Goal: Task Accomplishment & Management: Manage account settings

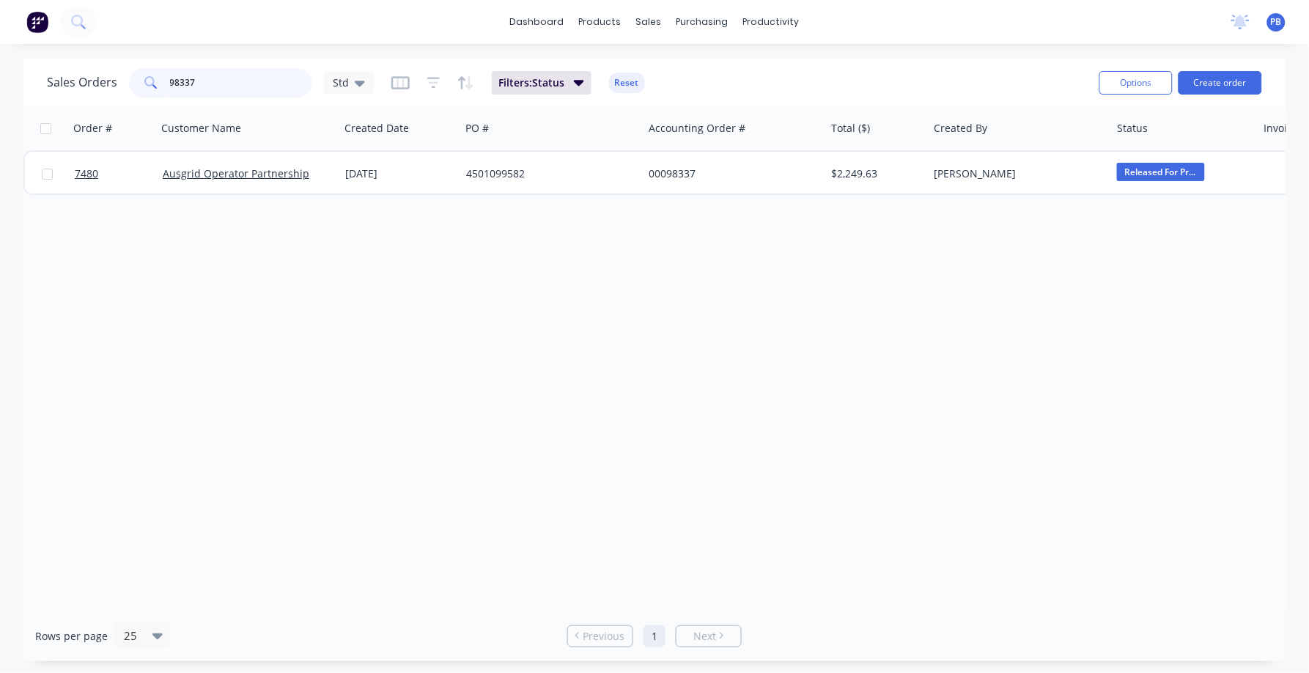
click at [210, 88] on input "98337" at bounding box center [241, 82] width 143 height 29
type input "98411"
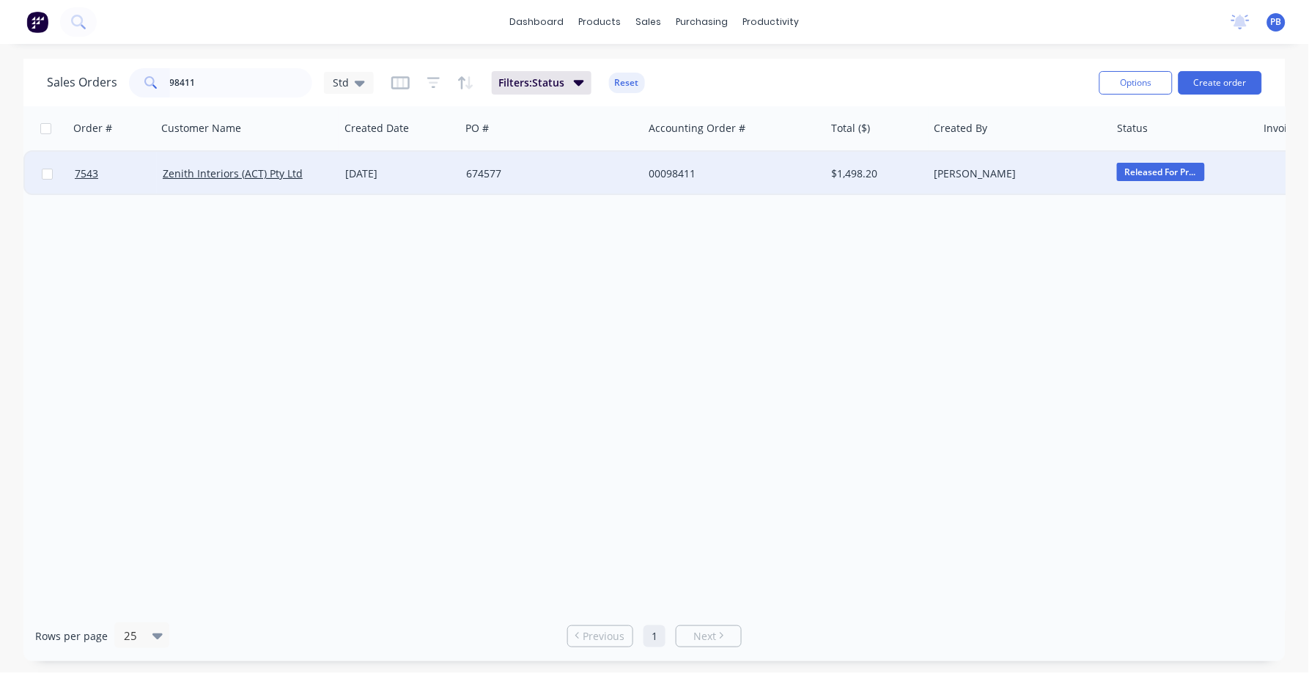
click at [682, 168] on div "00098411" at bounding box center [730, 173] width 163 height 15
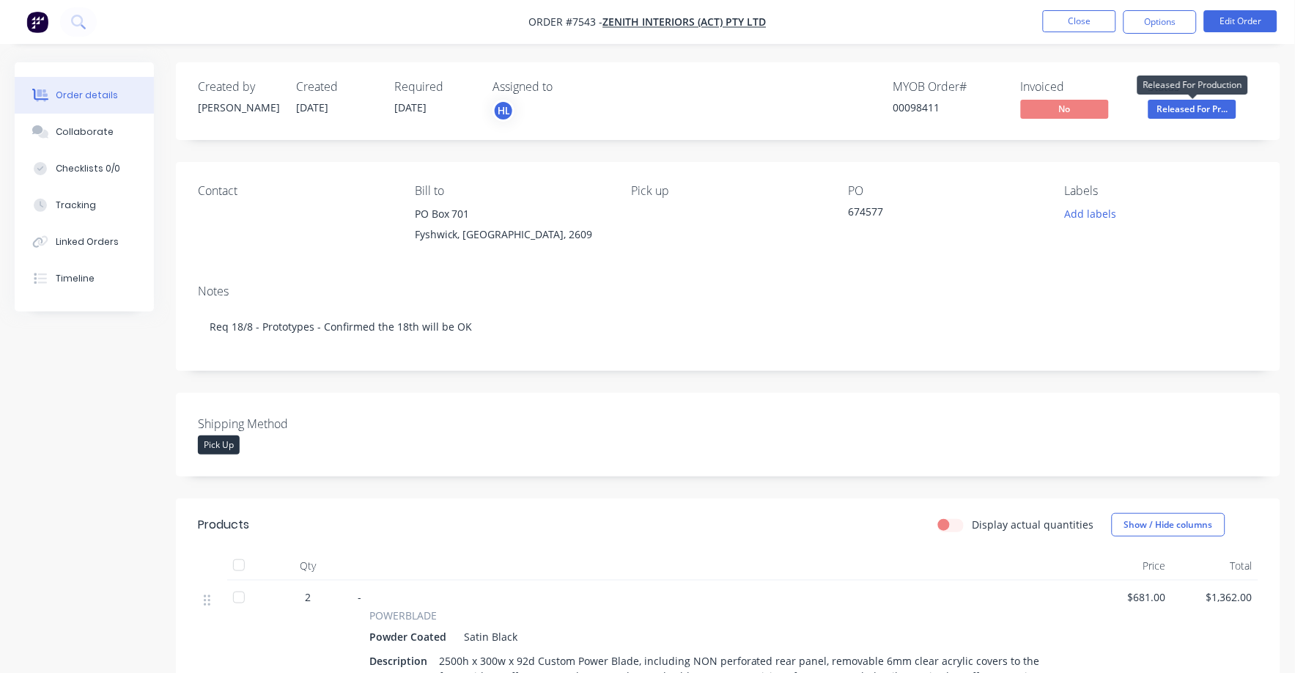
click at [1222, 114] on span "Released For Pr..." at bounding box center [1192, 109] width 88 height 18
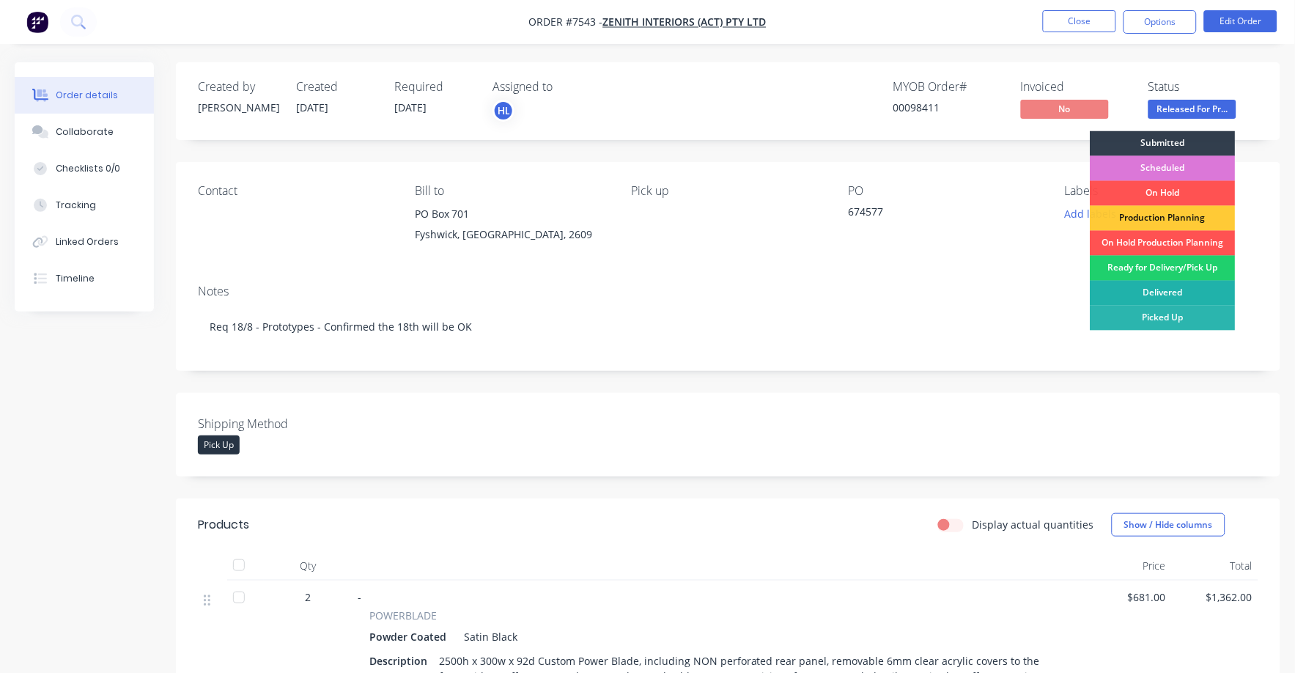
click at [1189, 285] on div "Delivered" at bounding box center [1162, 293] width 145 height 25
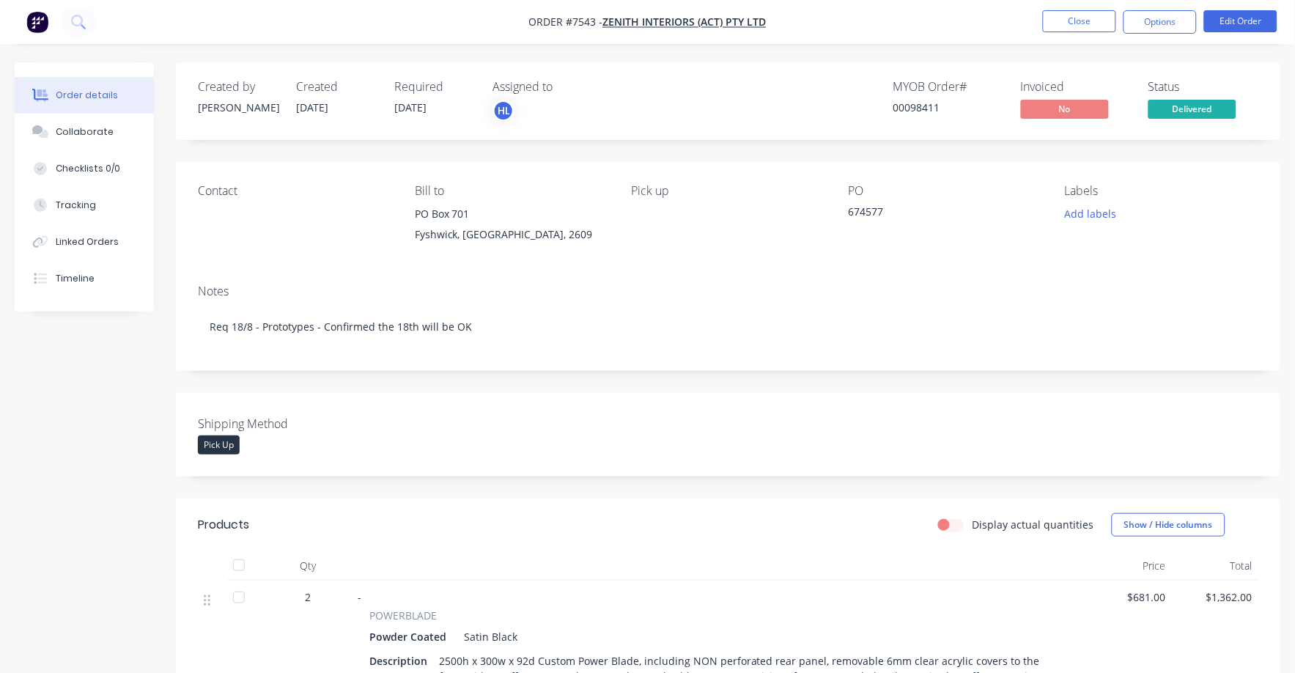
click at [1193, 117] on span "Delivered" at bounding box center [1192, 109] width 88 height 18
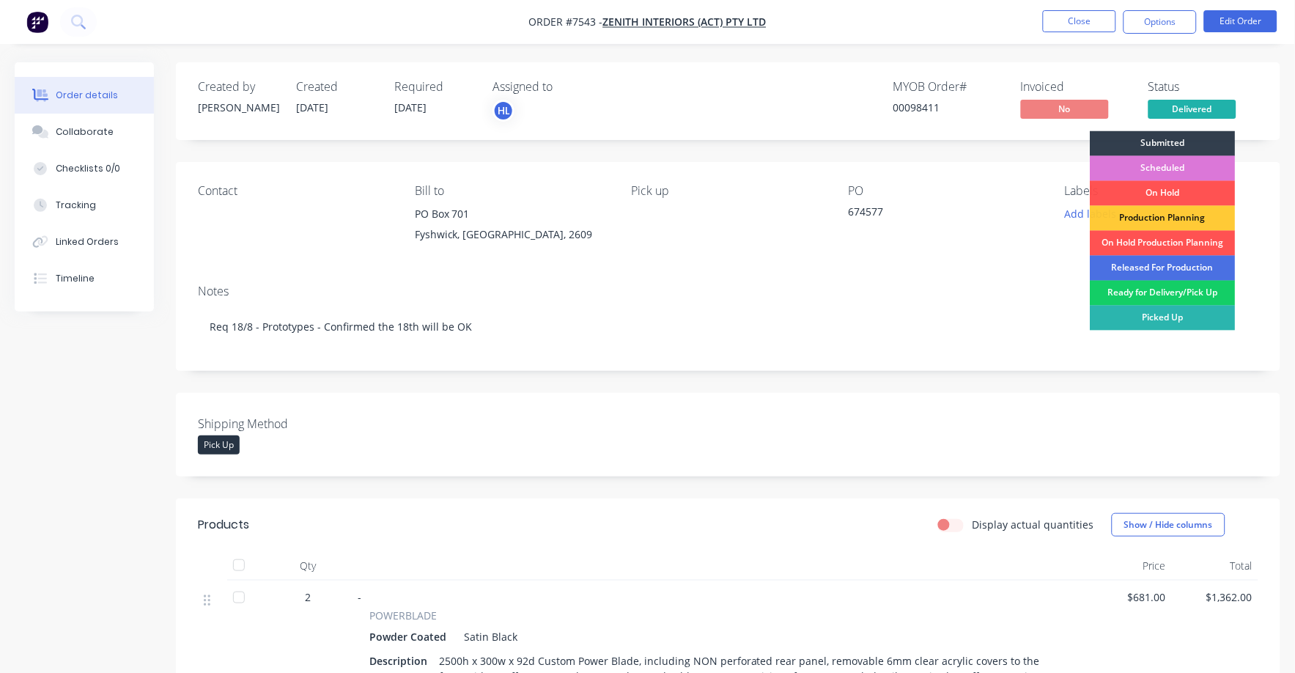
click at [1174, 288] on div "Ready for Delivery/Pick Up" at bounding box center [1162, 293] width 145 height 25
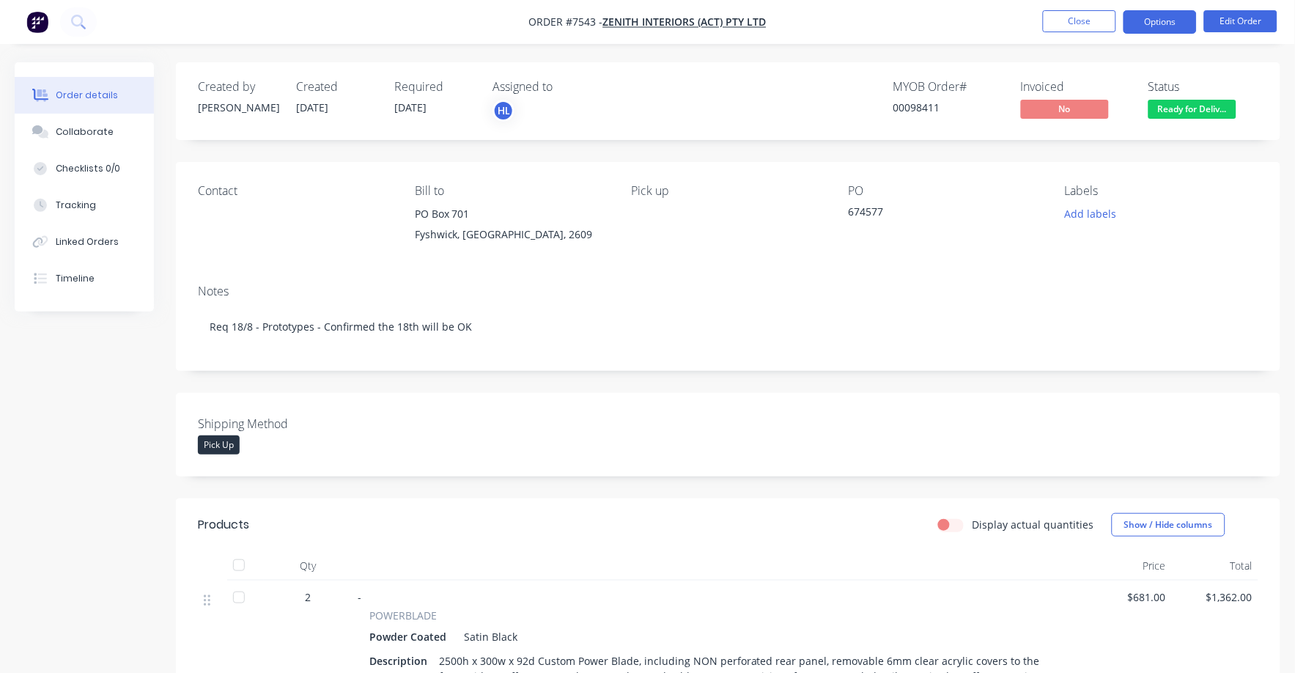
click at [1167, 19] on button "Options" at bounding box center [1159, 21] width 73 height 23
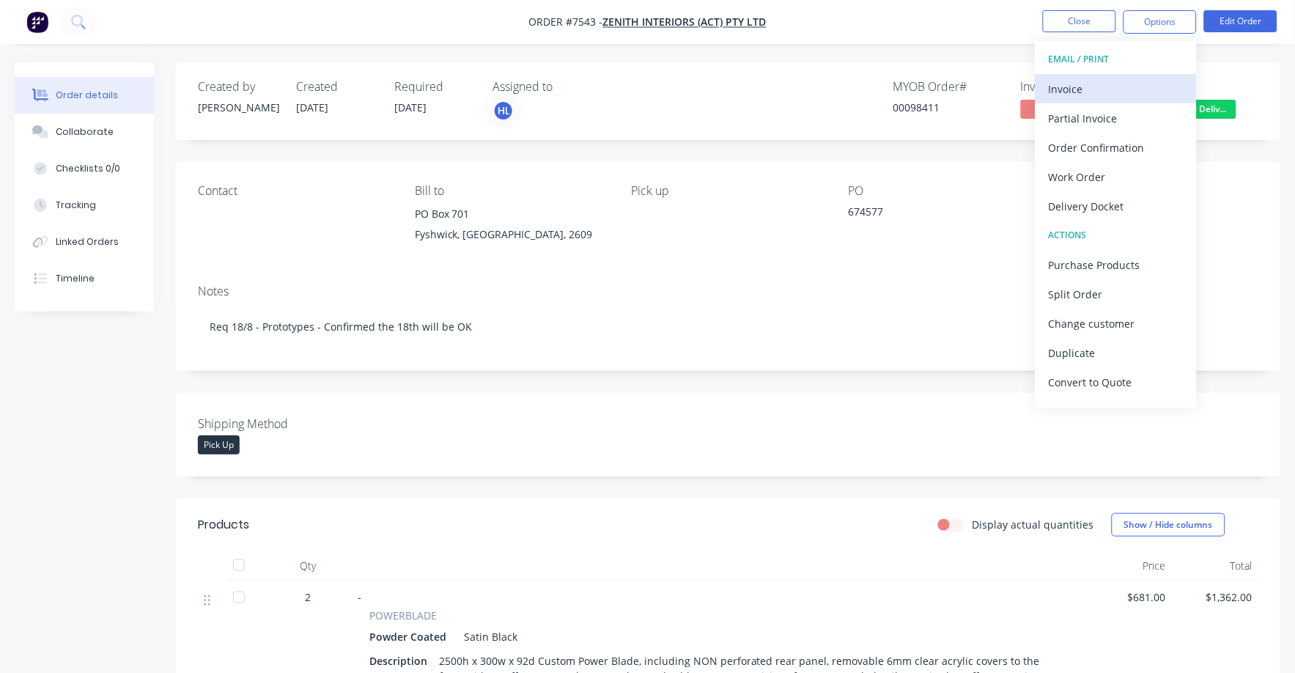
click at [1068, 84] on div "Invoice" at bounding box center [1116, 88] width 135 height 21
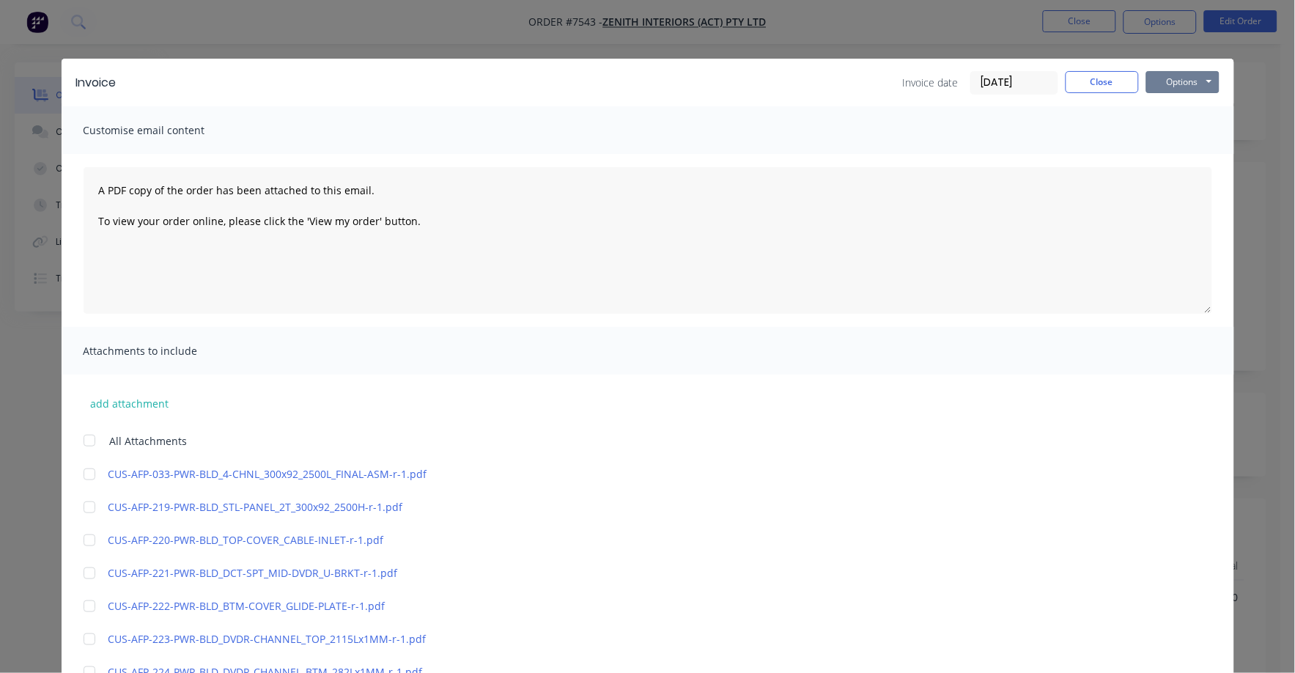
drag, startPoint x: 1161, startPoint y: 74, endPoint x: 1162, endPoint y: 95, distance: 20.5
click at [1161, 75] on button "Options" at bounding box center [1182, 82] width 73 height 22
drag, startPoint x: 1158, startPoint y: 119, endPoint x: 1158, endPoint y: 133, distance: 13.9
click at [1158, 133] on button "Print" at bounding box center [1193, 132] width 94 height 24
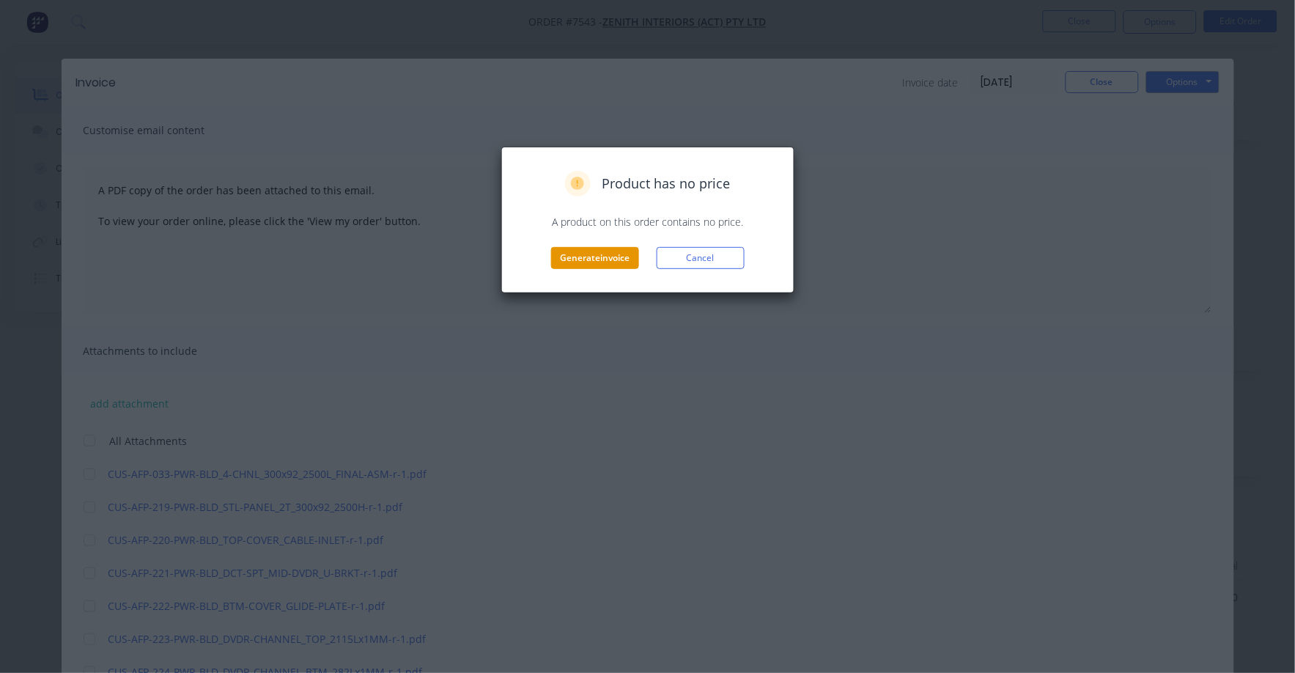
click at [607, 257] on button "Generate invoice" at bounding box center [595, 258] width 88 height 22
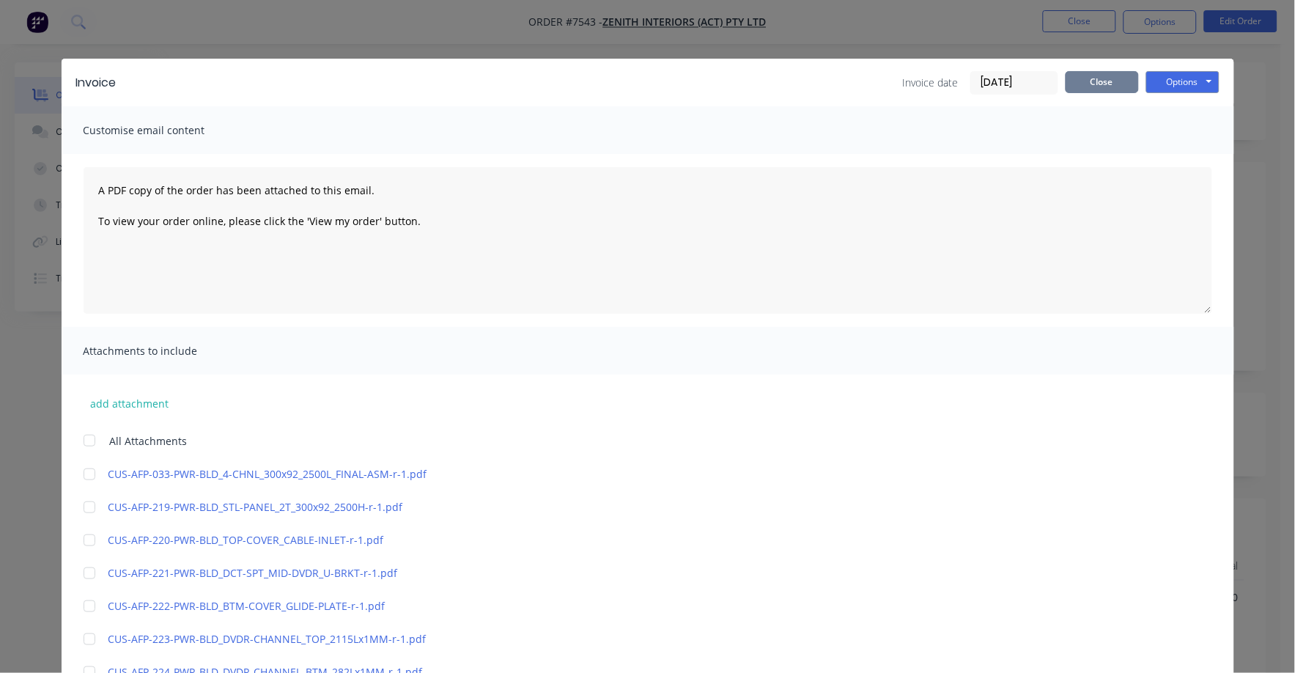
click at [1096, 86] on button "Close" at bounding box center [1102, 82] width 73 height 22
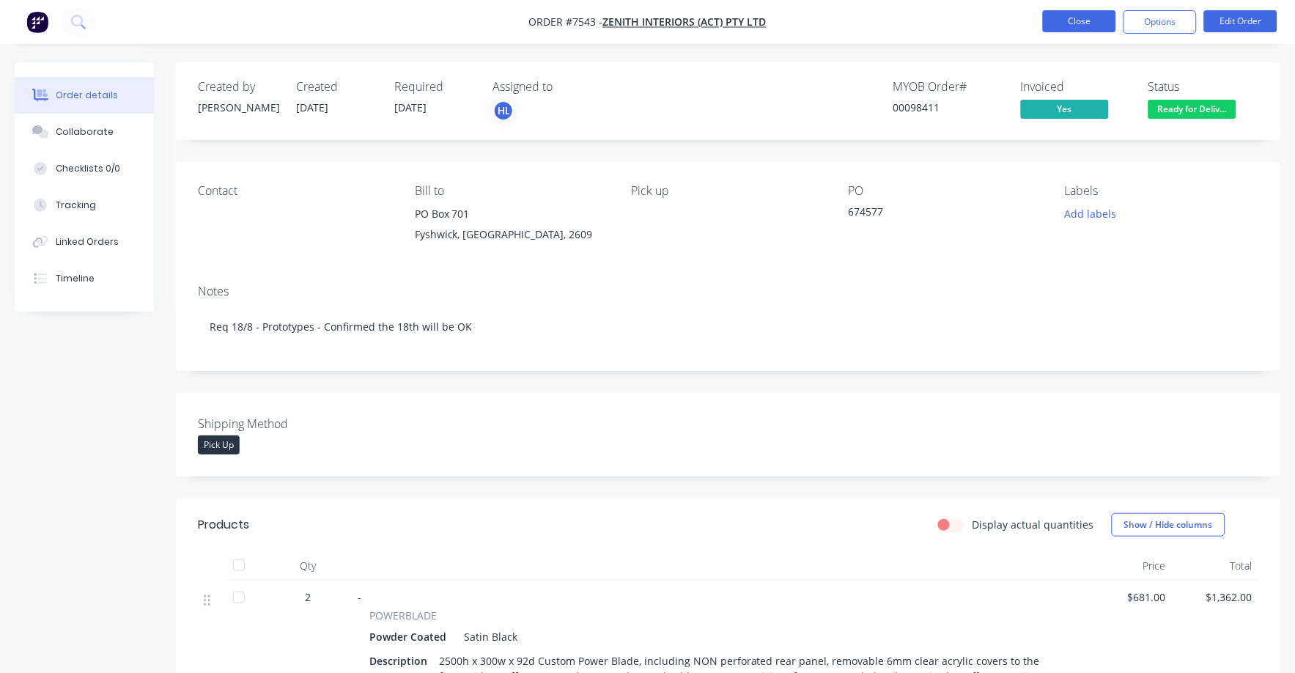
click at [1085, 19] on button "Close" at bounding box center [1079, 21] width 73 height 22
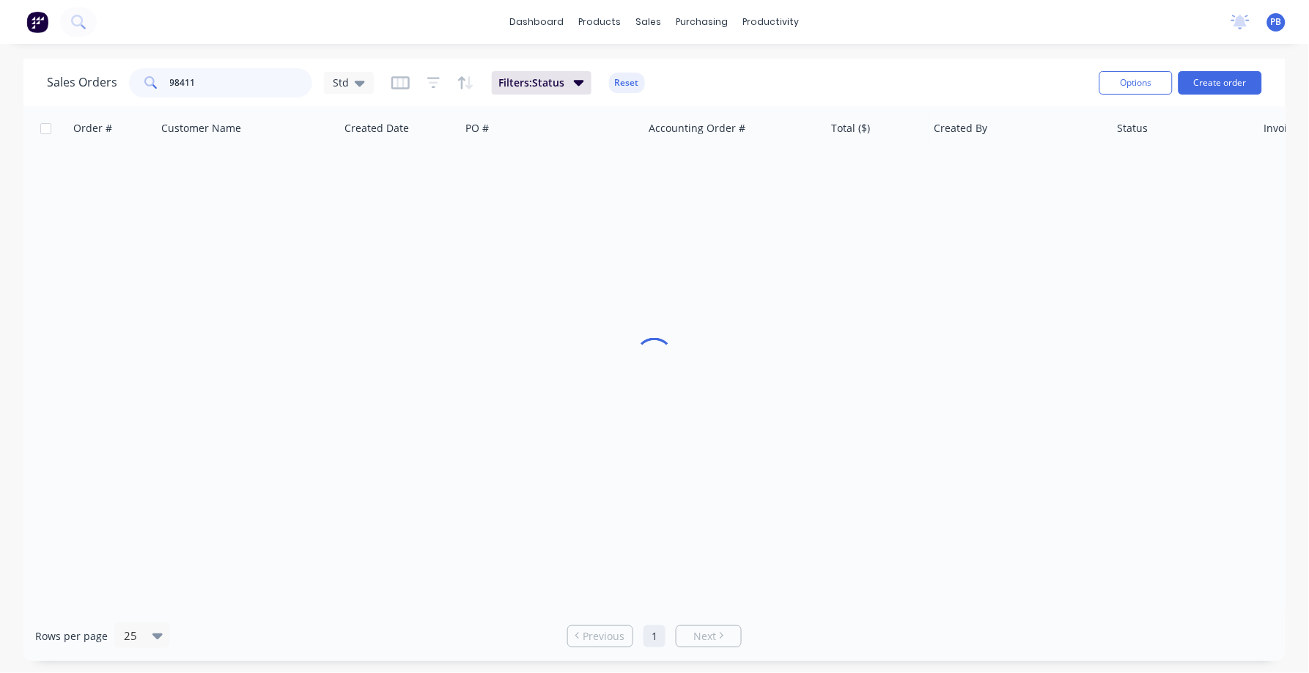
drag, startPoint x: 172, startPoint y: 75, endPoint x: 140, endPoint y: 79, distance: 32.5
click at [140, 79] on div "98411" at bounding box center [220, 82] width 183 height 29
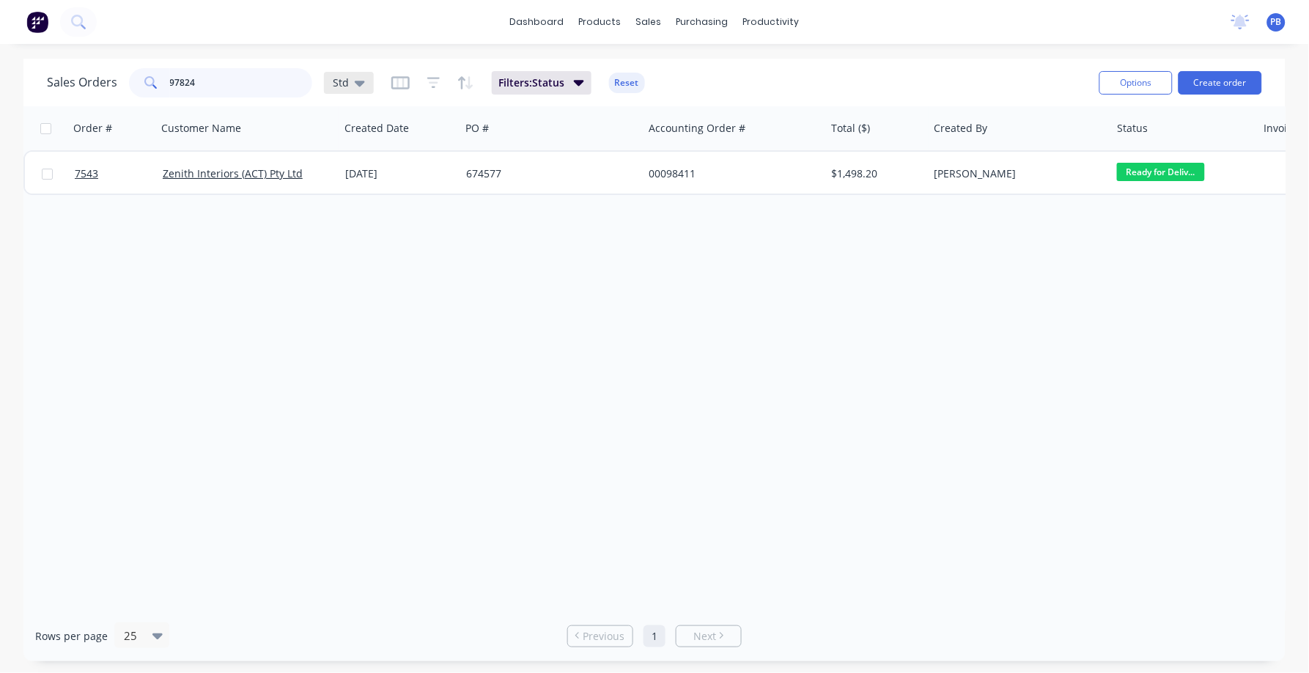
type input "97824"
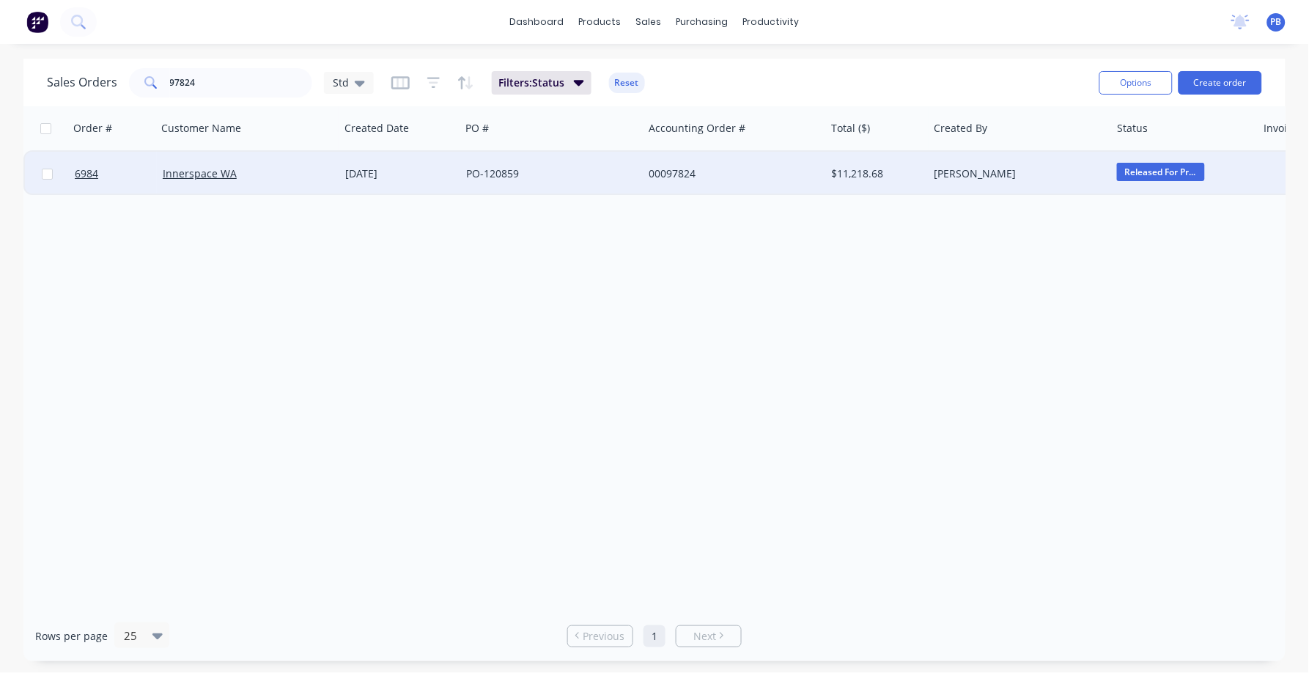
click at [677, 168] on div "00097824" at bounding box center [730, 173] width 163 height 15
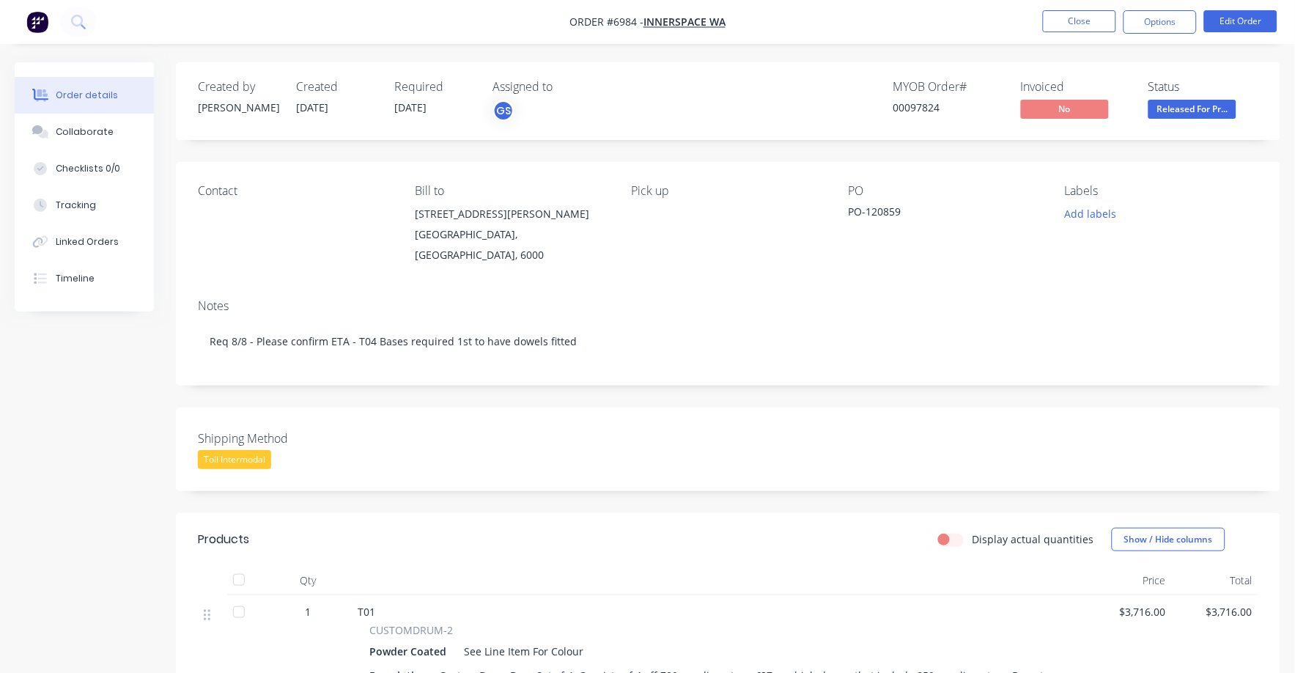
click at [1193, 112] on span "Released For Pr..." at bounding box center [1192, 109] width 88 height 18
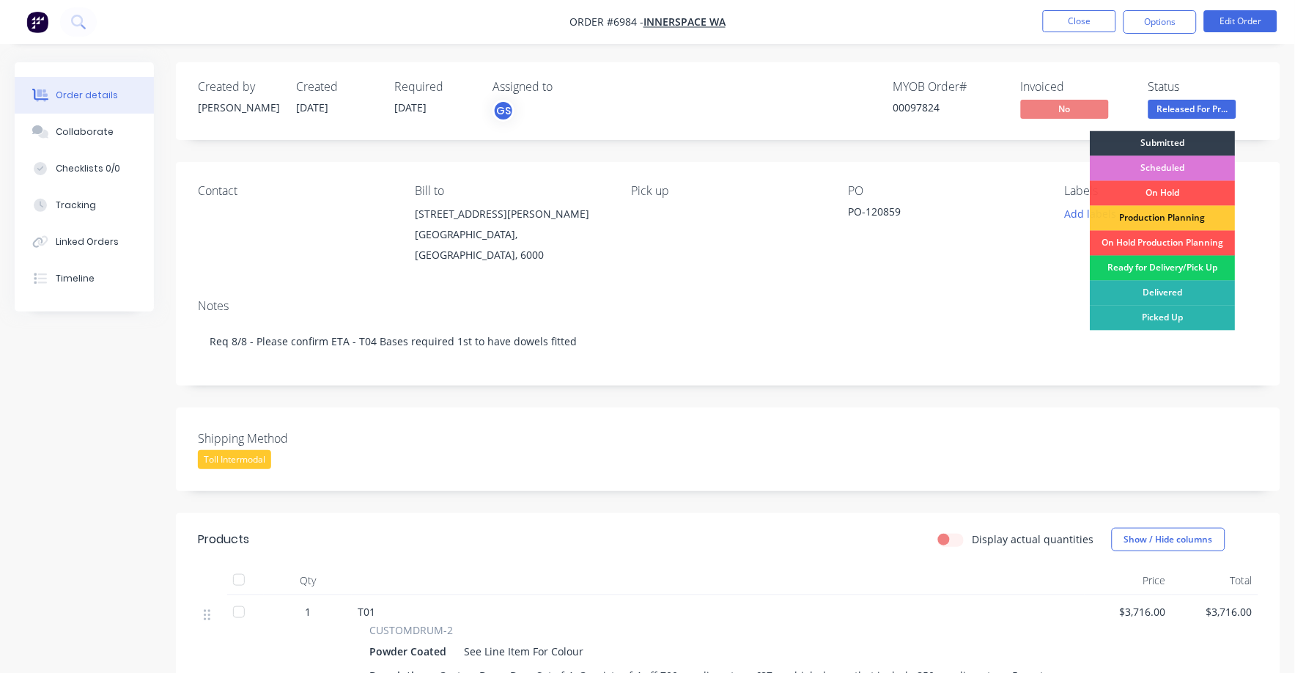
click at [1183, 273] on div "Ready for Delivery/Pick Up" at bounding box center [1162, 268] width 145 height 25
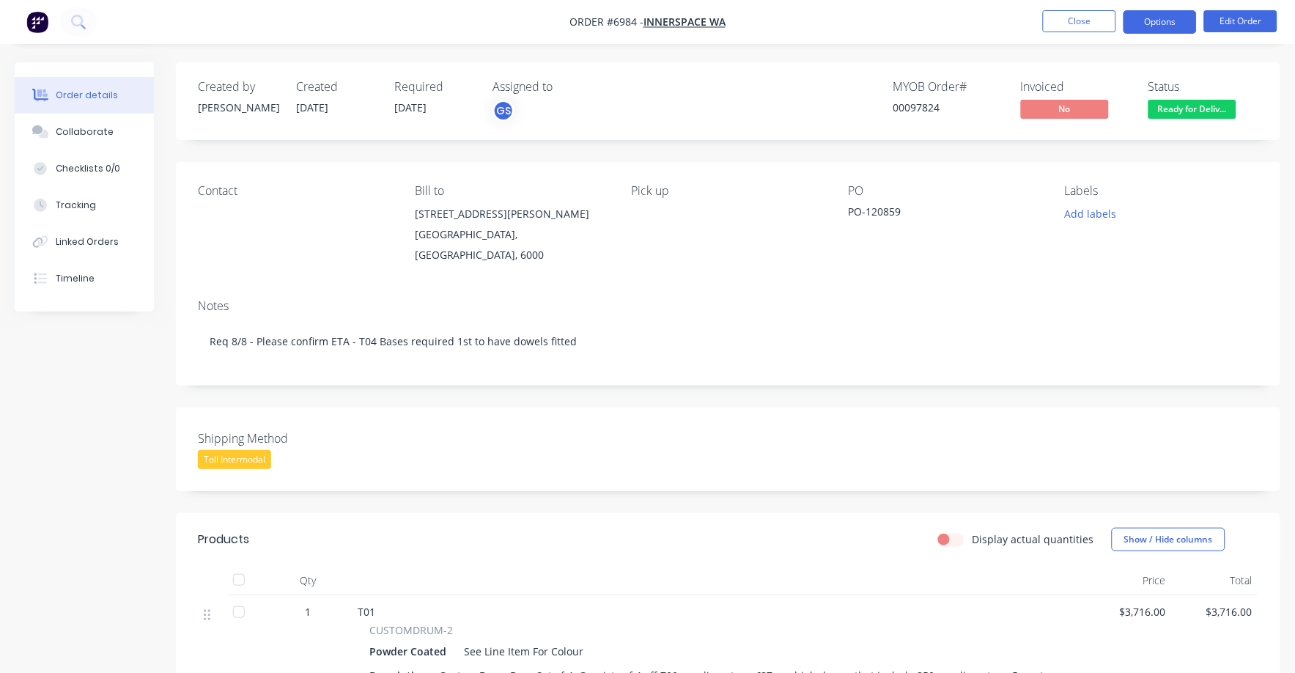
click at [1161, 12] on button "Options" at bounding box center [1159, 21] width 73 height 23
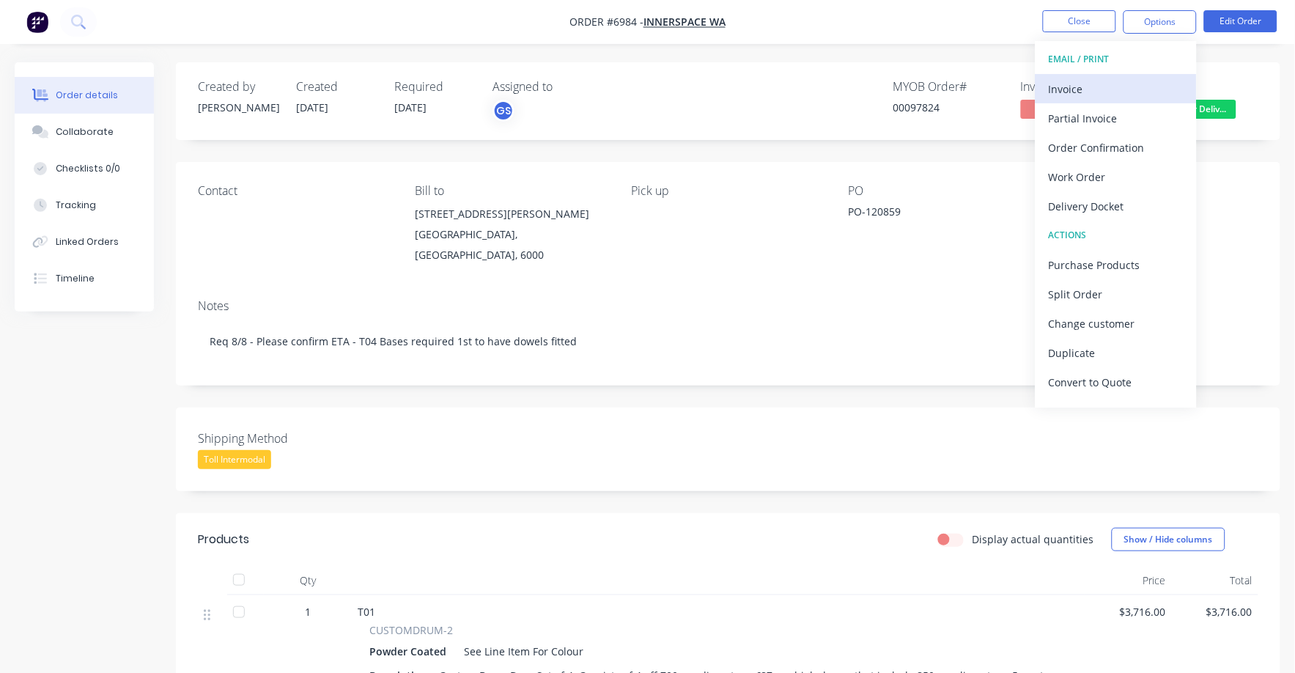
click at [1088, 89] on div "Invoice" at bounding box center [1116, 88] width 135 height 21
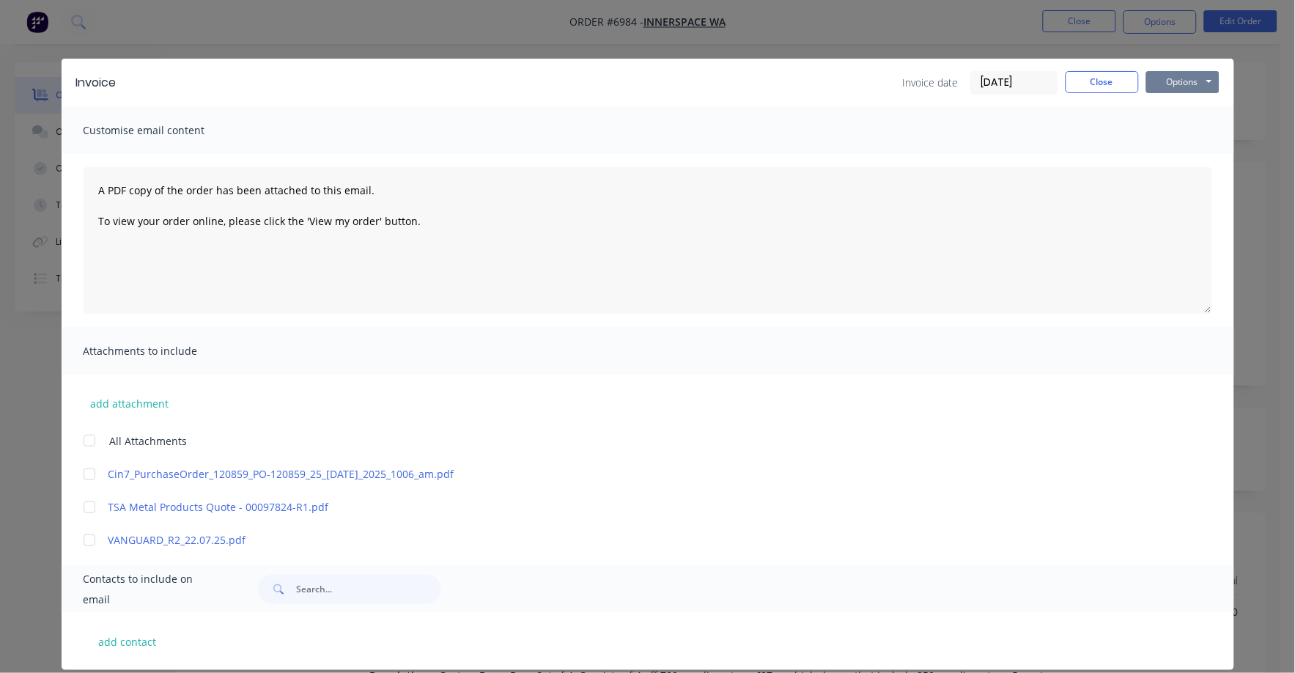
click at [1175, 83] on button "Options" at bounding box center [1182, 82] width 73 height 22
click at [1165, 133] on button "Print" at bounding box center [1193, 132] width 94 height 24
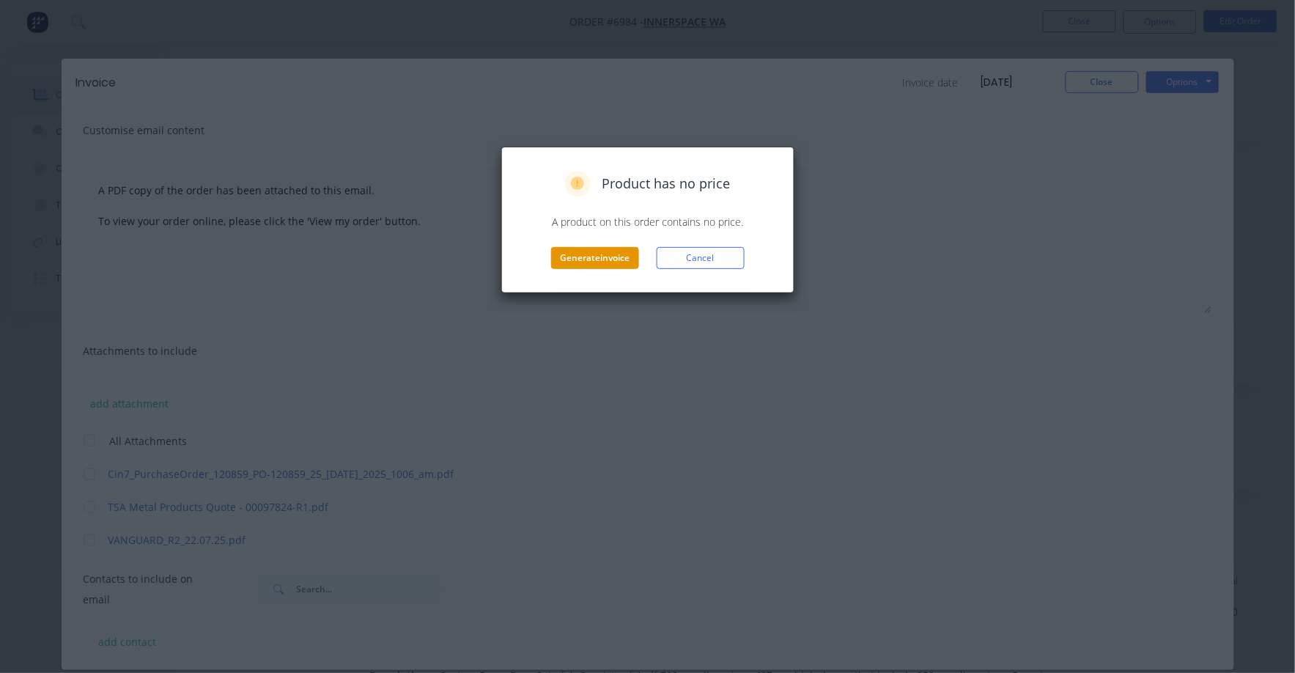
click at [590, 255] on button "Generate invoice" at bounding box center [595, 258] width 88 height 22
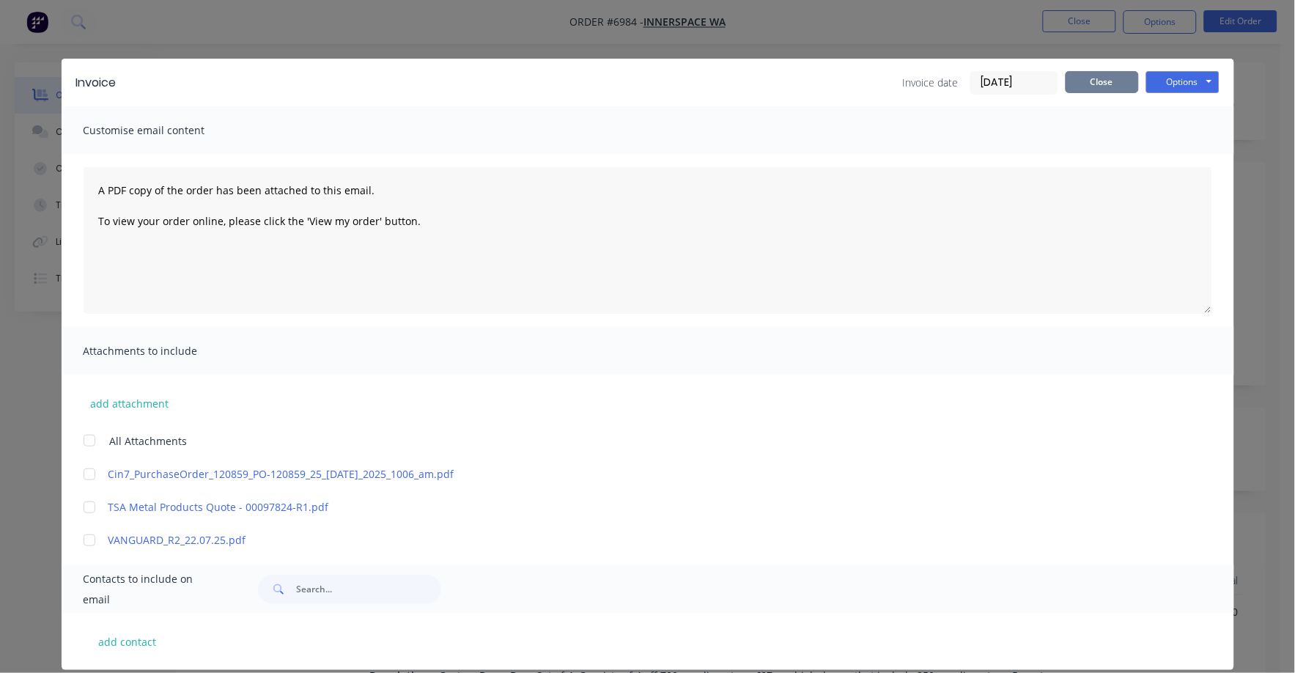
click at [1087, 86] on button "Close" at bounding box center [1102, 82] width 73 height 22
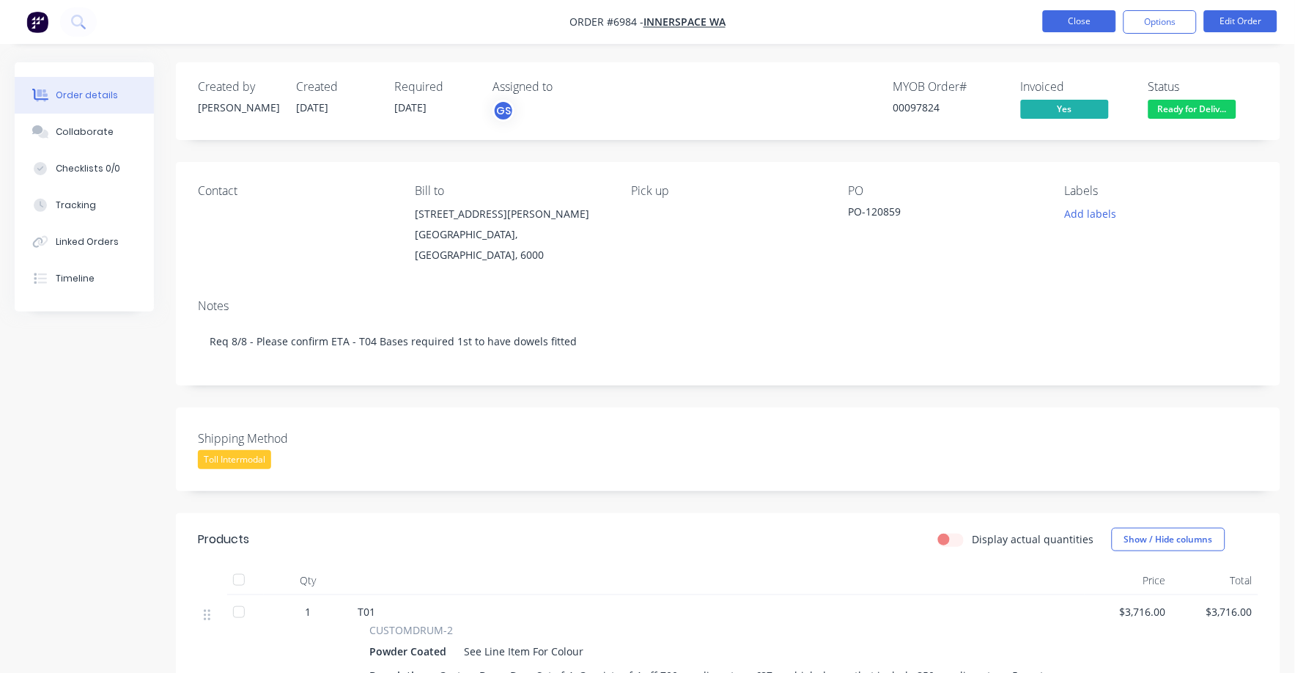
click at [1081, 21] on button "Close" at bounding box center [1079, 21] width 73 height 22
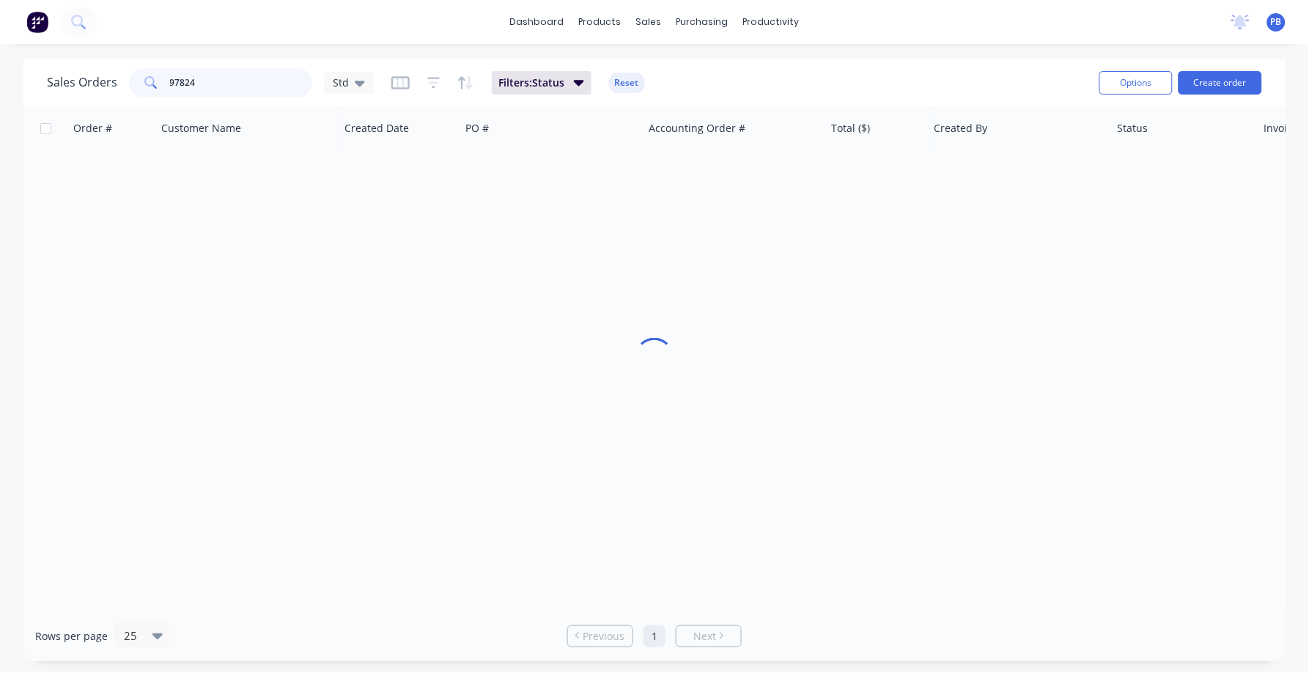
click at [160, 83] on div "97824" at bounding box center [220, 82] width 183 height 29
type input "98368"
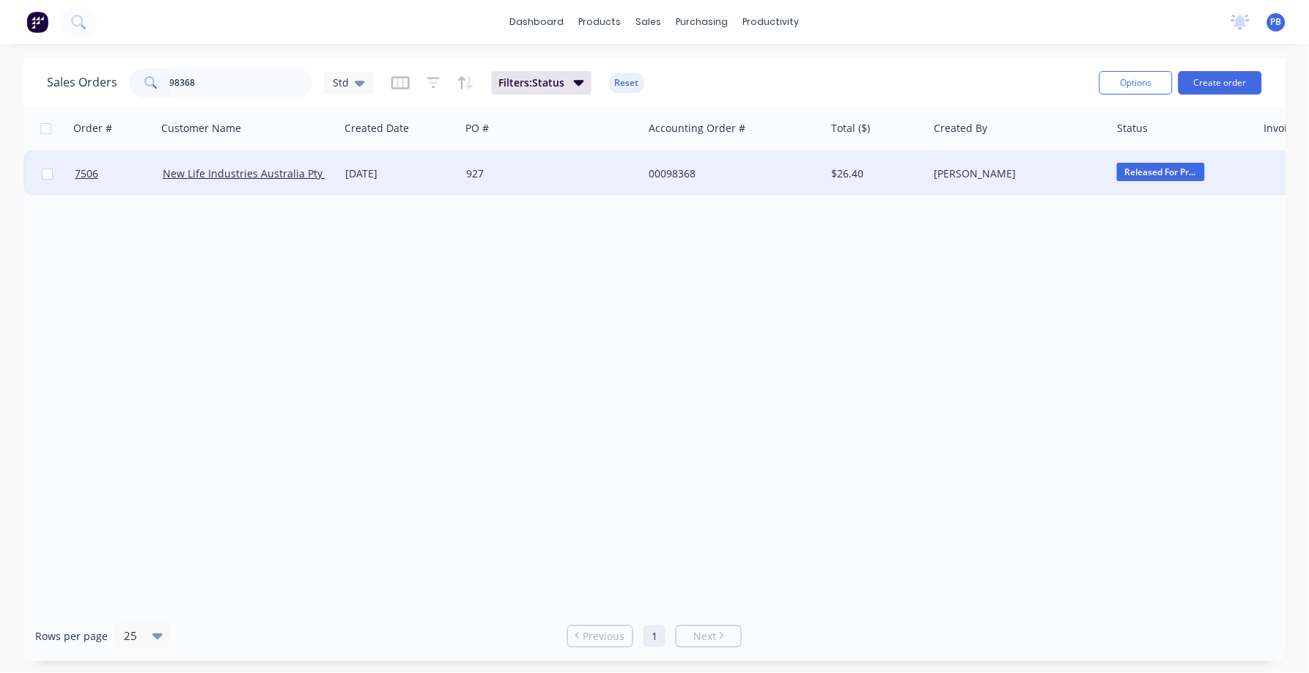
click at [677, 170] on div "00098368" at bounding box center [730, 173] width 163 height 15
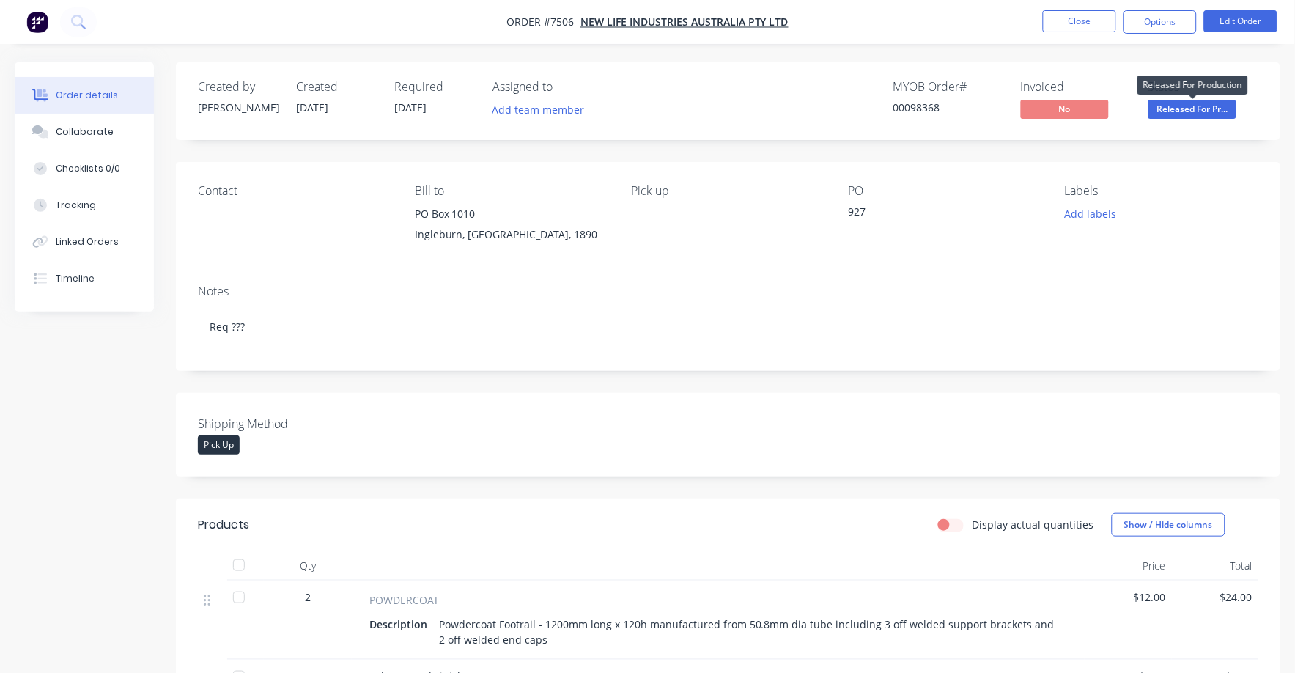
click at [1192, 108] on span "Released For Pr..." at bounding box center [1192, 109] width 88 height 18
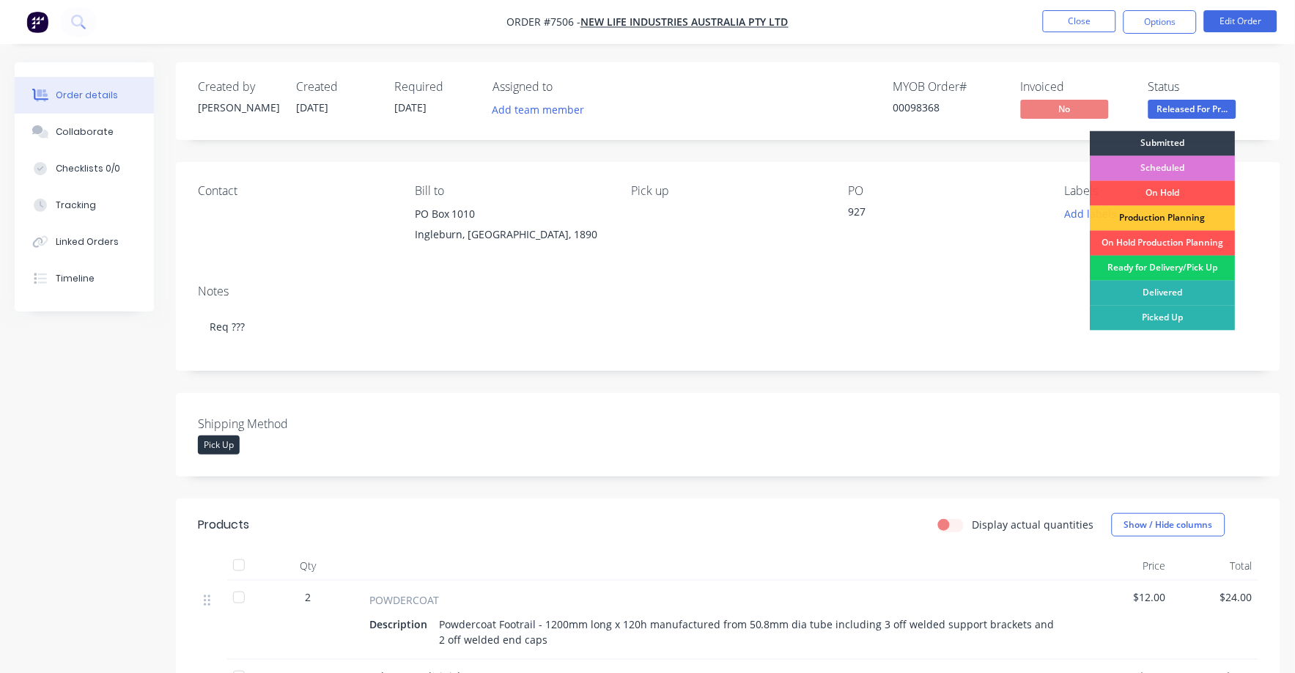
click at [1142, 267] on div "Ready for Delivery/Pick Up" at bounding box center [1162, 268] width 145 height 25
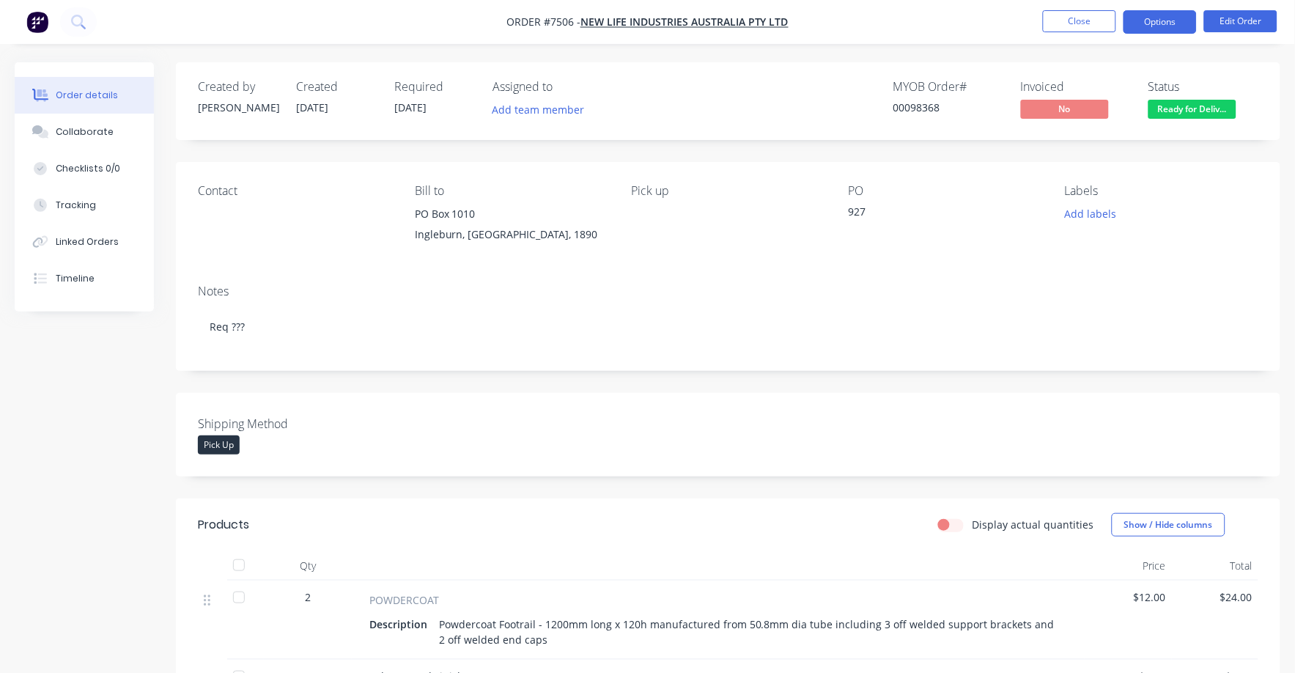
click at [1159, 16] on button "Options" at bounding box center [1159, 21] width 73 height 23
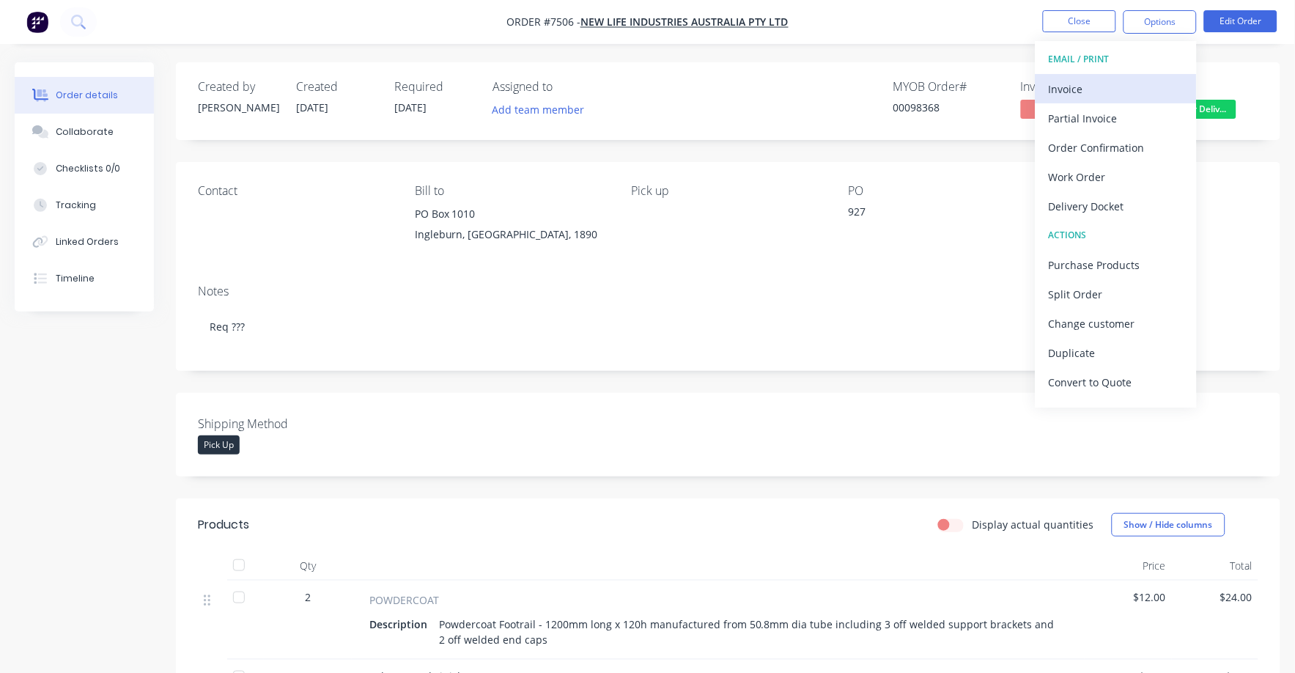
click at [1072, 91] on div "Invoice" at bounding box center [1116, 88] width 135 height 21
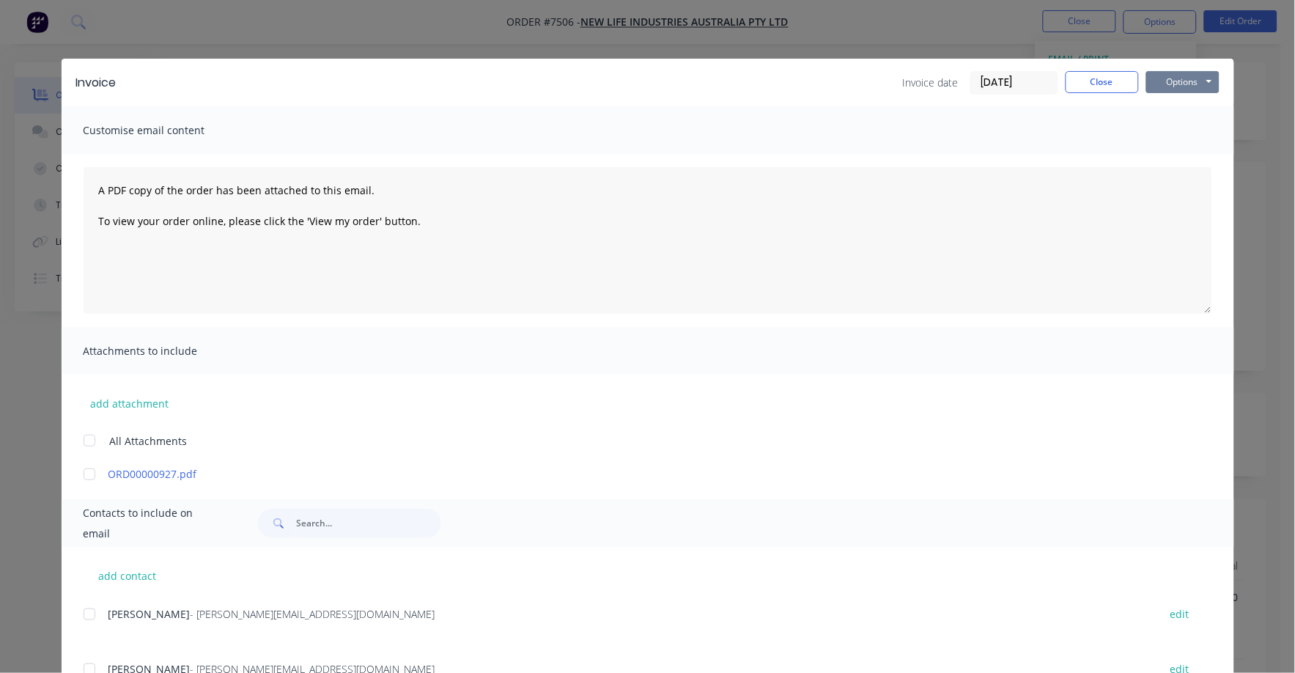
click at [1172, 80] on button "Options" at bounding box center [1182, 82] width 73 height 22
click at [1159, 128] on button "Print" at bounding box center [1193, 132] width 94 height 24
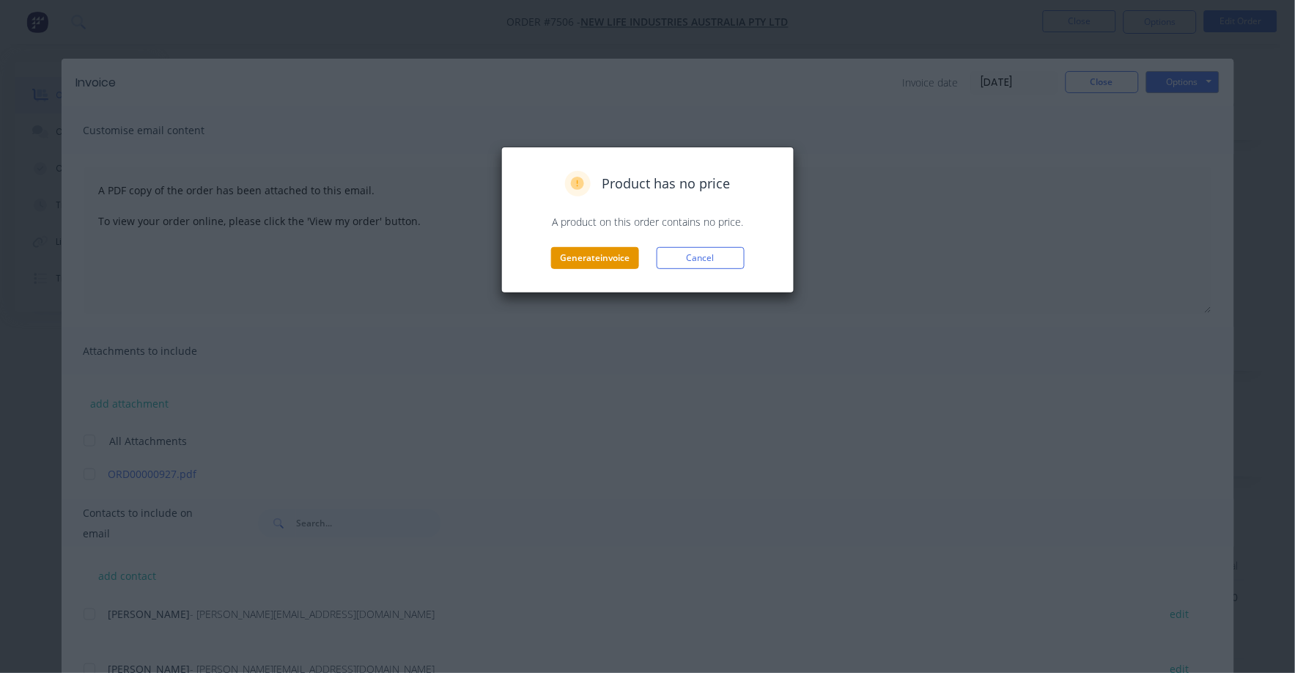
click at [613, 263] on button "Generate invoice" at bounding box center [595, 258] width 88 height 22
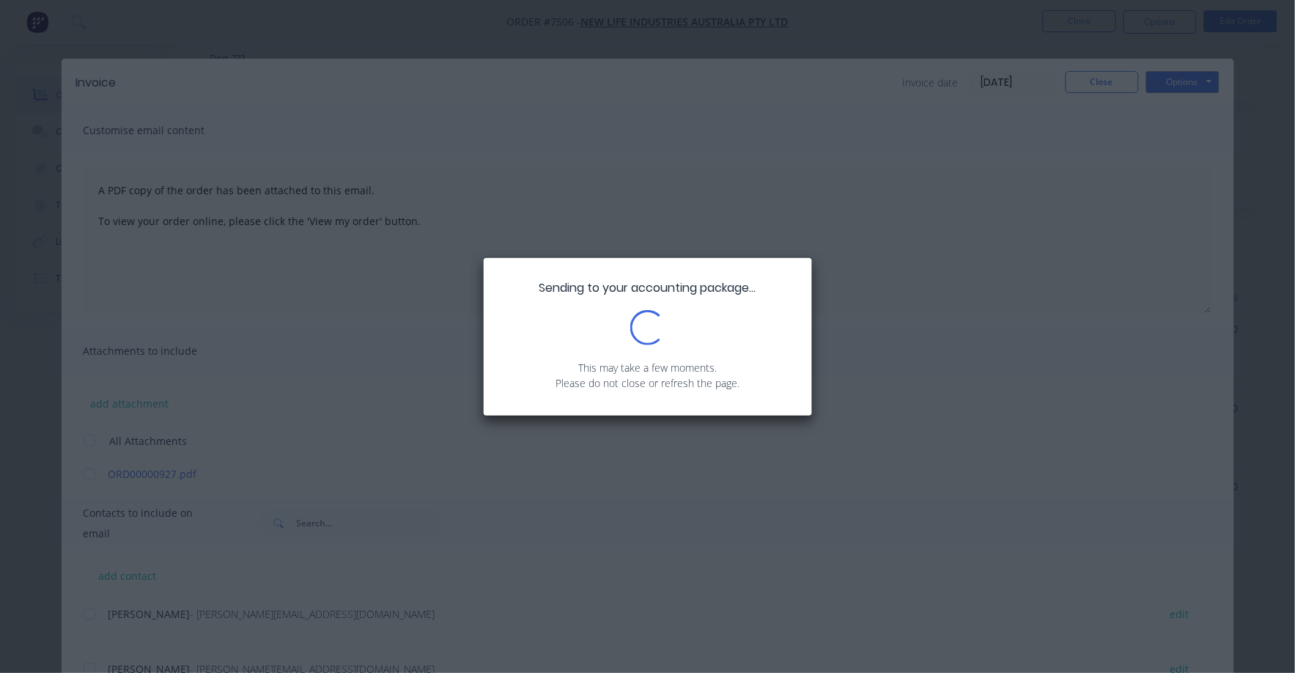
scroll to position [366, 0]
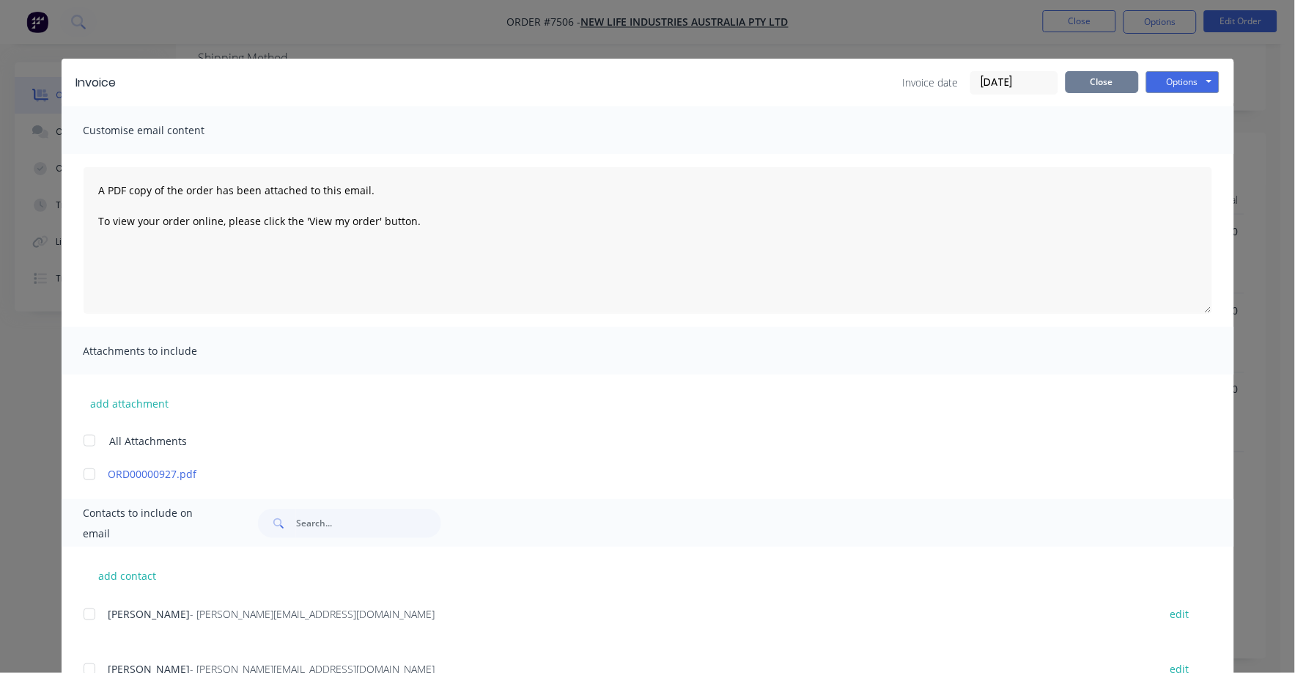
click at [1086, 77] on button "Close" at bounding box center [1102, 82] width 73 height 22
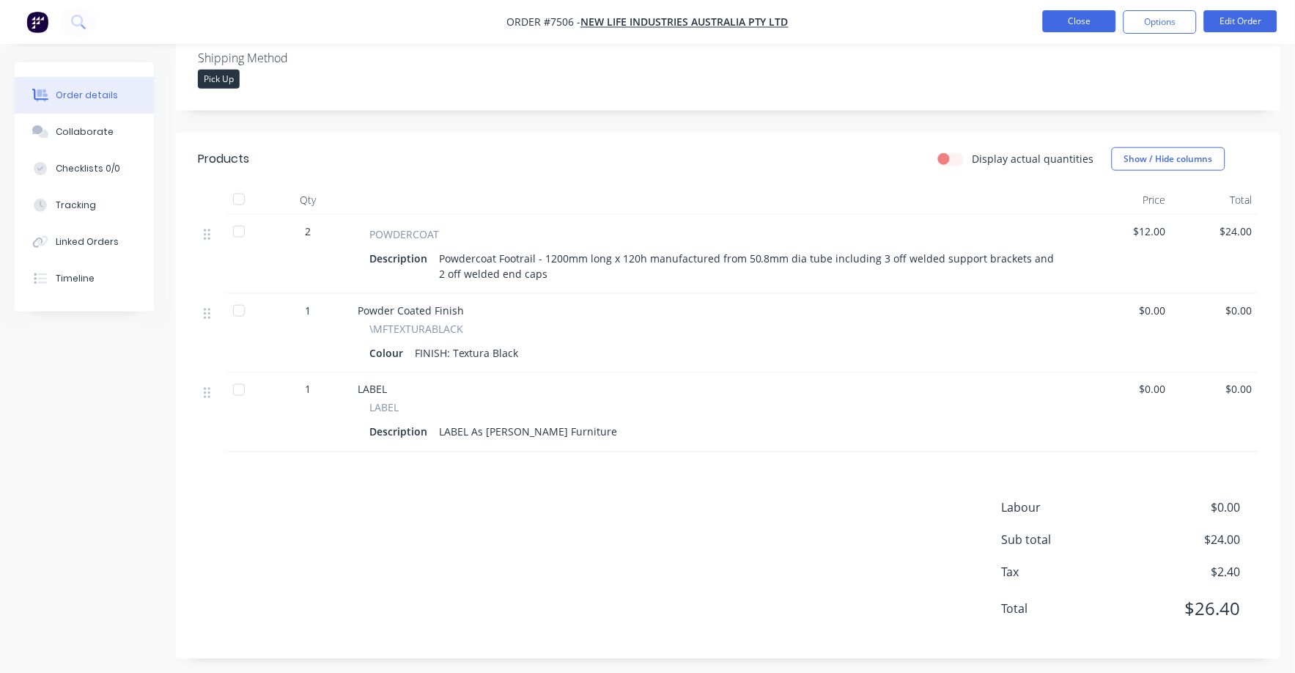
click at [1069, 17] on button "Close" at bounding box center [1079, 21] width 73 height 22
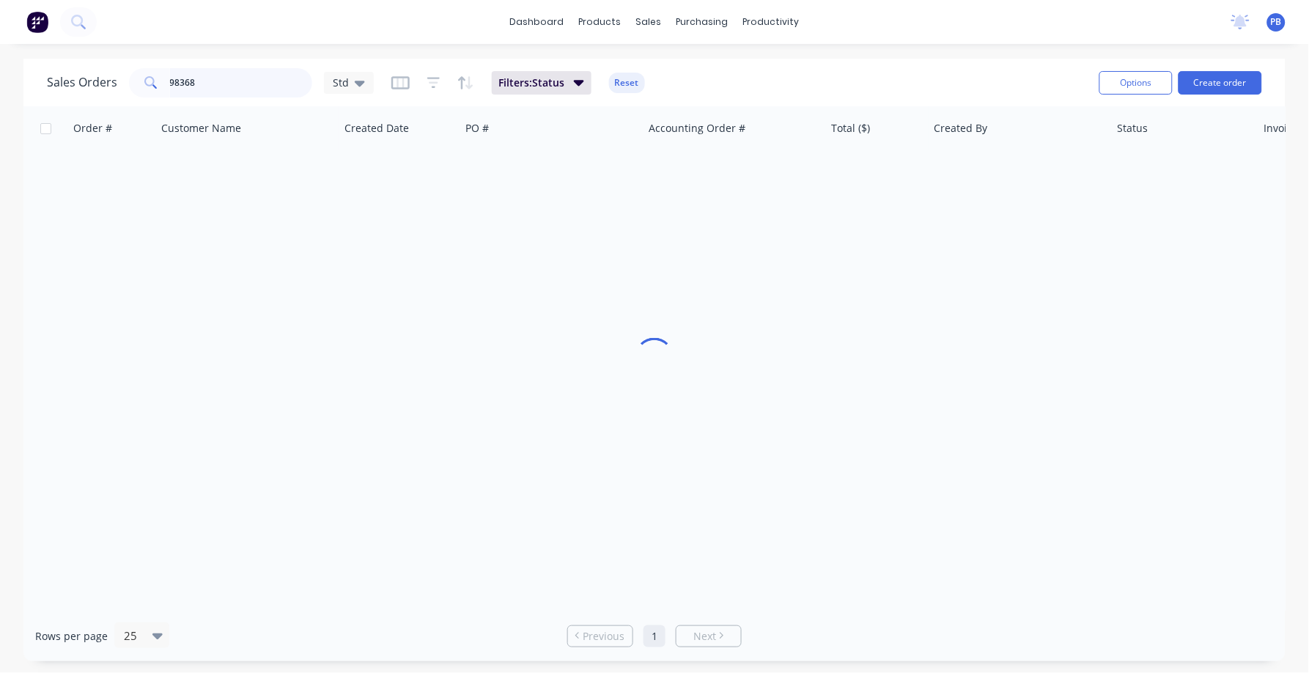
click at [129, 81] on div "98368" at bounding box center [220, 82] width 183 height 29
drag, startPoint x: 210, startPoint y: 80, endPoint x: 158, endPoint y: 78, distance: 52.8
click at [158, 78] on div "98368" at bounding box center [220, 82] width 183 height 29
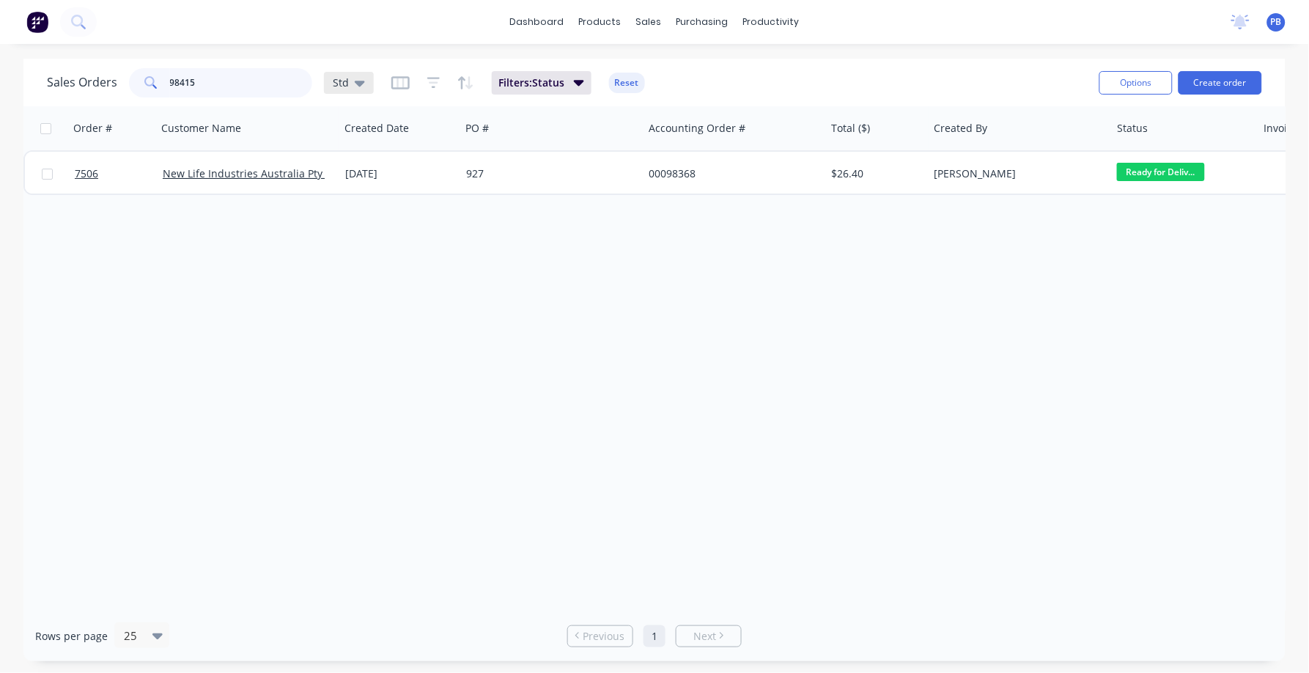
type input "98415"
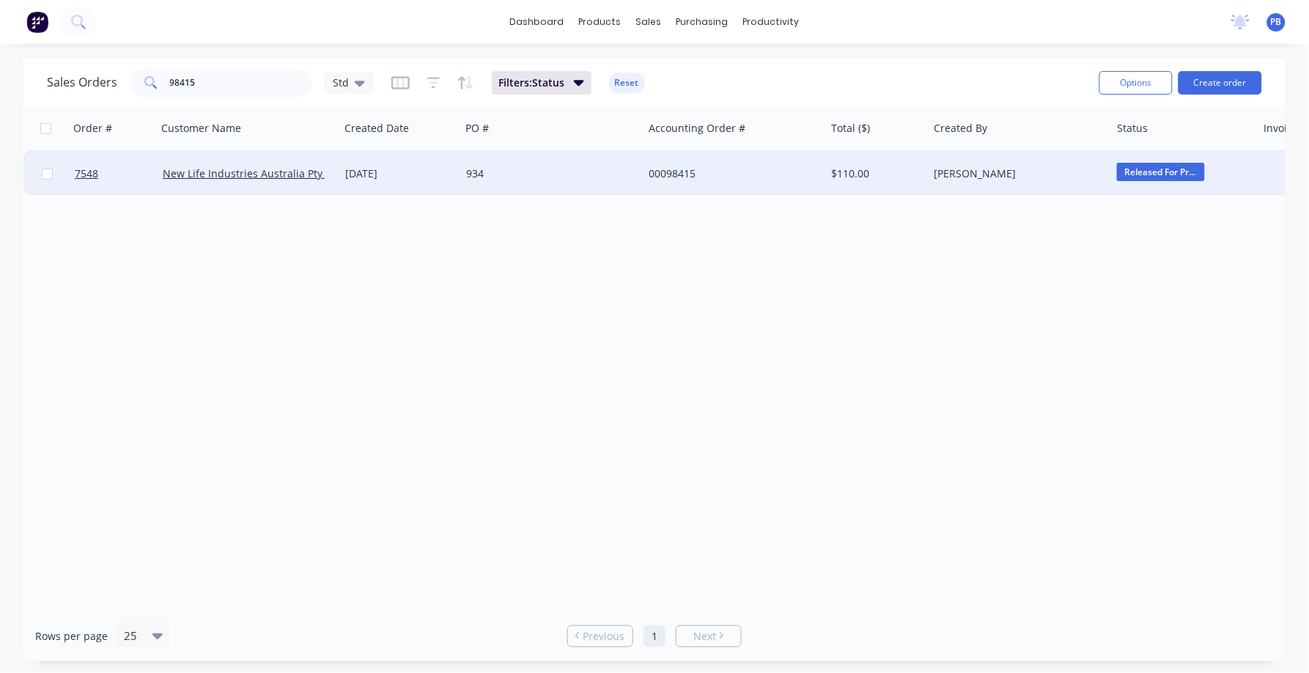
click at [677, 174] on div "00098415" at bounding box center [730, 173] width 163 height 15
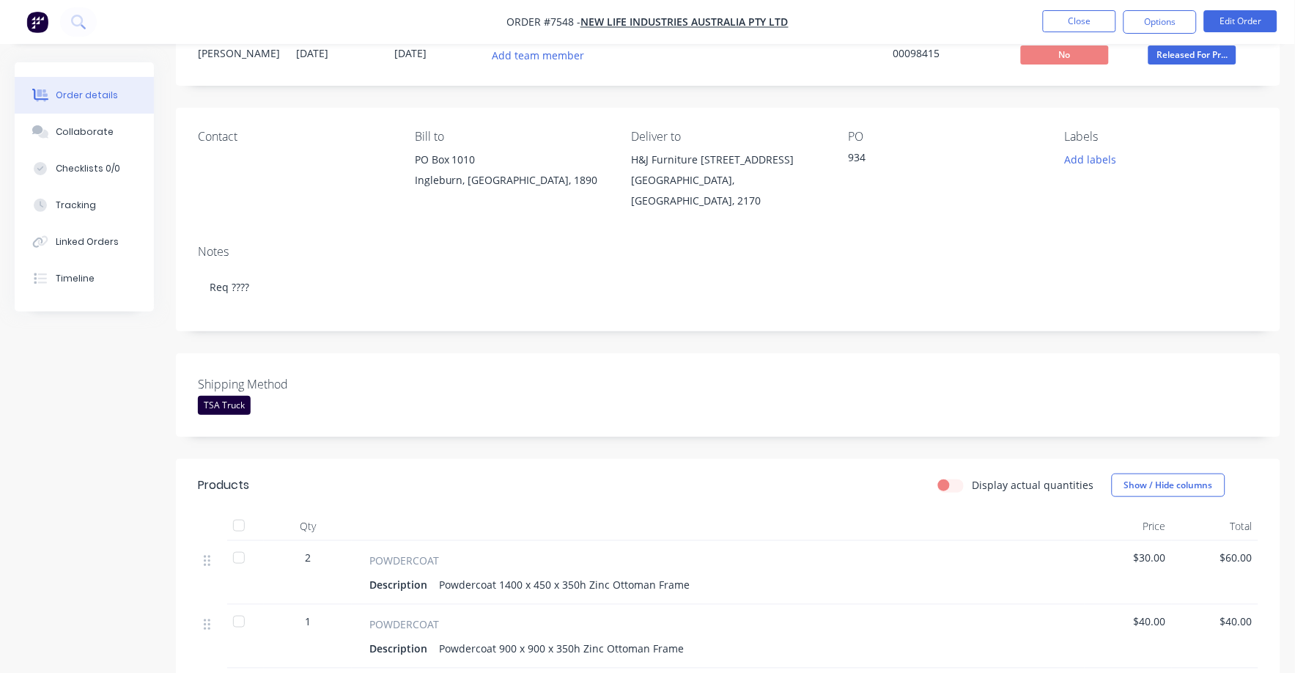
scroll to position [91, 0]
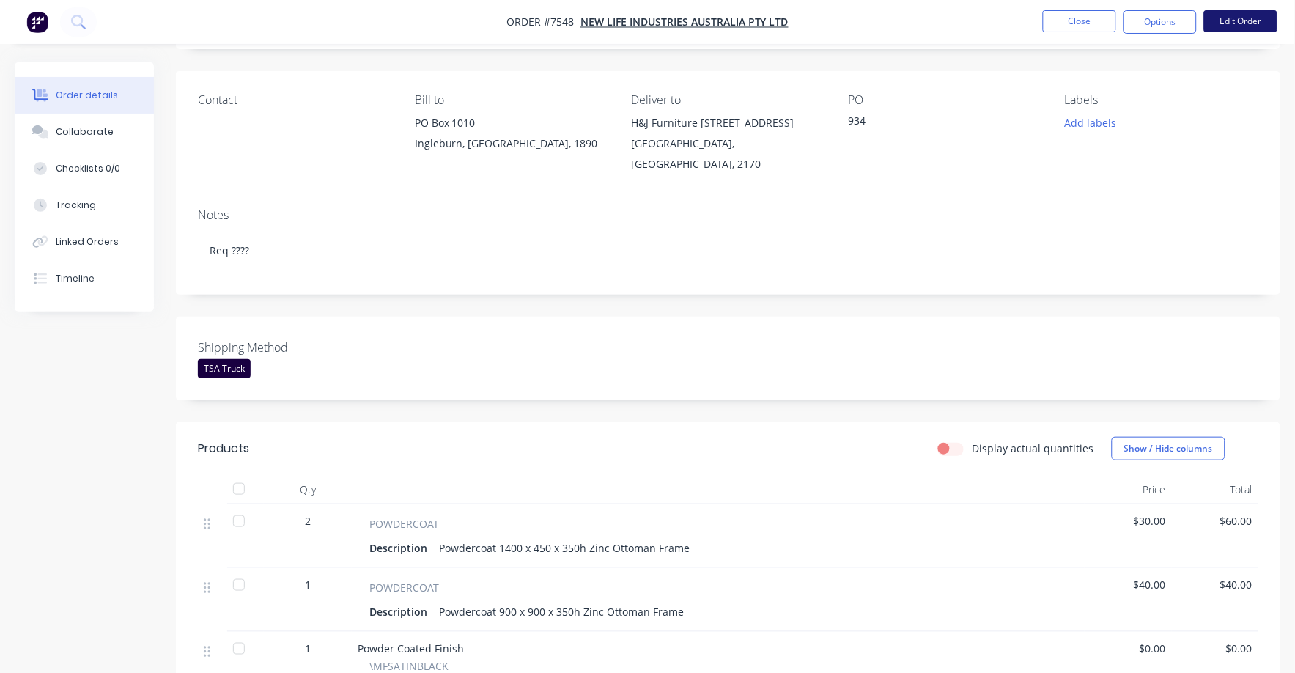
click at [1250, 21] on button "Edit Order" at bounding box center [1240, 21] width 73 height 22
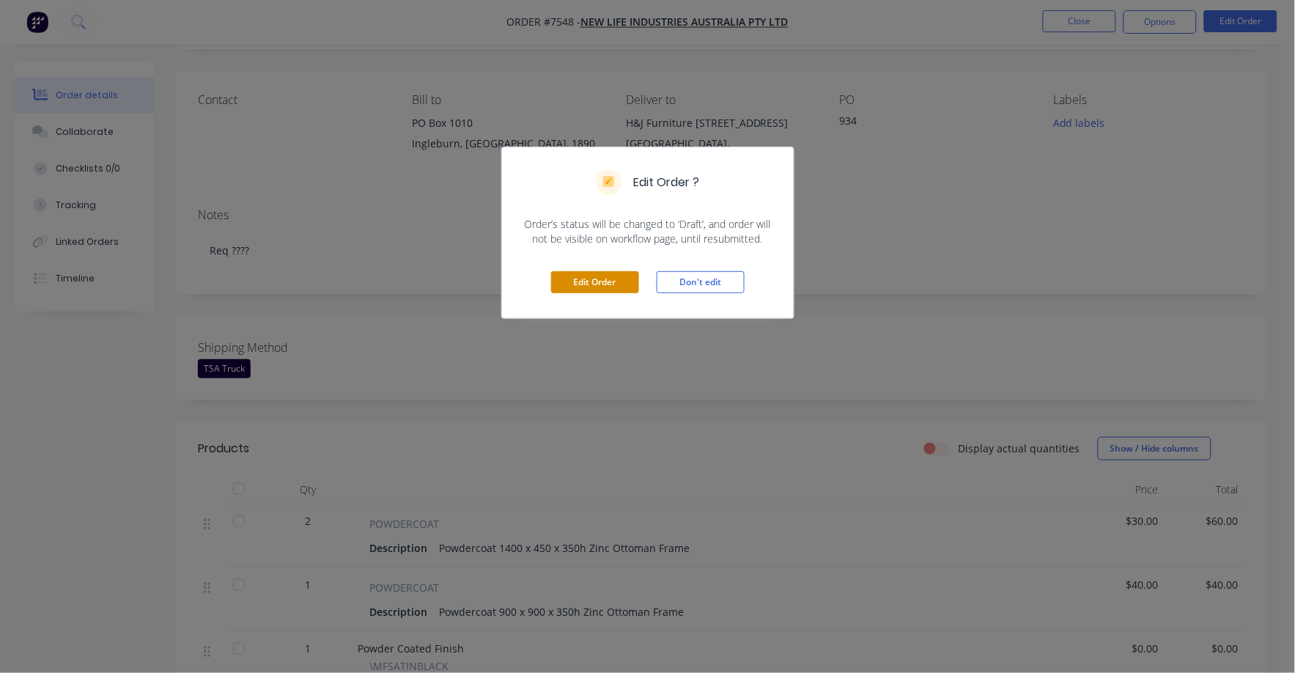
click at [595, 290] on button "Edit Order" at bounding box center [595, 282] width 88 height 22
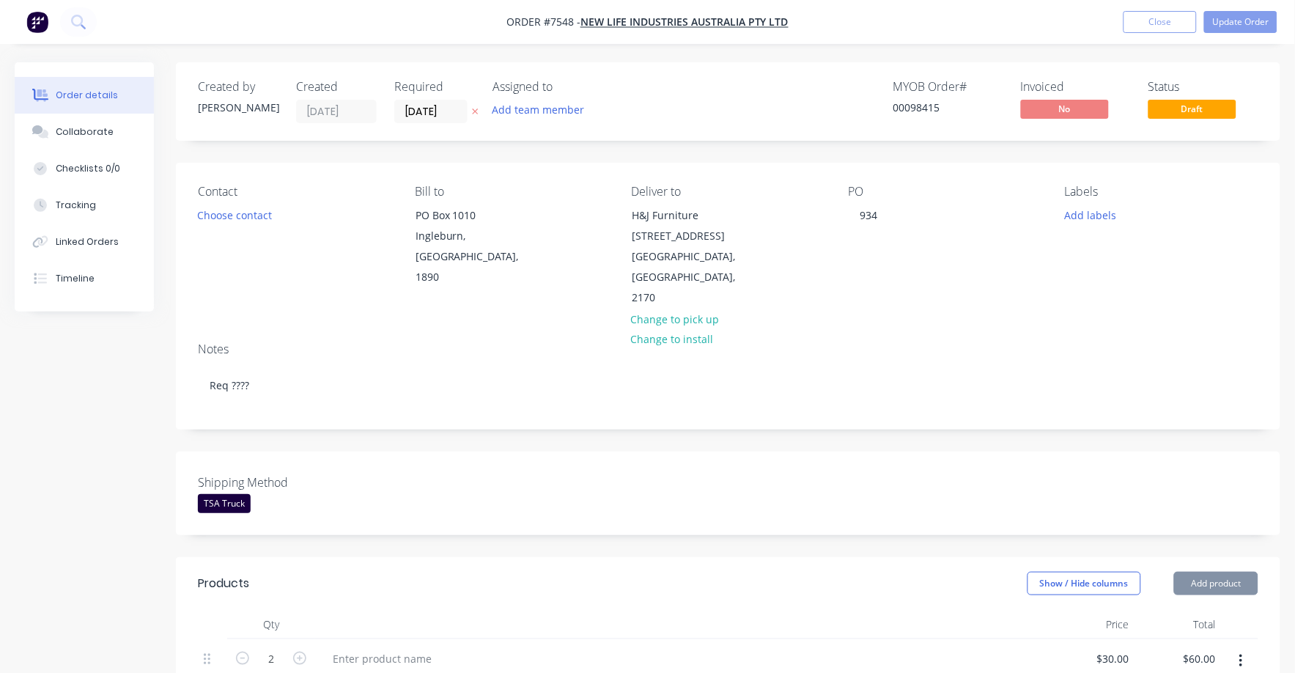
scroll to position [458, 0]
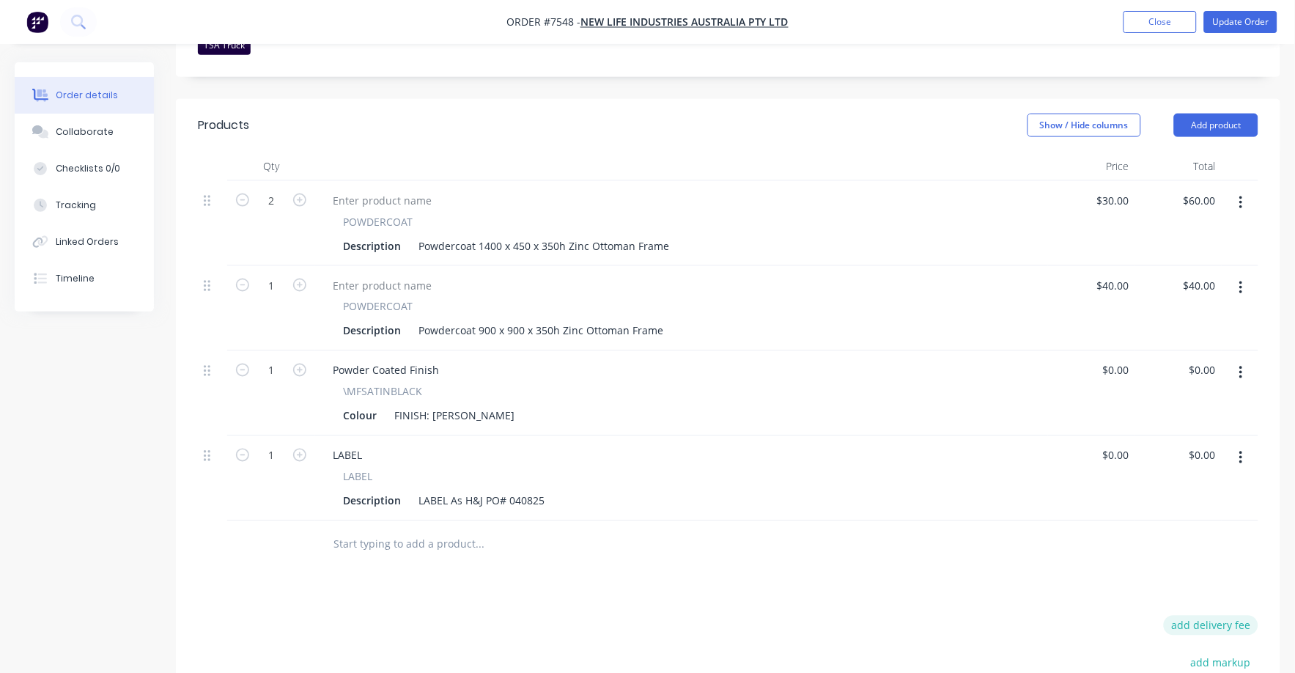
click at [1222, 616] on button "add delivery fee" at bounding box center [1211, 626] width 95 height 20
type input "75"
click input "submit" at bounding box center [0, 0] width 0 height 0
click at [1244, 20] on button "Update Order" at bounding box center [1240, 22] width 73 height 22
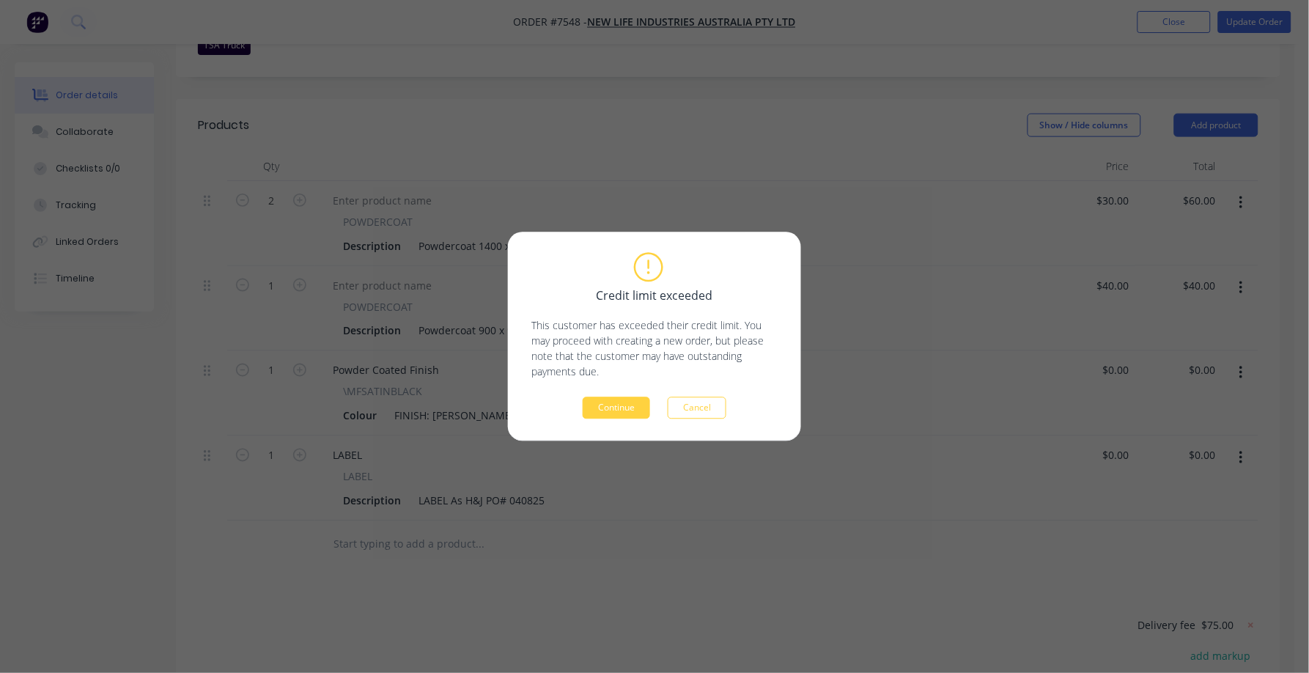
drag, startPoint x: 598, startPoint y: 421, endPoint x: 610, endPoint y: 407, distance: 18.7
click at [598, 421] on div "Credit limit exceeded This customer has exceeded their credit limit. You may pr…" at bounding box center [654, 336] width 293 height 209
click at [610, 407] on button "Continue" at bounding box center [616, 408] width 67 height 22
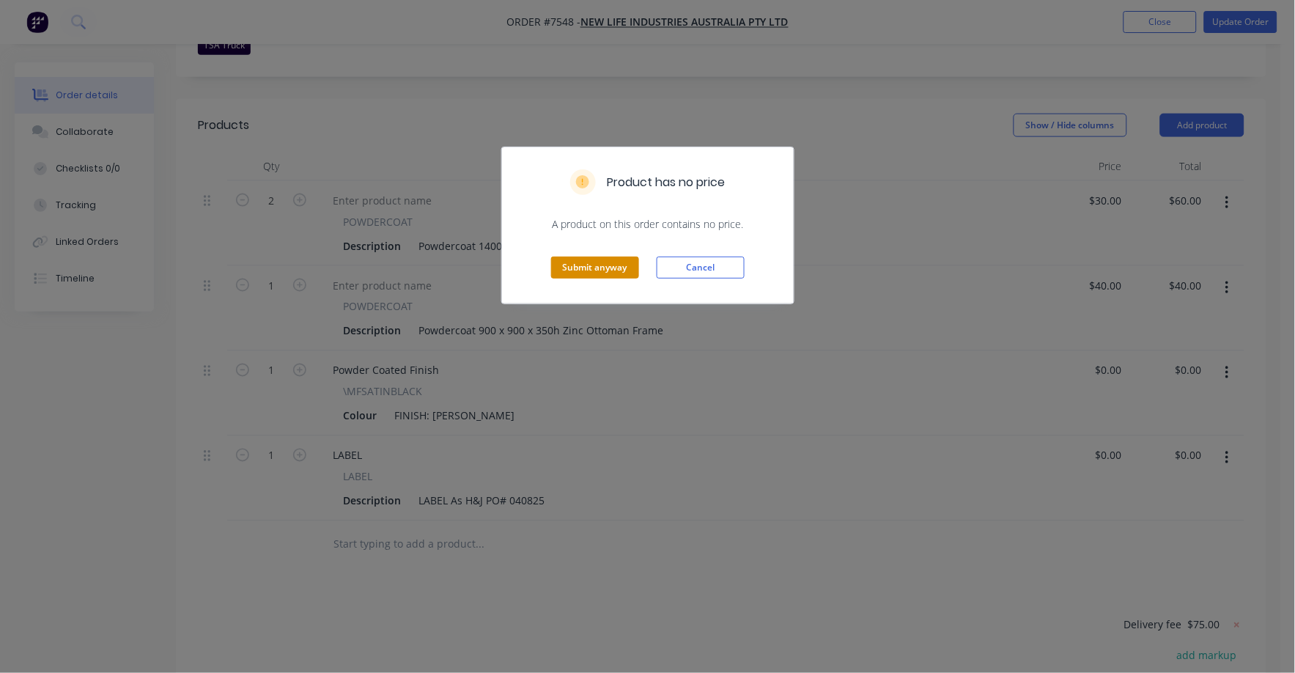
click at [594, 269] on button "Submit anyway" at bounding box center [595, 267] width 88 height 22
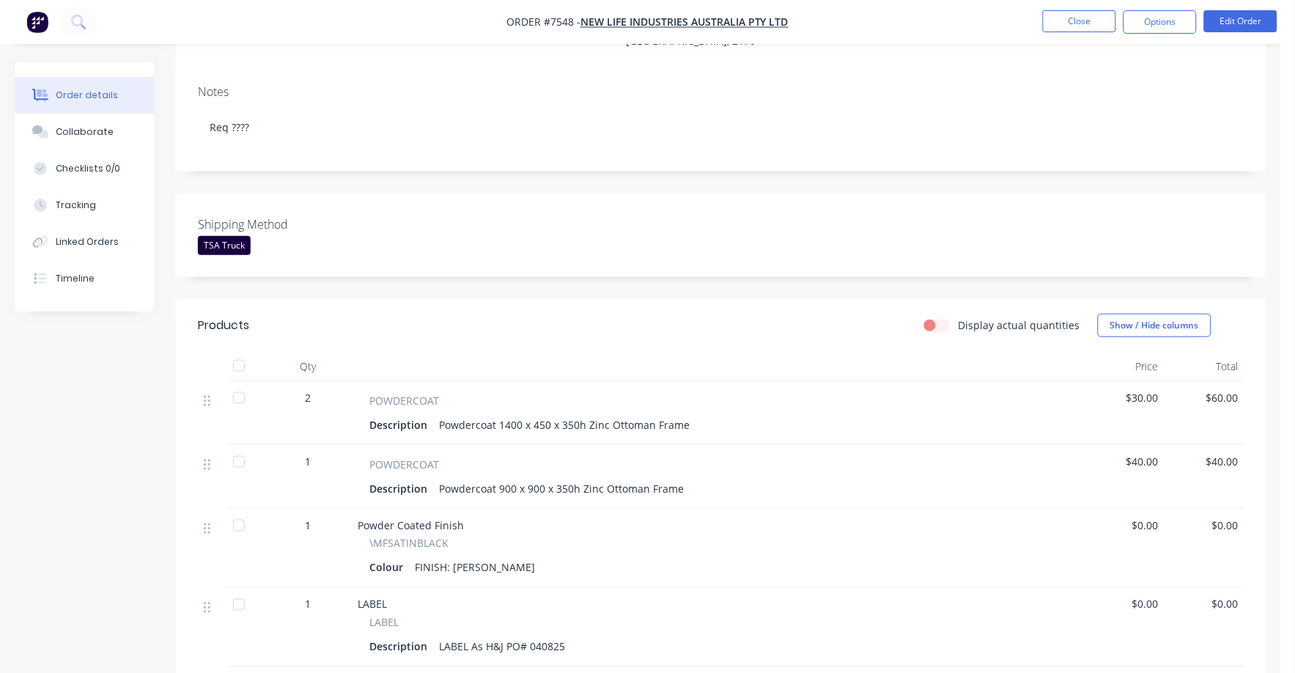
scroll to position [0, 0]
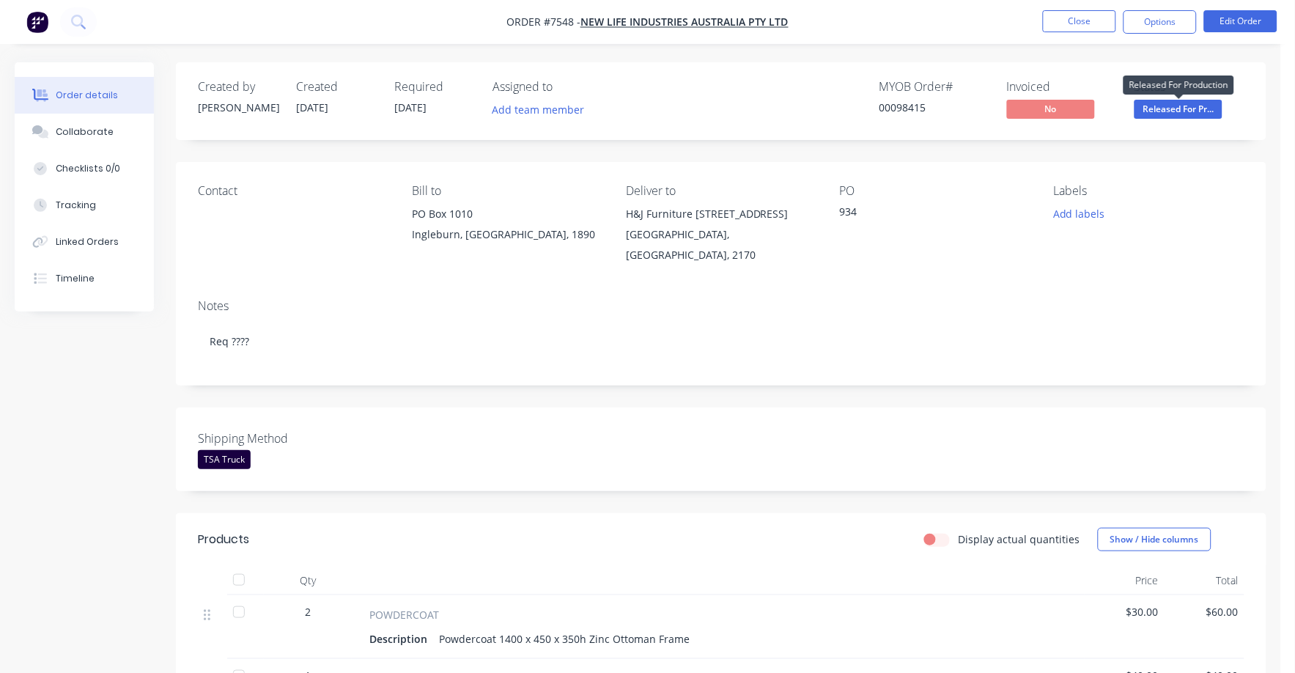
click at [1181, 107] on span "Released For Pr..." at bounding box center [1178, 109] width 88 height 18
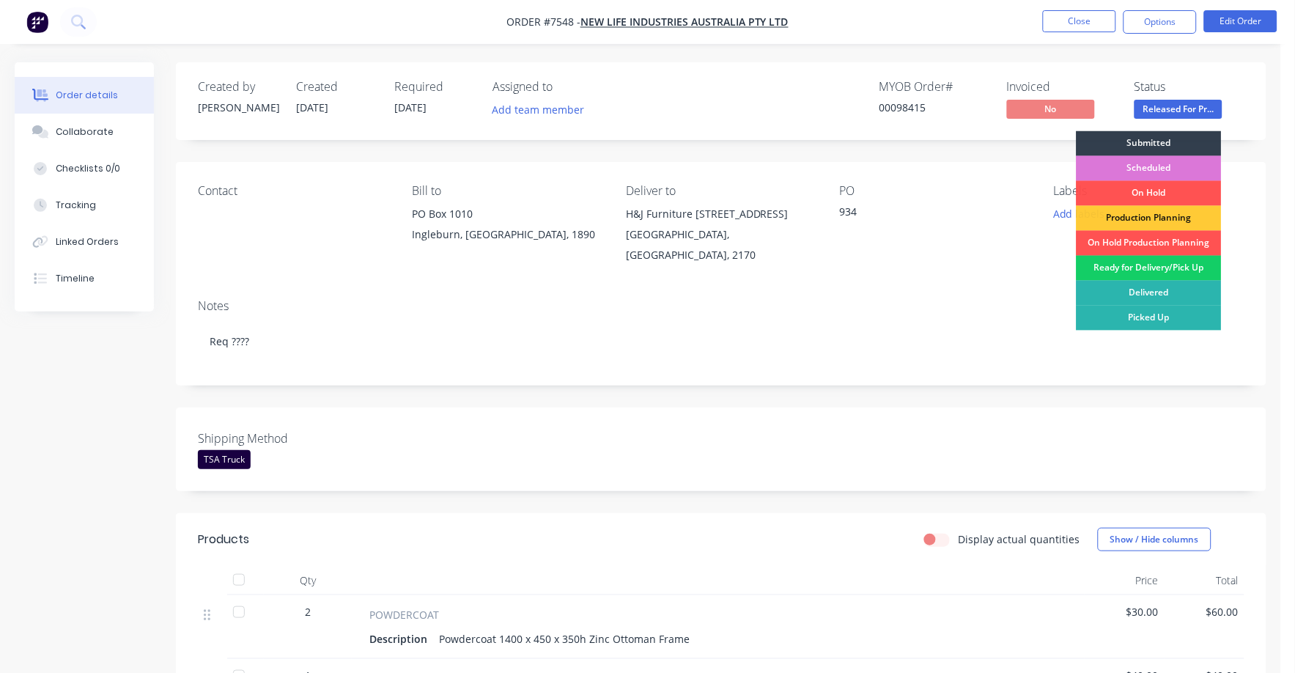
click at [1143, 264] on div "Ready for Delivery/Pick Up" at bounding box center [1149, 268] width 145 height 25
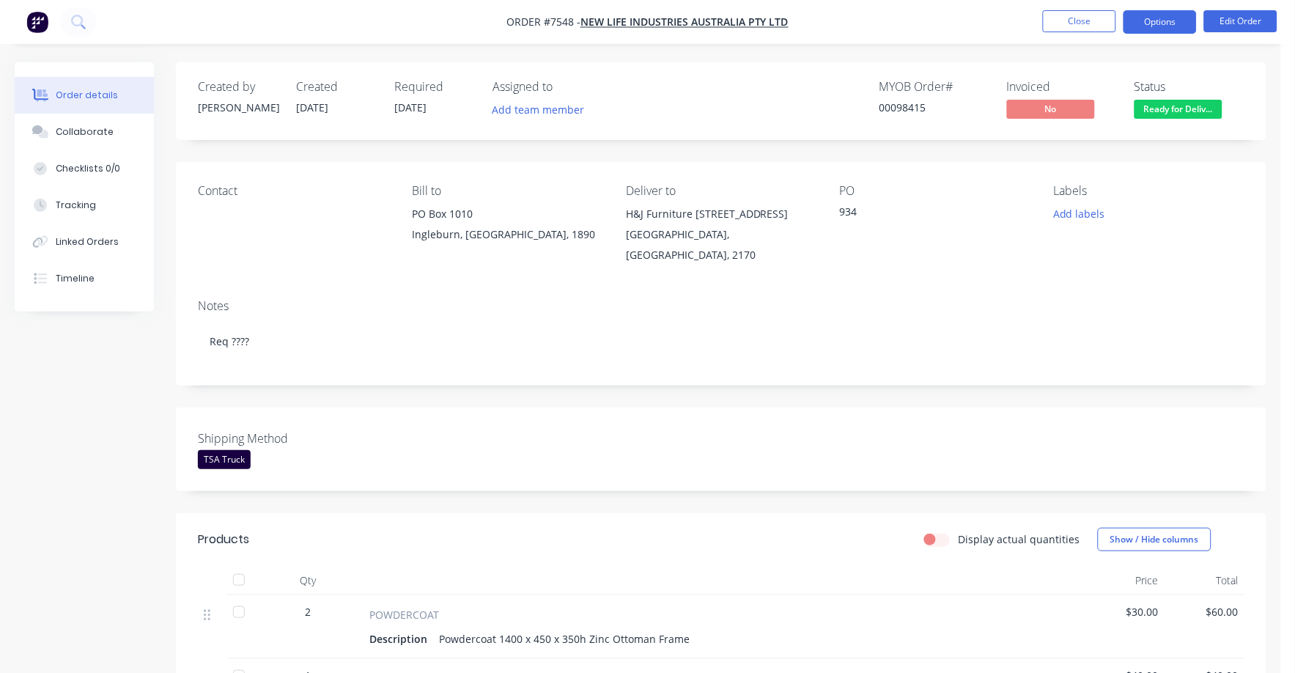
click at [1149, 16] on button "Options" at bounding box center [1159, 21] width 73 height 23
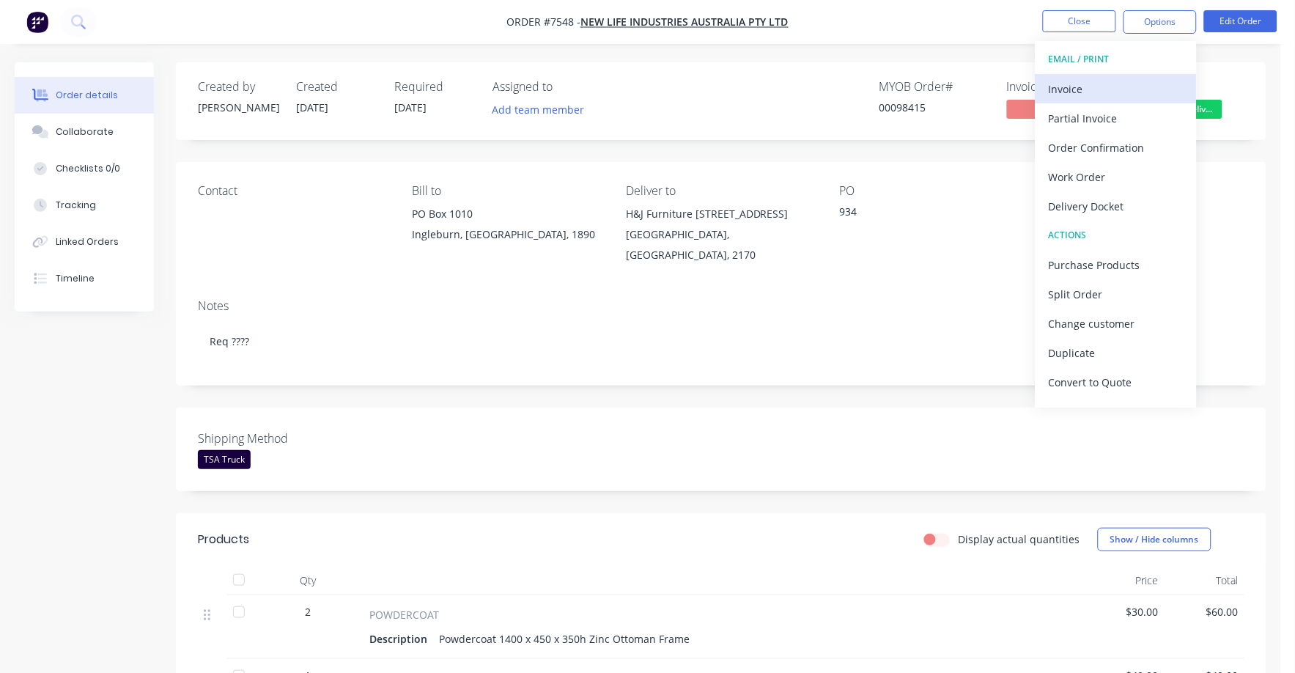
click at [1074, 91] on div "Invoice" at bounding box center [1116, 88] width 135 height 21
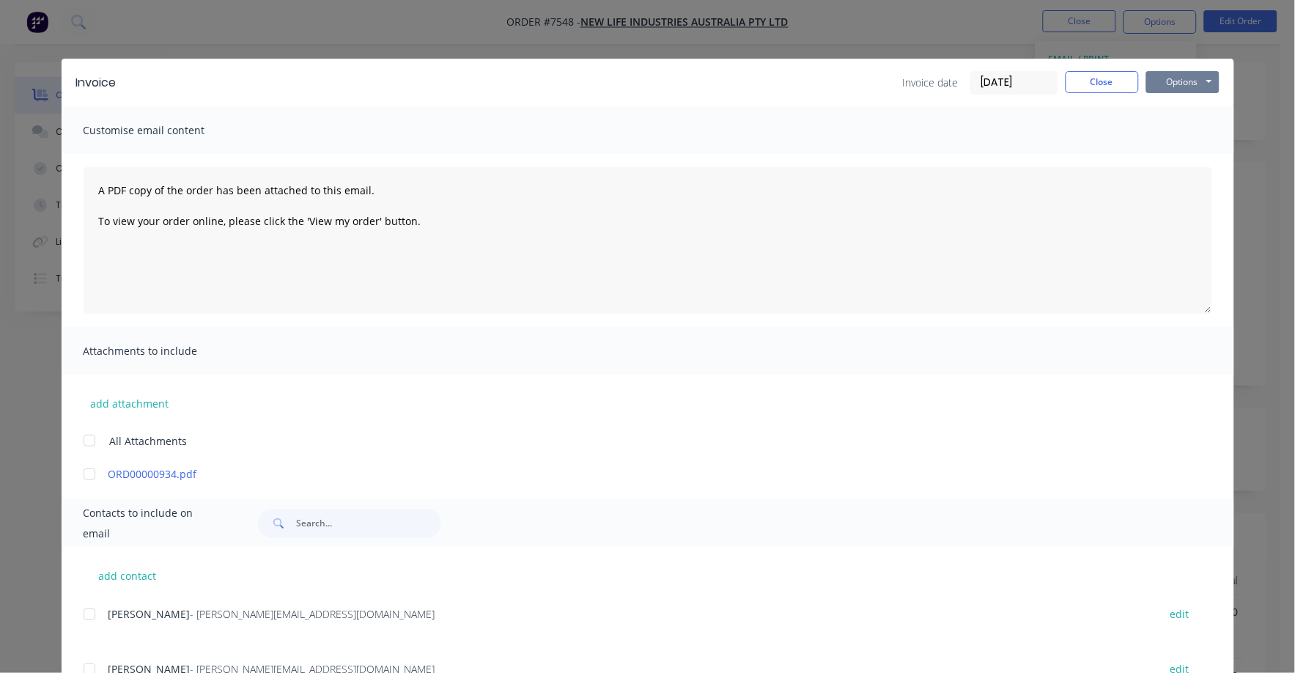
click at [1179, 76] on button "Options" at bounding box center [1182, 82] width 73 height 22
click at [1174, 129] on button "Print" at bounding box center [1193, 132] width 94 height 24
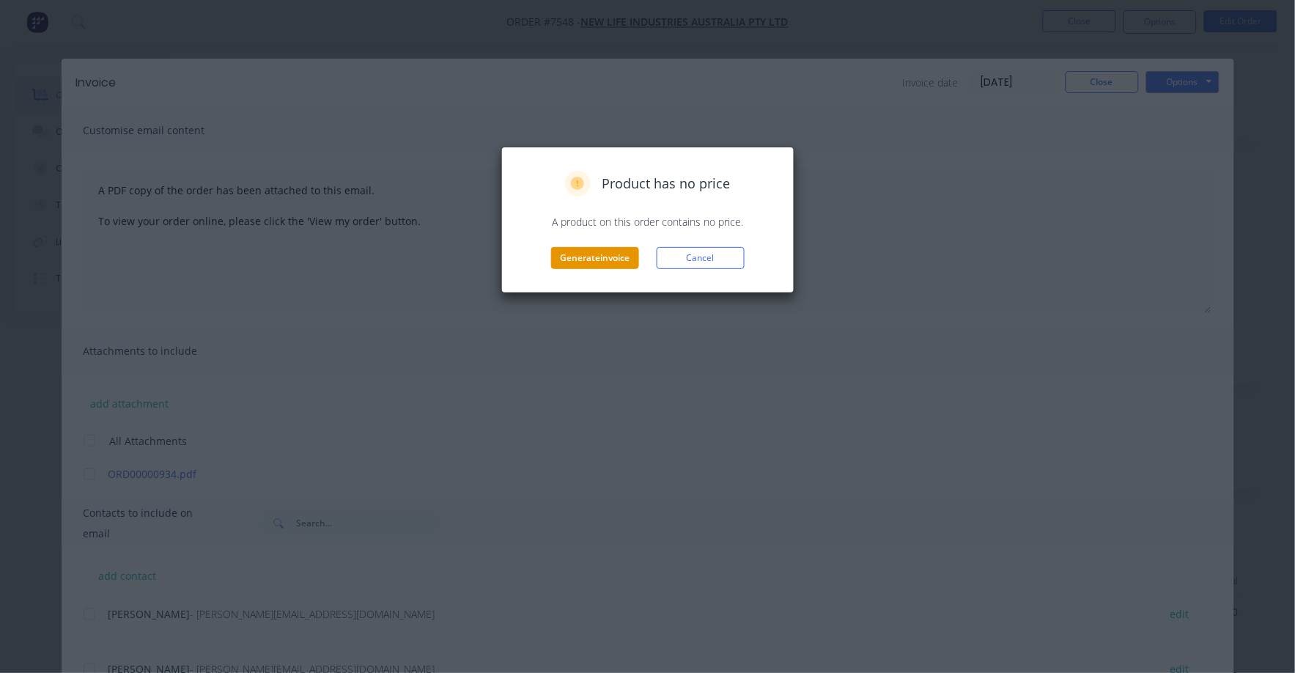
click at [594, 258] on button "Generate invoice" at bounding box center [595, 258] width 88 height 22
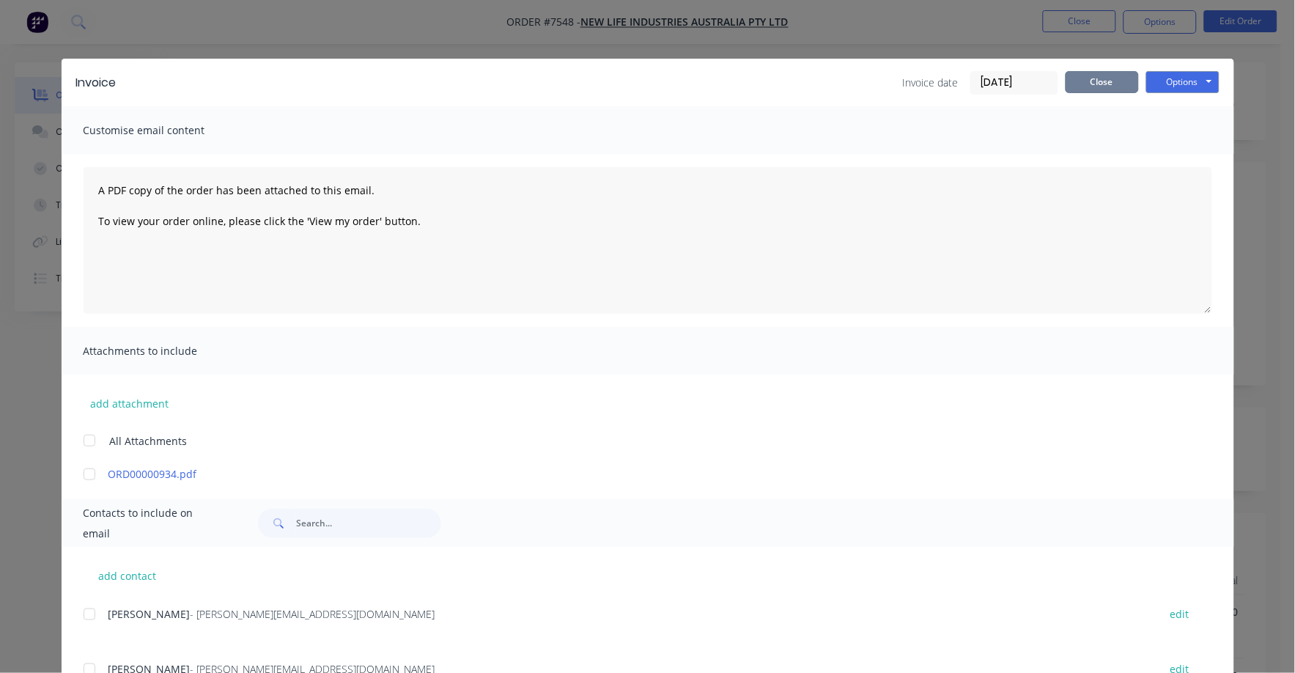
click at [1066, 77] on button "Close" at bounding box center [1102, 82] width 73 height 22
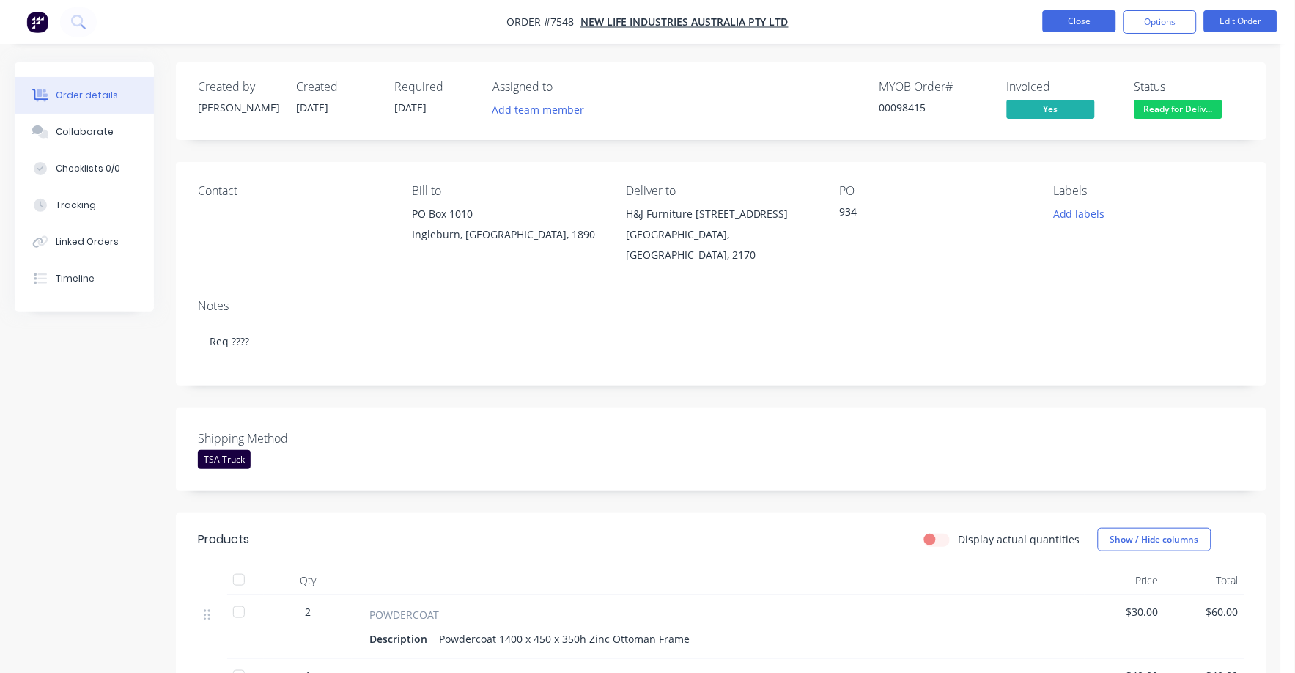
click at [1083, 20] on button "Close" at bounding box center [1079, 21] width 73 height 22
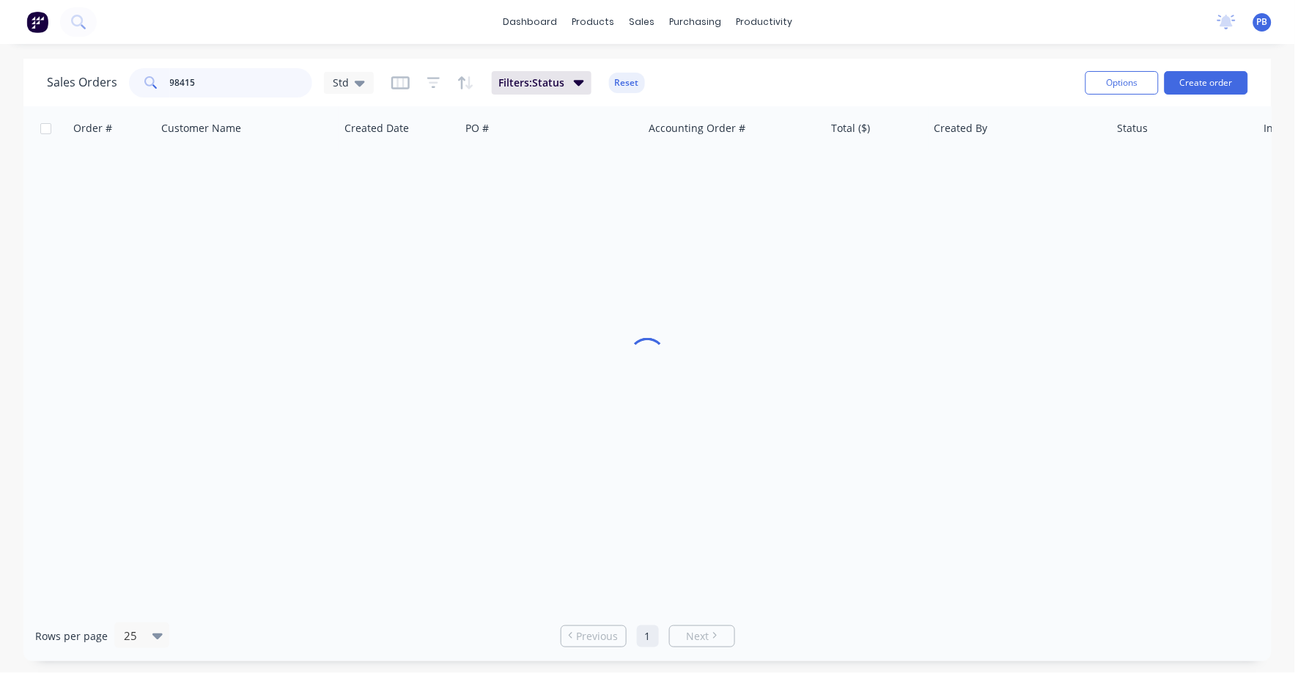
click at [122, 71] on div "Sales Orders 98415 Std" at bounding box center [210, 82] width 327 height 29
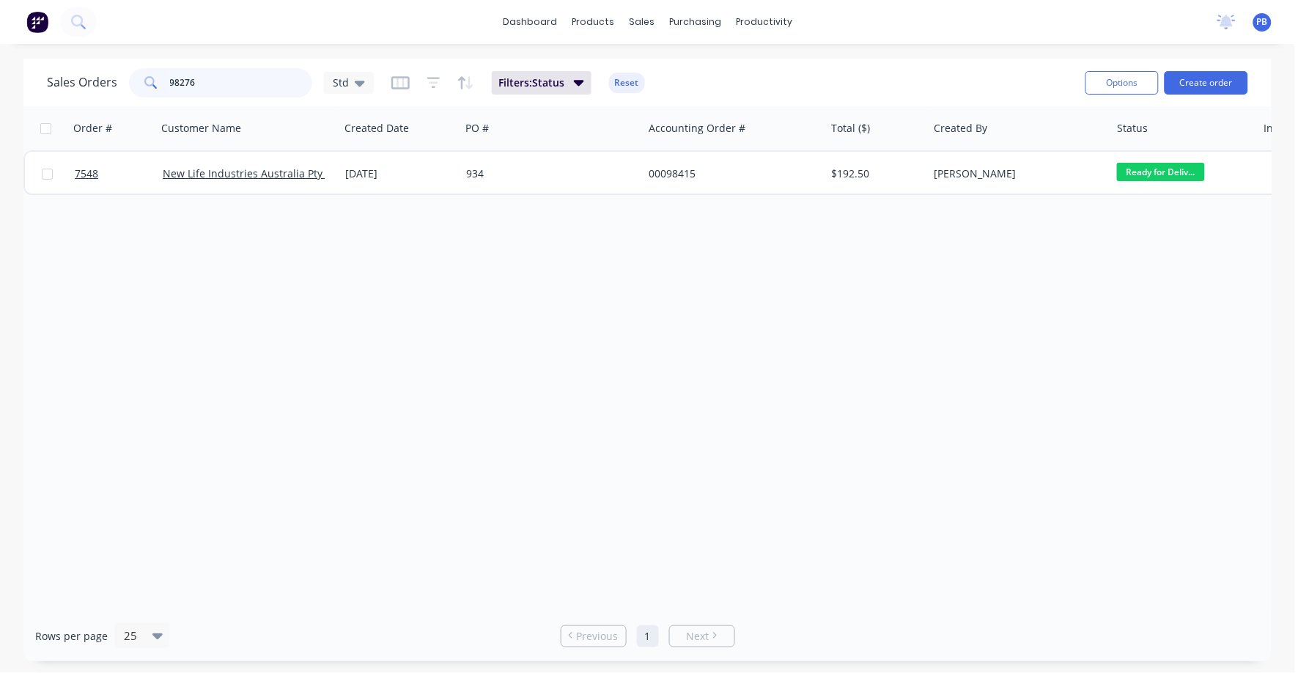
type input "98276"
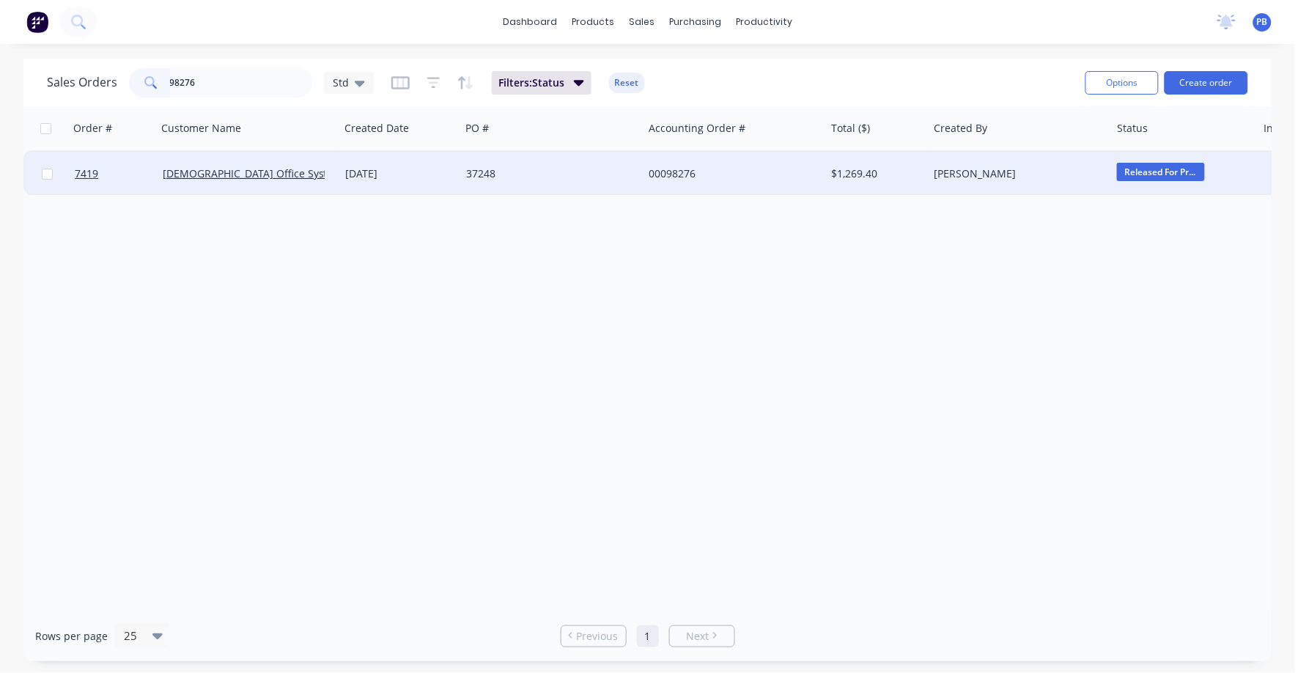
click at [677, 171] on div "00098276" at bounding box center [730, 173] width 163 height 15
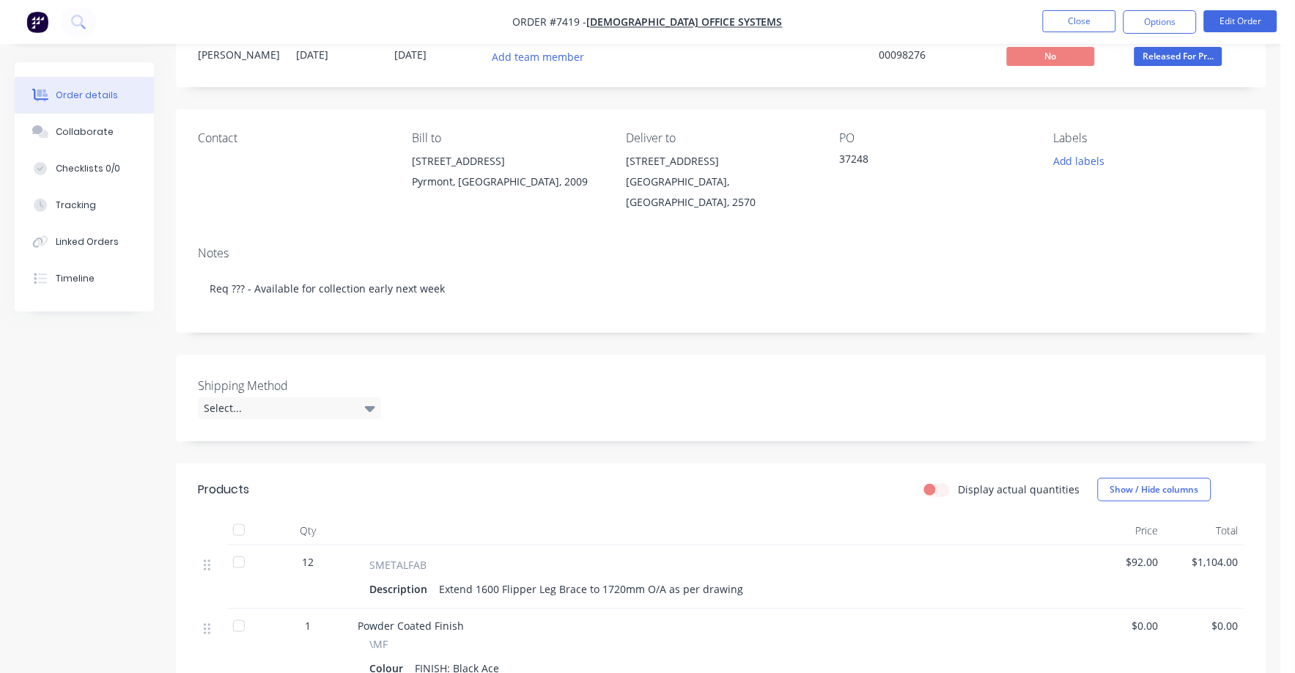
scroll to position [91, 0]
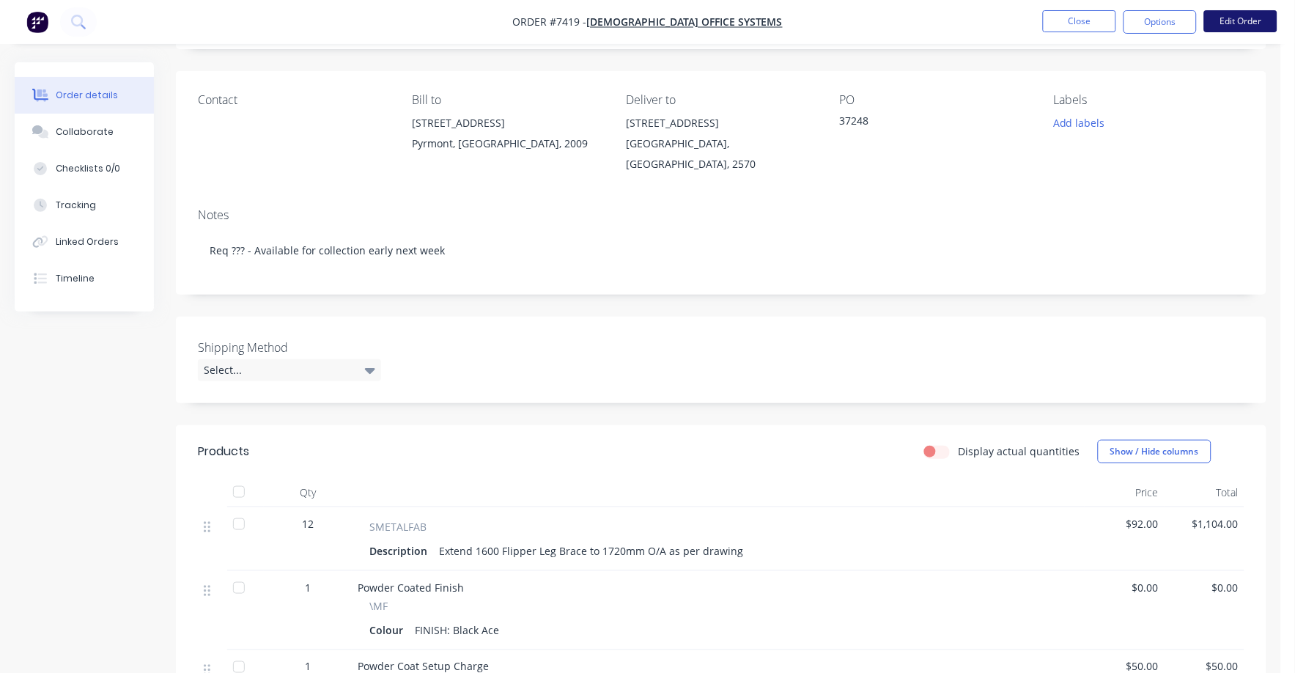
click at [1237, 18] on button "Edit Order" at bounding box center [1240, 21] width 73 height 22
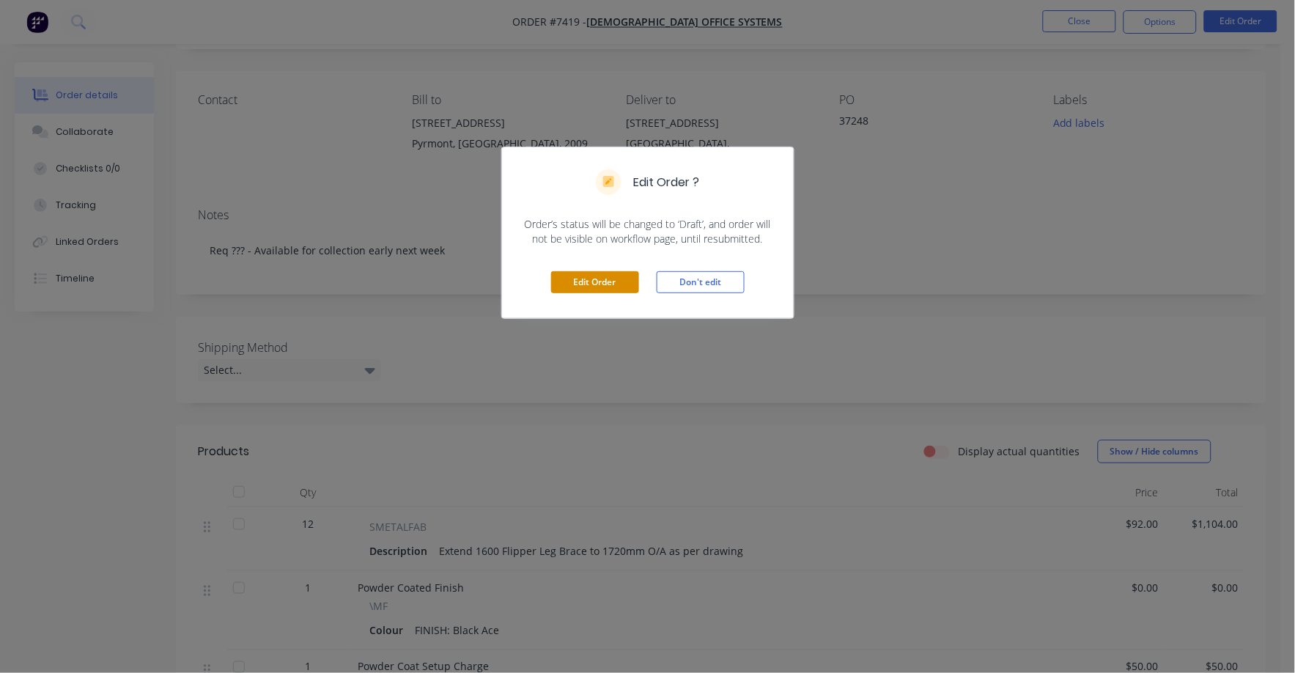
click at [591, 287] on button "Edit Order" at bounding box center [595, 282] width 88 height 22
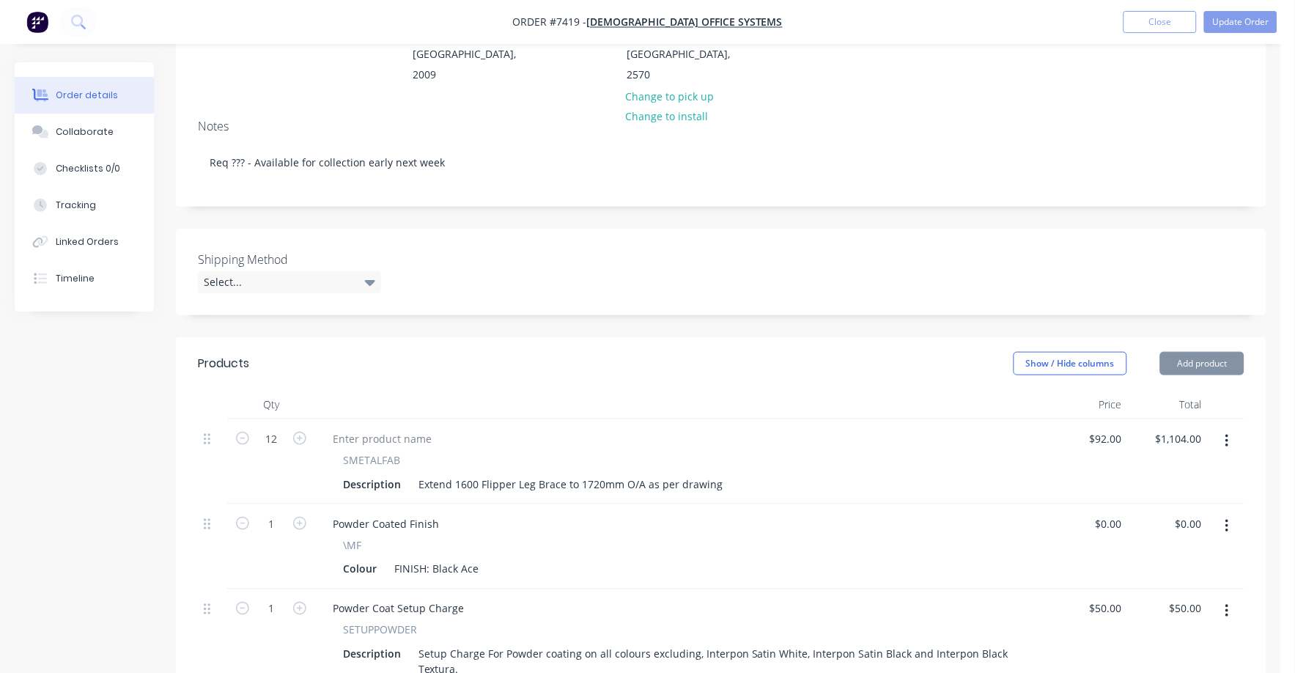
scroll to position [550, 0]
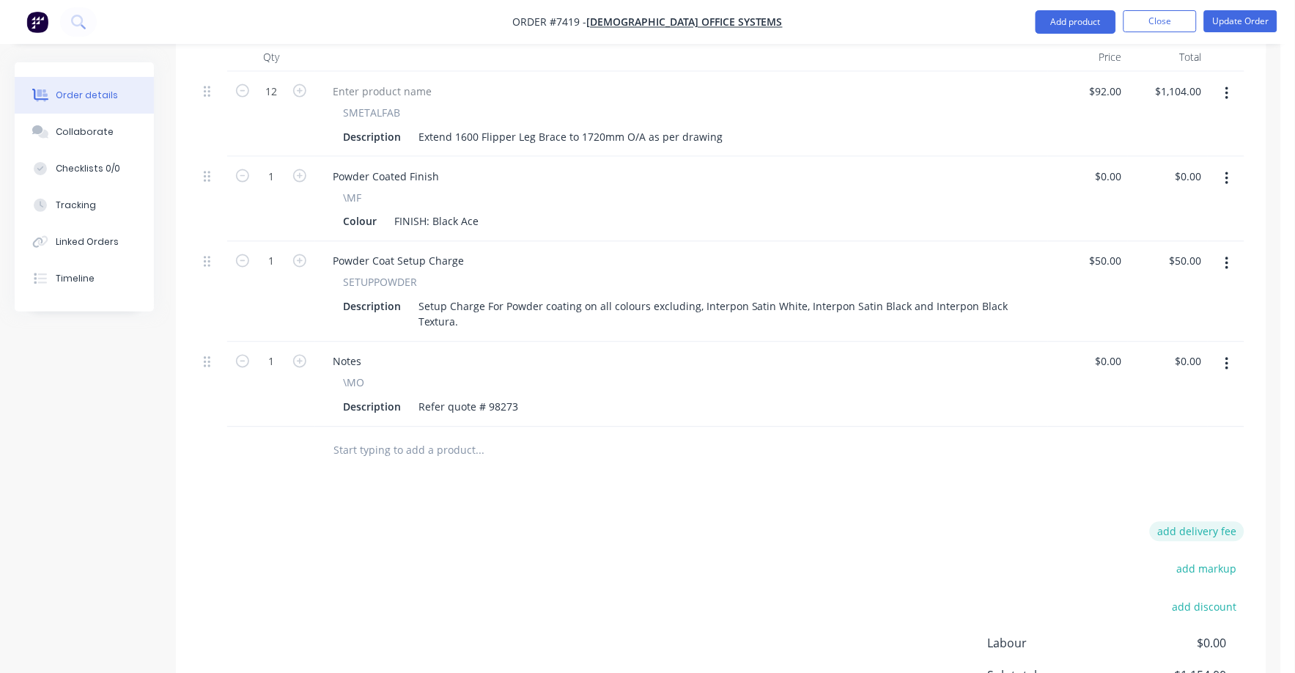
click at [1217, 522] on button "add delivery fee" at bounding box center [1197, 532] width 95 height 20
type input "75"
click input "submit" at bounding box center [0, 0] width 0 height 0
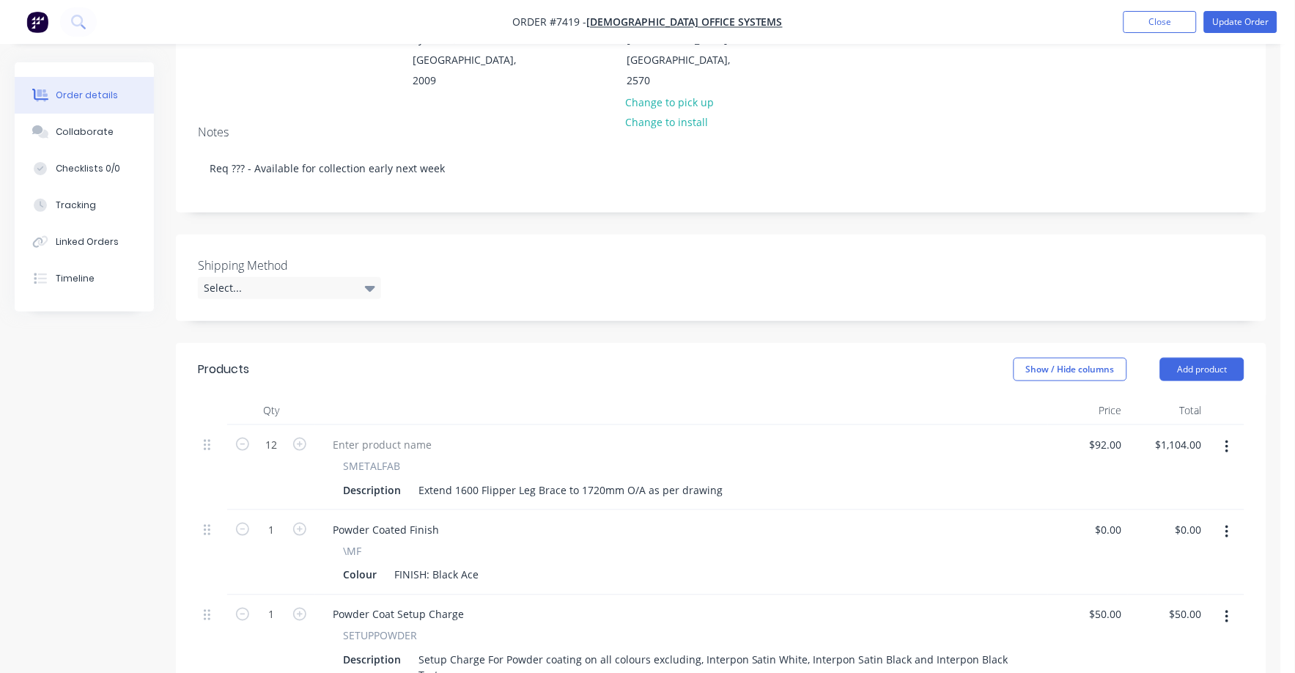
scroll to position [182, 0]
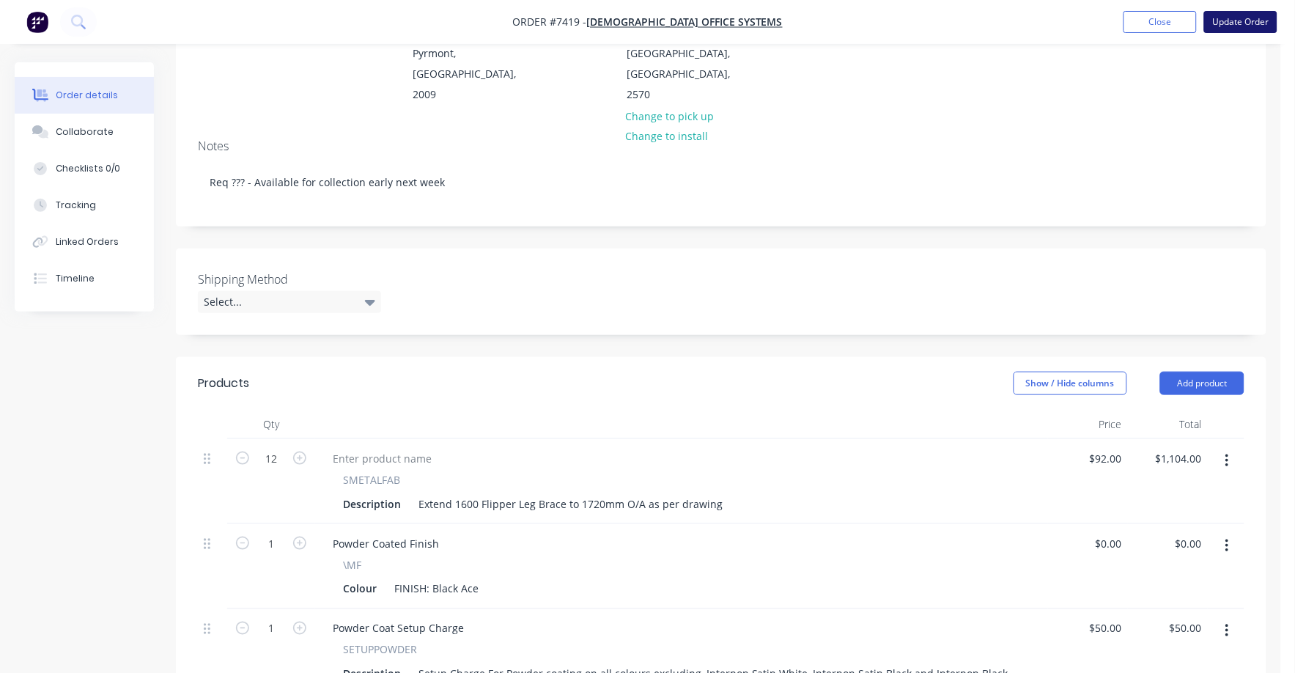
click at [1246, 20] on button "Update Order" at bounding box center [1240, 22] width 73 height 22
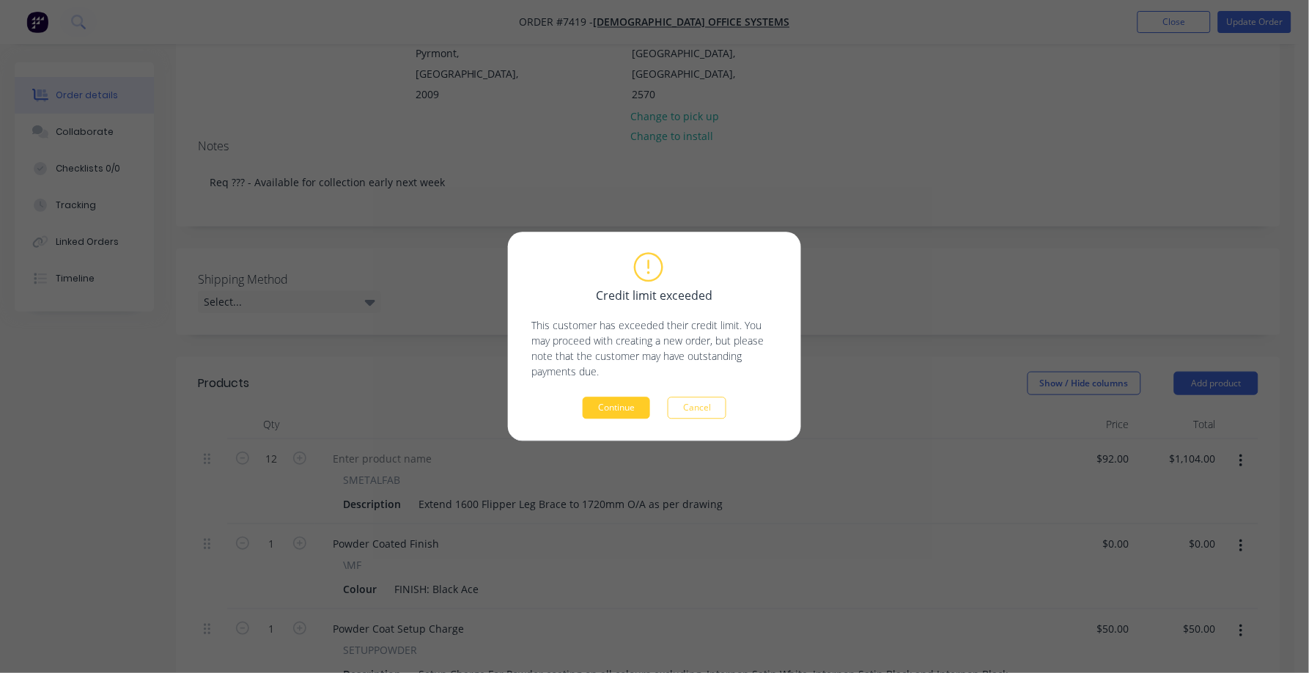
click at [621, 407] on button "Continue" at bounding box center [616, 408] width 67 height 22
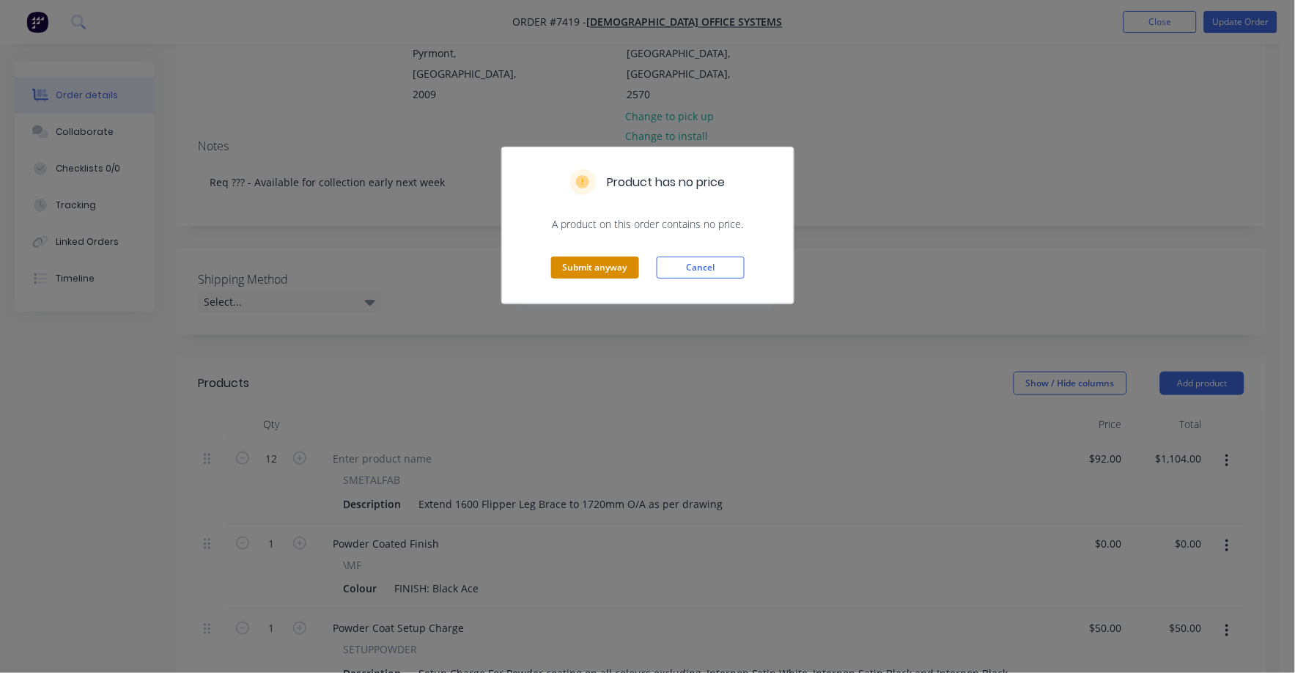
drag, startPoint x: 610, startPoint y: 272, endPoint x: 603, endPoint y: 276, distance: 8.2
click at [603, 276] on button "Submit anyway" at bounding box center [595, 267] width 88 height 22
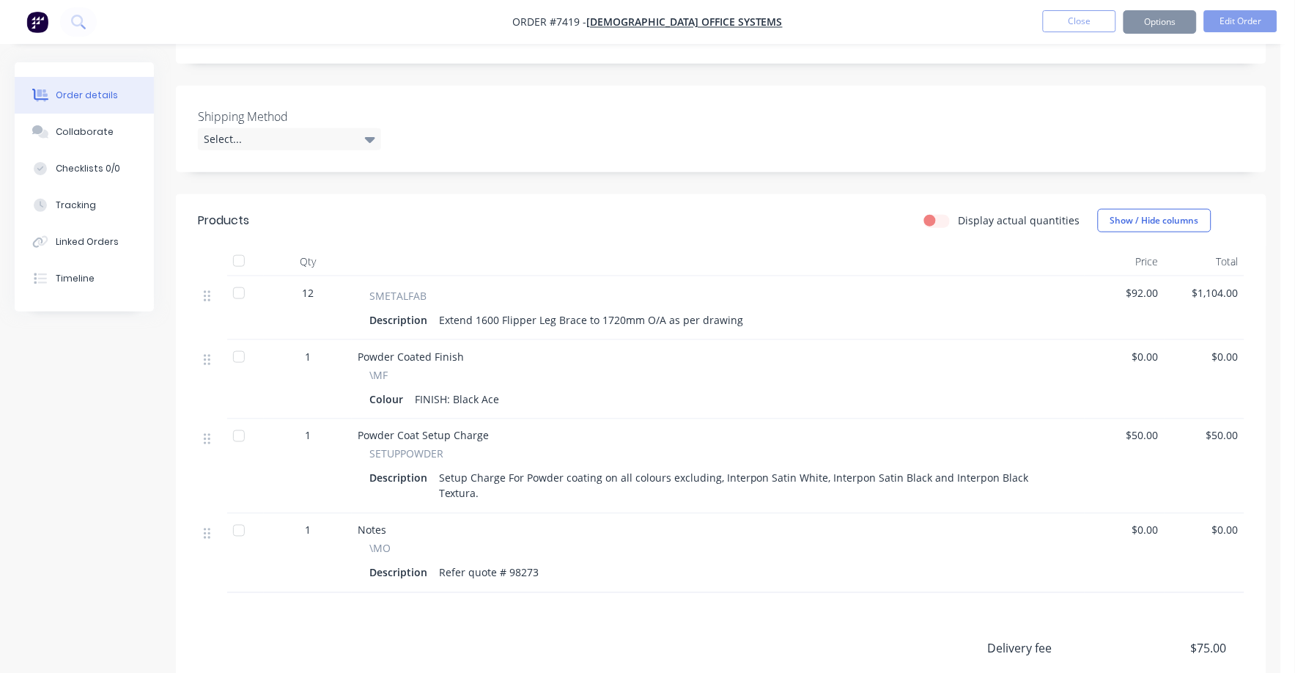
scroll to position [0, 0]
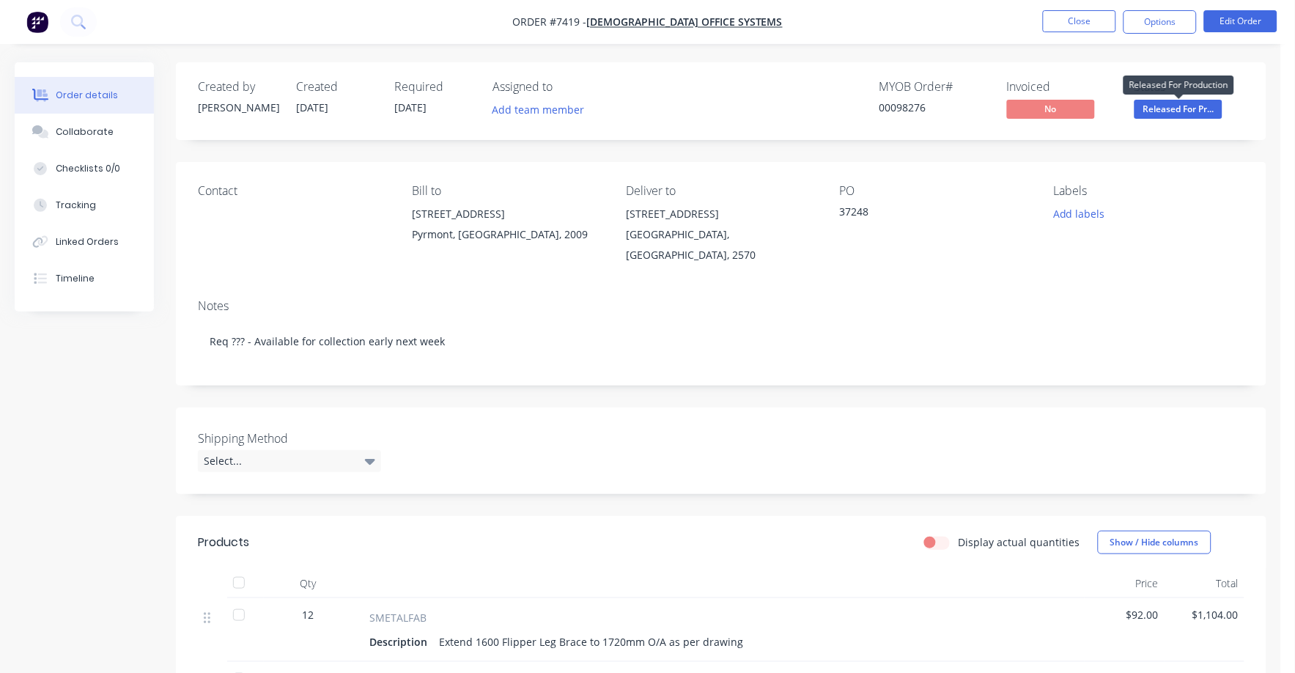
click at [1178, 116] on span "Released For Pr..." at bounding box center [1178, 109] width 88 height 18
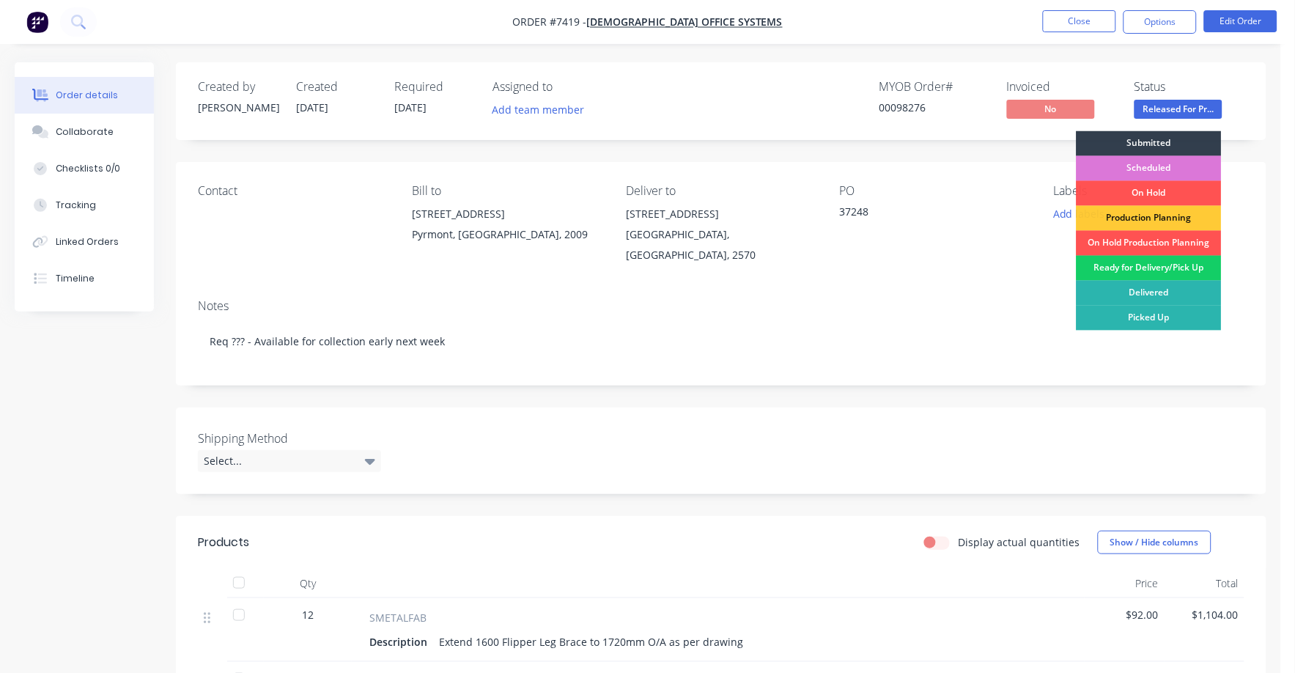
click at [1173, 273] on div "Ready for Delivery/Pick Up" at bounding box center [1149, 268] width 145 height 25
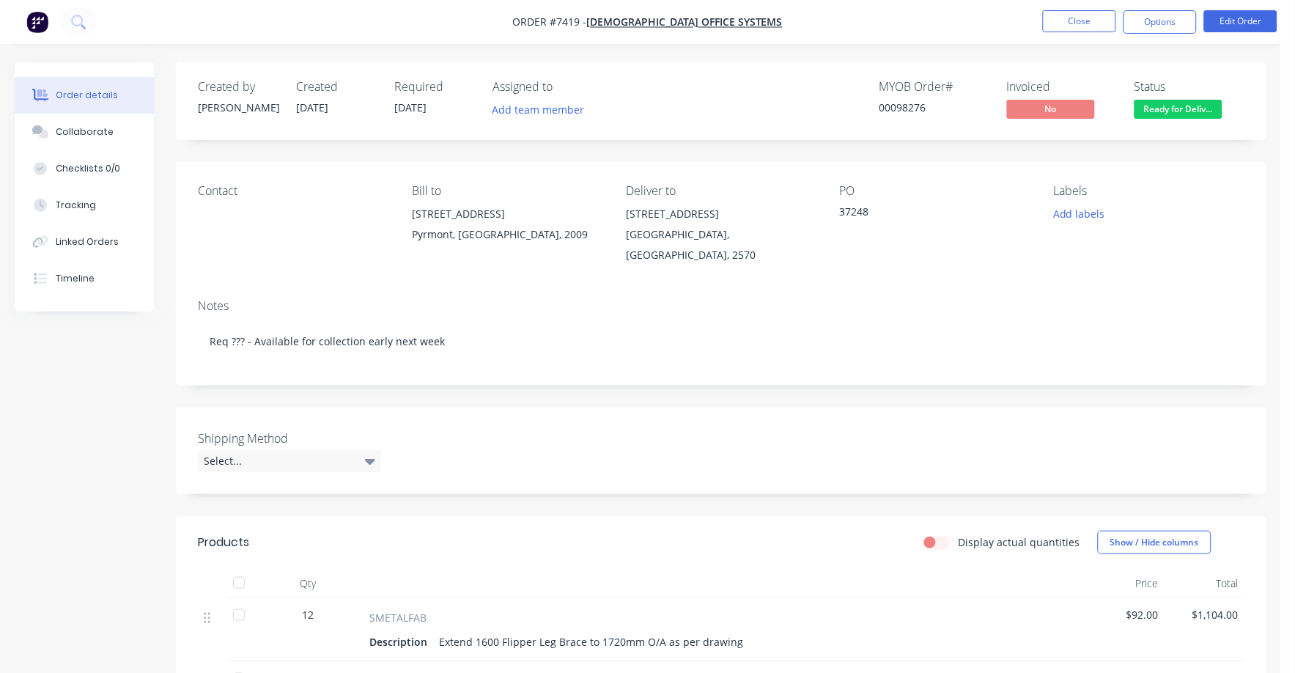
drag, startPoint x: 1169, startPoint y: 18, endPoint x: 1144, endPoint y: 36, distance: 30.5
click at [1167, 19] on button "Options" at bounding box center [1159, 21] width 73 height 23
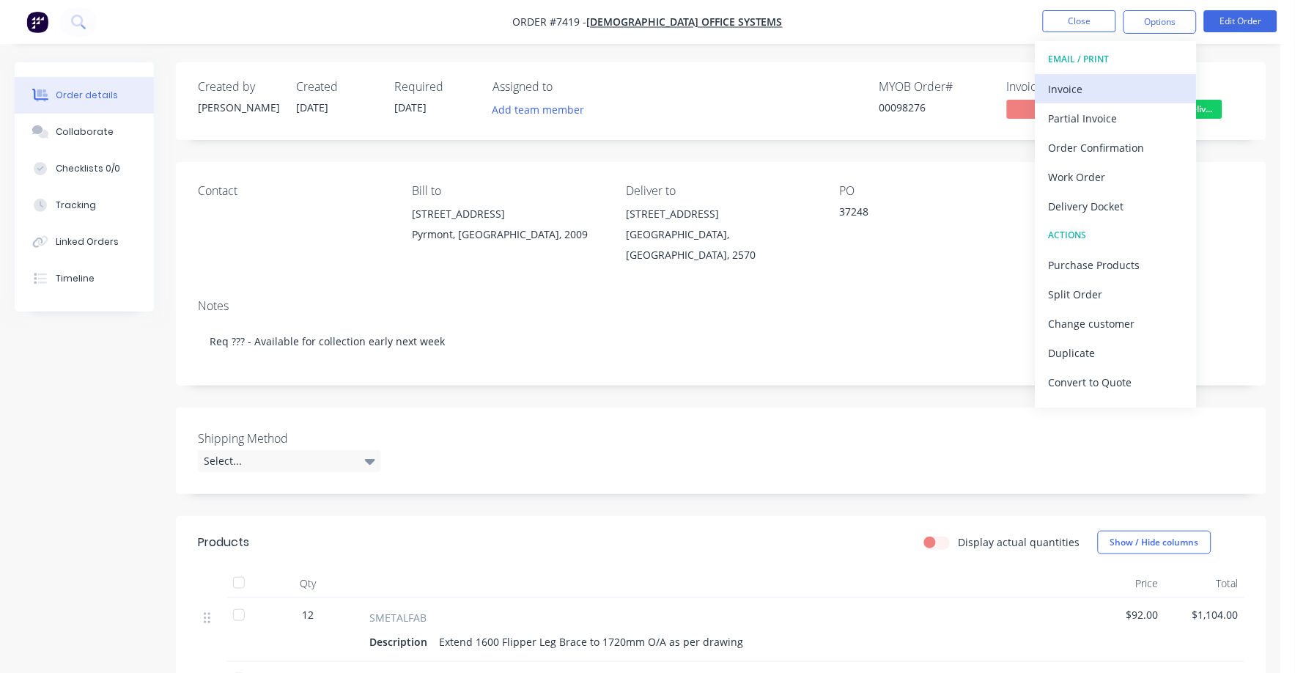
click at [1076, 88] on div "Invoice" at bounding box center [1116, 88] width 135 height 21
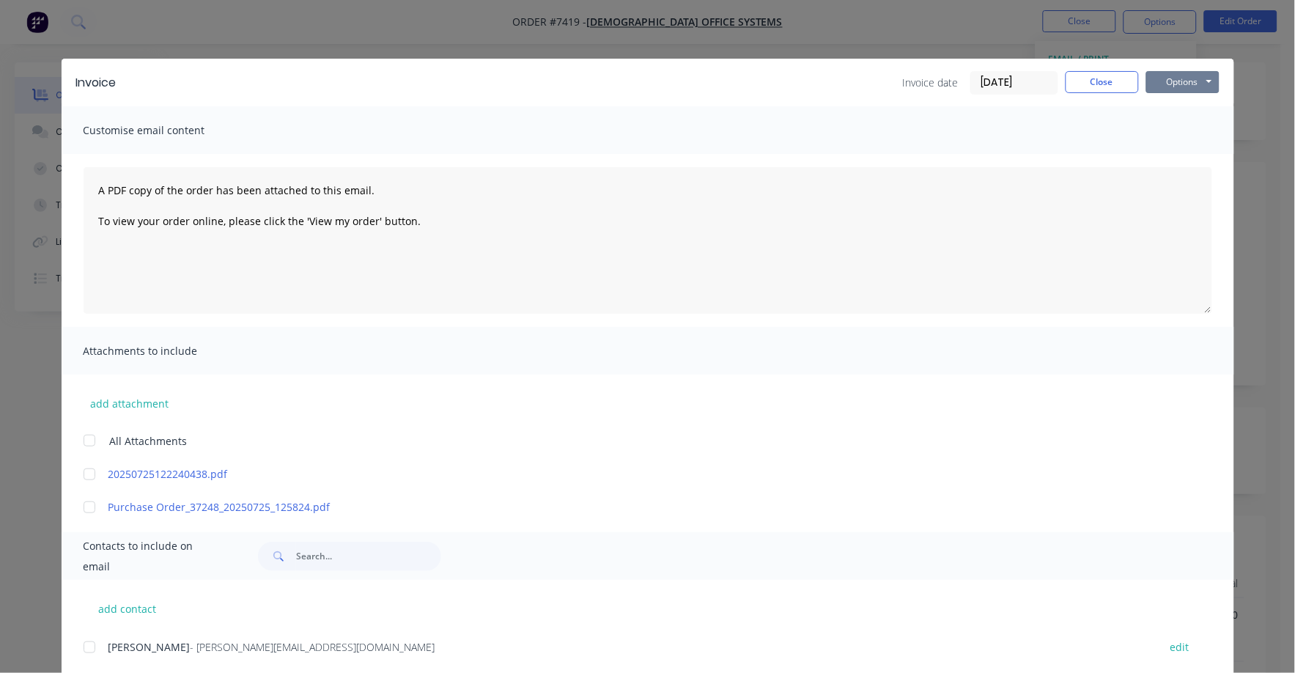
drag, startPoint x: 1168, startPoint y: 78, endPoint x: 1163, endPoint y: 95, distance: 16.9
click at [1167, 81] on button "Options" at bounding box center [1182, 82] width 73 height 22
click at [1163, 138] on button "Print" at bounding box center [1193, 132] width 94 height 24
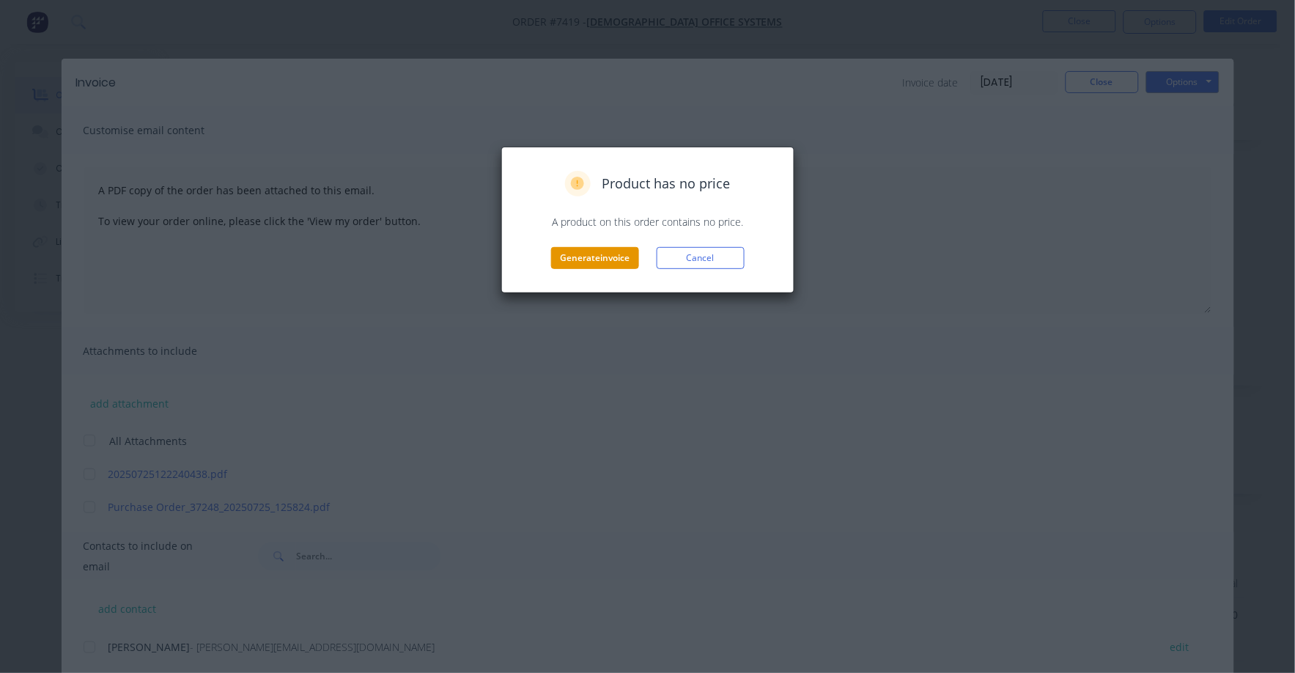
click at [594, 258] on button "Generate invoice" at bounding box center [595, 258] width 88 height 22
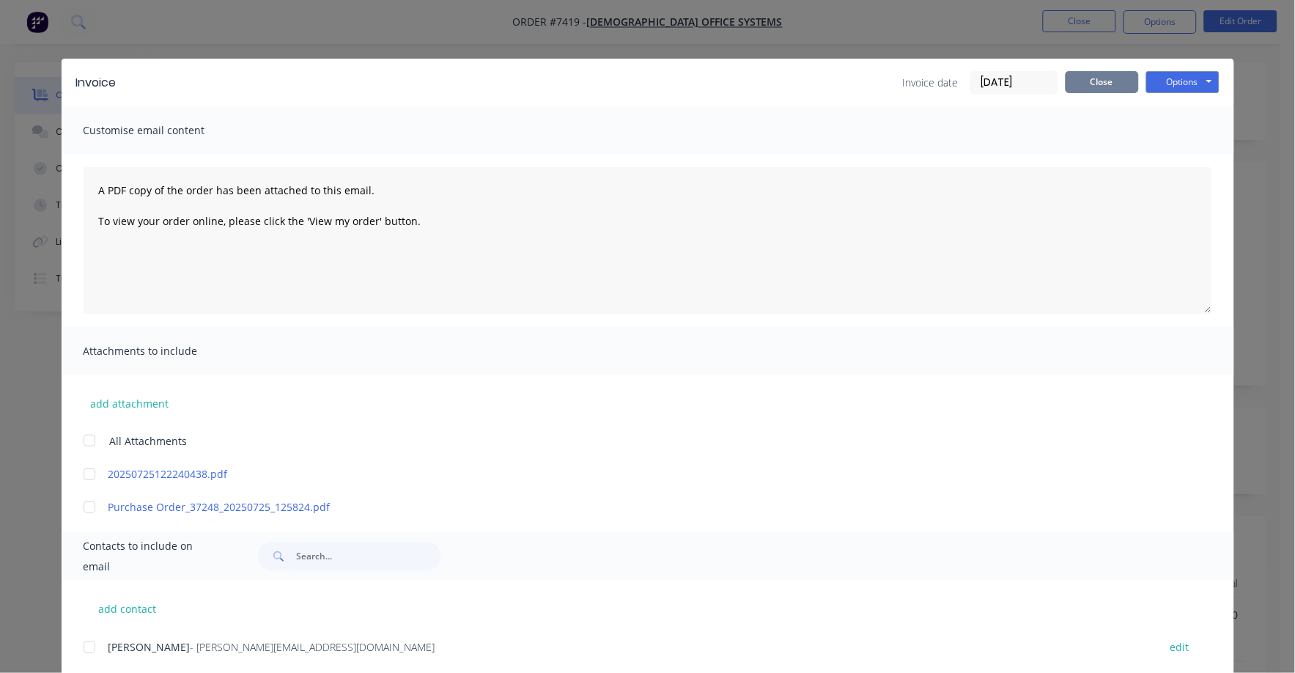
click at [1080, 76] on button "Close" at bounding box center [1102, 82] width 73 height 22
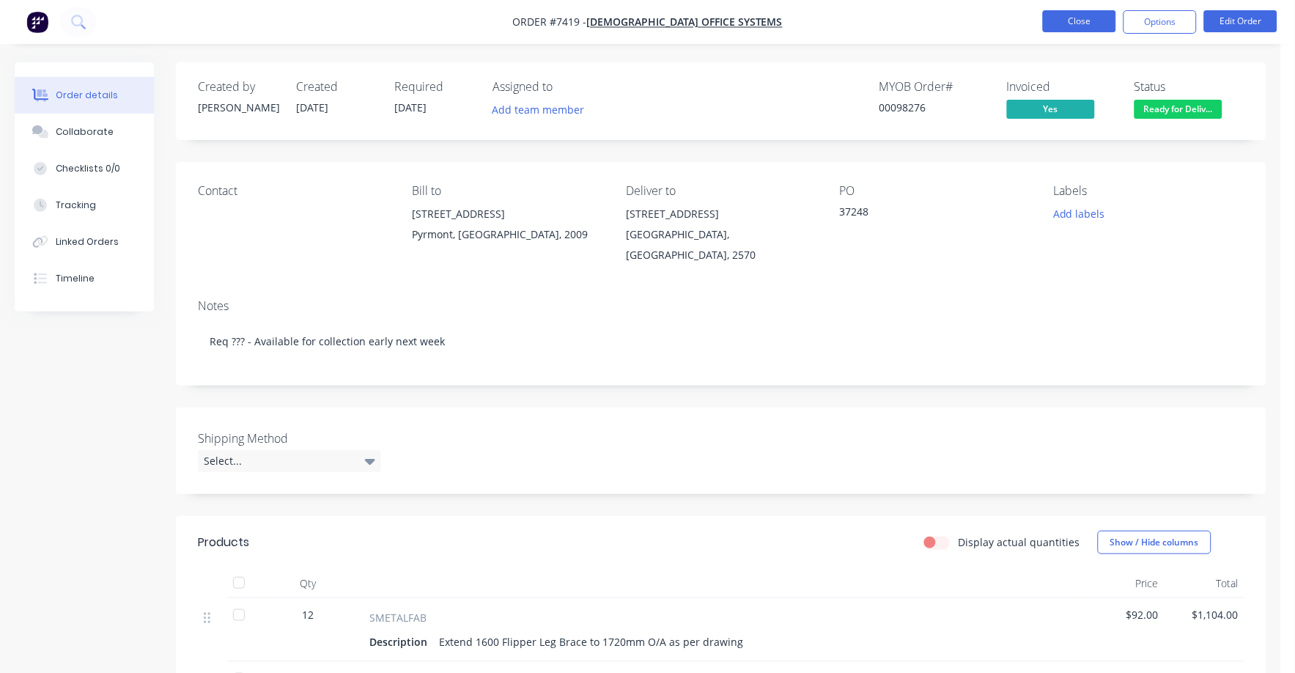
click at [1090, 13] on button "Close" at bounding box center [1079, 21] width 73 height 22
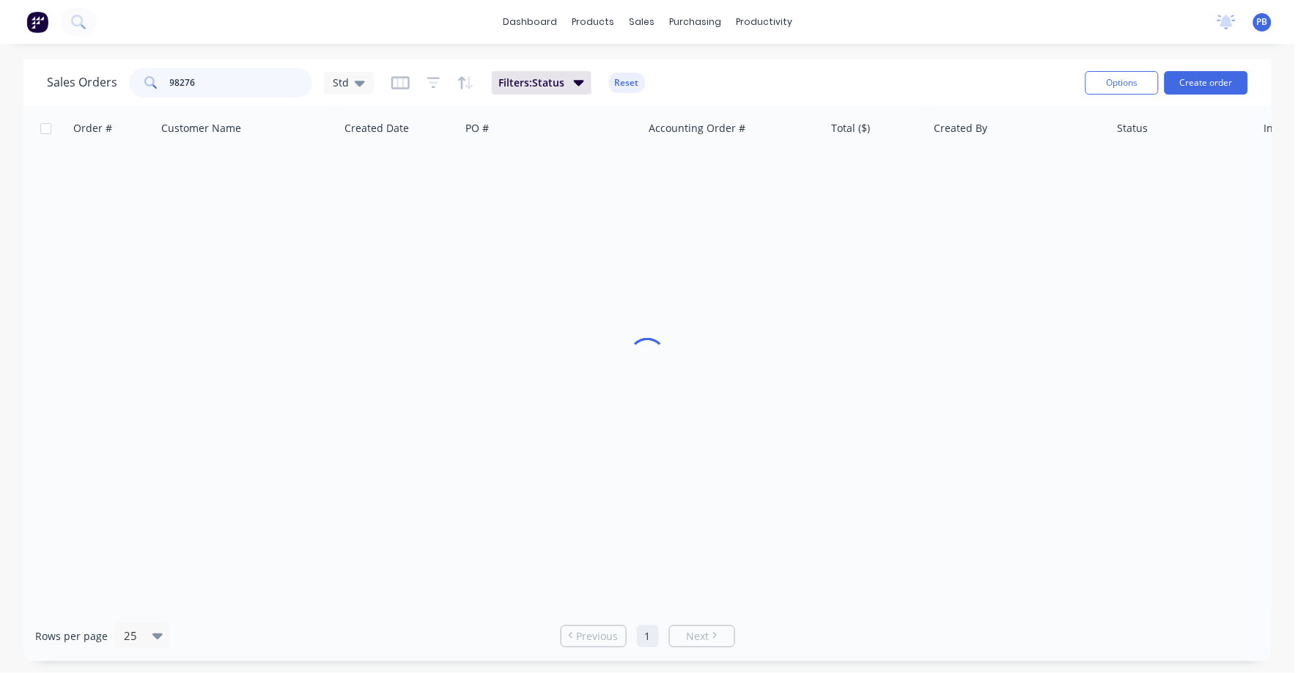
drag, startPoint x: 255, startPoint y: 78, endPoint x: 145, endPoint y: 75, distance: 110.0
click at [145, 75] on div "98276" at bounding box center [220, 82] width 183 height 29
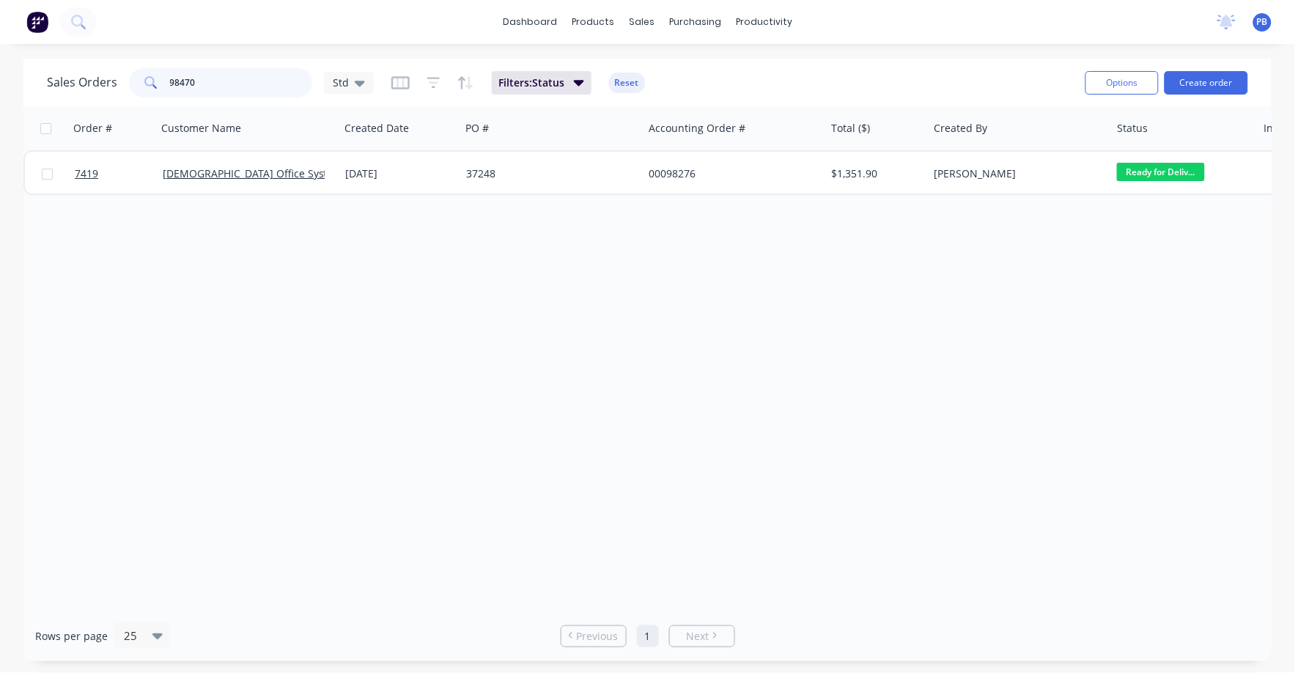
type input "98470"
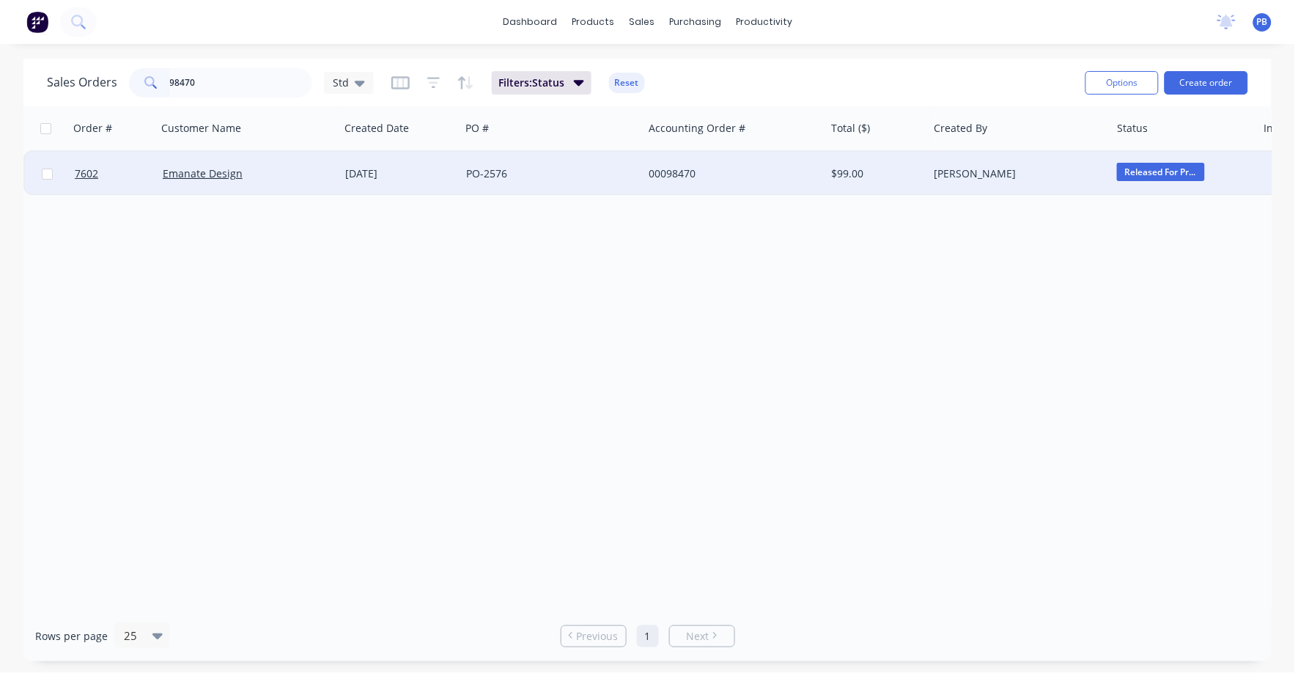
click at [673, 172] on div "00098470" at bounding box center [730, 173] width 163 height 15
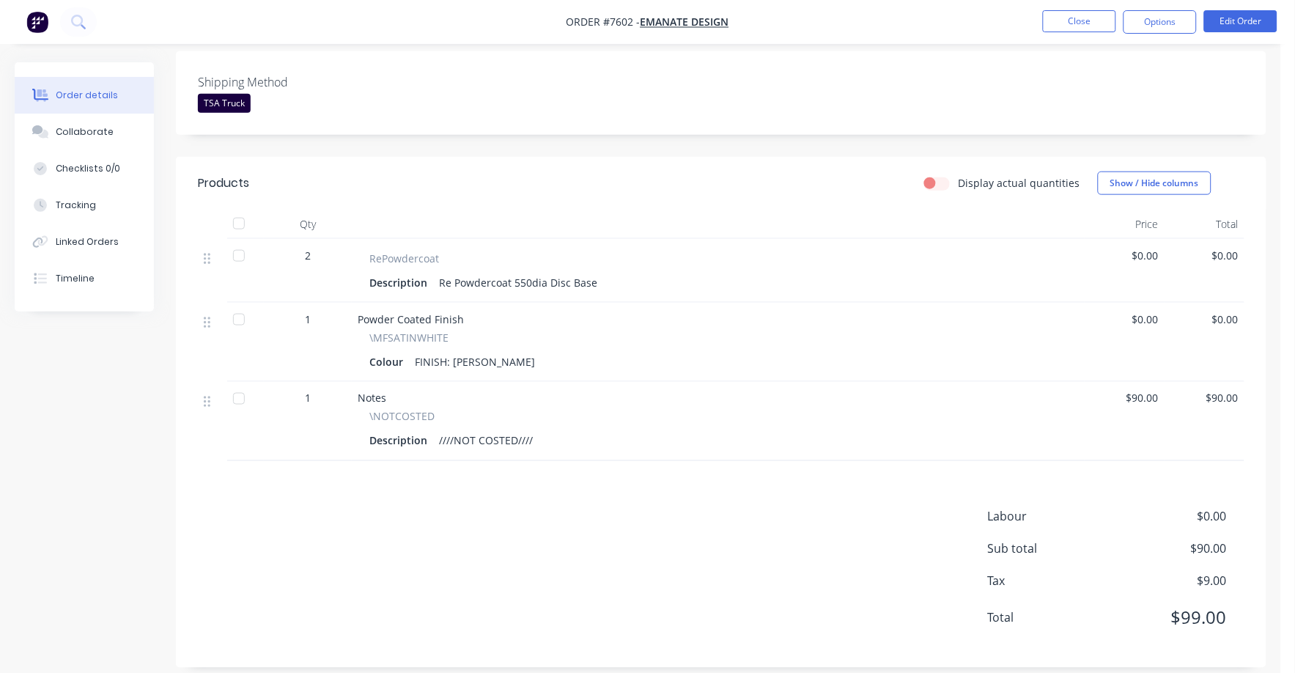
scroll to position [358, 0]
click at [1140, 246] on span "$0.00" at bounding box center [1124, 253] width 68 height 15
click at [1253, 18] on button "Edit Order" at bounding box center [1240, 21] width 73 height 22
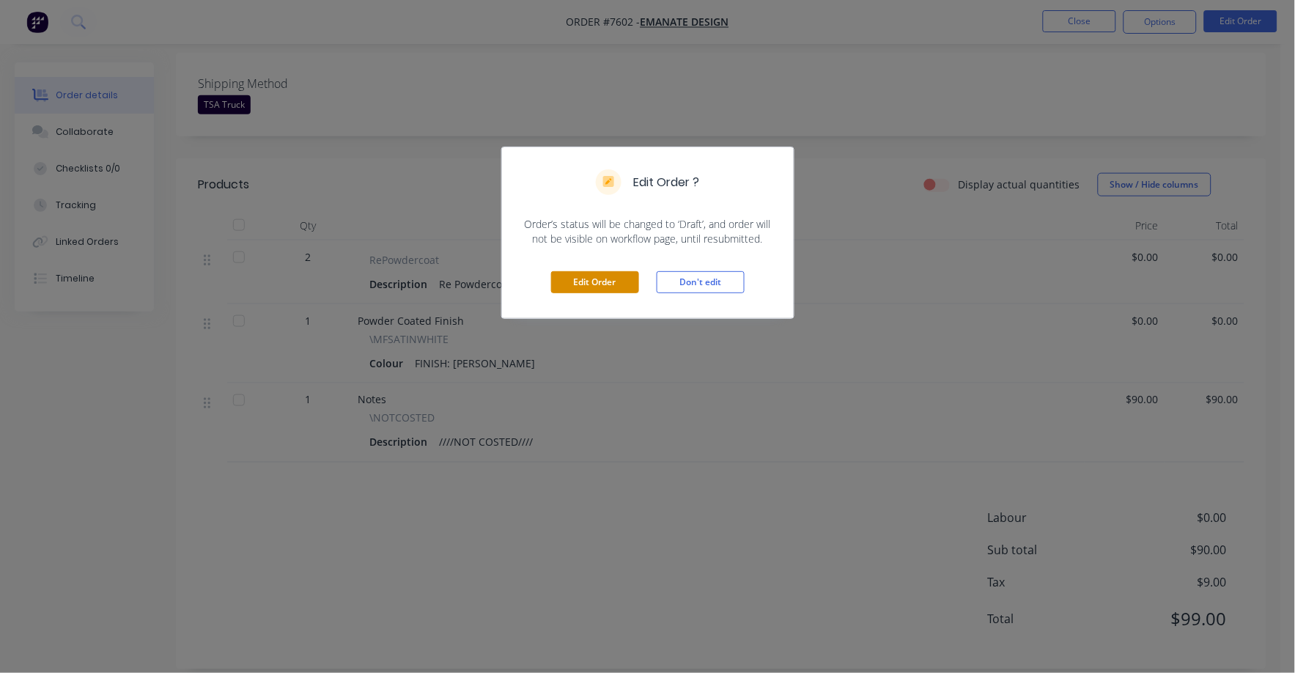
click at [580, 278] on button "Edit Order" at bounding box center [595, 282] width 88 height 22
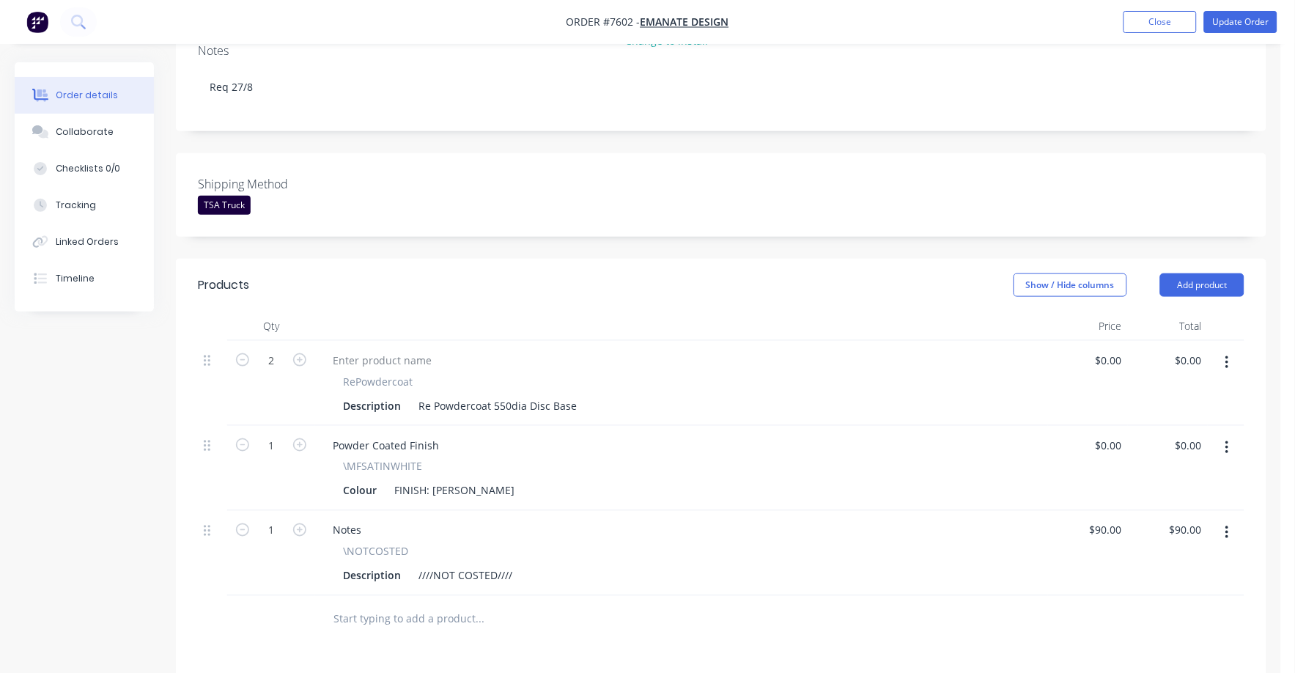
scroll to position [366, 0]
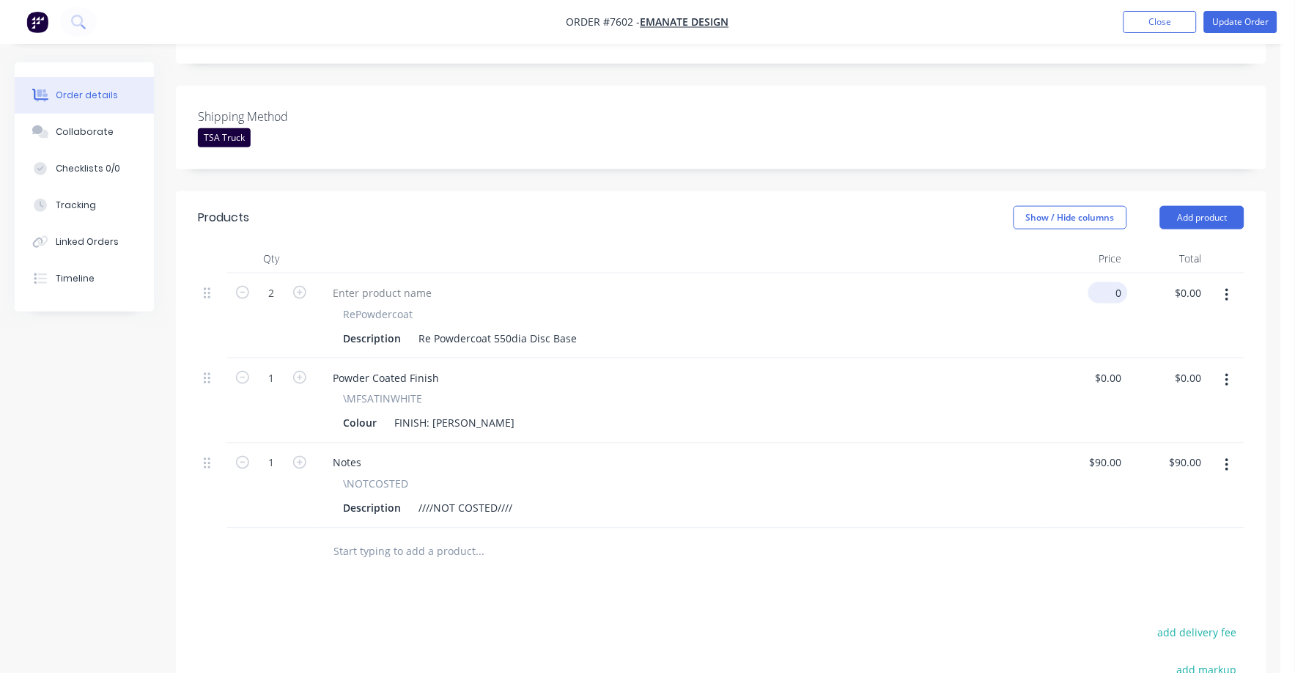
click at [1102, 273] on div "0 $0.00" at bounding box center [1088, 315] width 80 height 85
type input "$30.00"
type input "$60.00"
drag, startPoint x: 1117, startPoint y: 320, endPoint x: 1070, endPoint y: 342, distance: 52.1
click at [1070, 342] on div "2 RePowdercoat Description Re Powdercoat 550dia Disc Base $30.00 $30.00 $60.00 …" at bounding box center [721, 400] width 1046 height 255
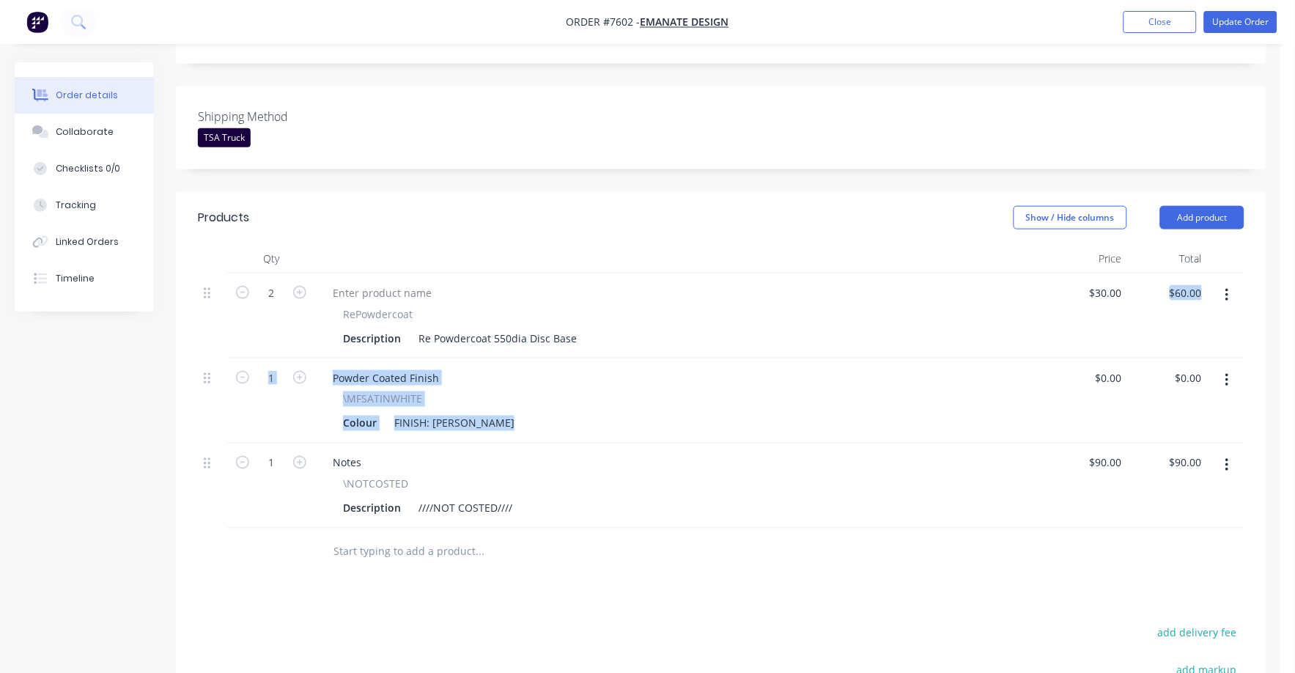
click at [1225, 457] on icon "button" at bounding box center [1227, 465] width 4 height 16
click at [1164, 581] on div "Delete" at bounding box center [1174, 591] width 113 height 21
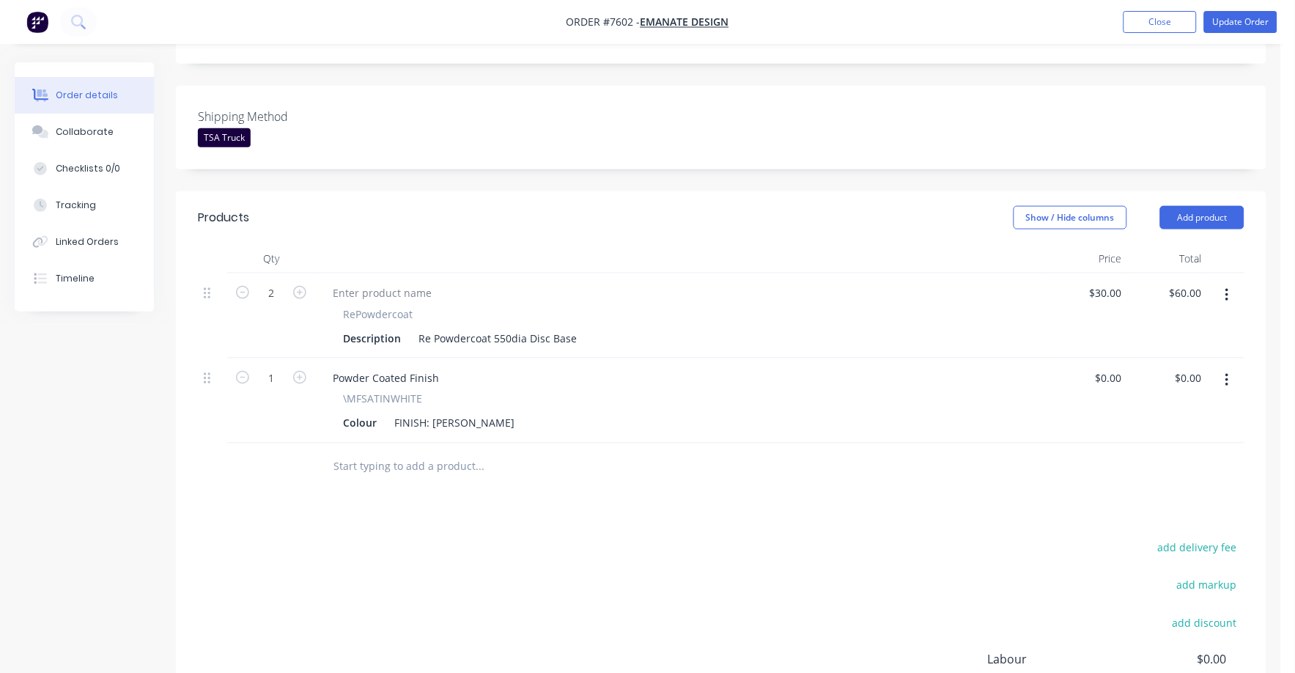
click at [709, 443] on div at bounding box center [579, 467] width 528 height 48
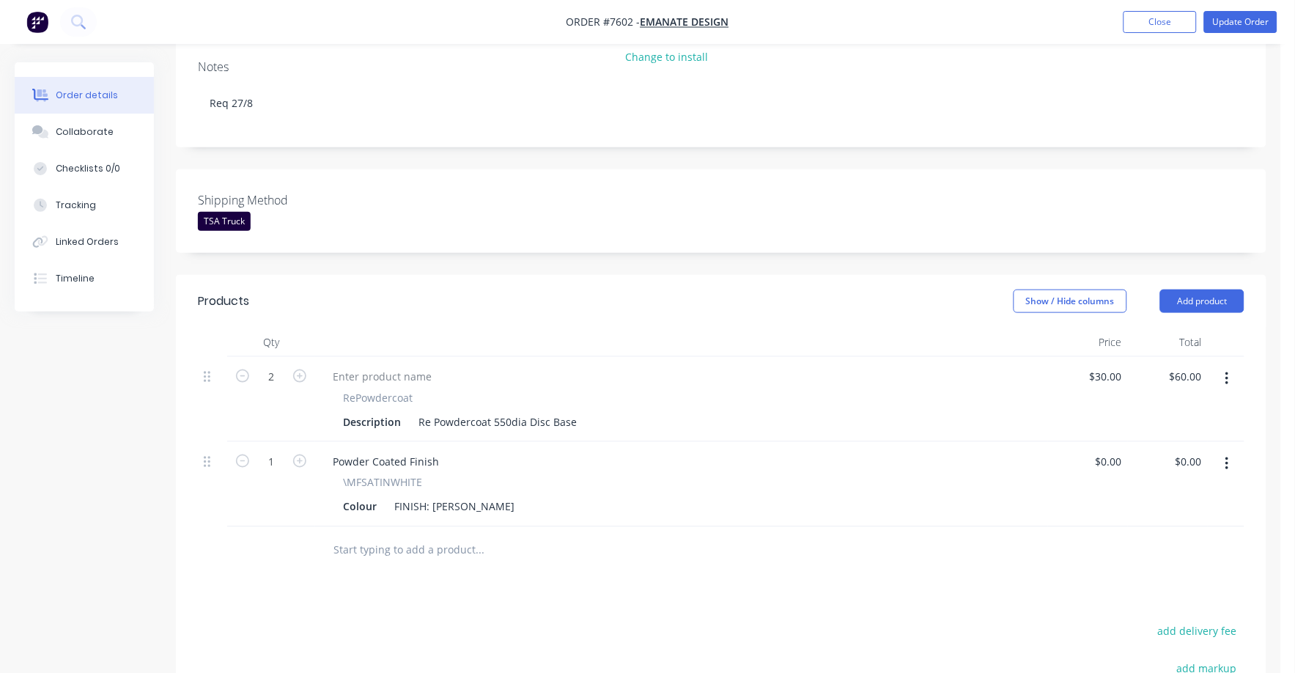
scroll to position [504, 0]
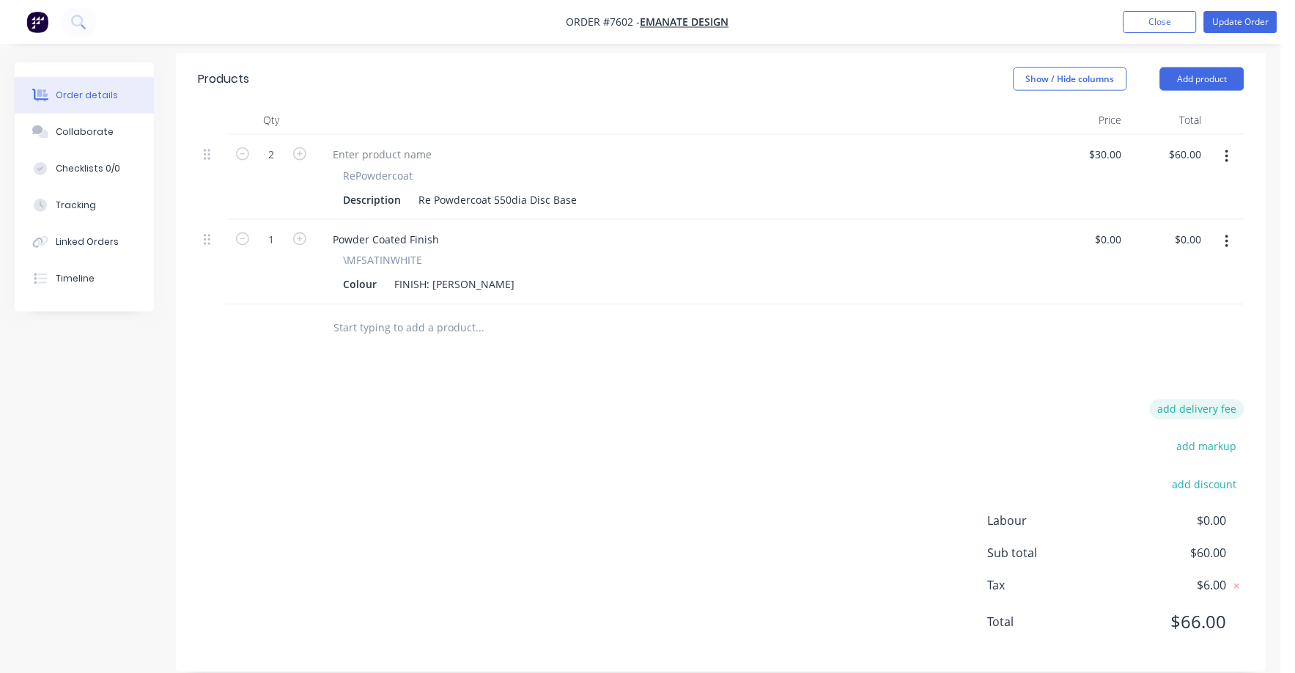
click at [1214, 399] on button "add delivery fee" at bounding box center [1197, 409] width 95 height 20
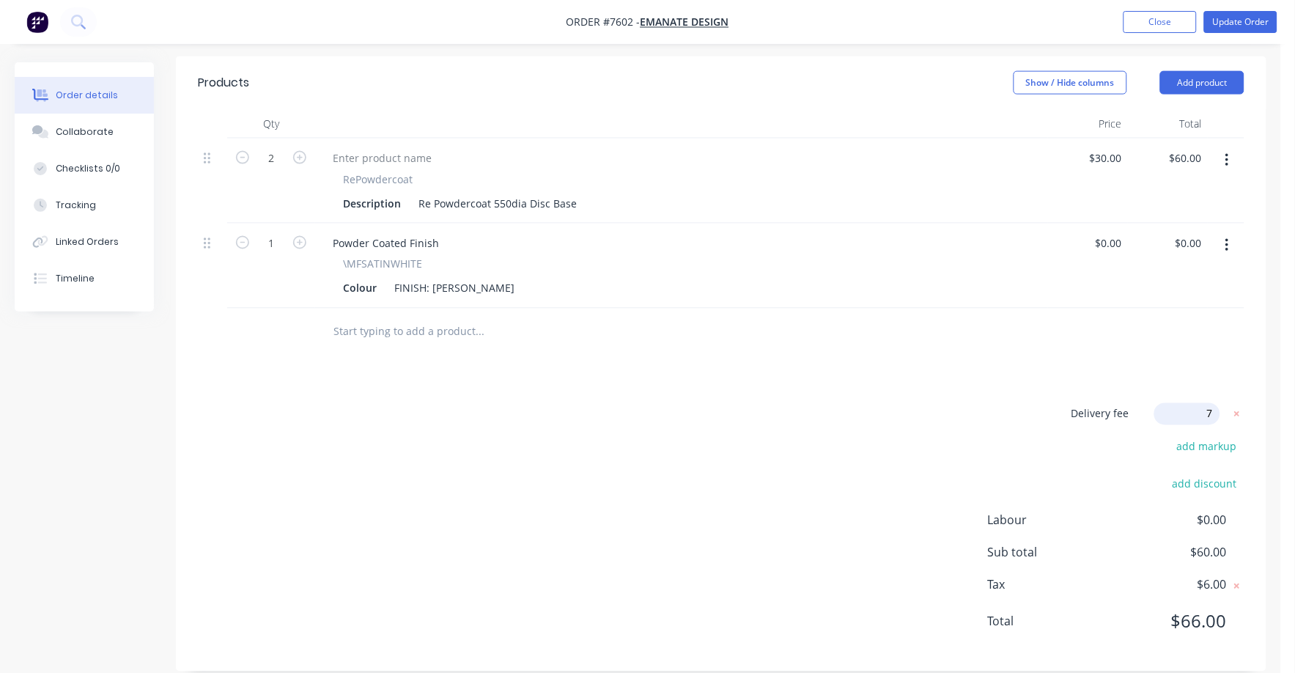
type input "75"
click input "submit" at bounding box center [0, 0] width 0 height 0
click at [870, 446] on div "Delivery fee $75.00 add markup add discount Labour $0.00 Sub total $135.00 Tax …" at bounding box center [721, 526] width 1046 height 243
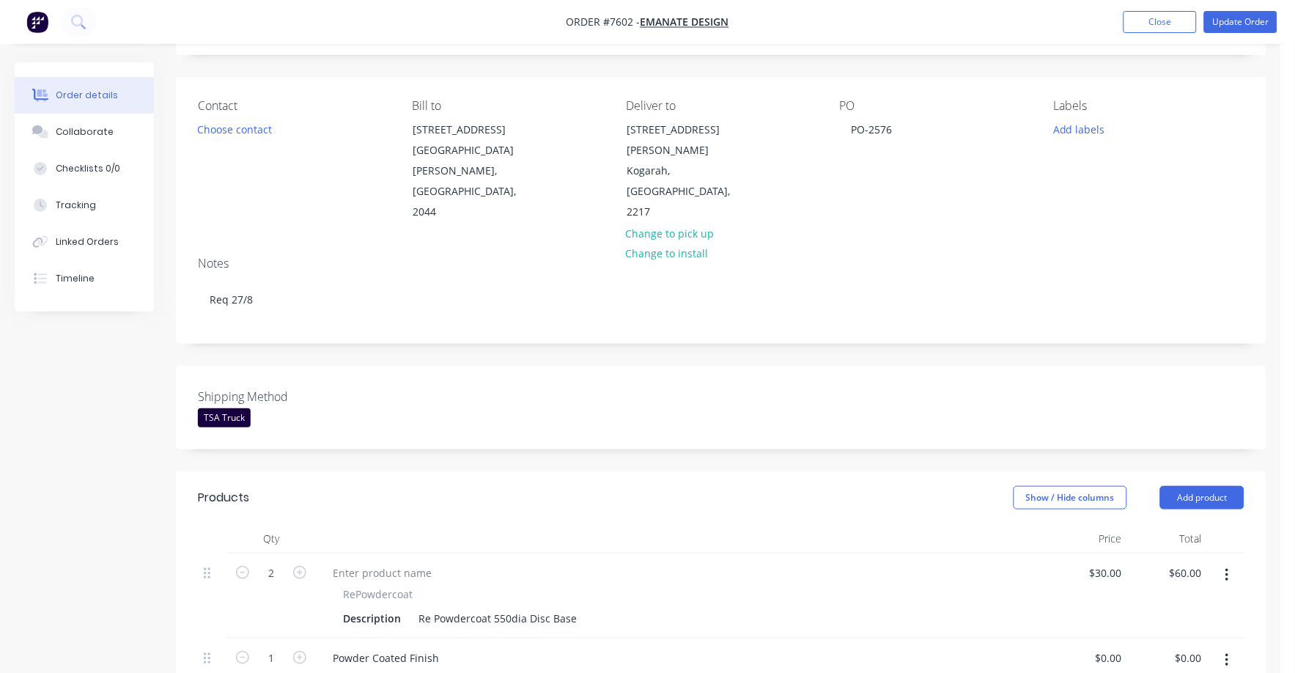
scroll to position [0, 0]
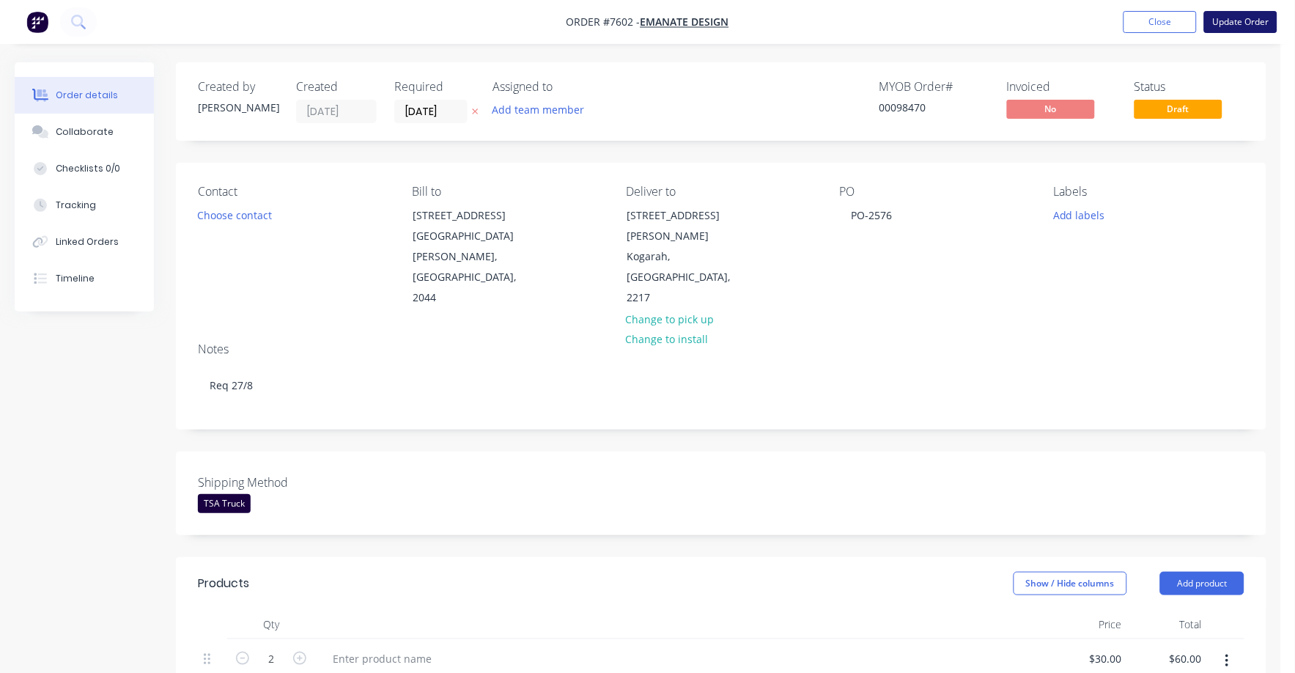
click at [1253, 28] on button "Update Order" at bounding box center [1240, 22] width 73 height 22
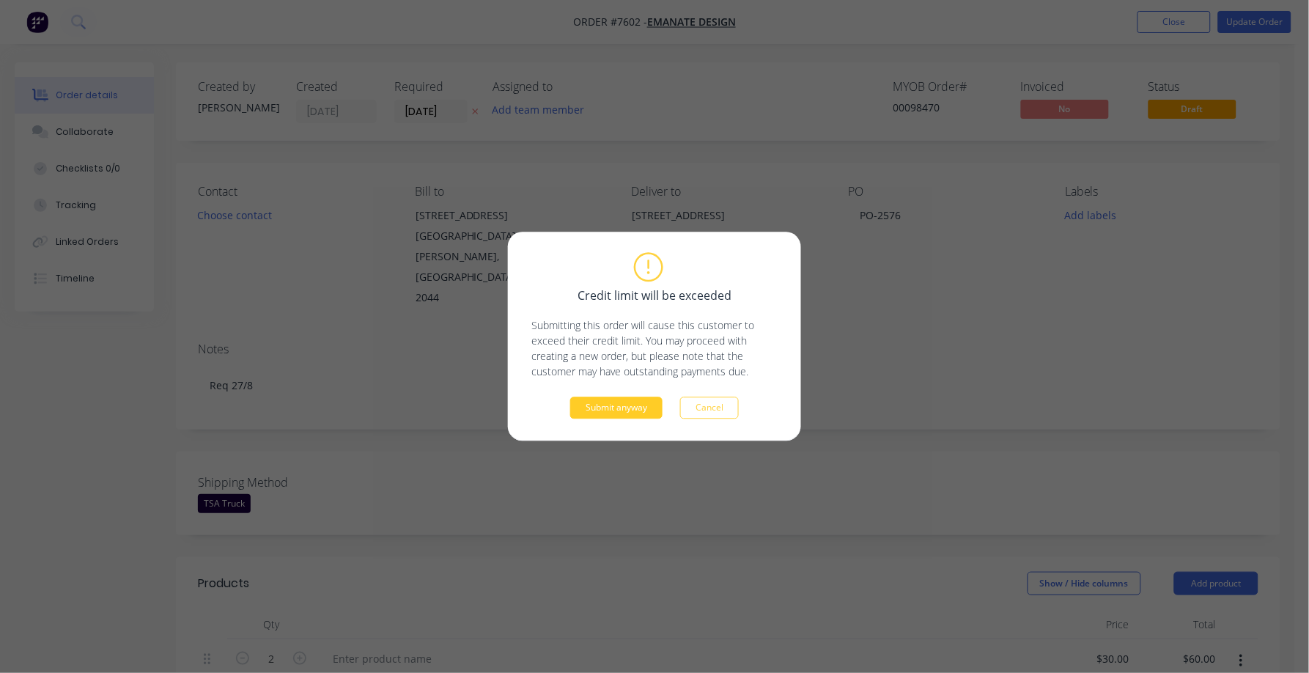
click at [624, 407] on button "Submit anyway" at bounding box center [616, 408] width 92 height 22
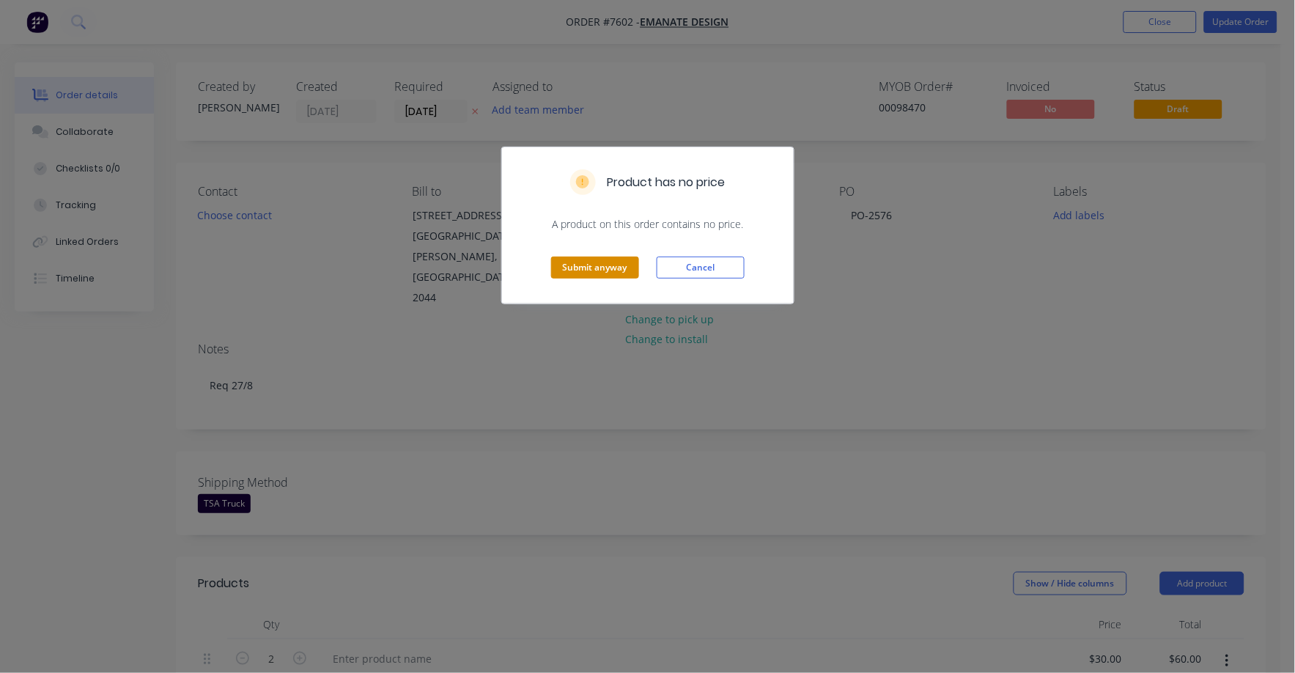
click at [582, 271] on button "Submit anyway" at bounding box center [595, 267] width 88 height 22
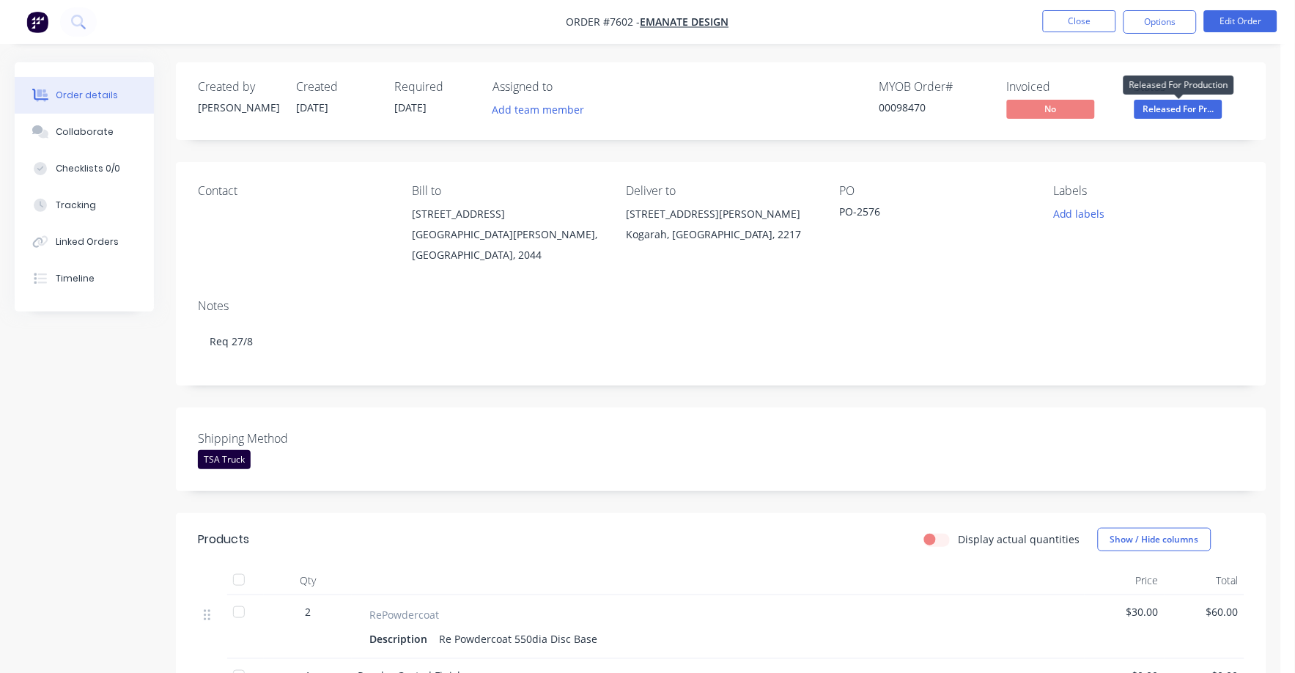
click at [1179, 114] on span "Released For Pr..." at bounding box center [1178, 109] width 88 height 18
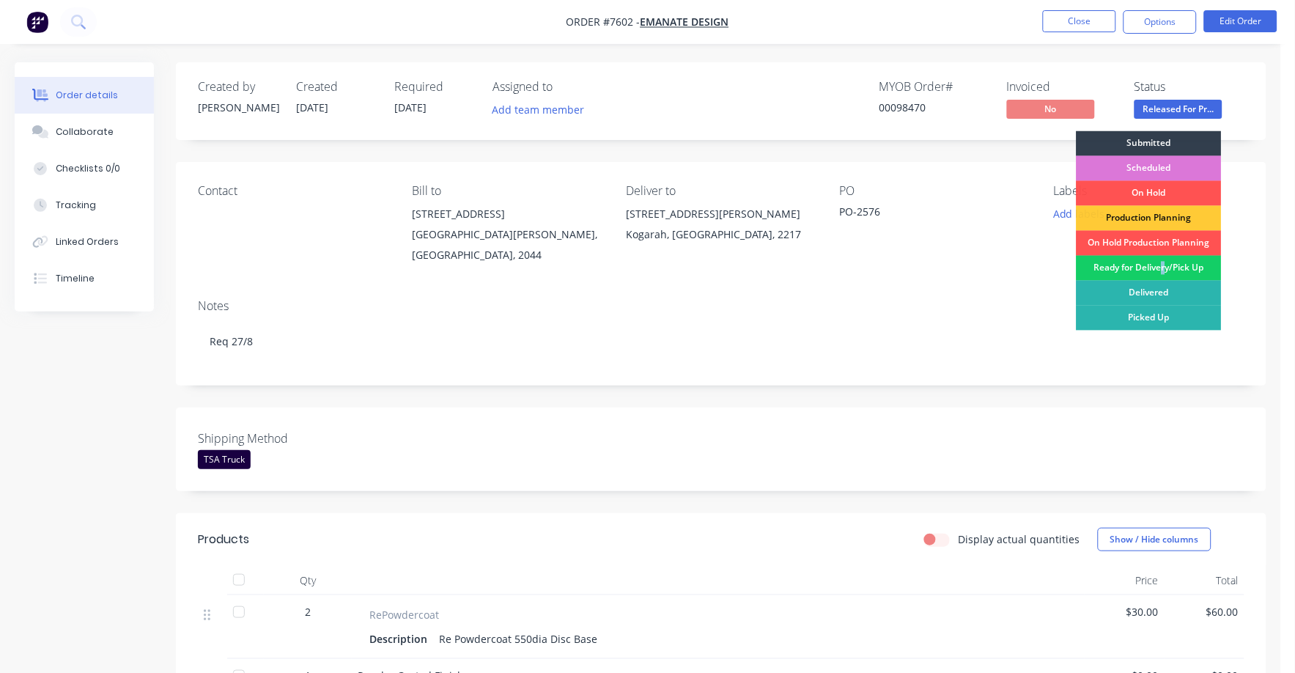
click at [1164, 264] on div "Ready for Delivery/Pick Up" at bounding box center [1149, 268] width 145 height 25
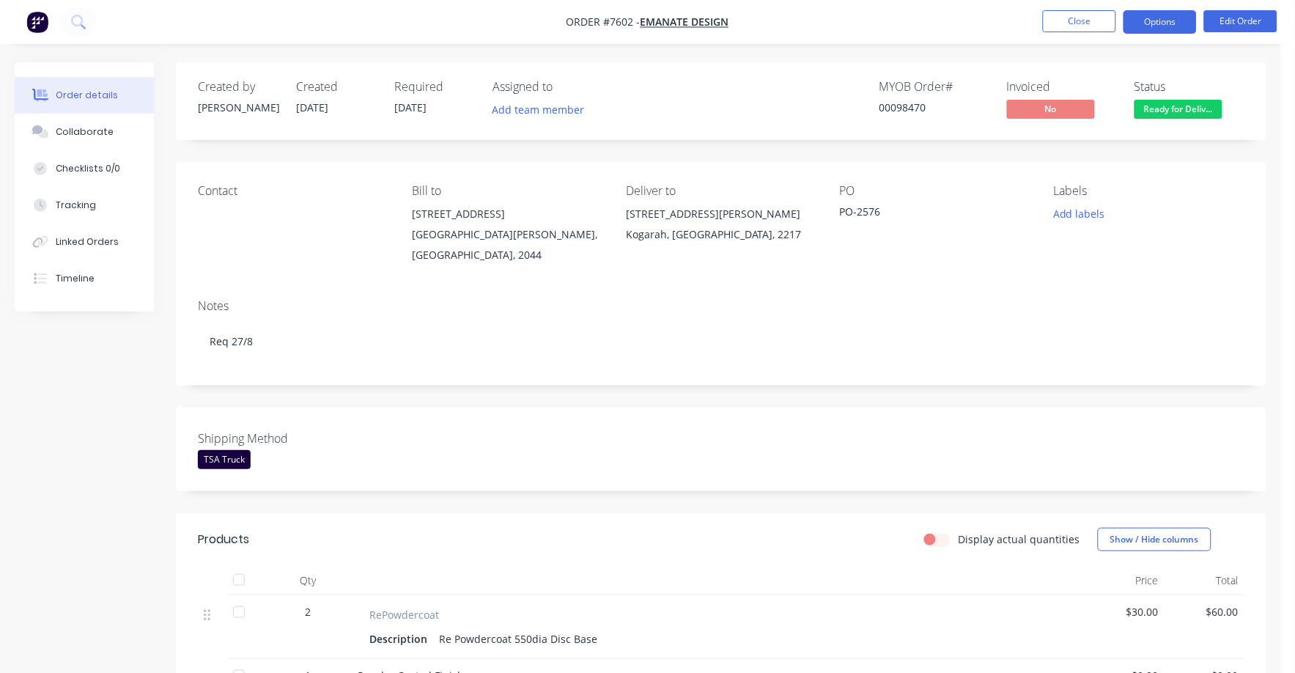
click at [1153, 13] on button "Options" at bounding box center [1159, 21] width 73 height 23
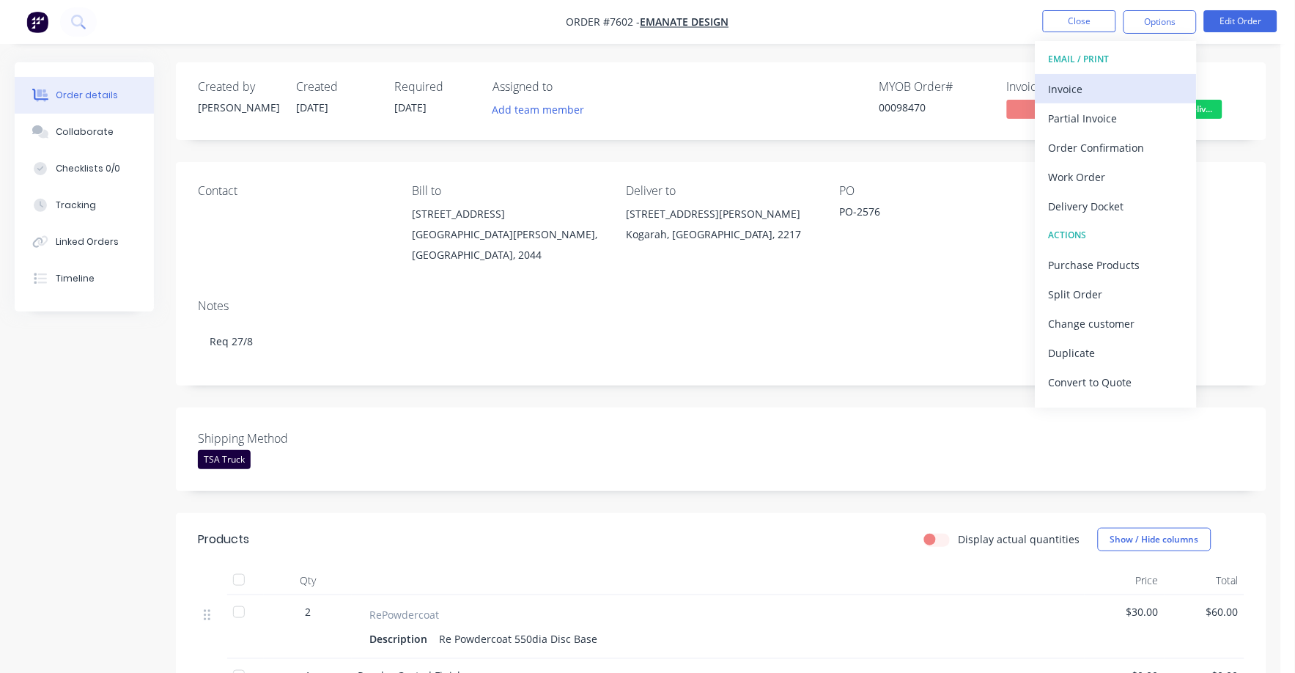
click at [1063, 82] on div "Invoice" at bounding box center [1116, 88] width 135 height 21
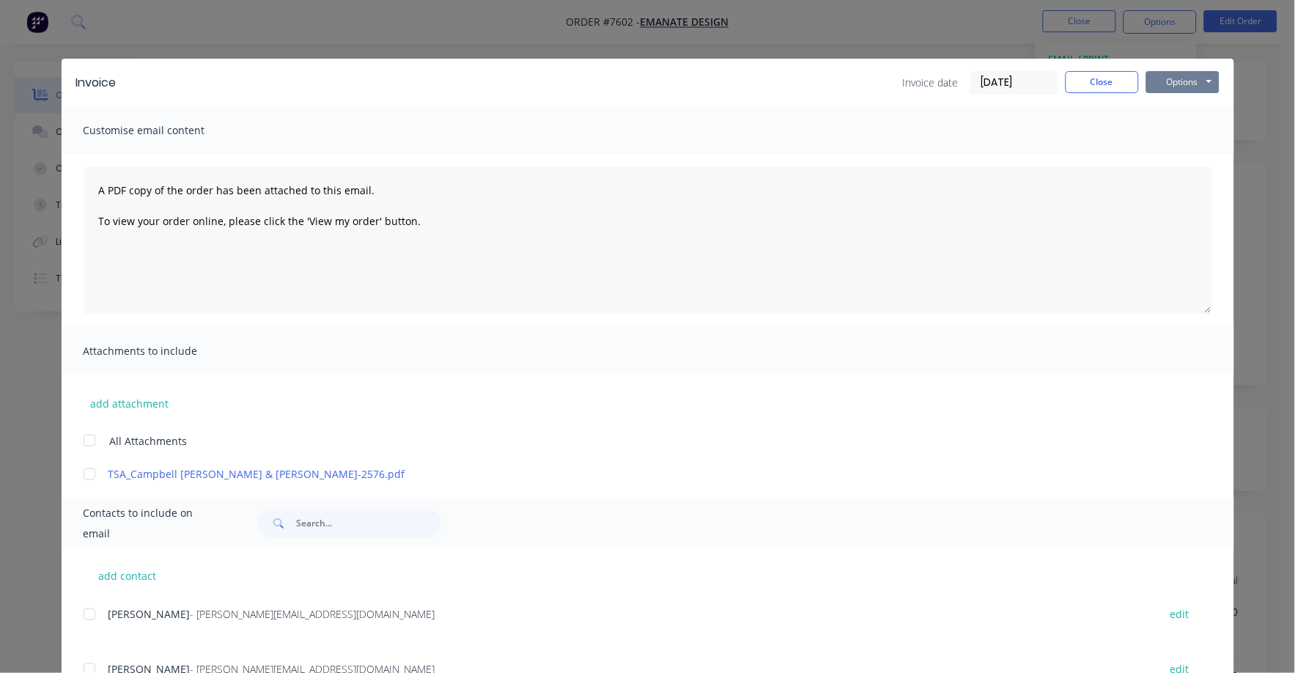
click at [1186, 81] on button "Options" at bounding box center [1182, 82] width 73 height 22
click at [1166, 131] on button "Print" at bounding box center [1193, 132] width 94 height 24
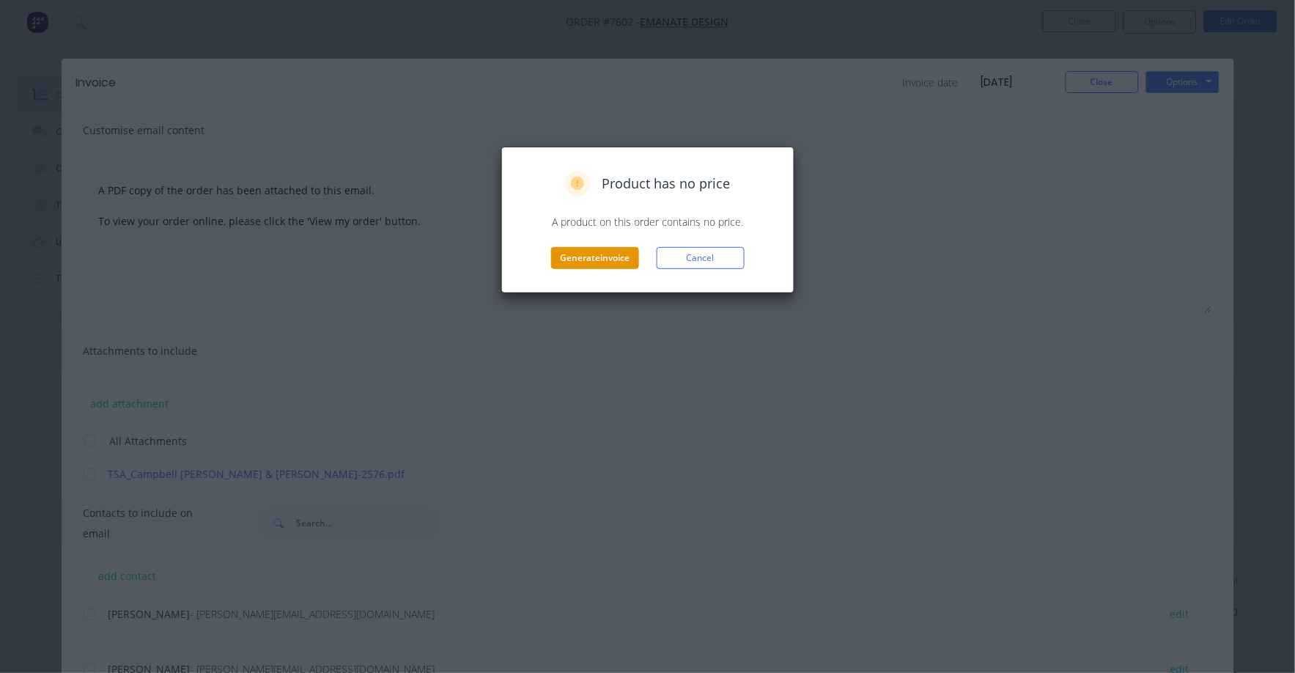
click at [600, 256] on button "Generate invoice" at bounding box center [595, 258] width 88 height 22
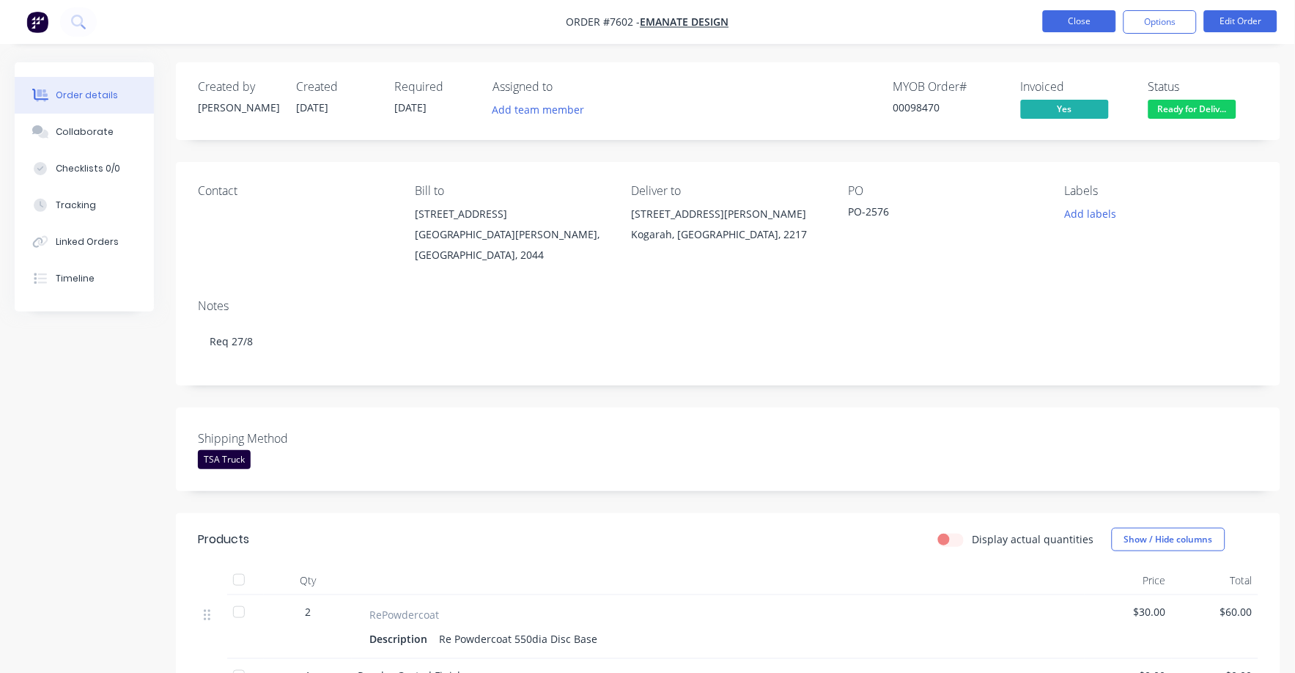
click at [1075, 18] on button "Close" at bounding box center [1079, 21] width 73 height 22
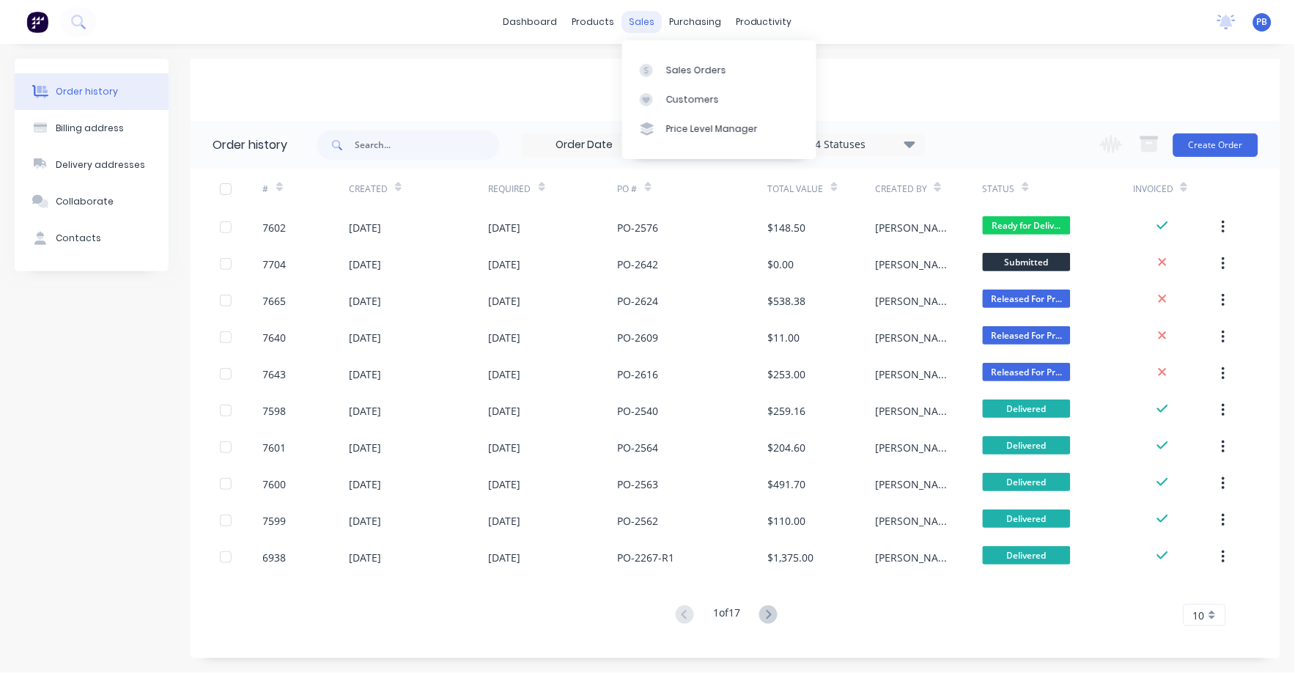
click at [643, 15] on div "sales" at bounding box center [641, 22] width 40 height 22
click at [688, 69] on div "Sales Orders" at bounding box center [696, 70] width 60 height 13
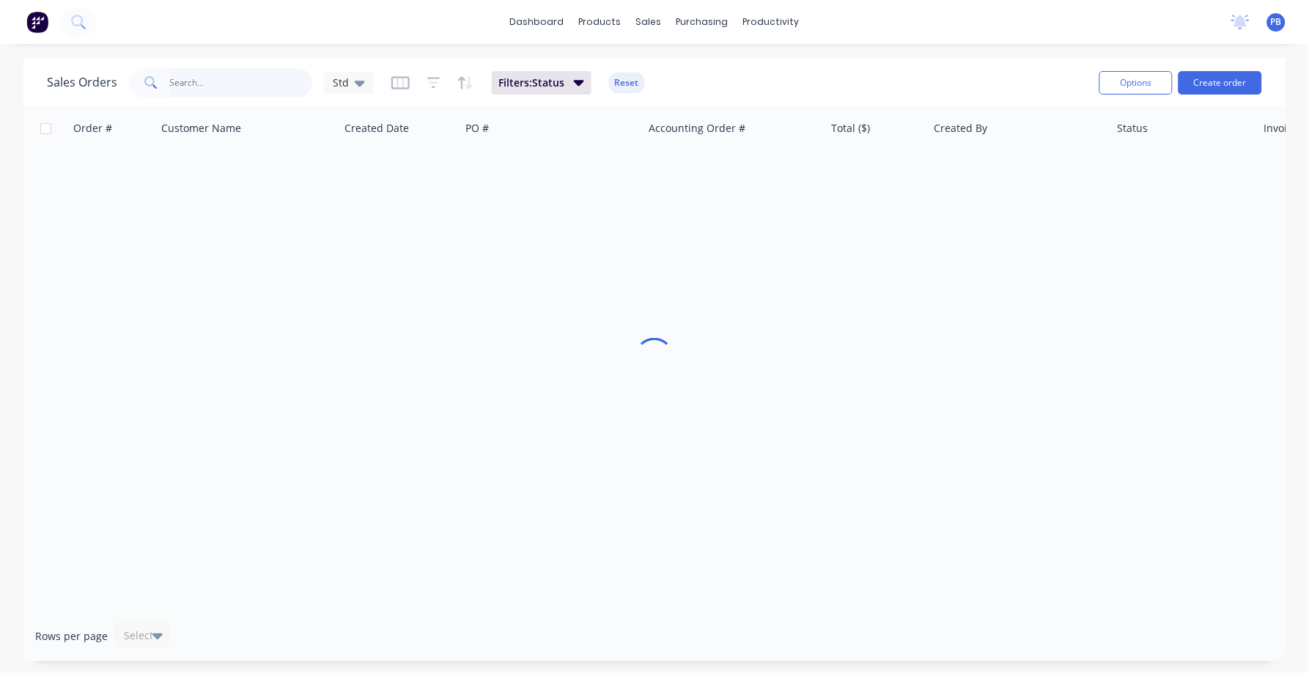
click at [204, 84] on input "text" at bounding box center [241, 82] width 143 height 29
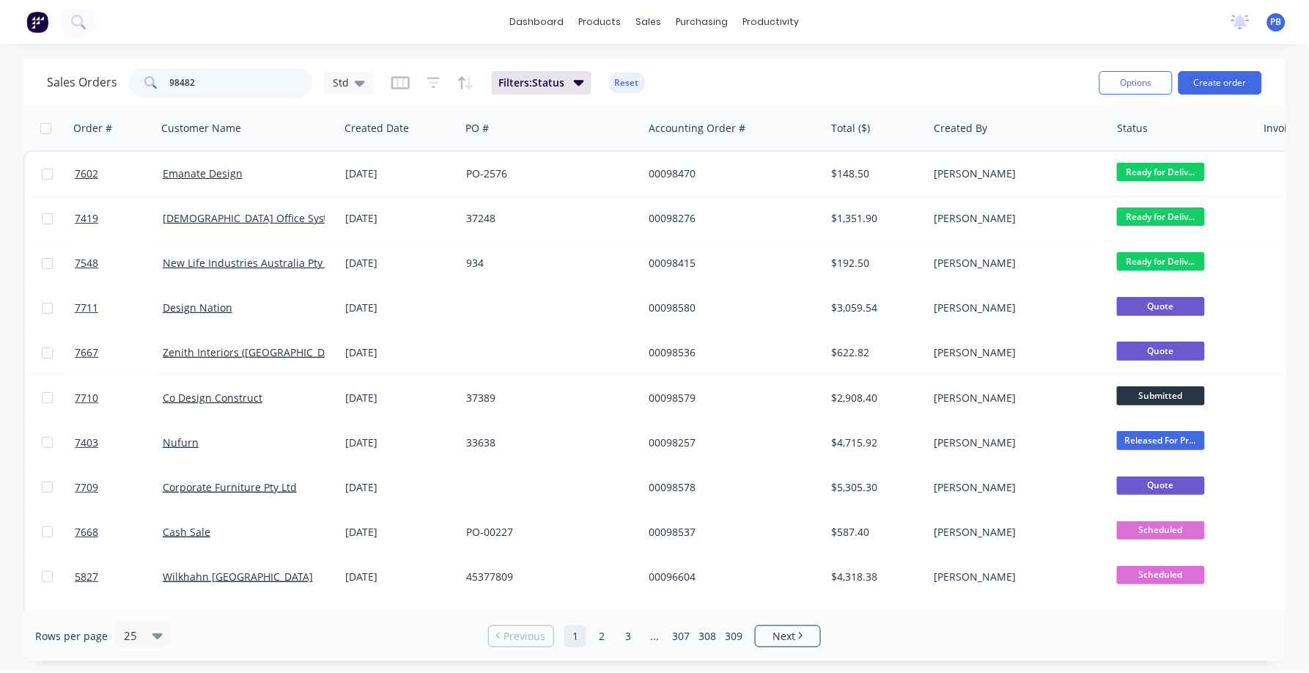
type input "98482"
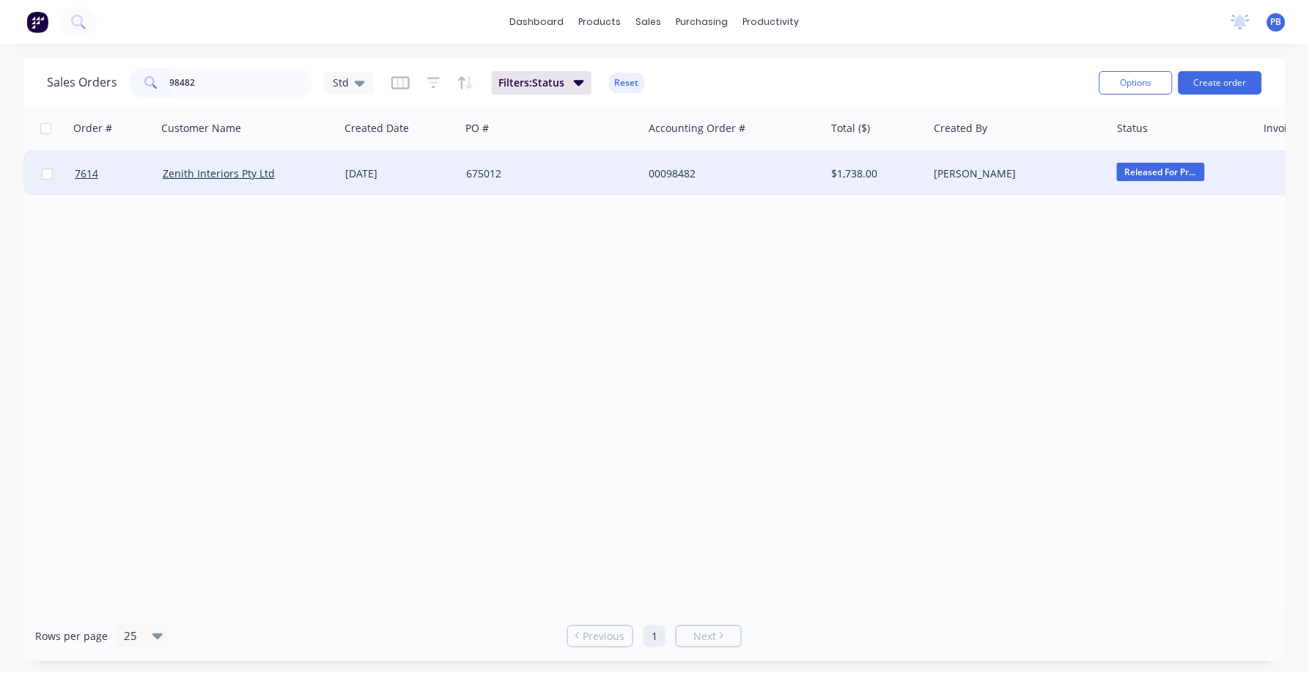
click at [672, 172] on div "00098482" at bounding box center [730, 173] width 163 height 15
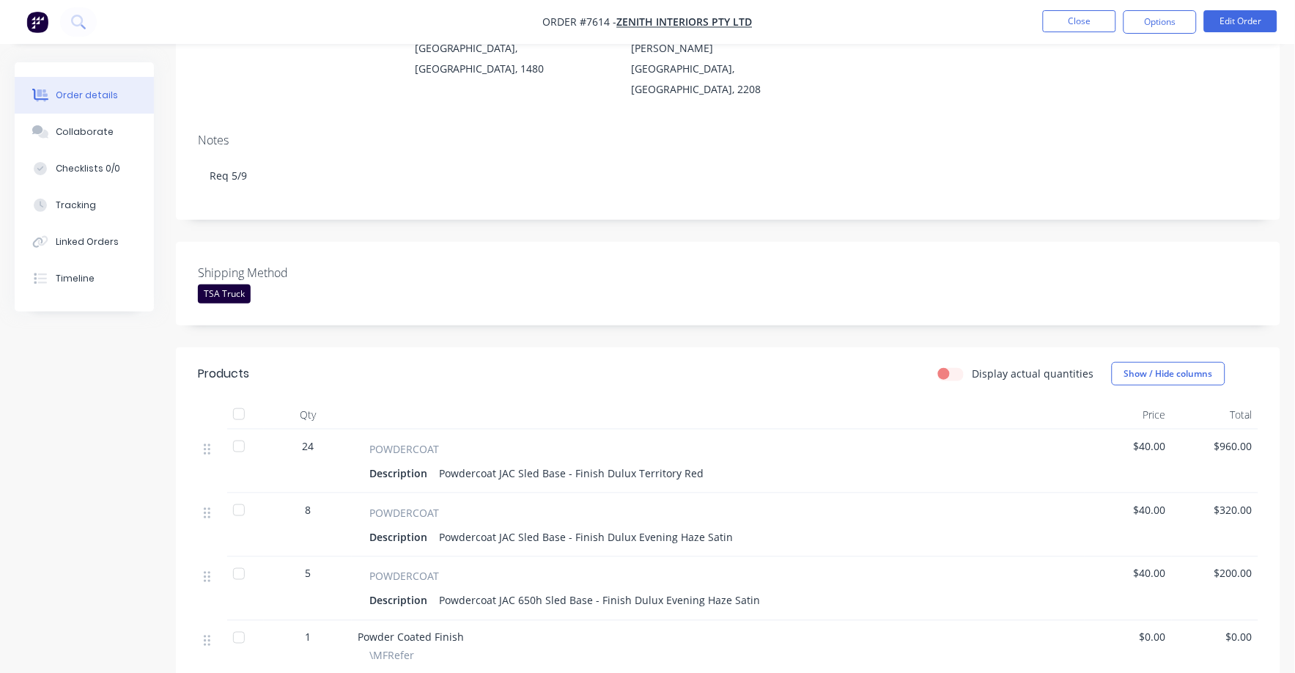
scroll to position [182, 0]
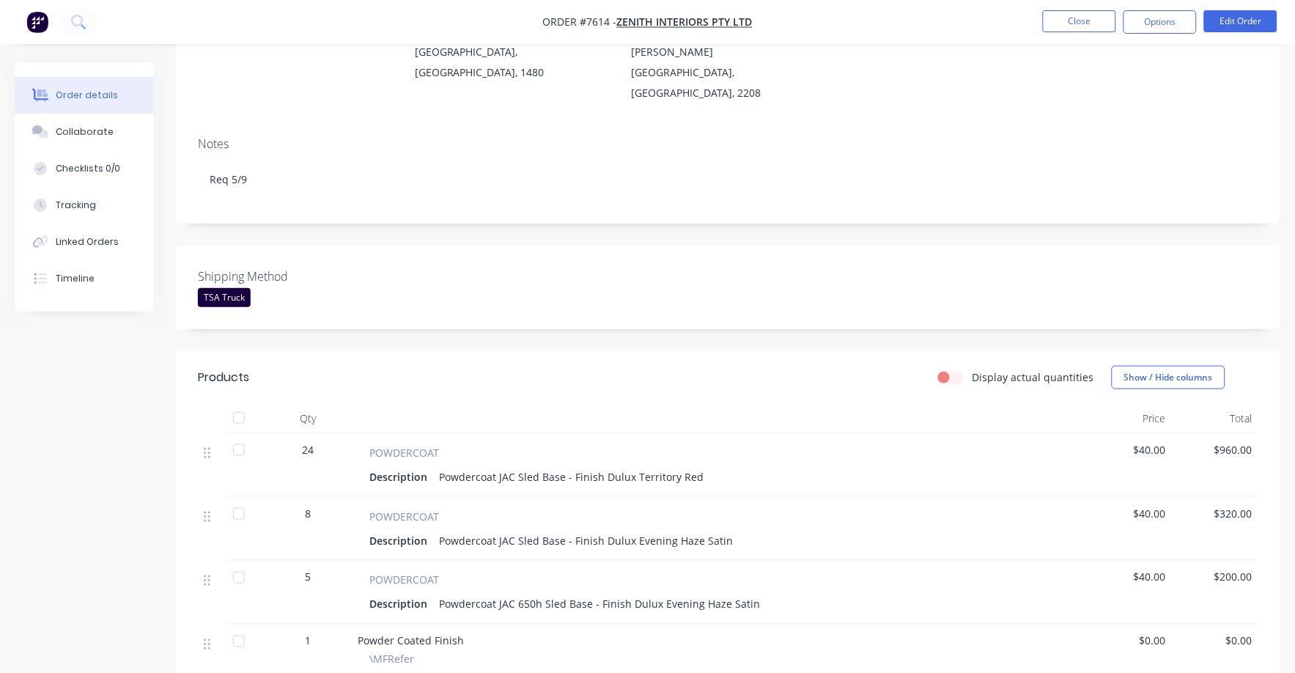
click at [1154, 442] on span "$40.00" at bounding box center [1127, 449] width 75 height 15
drag, startPoint x: 1256, startPoint y: 17, endPoint x: 1115, endPoint y: 103, distance: 165.8
drag, startPoint x: 1115, startPoint y: 103, endPoint x: 823, endPoint y: 267, distance: 334.3
click at [823, 267] on div "Shipping Method TSA Truck" at bounding box center [728, 288] width 1104 height 84
click at [1238, 23] on button "Edit Order" at bounding box center [1240, 21] width 73 height 22
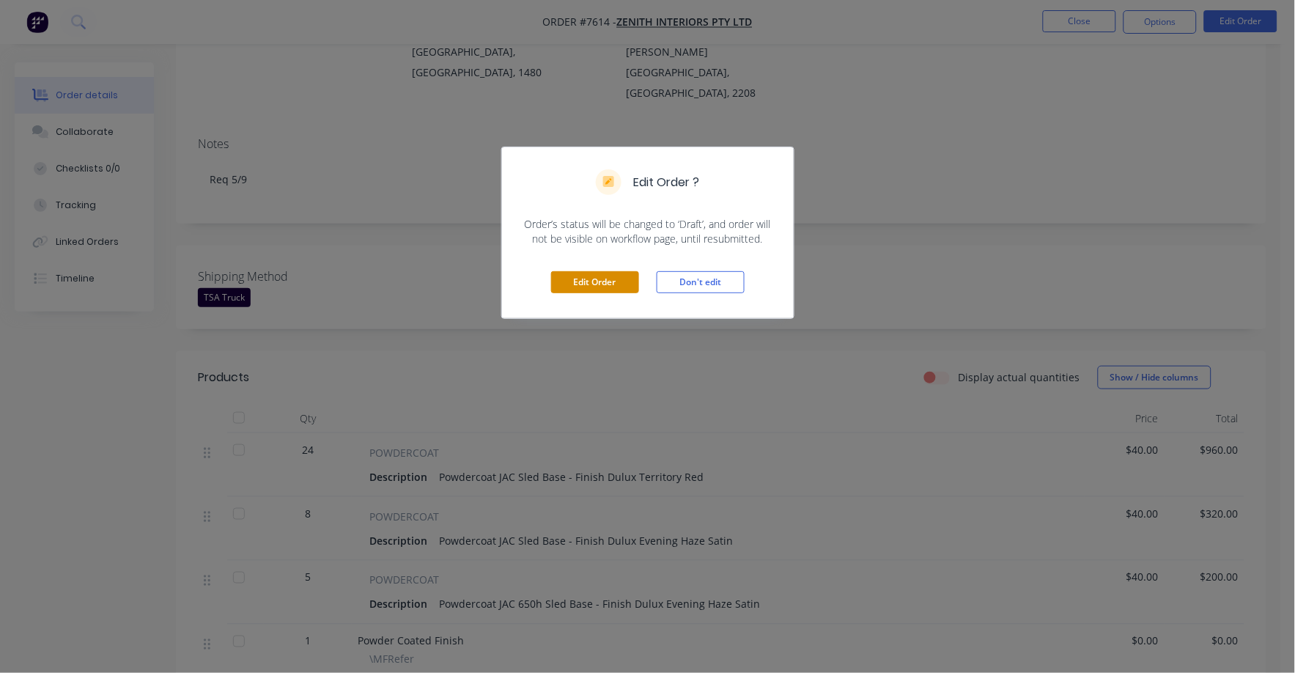
click at [595, 278] on button "Edit Order" at bounding box center [595, 282] width 88 height 22
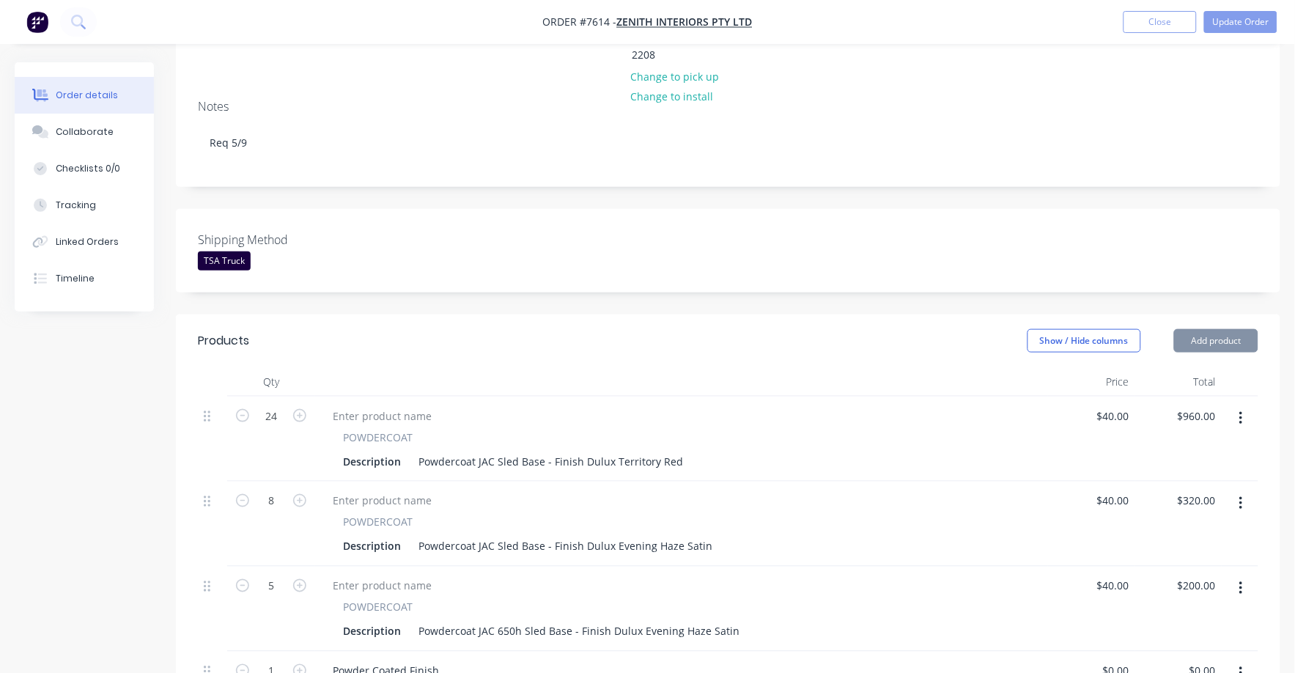
scroll to position [275, 0]
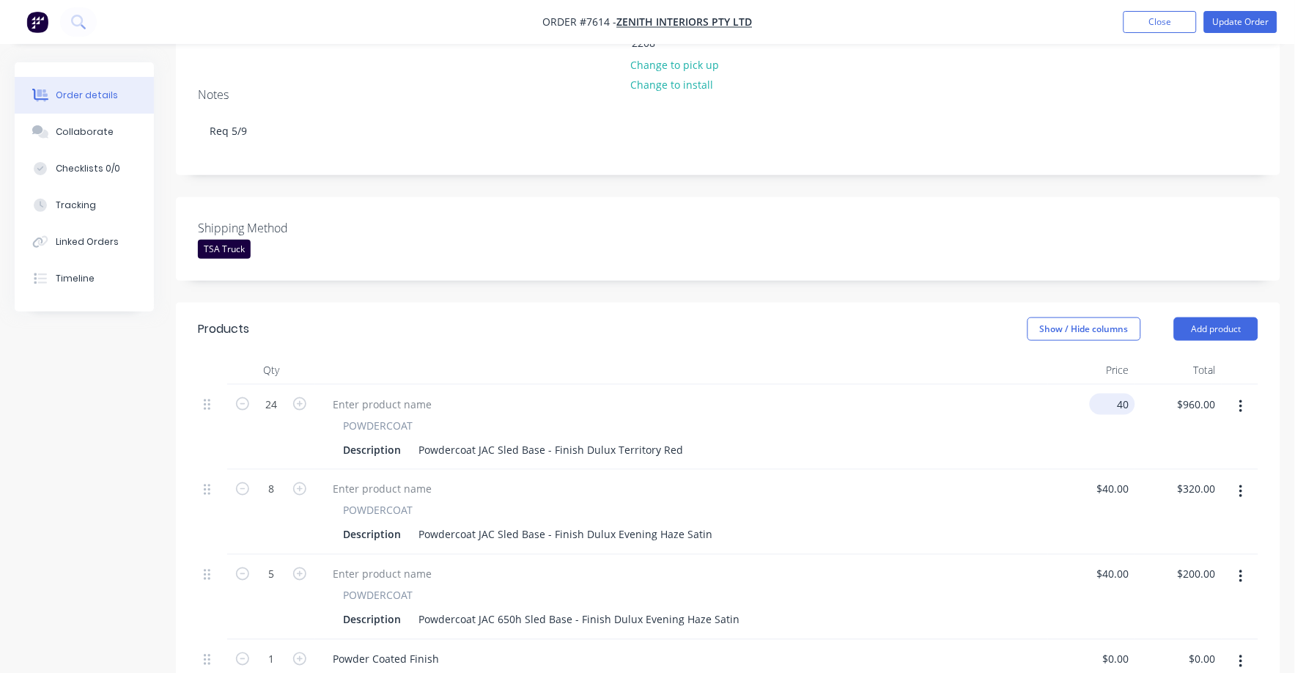
click at [1123, 394] on input "40" at bounding box center [1116, 404] width 40 height 21
type input "$30.00"
type input "$720.00"
click at [1123, 479] on input "40" at bounding box center [1125, 489] width 19 height 21
type input "$30.00"
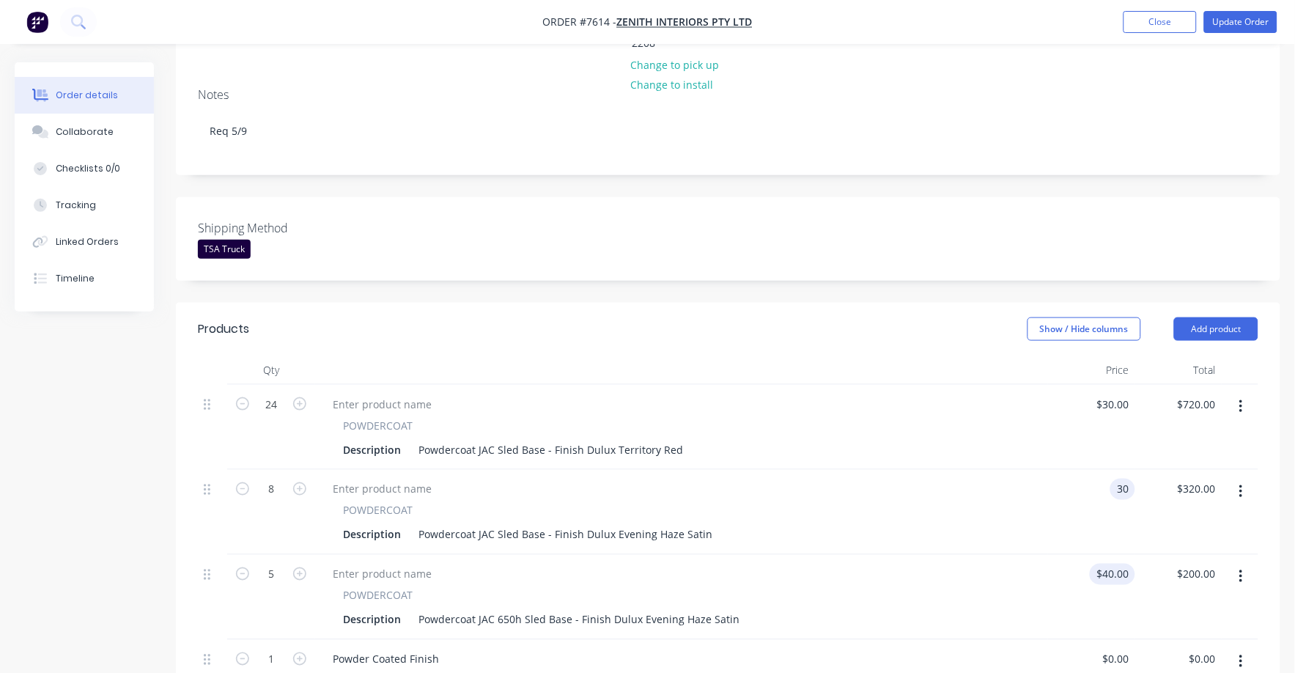
type input "$240.00"
click at [1122, 564] on input "40" at bounding box center [1116, 574] width 40 height 21
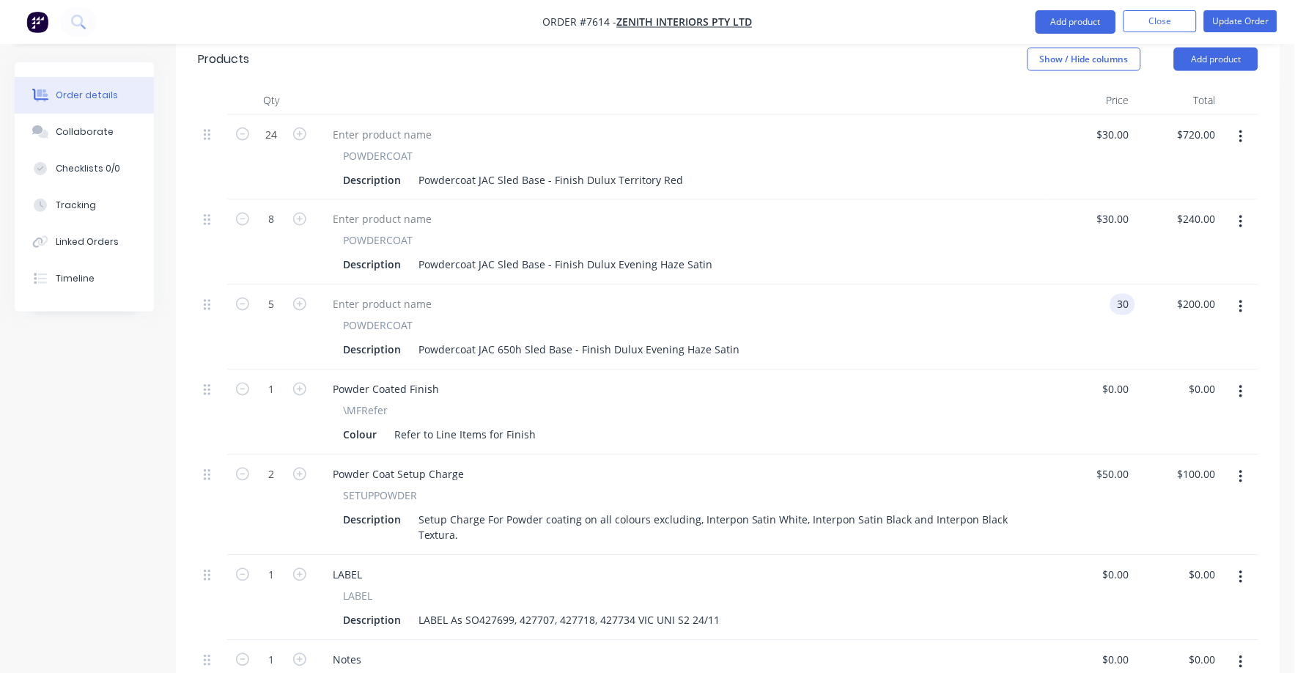
scroll to position [641, 0]
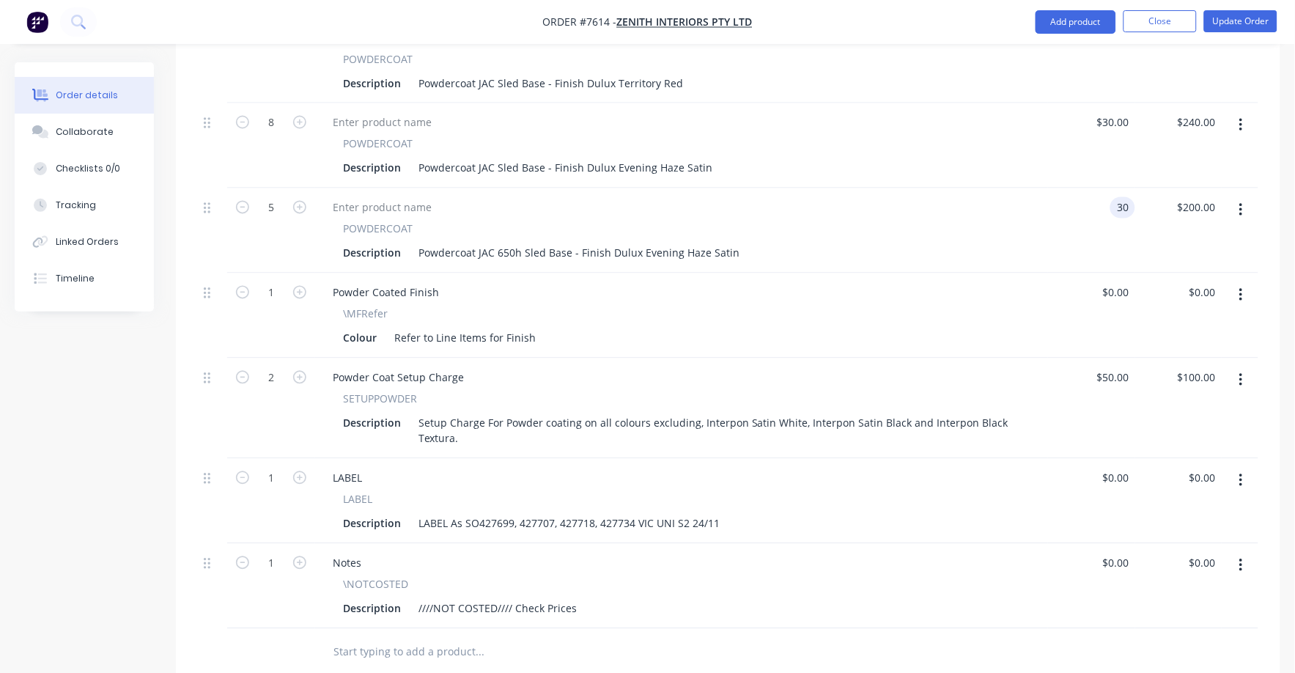
type input "$30.00"
type input "$150.00"
click at [1244, 553] on button "button" at bounding box center [1241, 566] width 34 height 26
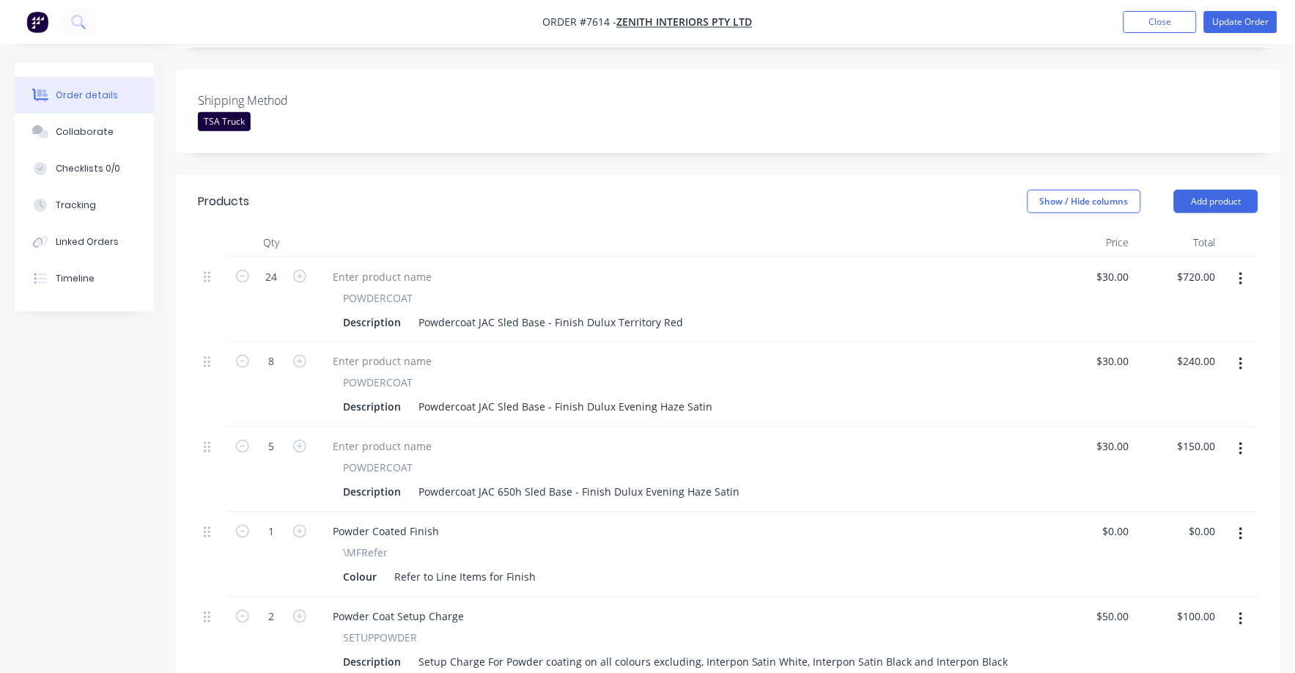
scroll to position [677, 0]
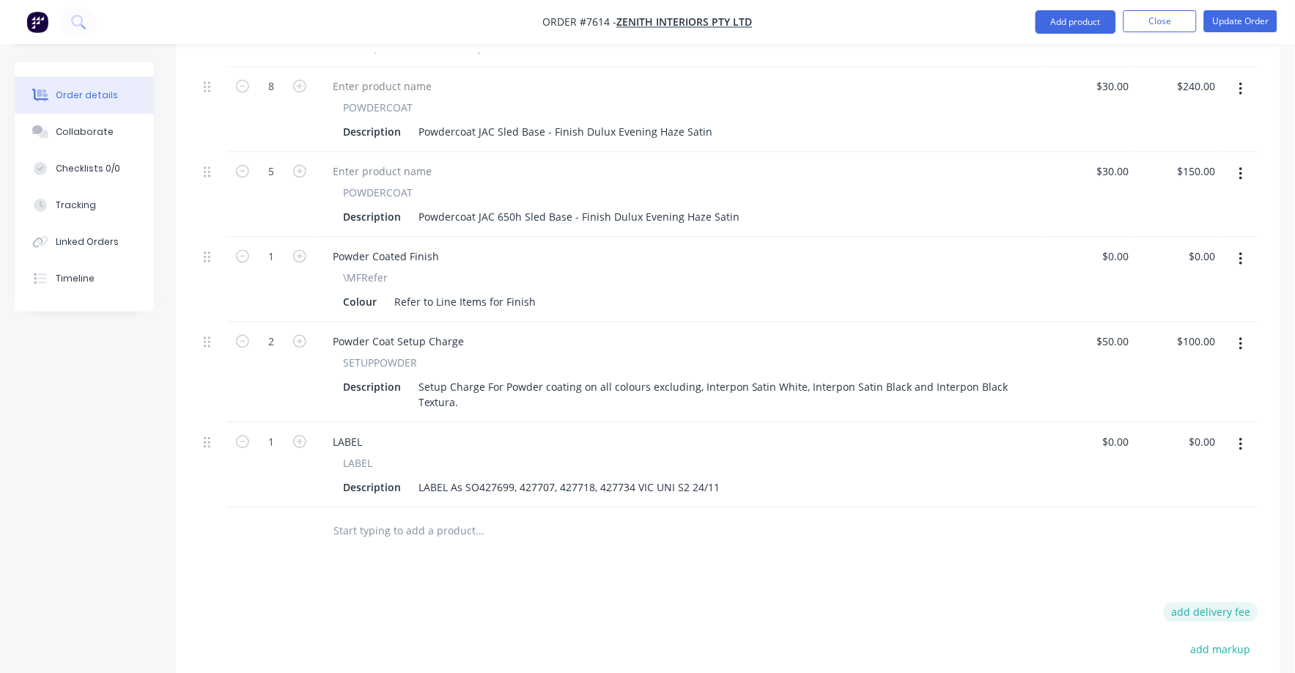
click at [1218, 602] on button "add delivery fee" at bounding box center [1211, 612] width 95 height 20
type input "75"
click input "submit" at bounding box center [0, 0] width 0 height 0
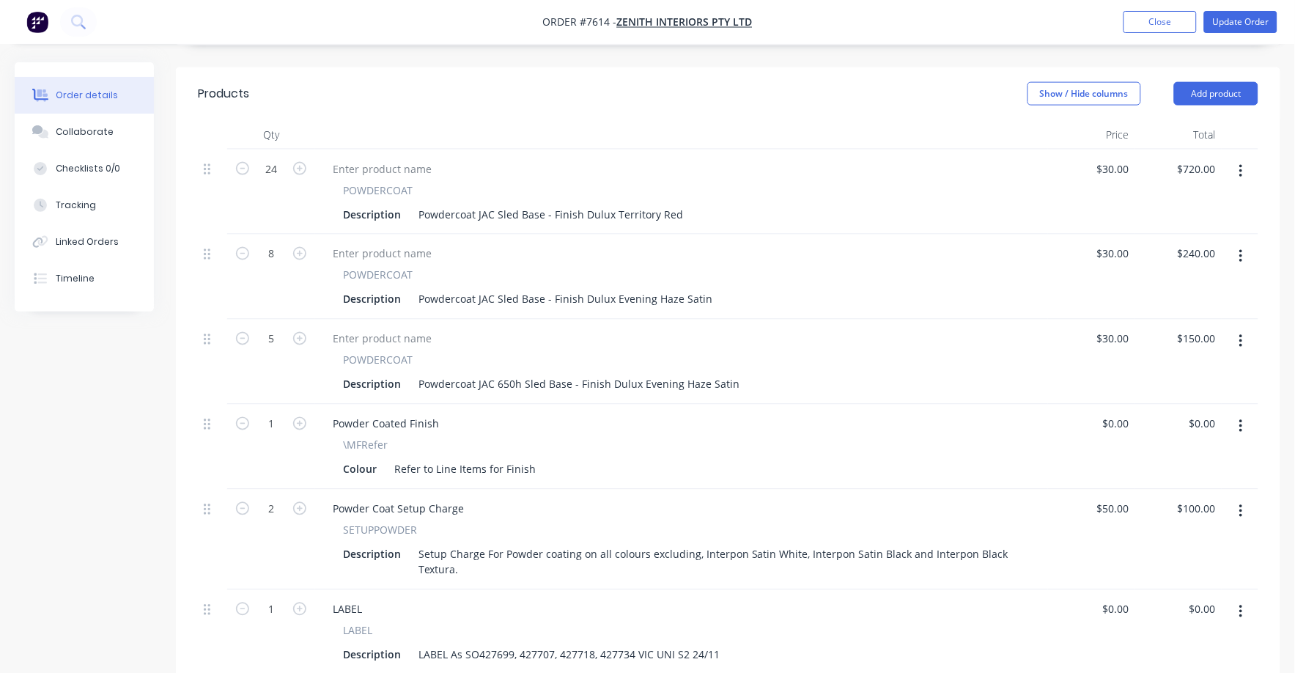
scroll to position [219, 0]
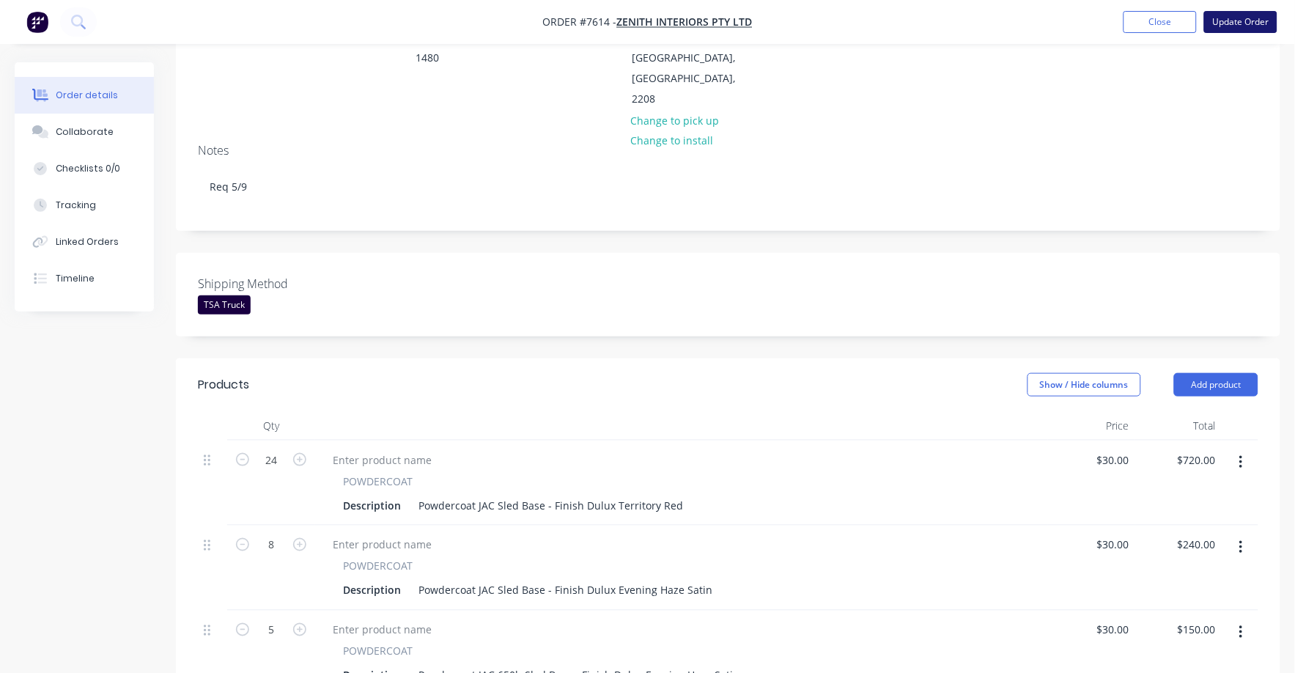
click at [1244, 15] on button "Update Order" at bounding box center [1240, 22] width 73 height 22
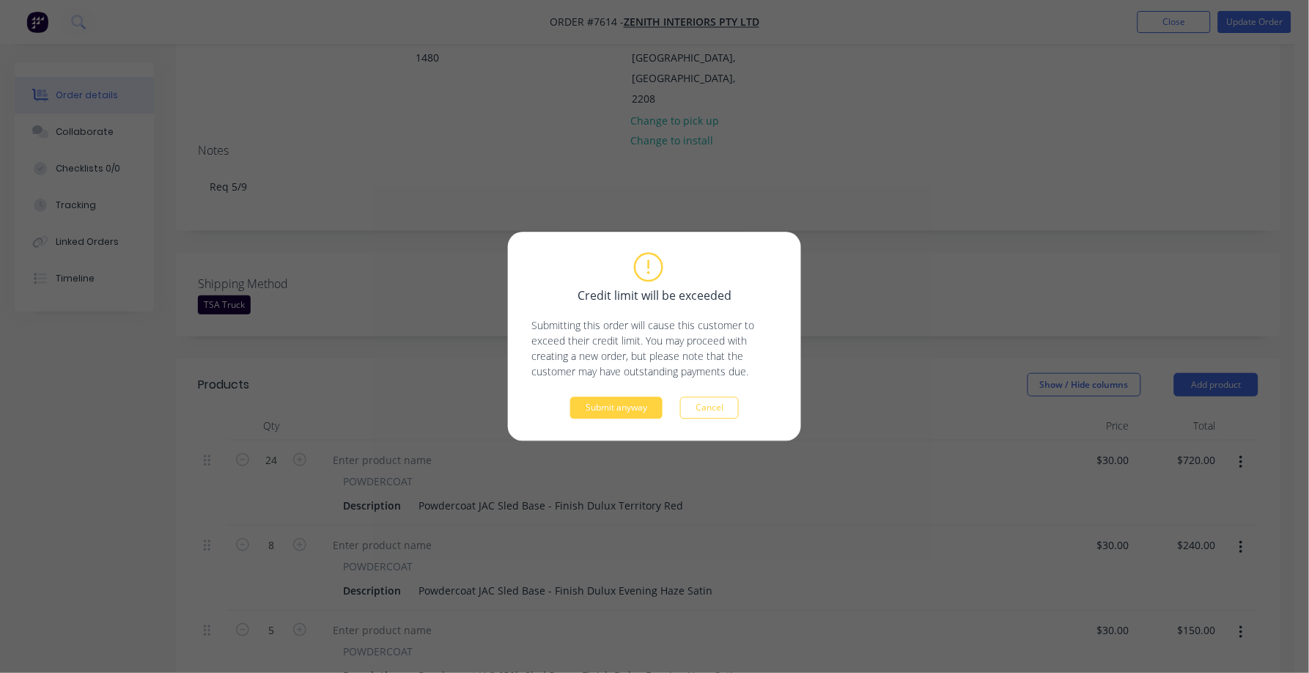
click at [616, 424] on div "Credit limit will be exceeded Submitting this order will cause this customer to…" at bounding box center [654, 336] width 293 height 209
click at [621, 413] on button "Submit anyway" at bounding box center [616, 408] width 92 height 22
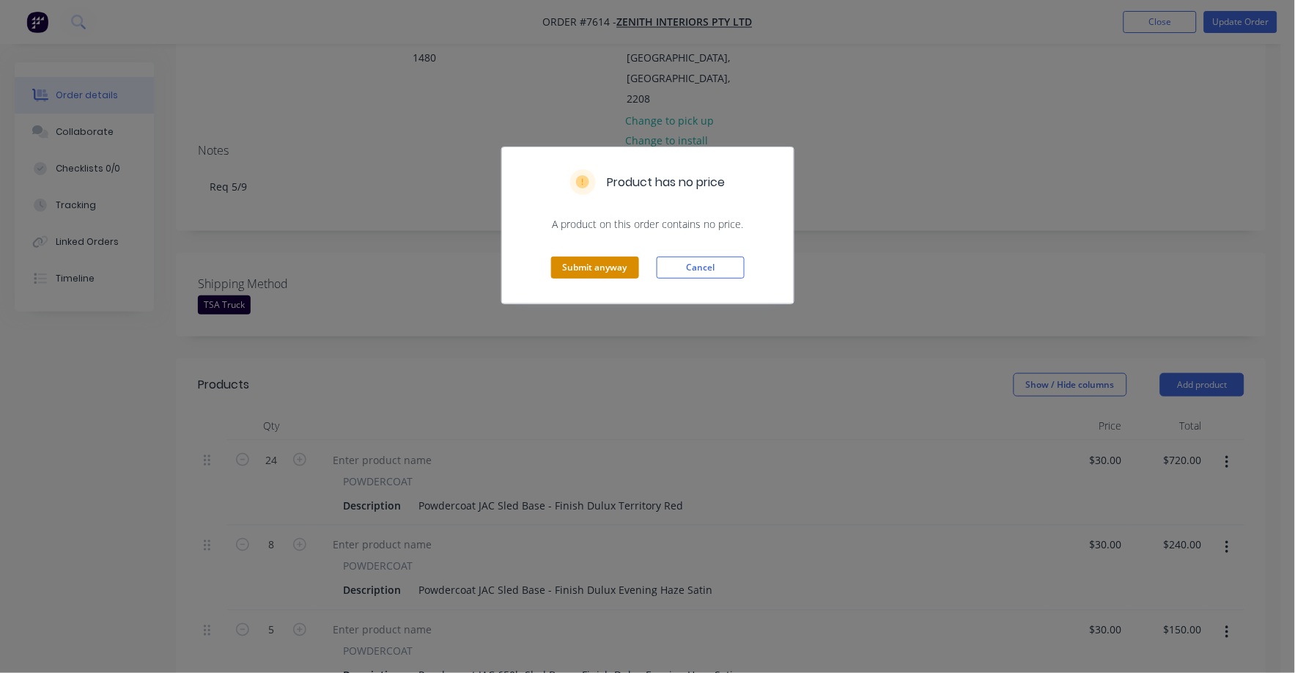
click at [603, 264] on button "Submit anyway" at bounding box center [595, 267] width 88 height 22
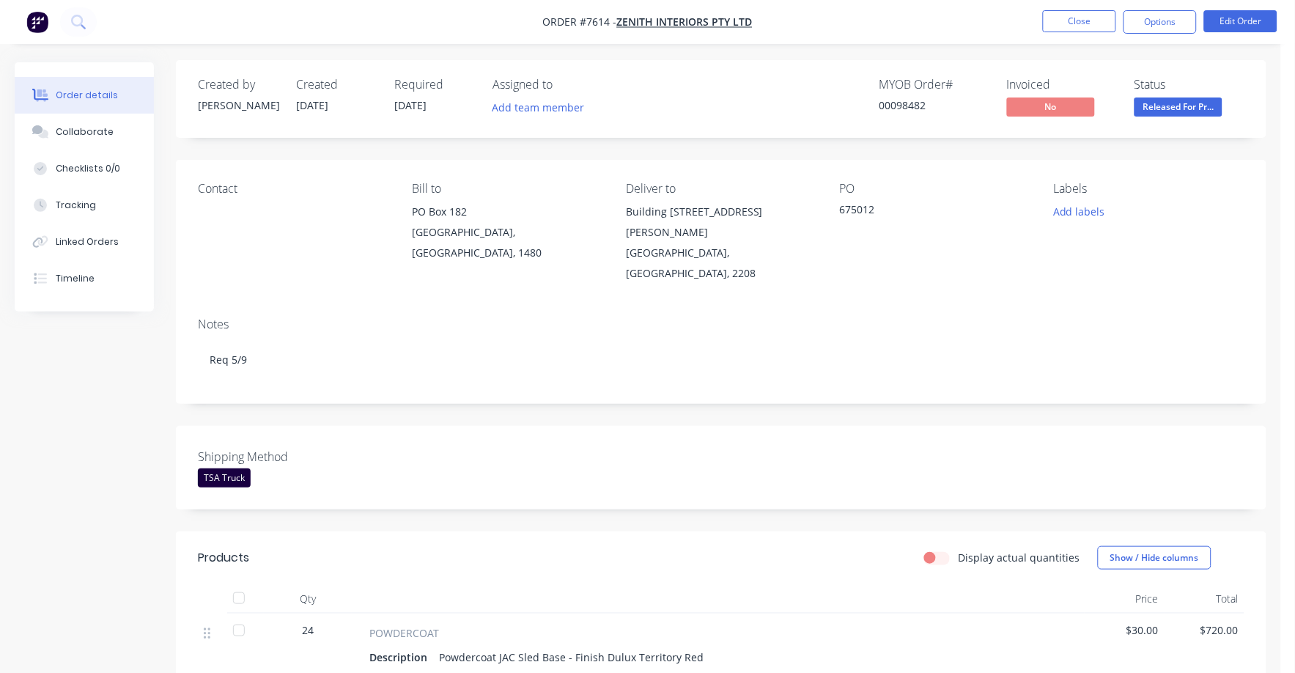
scroll to position [0, 0]
click at [1151, 18] on button "Options" at bounding box center [1159, 21] width 73 height 23
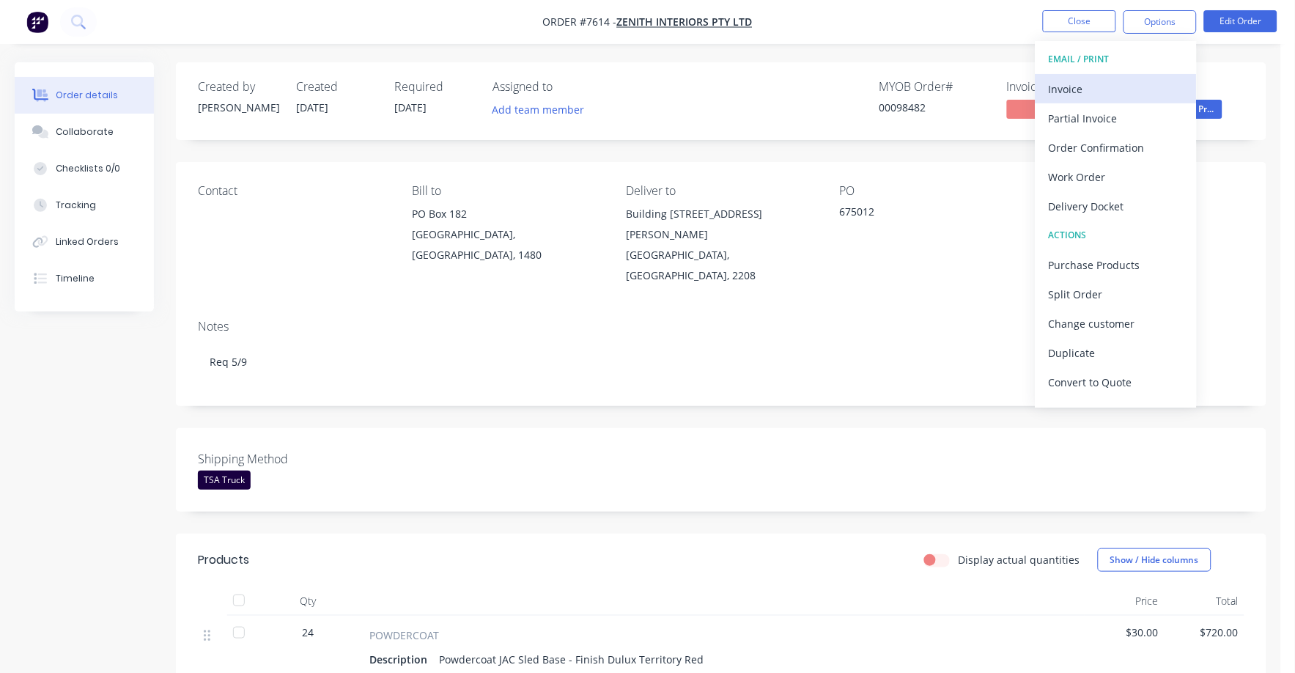
click at [1068, 82] on div "Invoice" at bounding box center [1116, 88] width 135 height 21
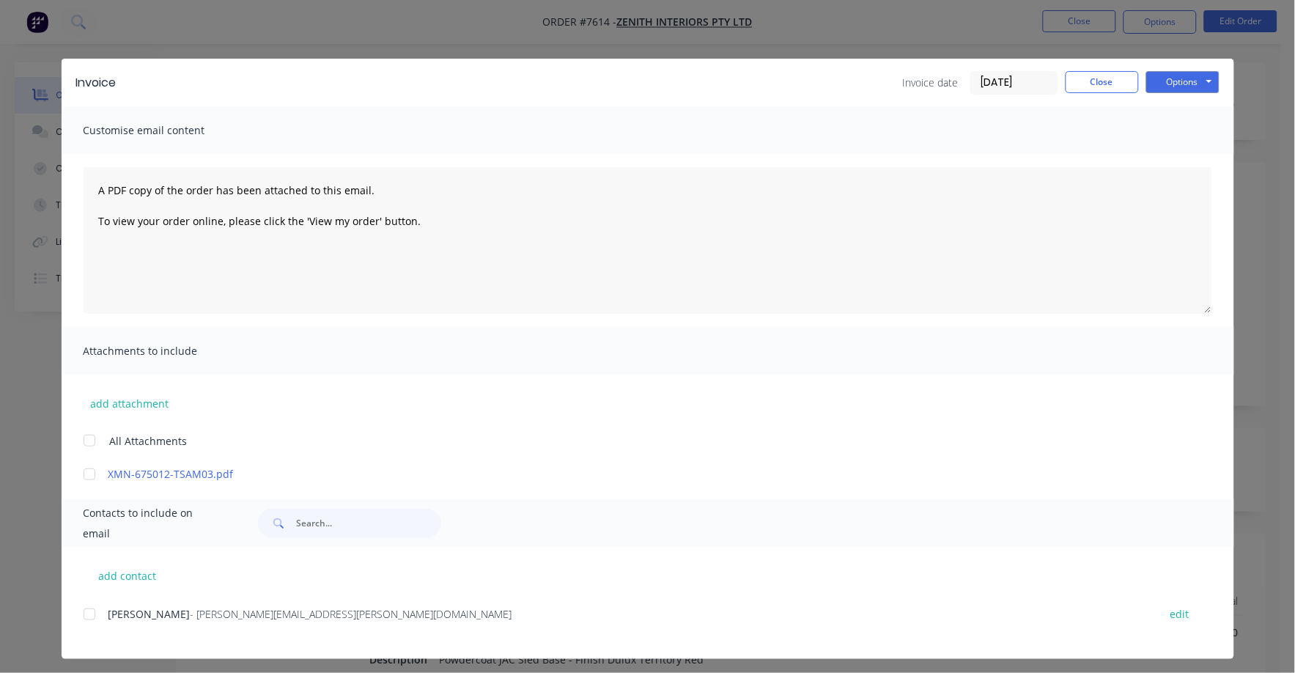
click at [999, 75] on input "[DATE]" at bounding box center [1014, 83] width 86 height 22
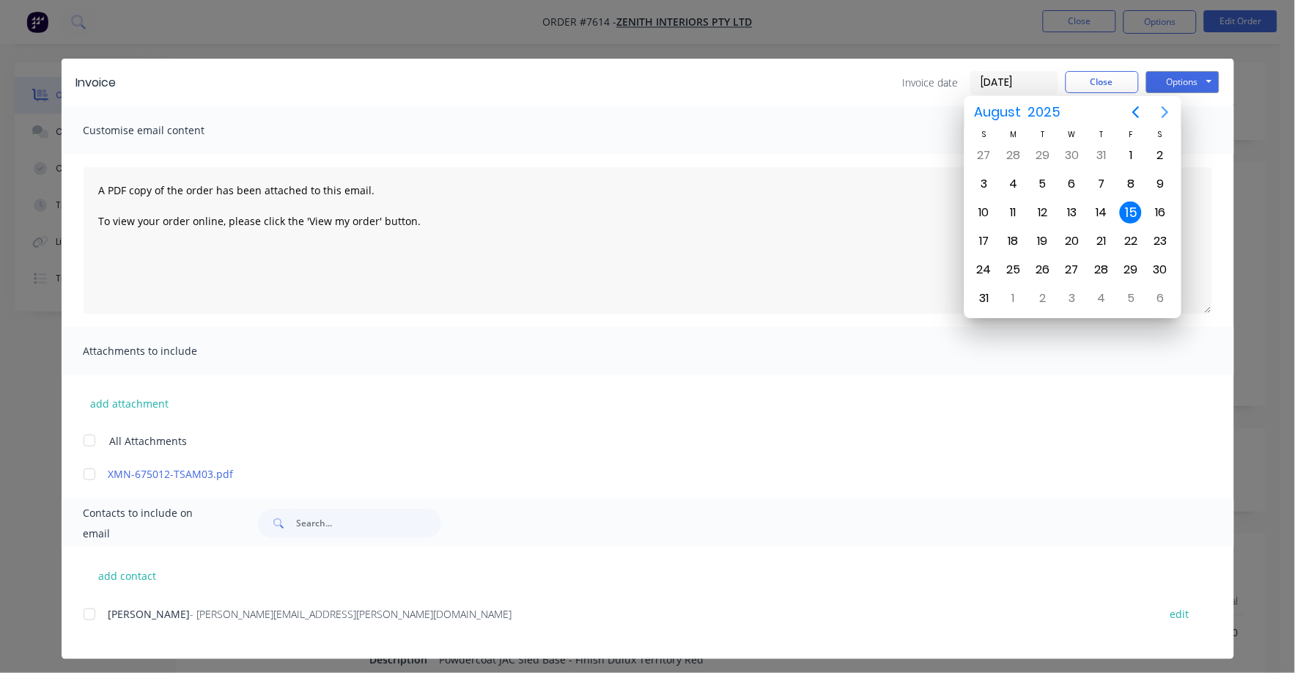
click at [1166, 108] on icon "Next page" at bounding box center [1165, 112] width 18 height 18
click at [1020, 152] on div "1" at bounding box center [1014, 155] width 22 height 22
type input "01/09/25"
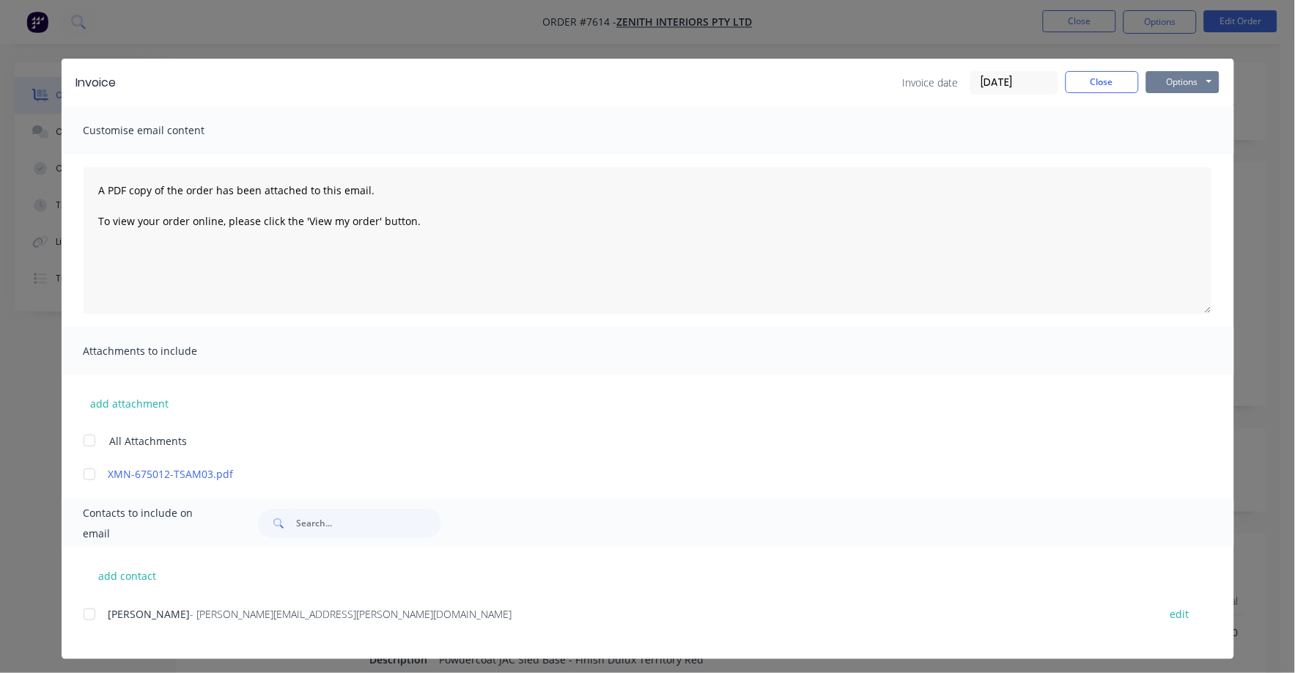
click at [1172, 79] on button "Options" at bounding box center [1182, 82] width 73 height 22
click at [1178, 135] on button "Print" at bounding box center [1193, 132] width 94 height 24
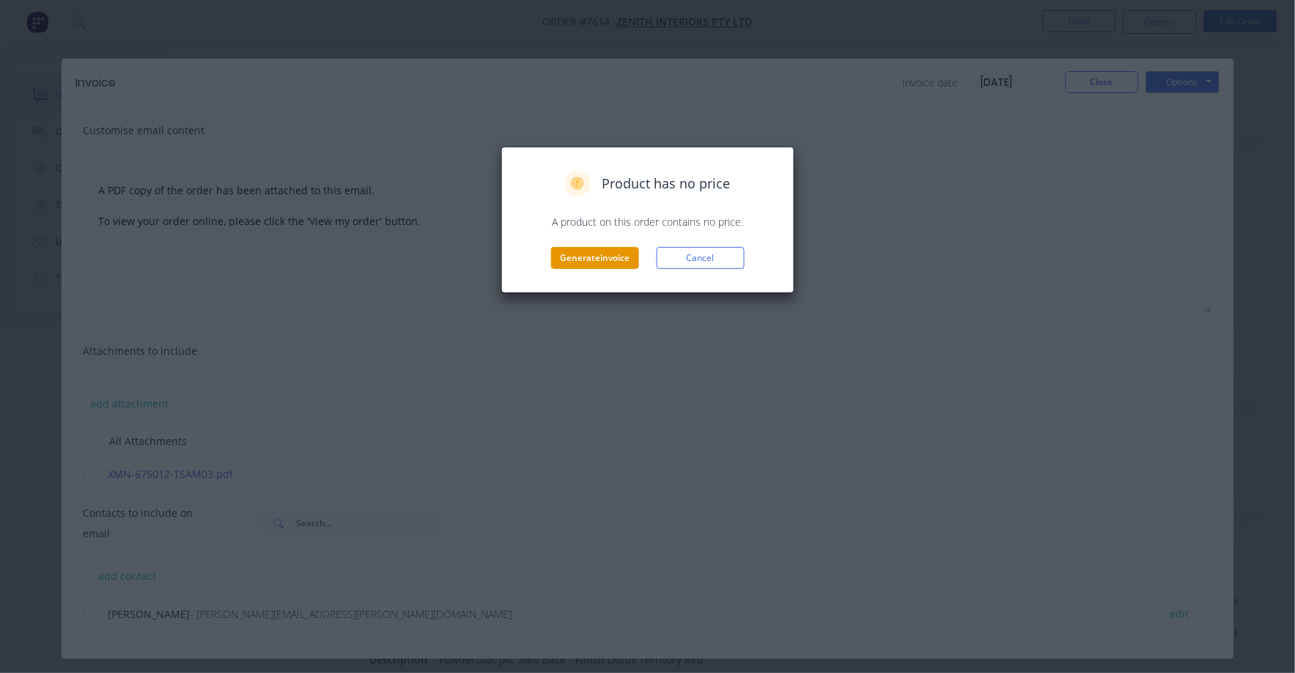
click at [614, 255] on button "Generate invoice" at bounding box center [595, 258] width 88 height 22
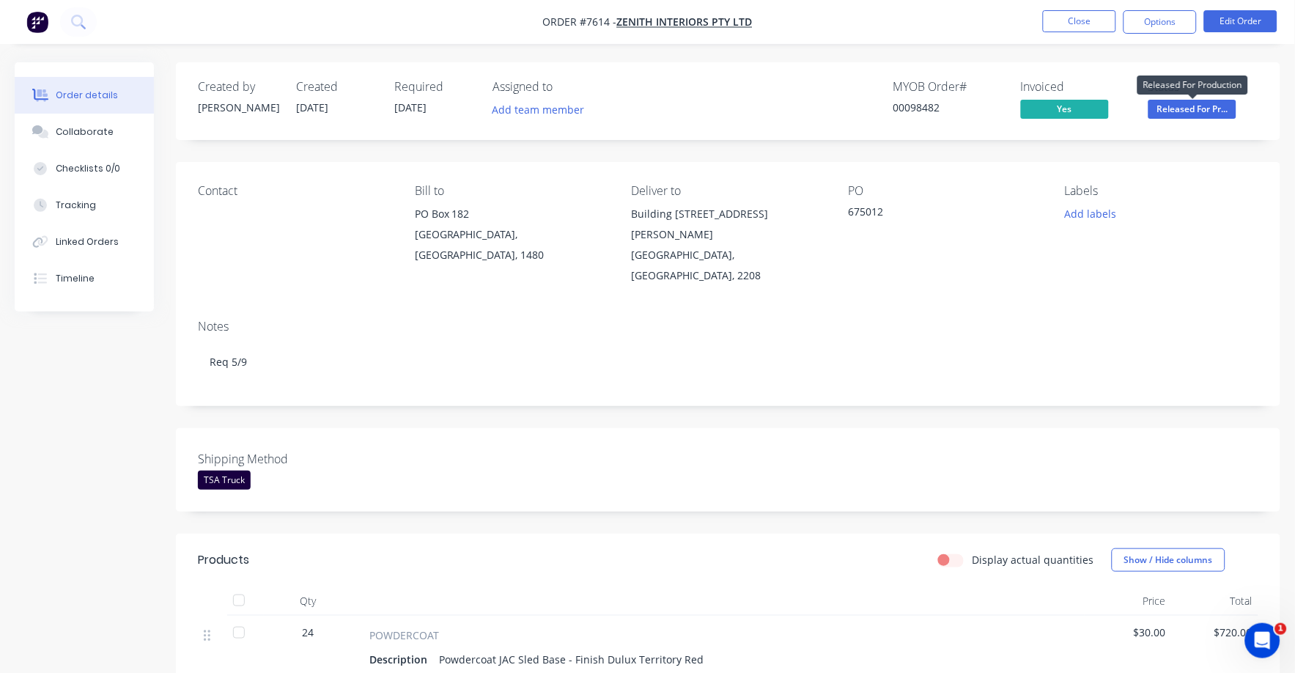
click at [1196, 106] on span "Released For Pr..." at bounding box center [1192, 109] width 88 height 18
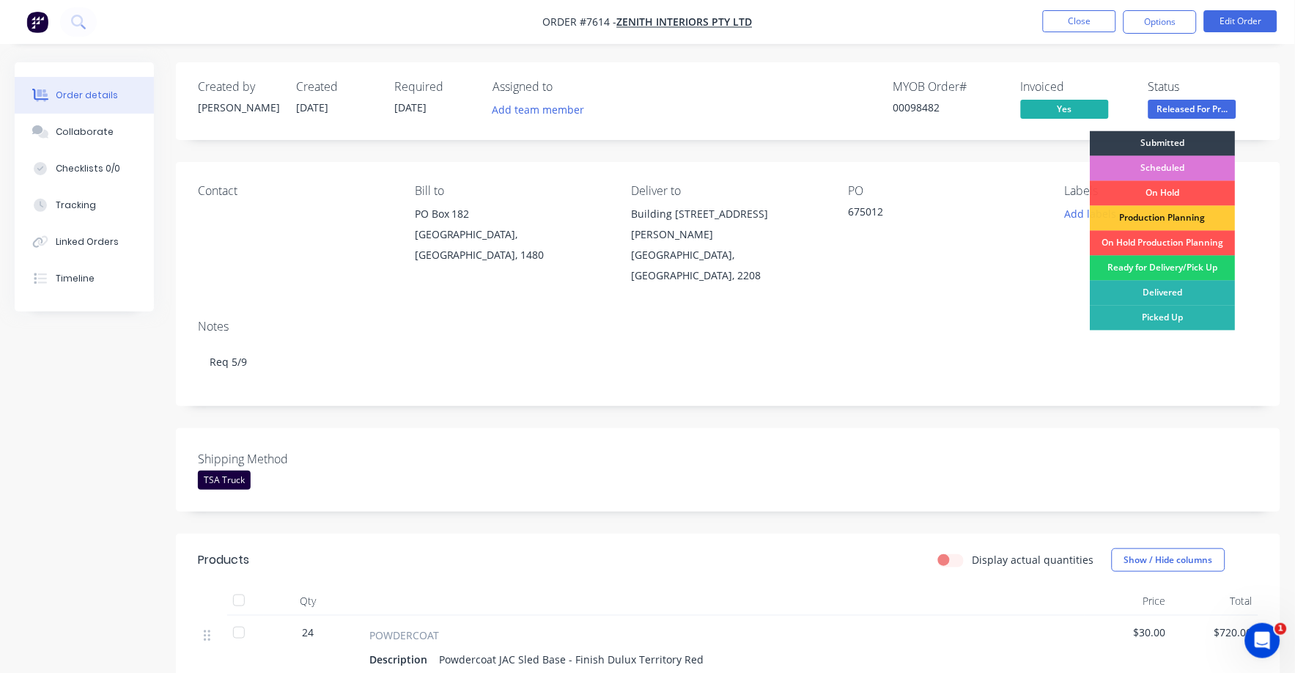
drag, startPoint x: 1190, startPoint y: 267, endPoint x: 1184, endPoint y: 239, distance: 28.5
click at [1190, 266] on div "Ready for Delivery/Pick Up" at bounding box center [1162, 268] width 145 height 25
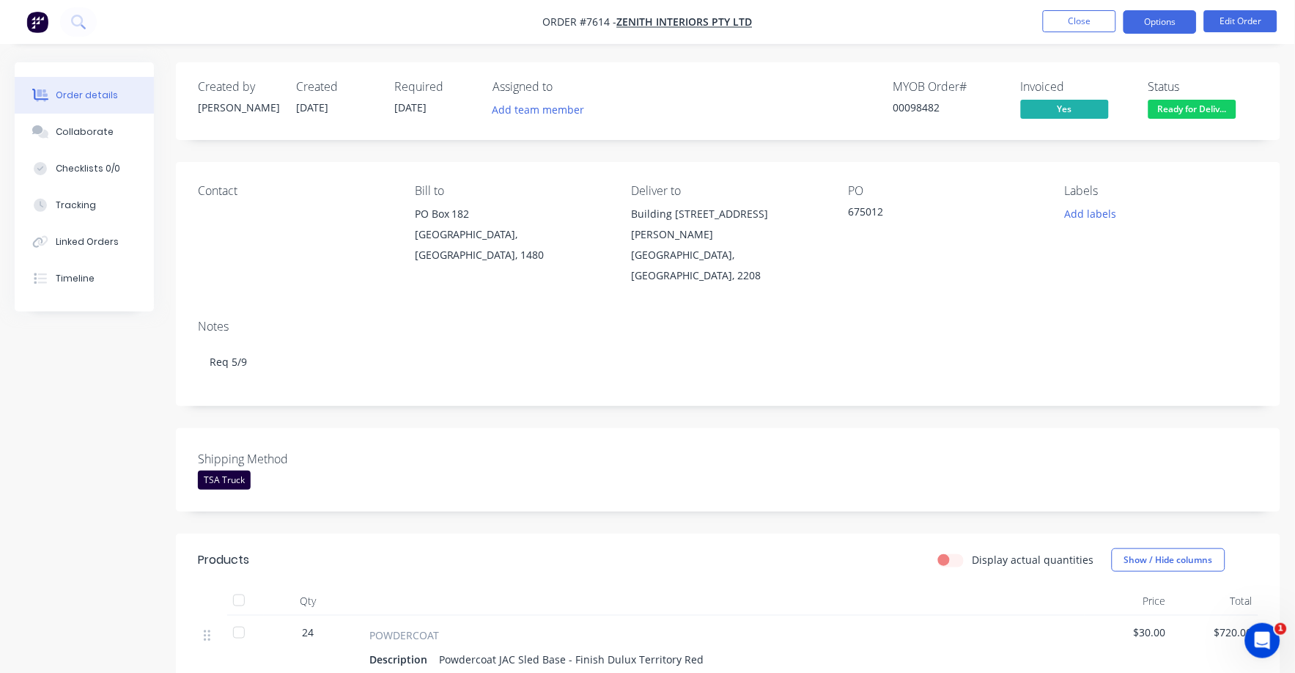
click at [1160, 22] on button "Options" at bounding box center [1159, 21] width 73 height 23
click at [1083, 20] on button "Close" at bounding box center [1079, 21] width 73 height 22
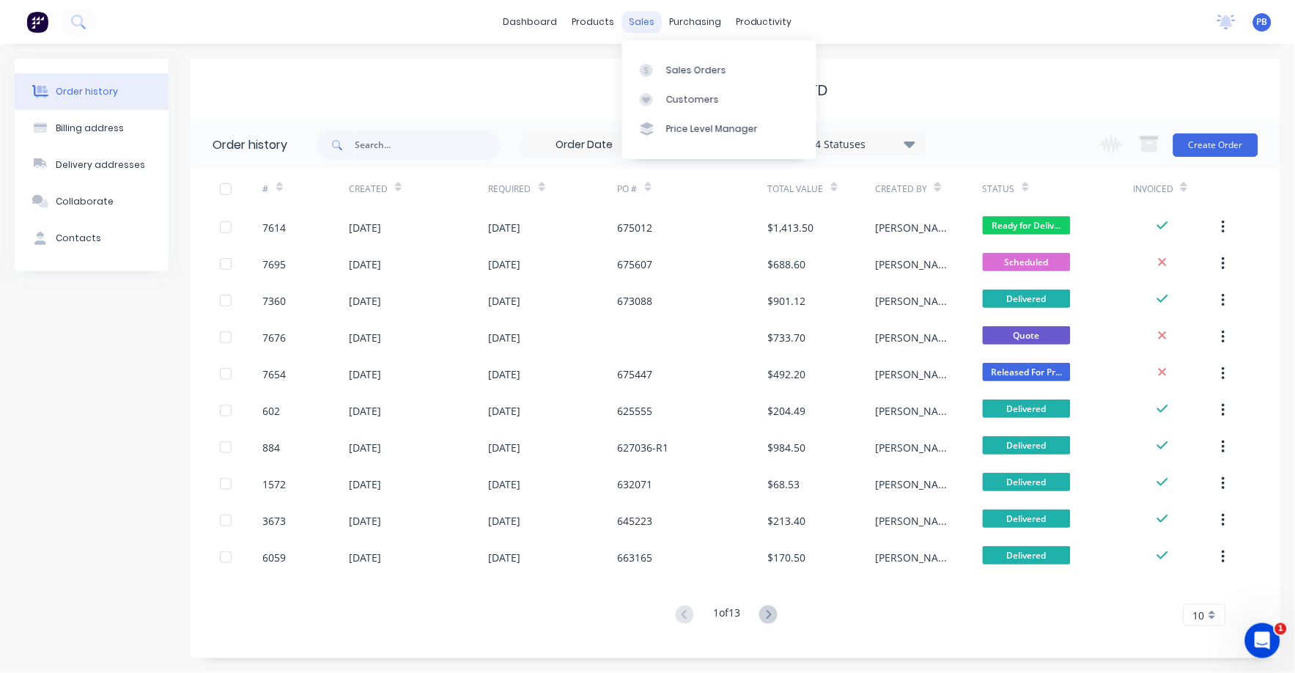
click at [638, 18] on div "sales" at bounding box center [641, 22] width 40 height 22
click at [709, 73] on div "Purchase Orders" at bounding box center [743, 70] width 78 height 13
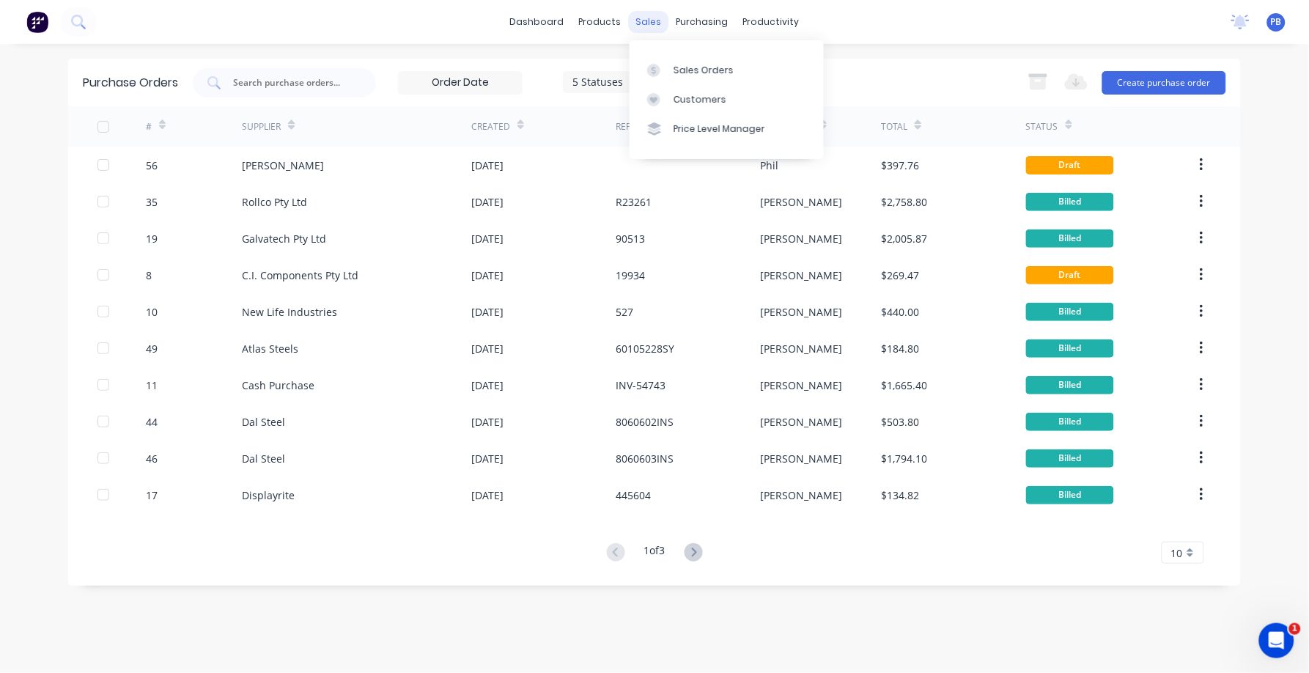
click at [640, 21] on div "sales" at bounding box center [649, 22] width 40 height 22
click at [673, 73] on div "Sales Orders" at bounding box center [703, 70] width 60 height 13
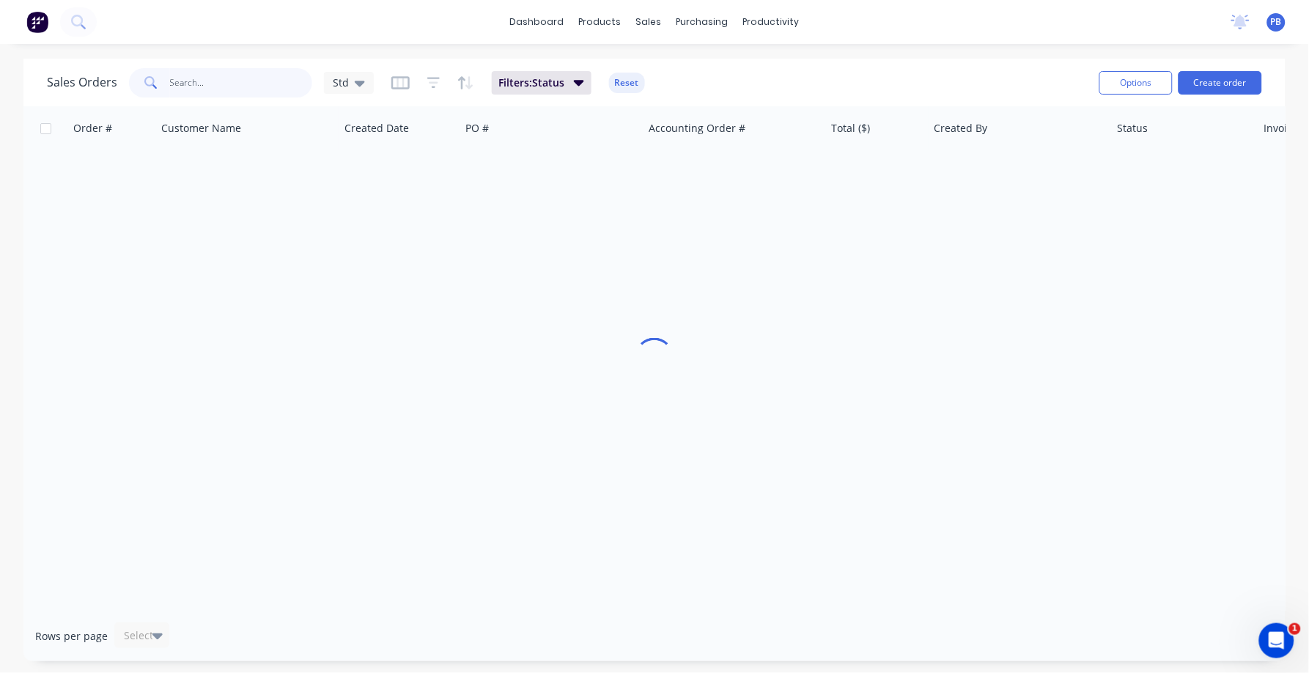
click at [214, 80] on input "text" at bounding box center [241, 82] width 143 height 29
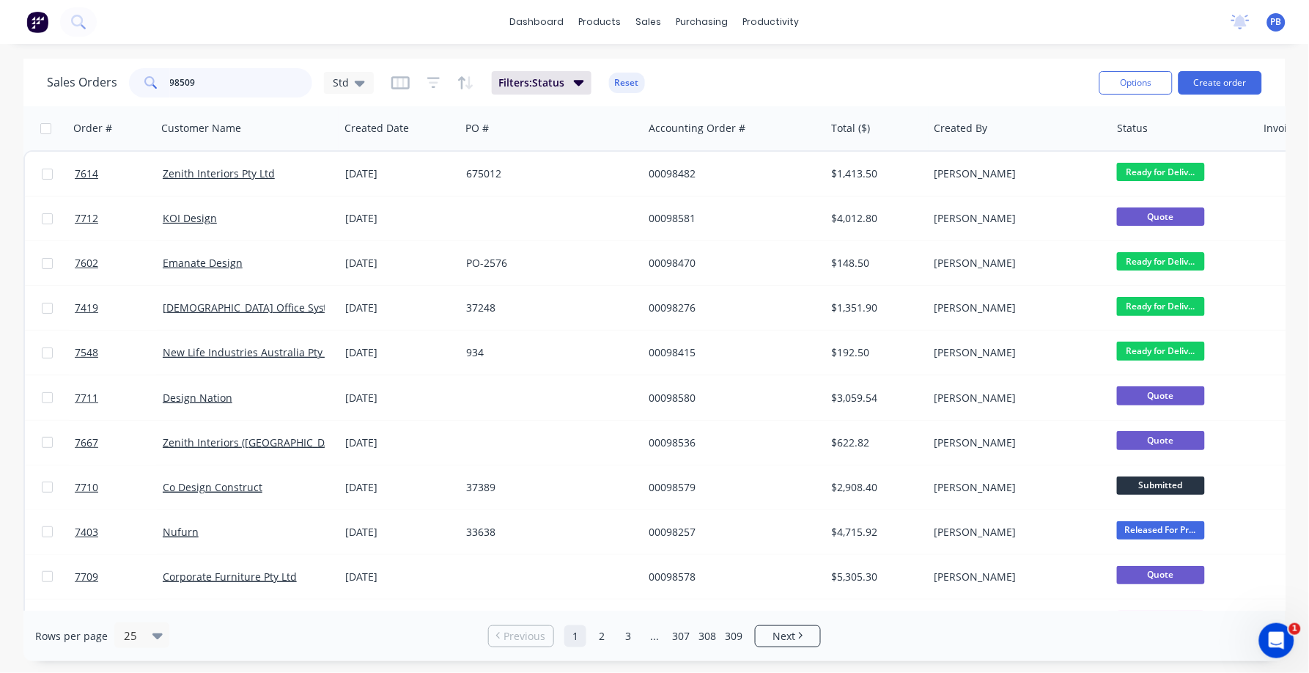
type input "98509"
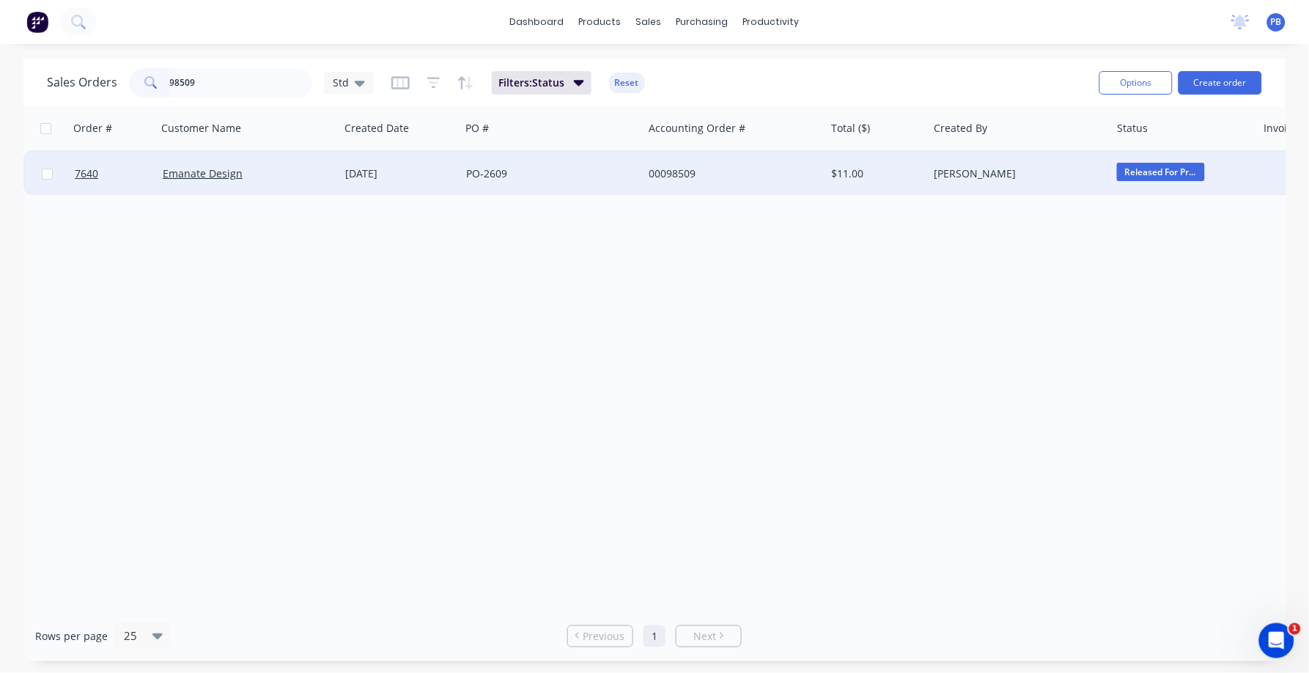
click at [684, 166] on div "00098509" at bounding box center [730, 173] width 163 height 15
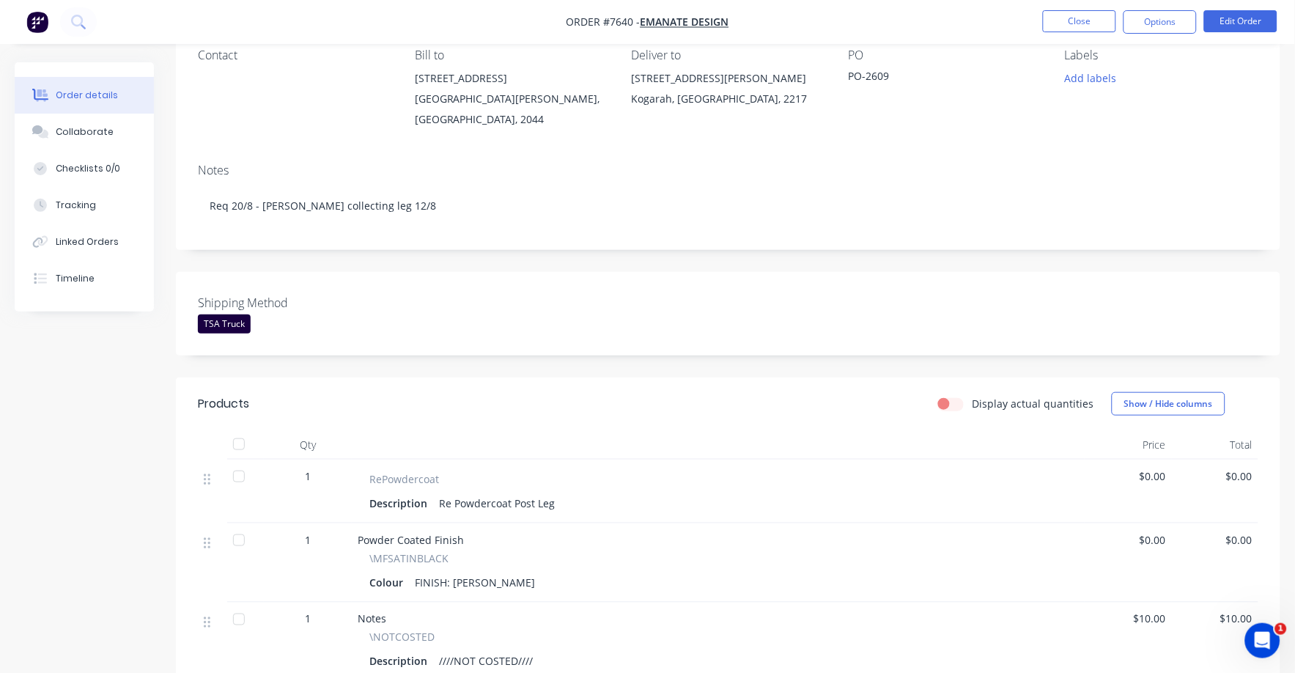
scroll to position [182, 0]
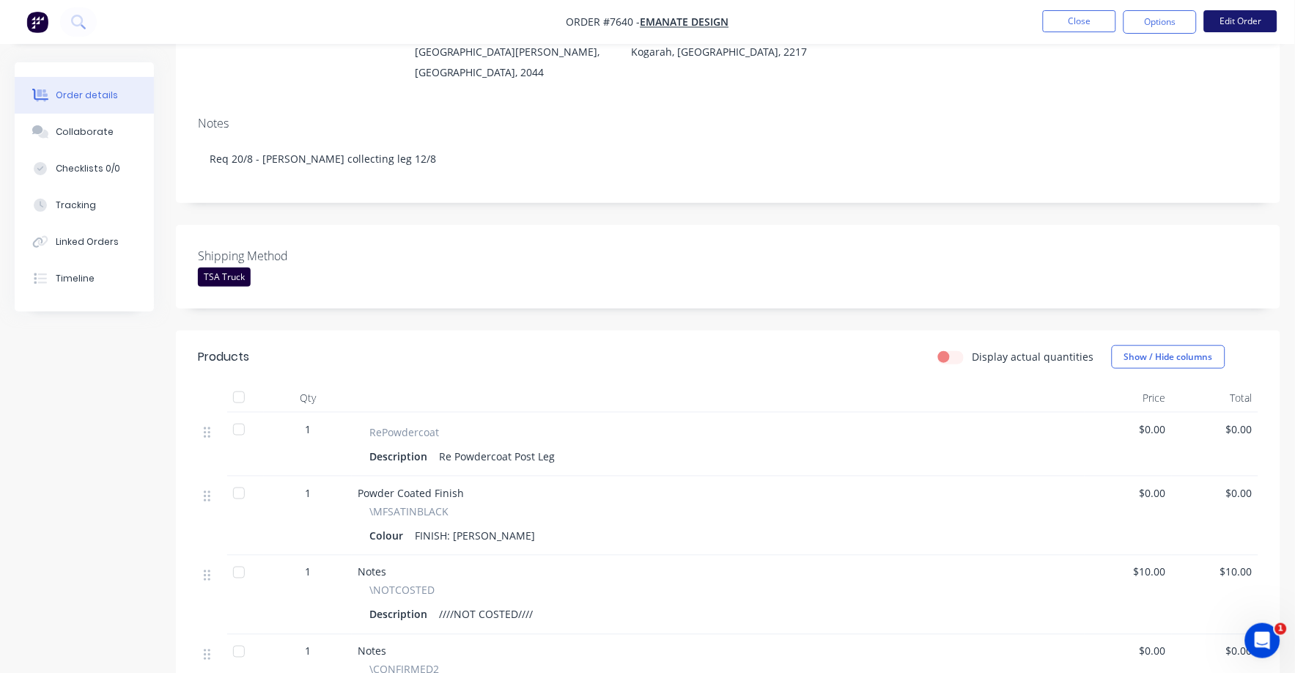
click at [1257, 22] on button "Edit Order" at bounding box center [1240, 21] width 73 height 22
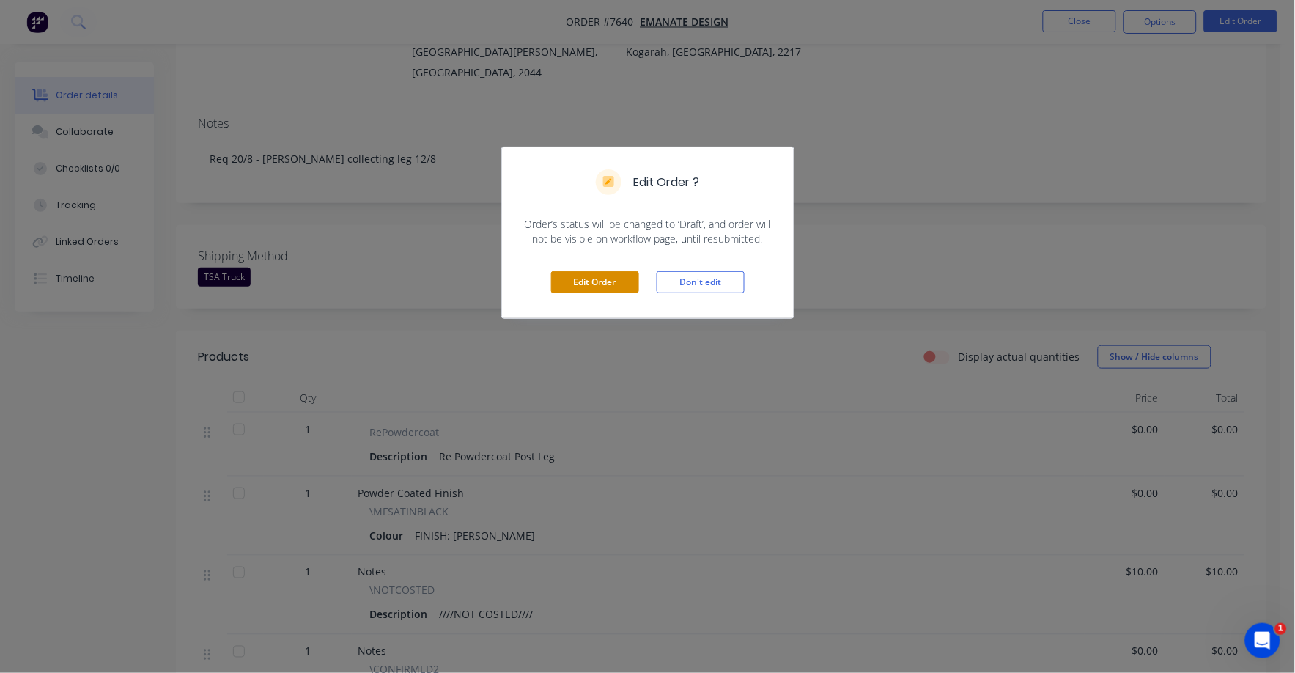
drag, startPoint x: 586, startPoint y: 278, endPoint x: 595, endPoint y: 279, distance: 9.6
click at [586, 279] on button "Edit Order" at bounding box center [595, 282] width 88 height 22
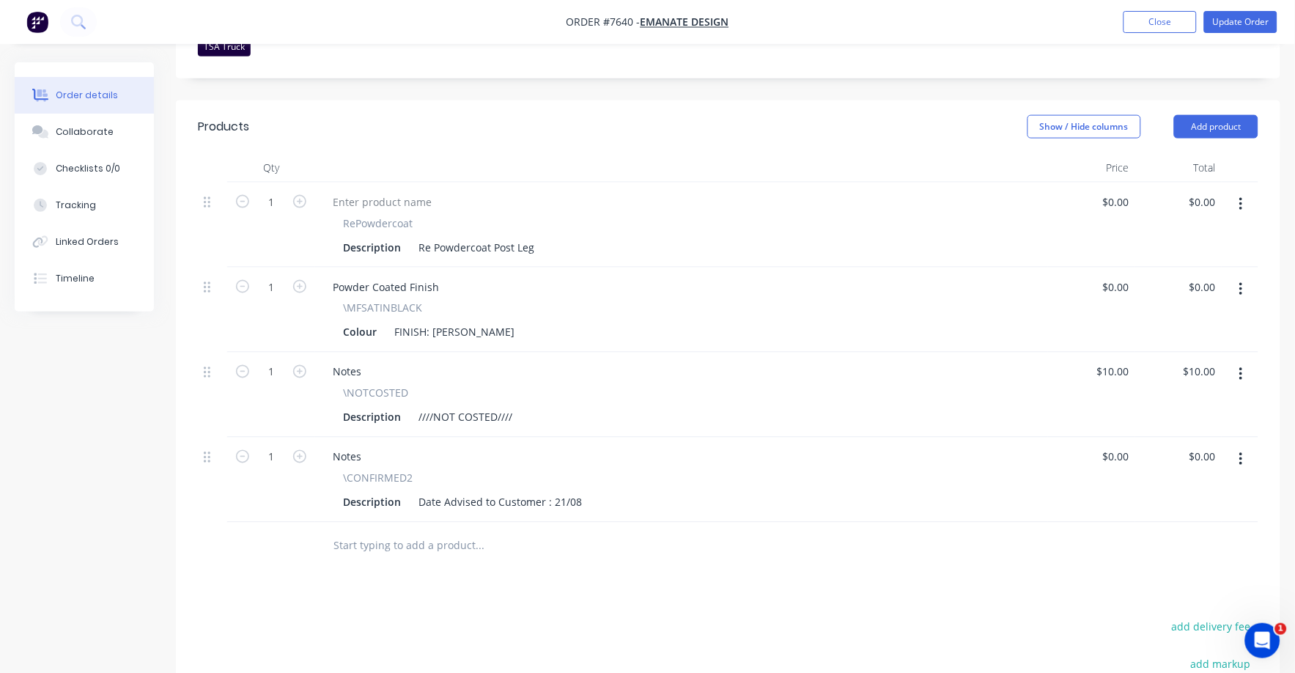
scroll to position [458, 0]
click at [1118, 190] on input "0" at bounding box center [1118, 200] width 34 height 21
type input "$11.00"
click at [835, 360] on div "Notes" at bounding box center [681, 370] width 721 height 21
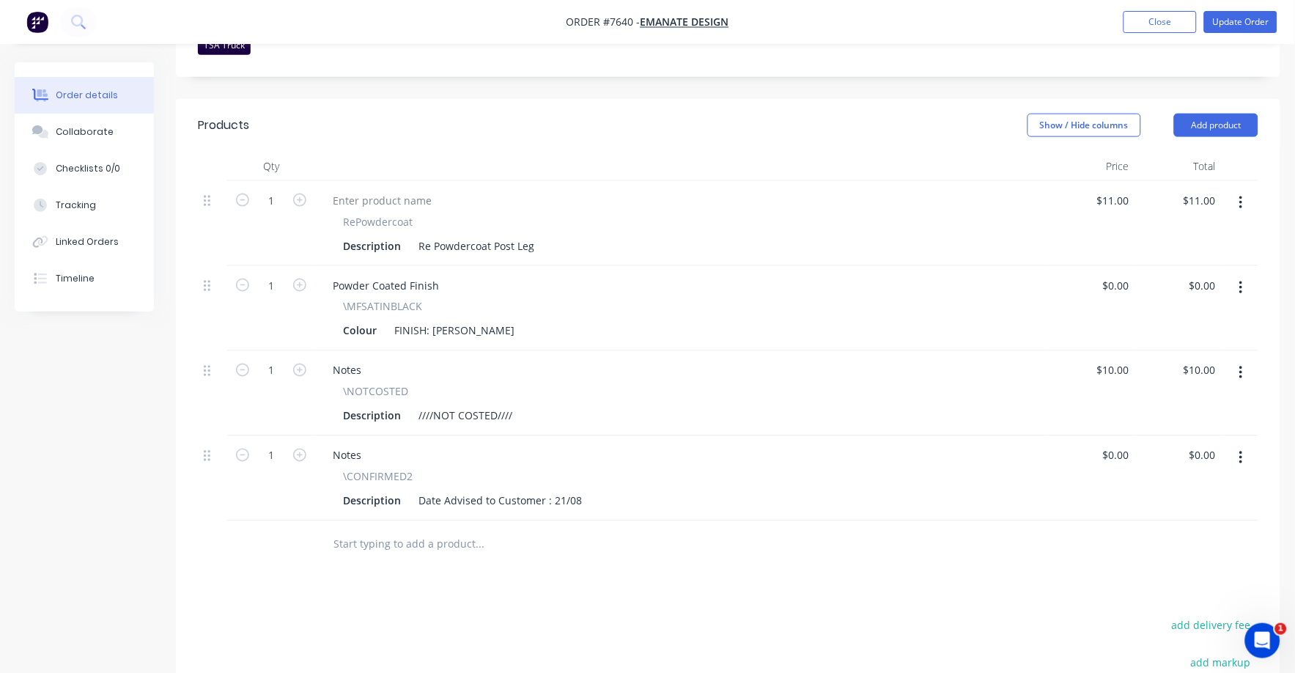
click at [1239, 365] on icon "button" at bounding box center [1241, 373] width 4 height 16
click at [1173, 489] on div "Delete" at bounding box center [1188, 499] width 113 height 21
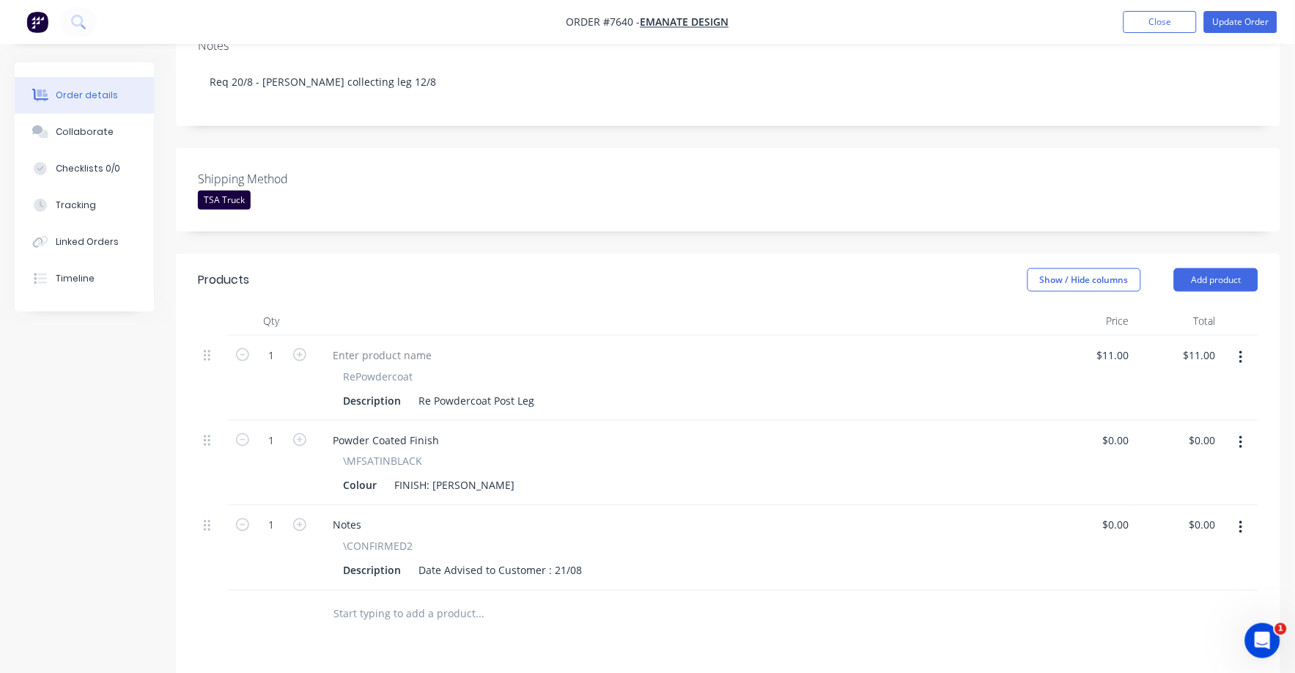
scroll to position [0, 0]
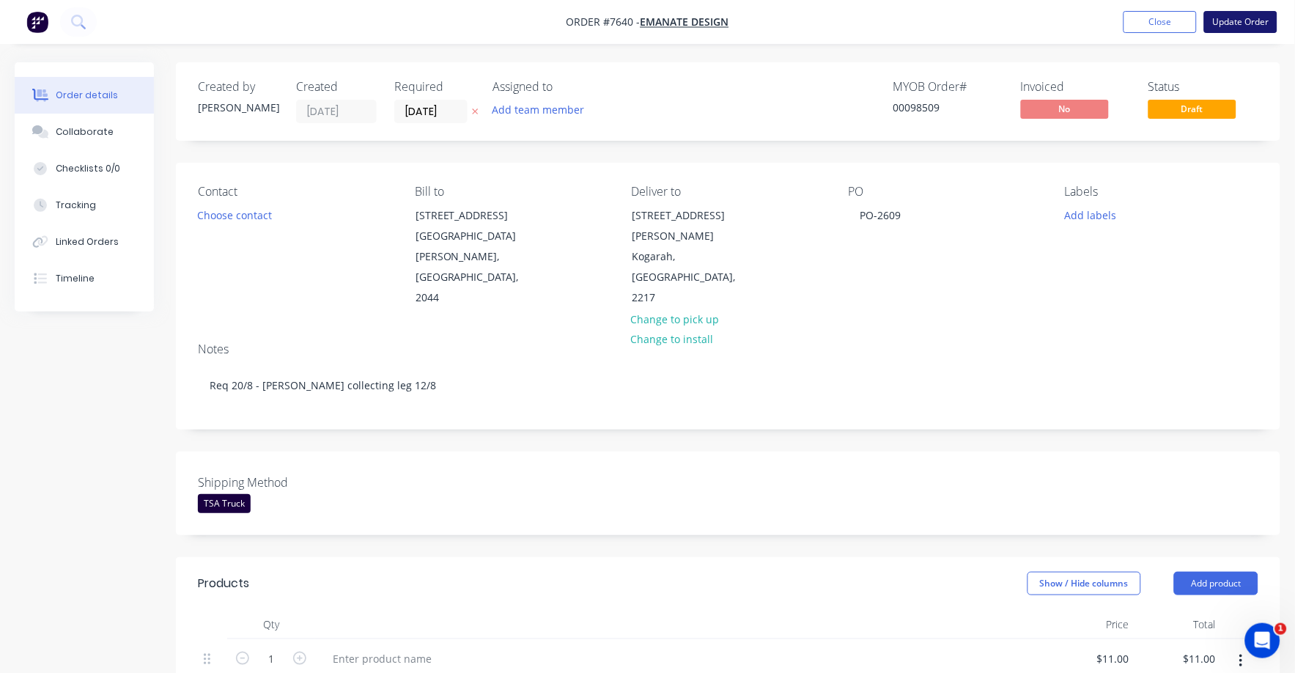
click at [1236, 22] on button "Update Order" at bounding box center [1240, 22] width 73 height 22
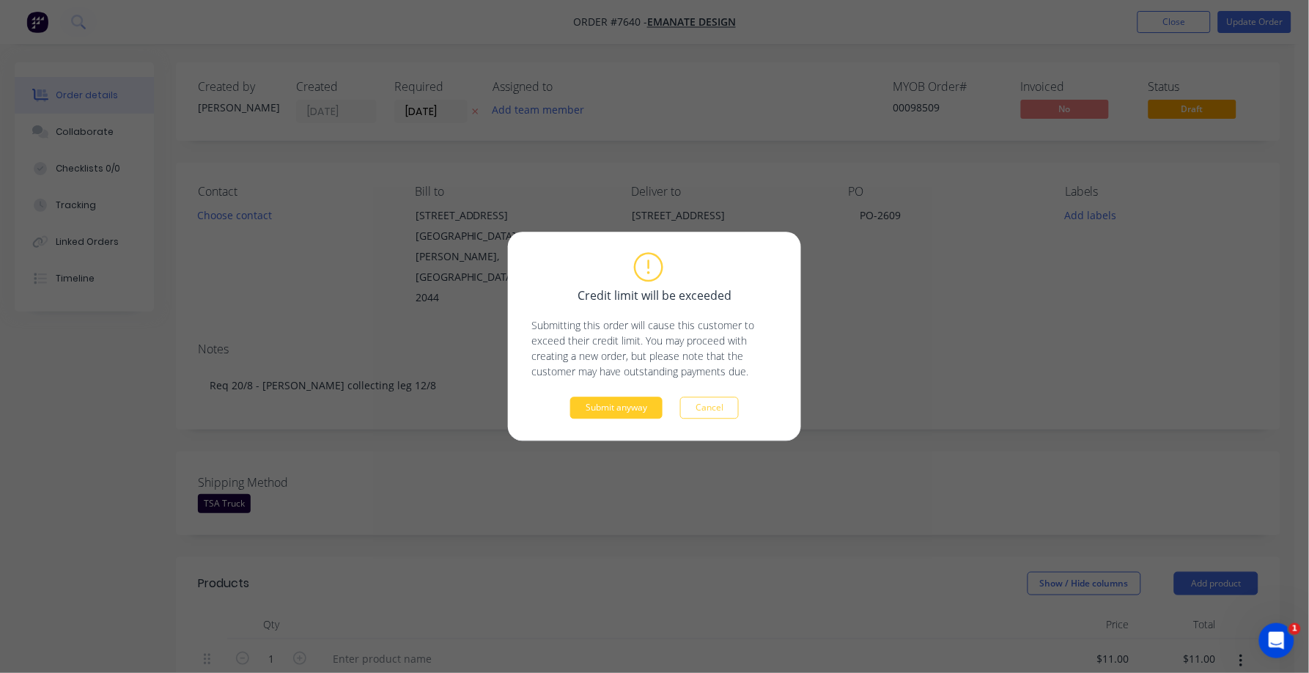
click at [603, 410] on button "Submit anyway" at bounding box center [616, 408] width 92 height 22
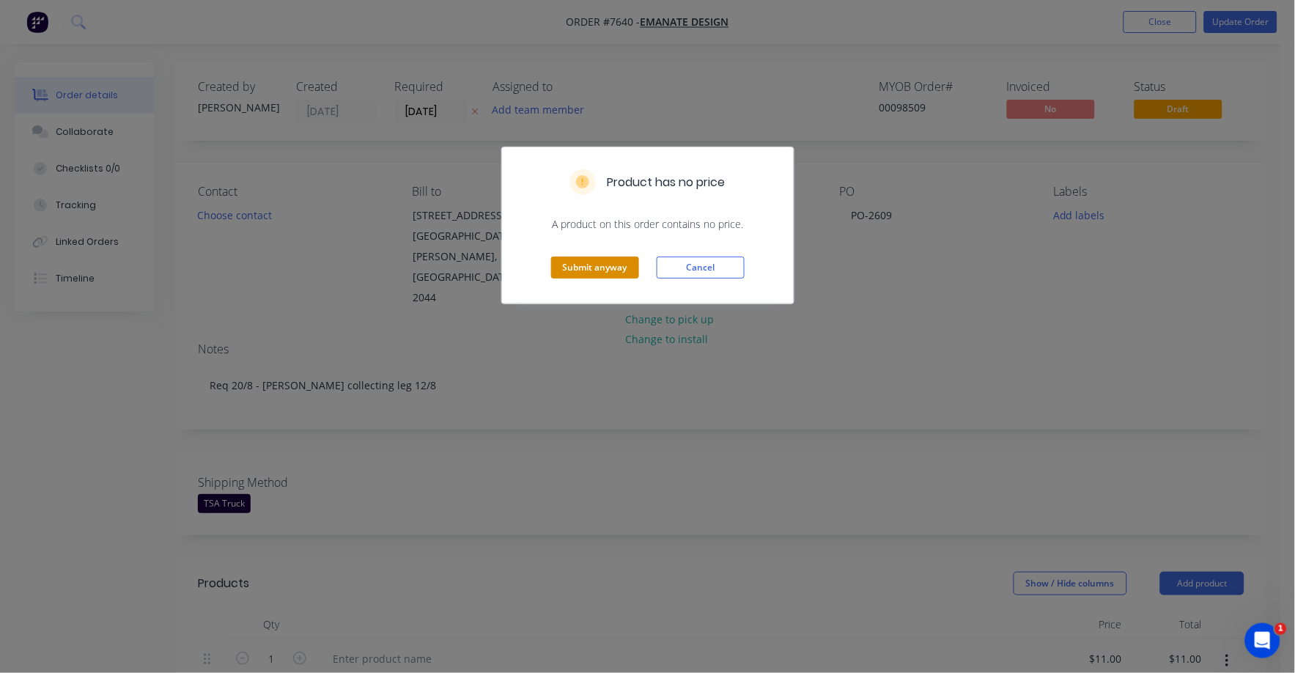
click at [597, 262] on button "Submit anyway" at bounding box center [595, 267] width 88 height 22
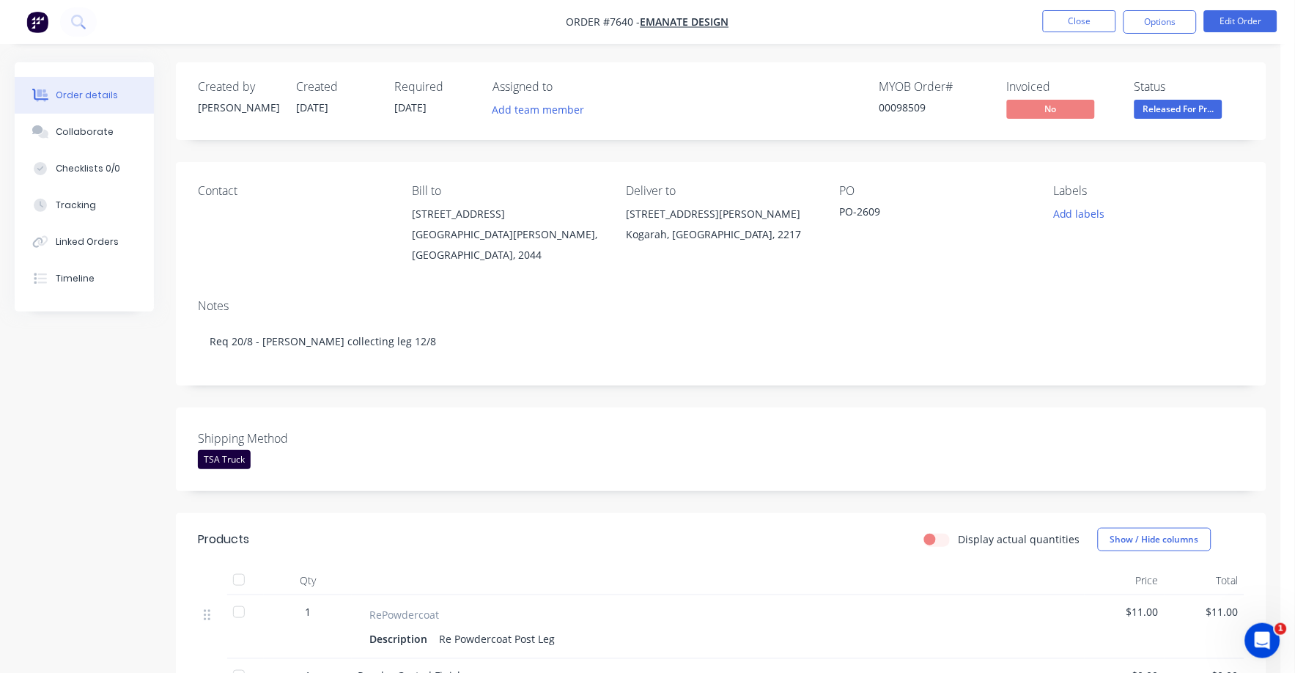
click at [1166, 111] on span "Released For Pr..." at bounding box center [1178, 109] width 88 height 18
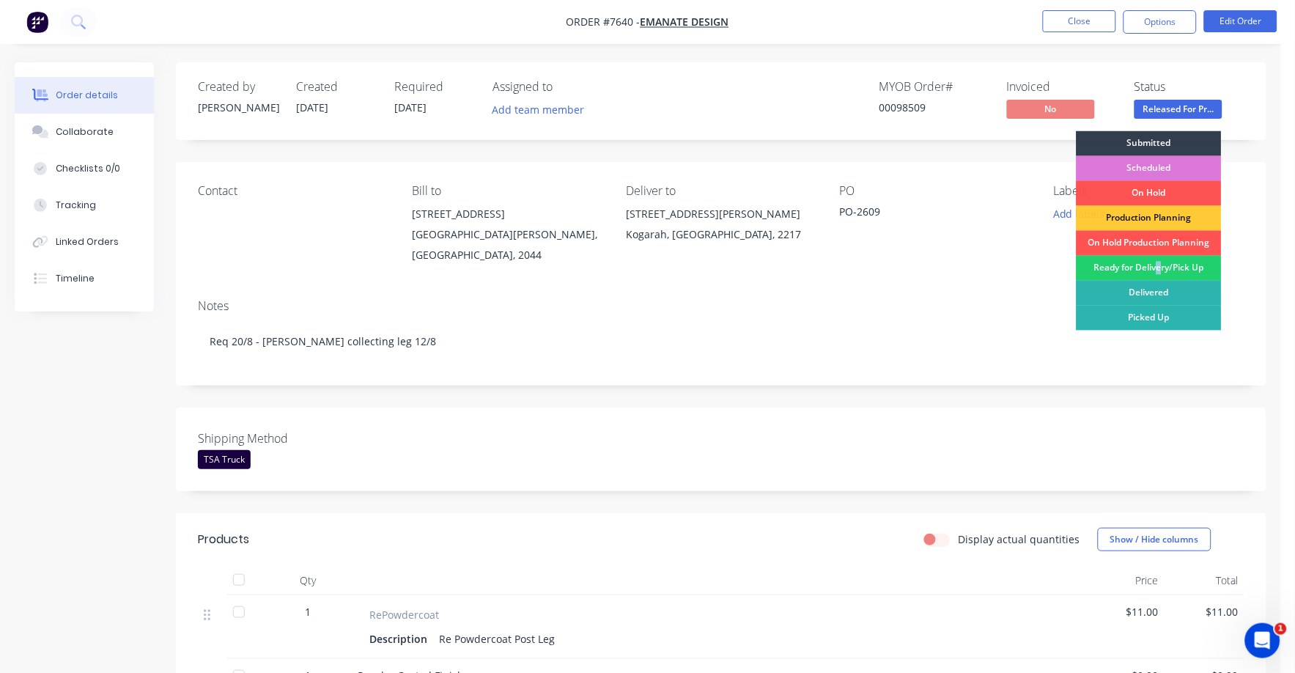
drag, startPoint x: 1160, startPoint y: 265, endPoint x: 1156, endPoint y: 225, distance: 39.8
click at [1159, 265] on div "Ready for Delivery/Pick Up" at bounding box center [1149, 268] width 145 height 25
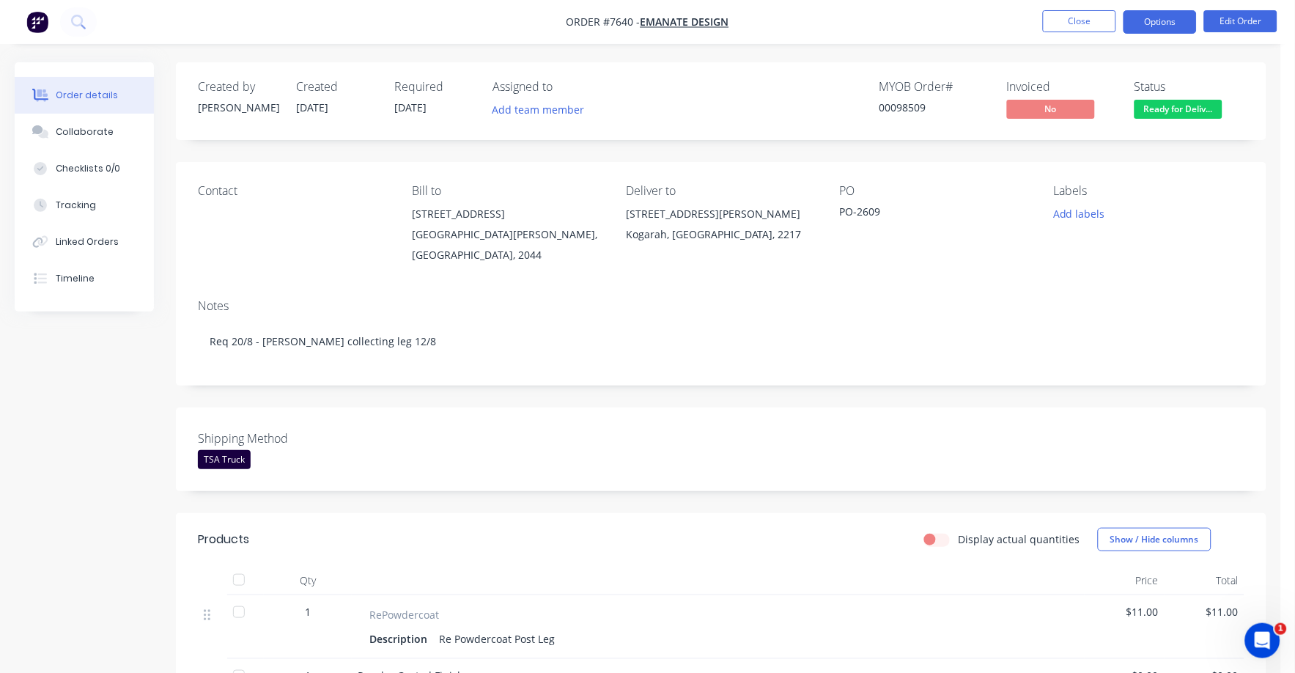
click at [1159, 33] on nav "Order #7640 - Emanate Design Close Options Edit Order" at bounding box center [647, 22] width 1295 height 44
click at [1164, 23] on button "Options" at bounding box center [1159, 21] width 73 height 23
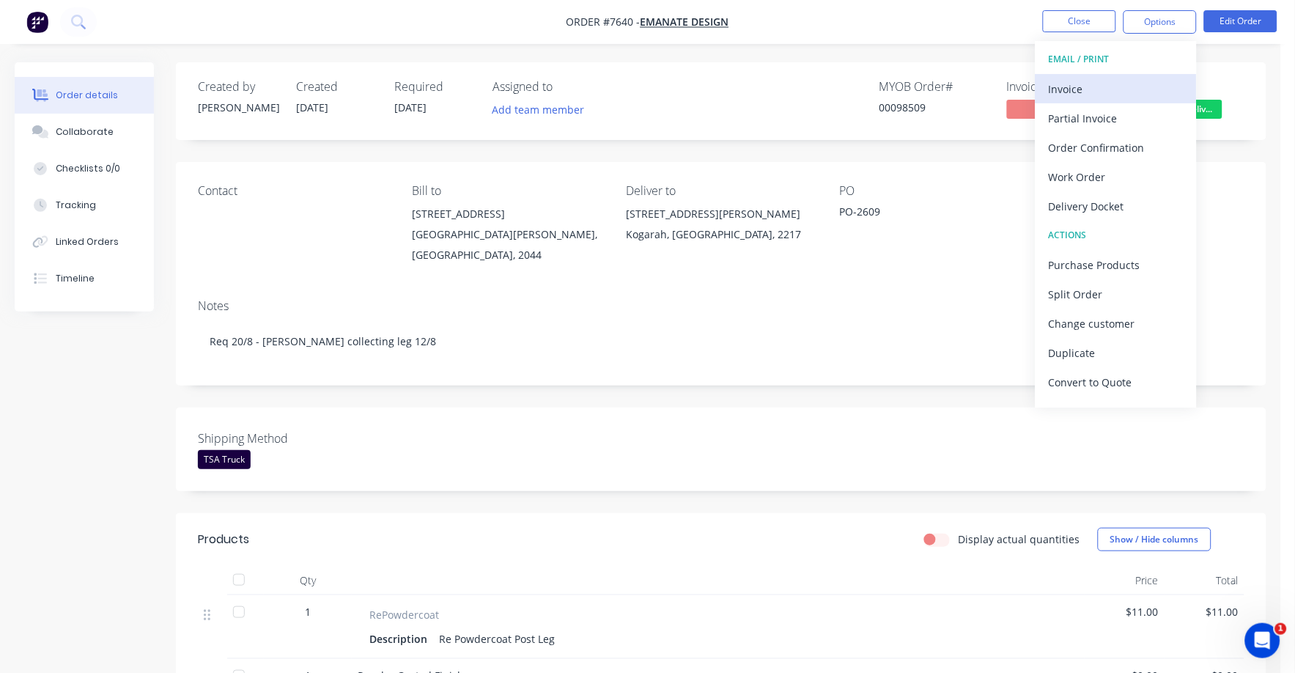
click at [1077, 88] on div "Invoice" at bounding box center [1116, 88] width 135 height 21
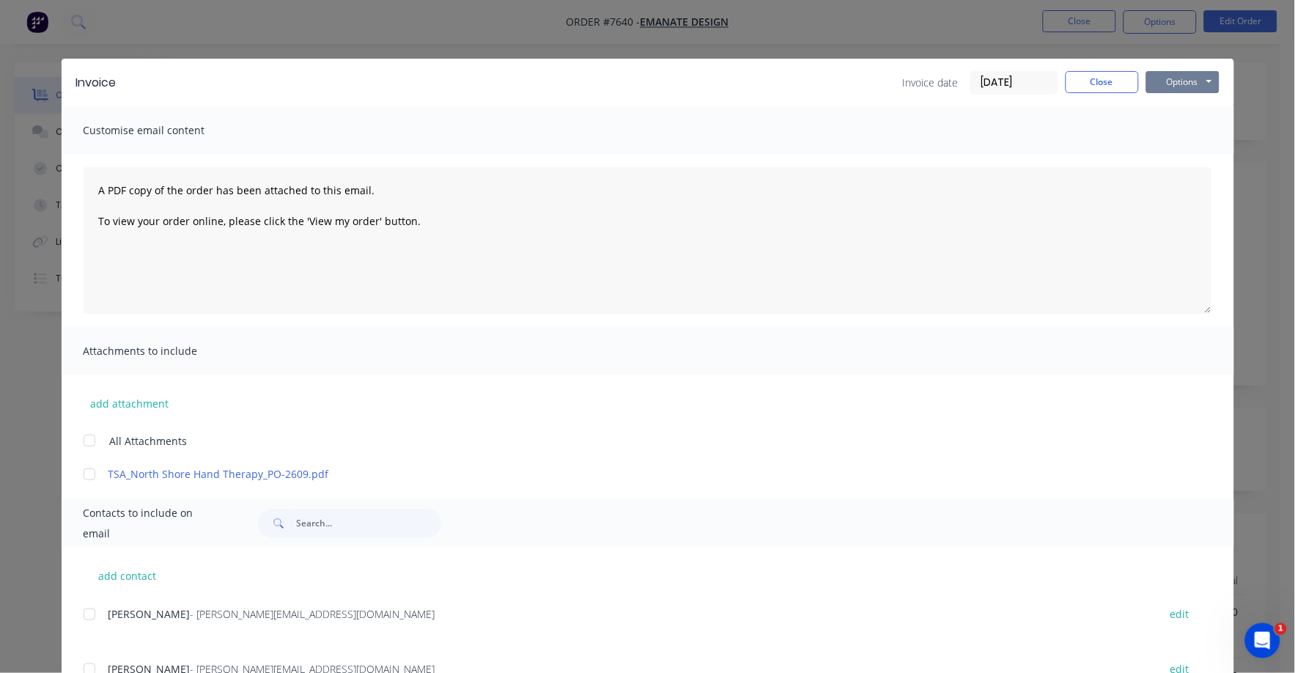
drag, startPoint x: 1188, startPoint y: 83, endPoint x: 1178, endPoint y: 93, distance: 14.0
click at [1187, 84] on button "Options" at bounding box center [1182, 82] width 73 height 22
click at [1164, 130] on button "Print" at bounding box center [1193, 132] width 94 height 24
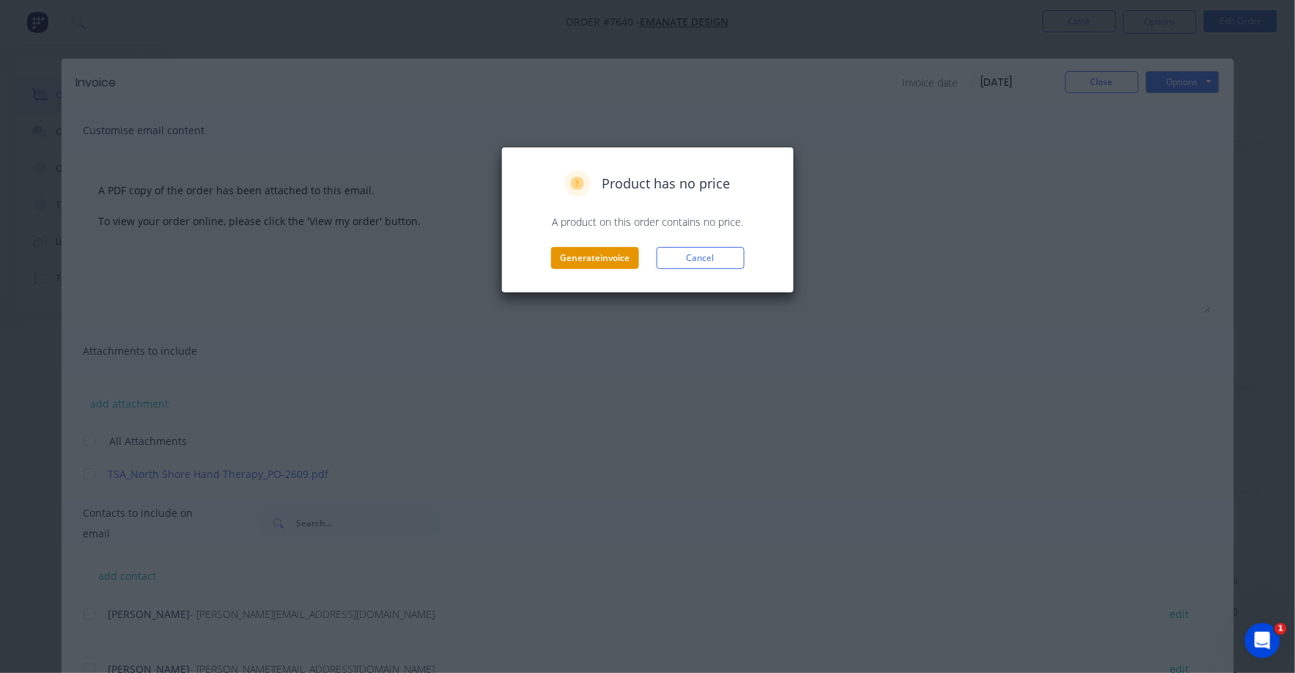
click at [578, 259] on button "Generate invoice" at bounding box center [595, 258] width 88 height 22
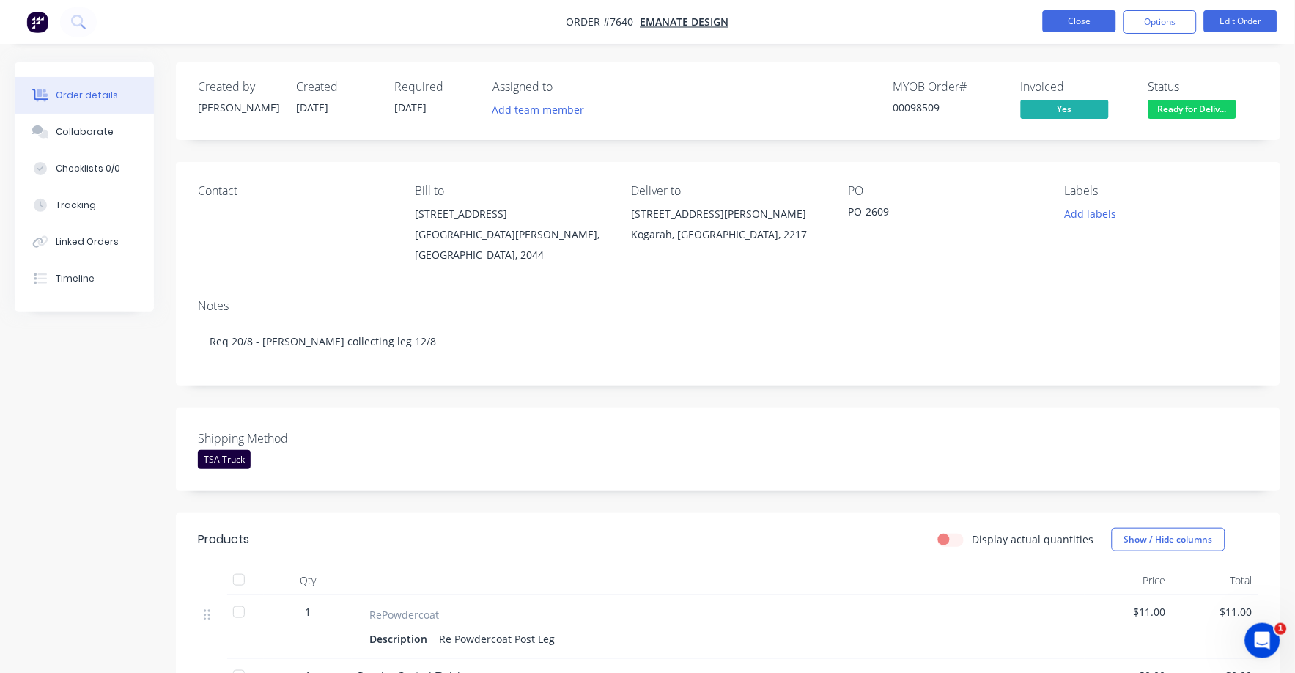
click at [1068, 12] on button "Close" at bounding box center [1079, 21] width 73 height 22
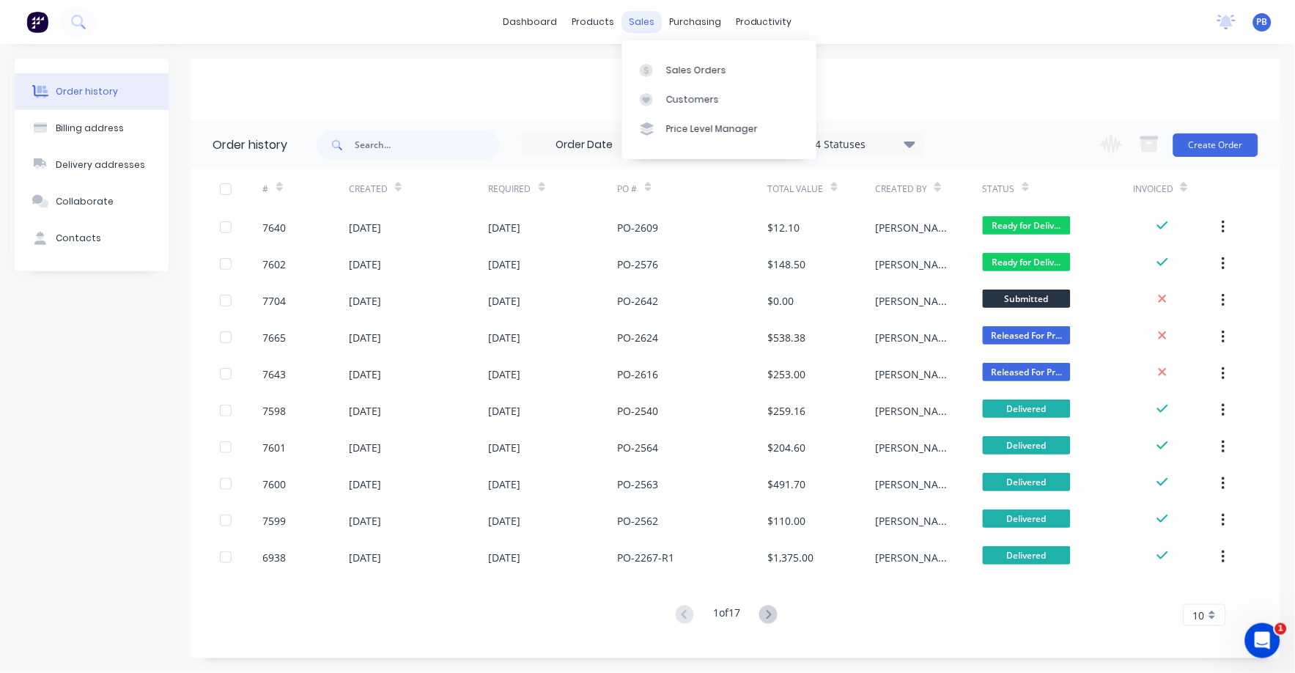
click at [652, 16] on div "sales" at bounding box center [641, 22] width 40 height 22
drag, startPoint x: 673, startPoint y: 65, endPoint x: 657, endPoint y: 66, distance: 16.1
click at [674, 66] on div "Sales Orders" at bounding box center [696, 70] width 60 height 13
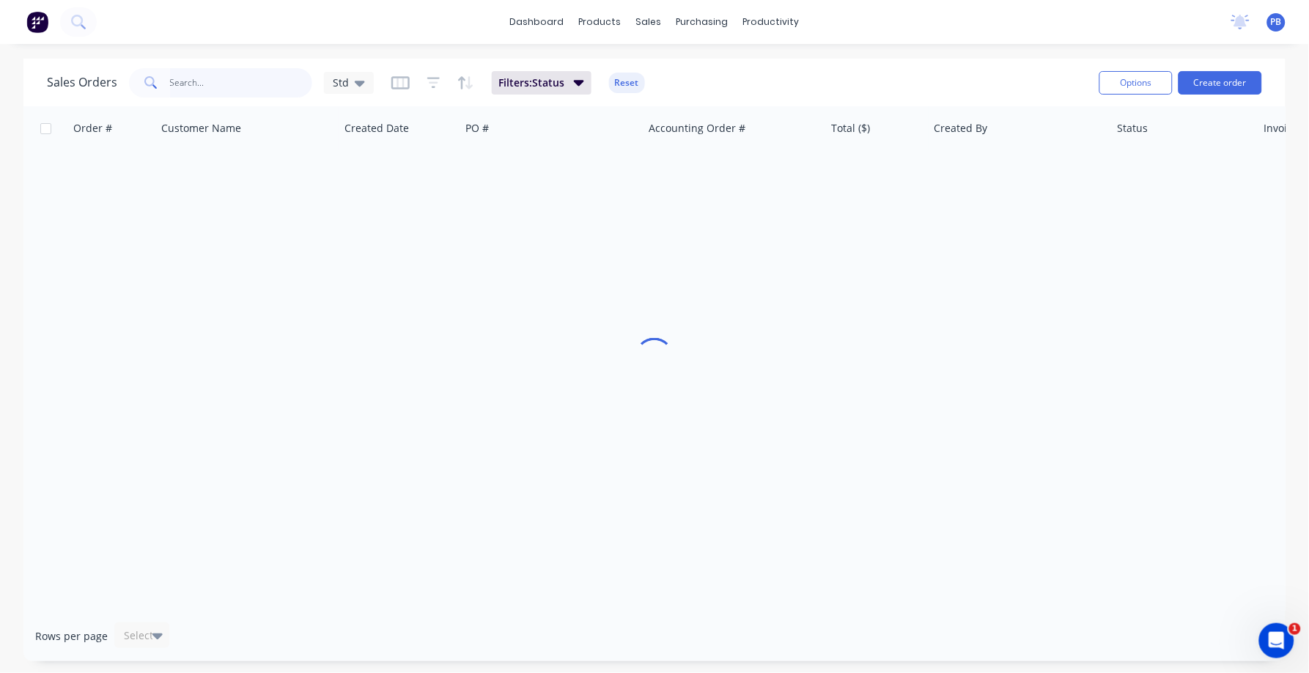
drag, startPoint x: 217, startPoint y: 84, endPoint x: 202, endPoint y: 73, distance: 18.5
click at [217, 84] on input "text" at bounding box center [241, 82] width 143 height 29
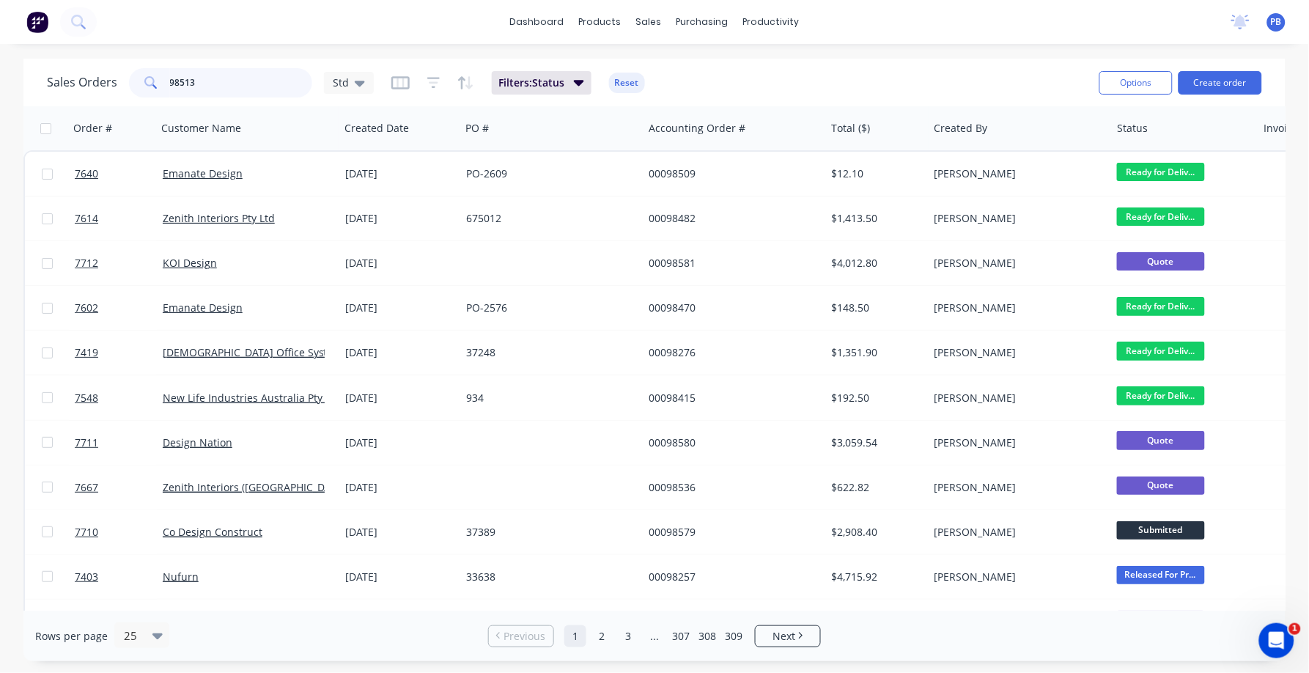
type input "98513"
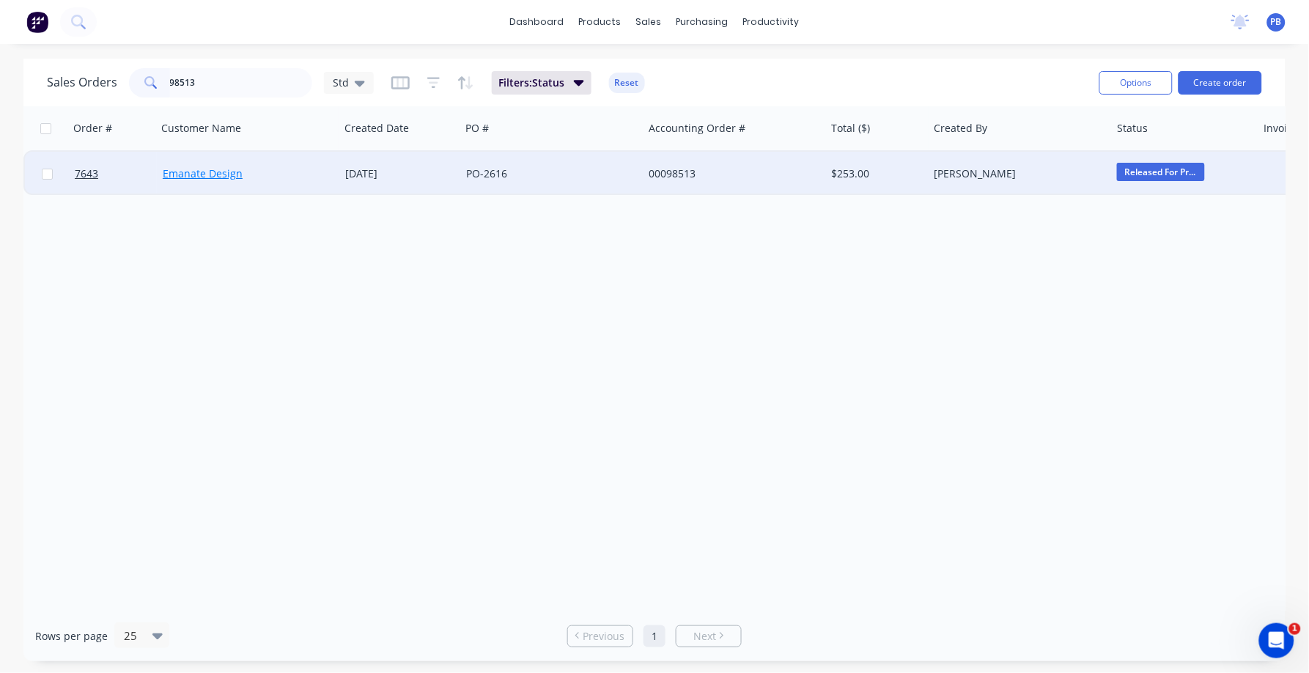
click at [208, 171] on link "Emanate Design" at bounding box center [203, 173] width 80 height 14
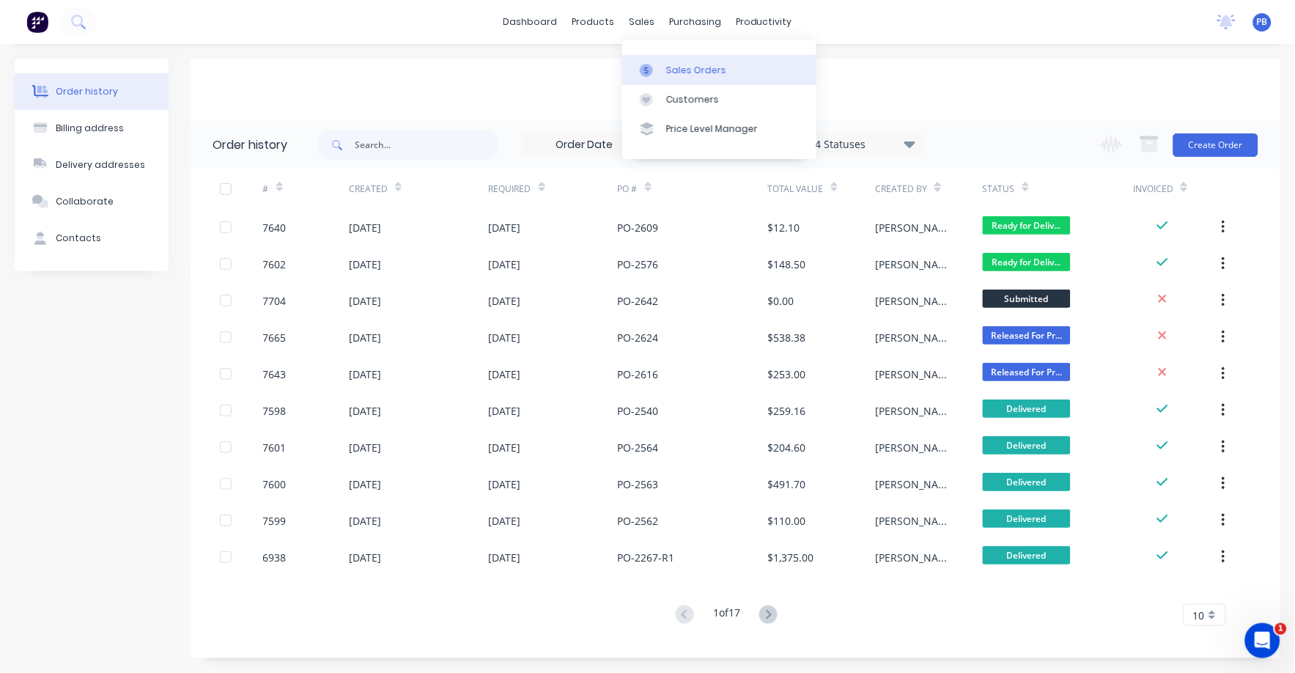
click at [702, 69] on div "Sales Orders" at bounding box center [696, 70] width 60 height 13
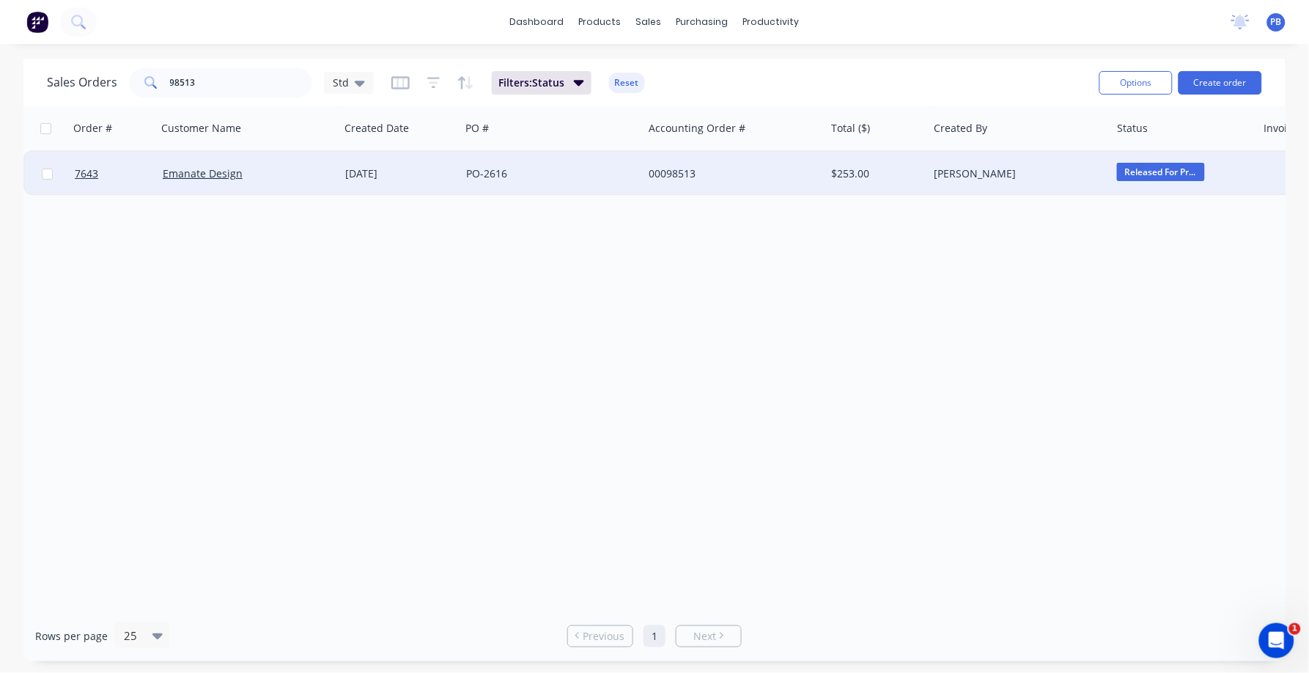
click at [682, 167] on div "00098513" at bounding box center [730, 173] width 163 height 15
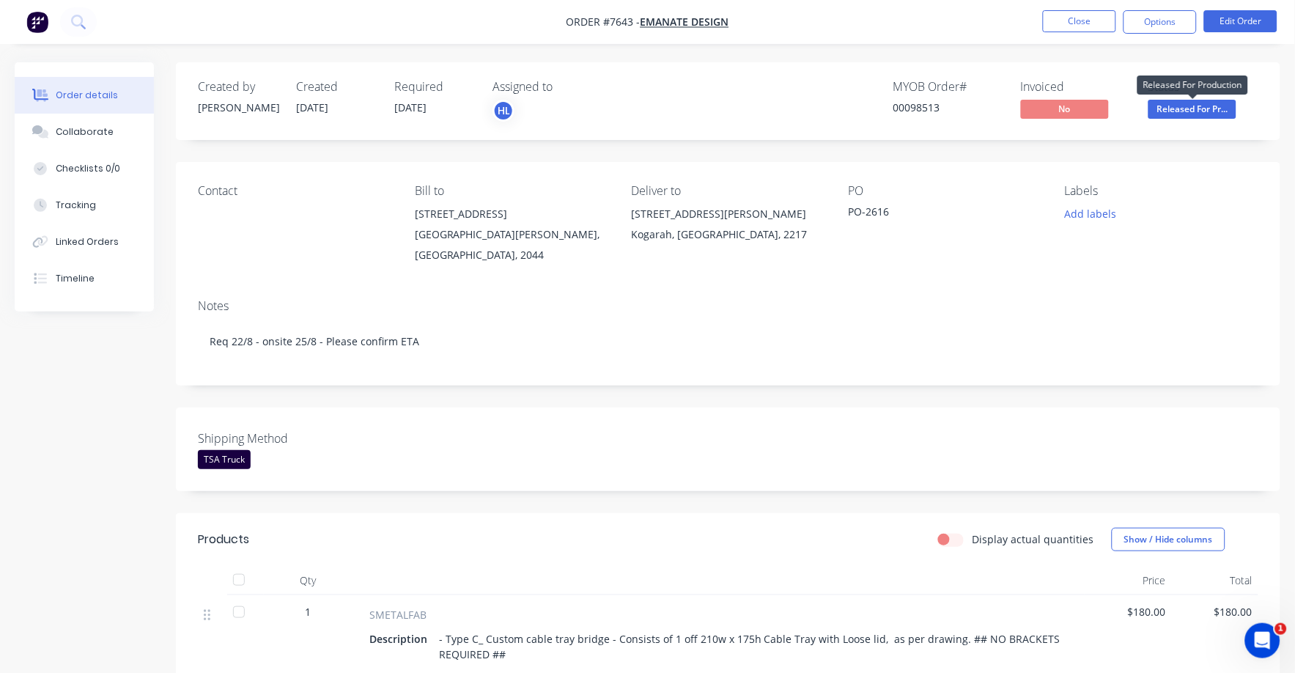
click at [1187, 107] on span "Released For Pr..." at bounding box center [1192, 109] width 88 height 18
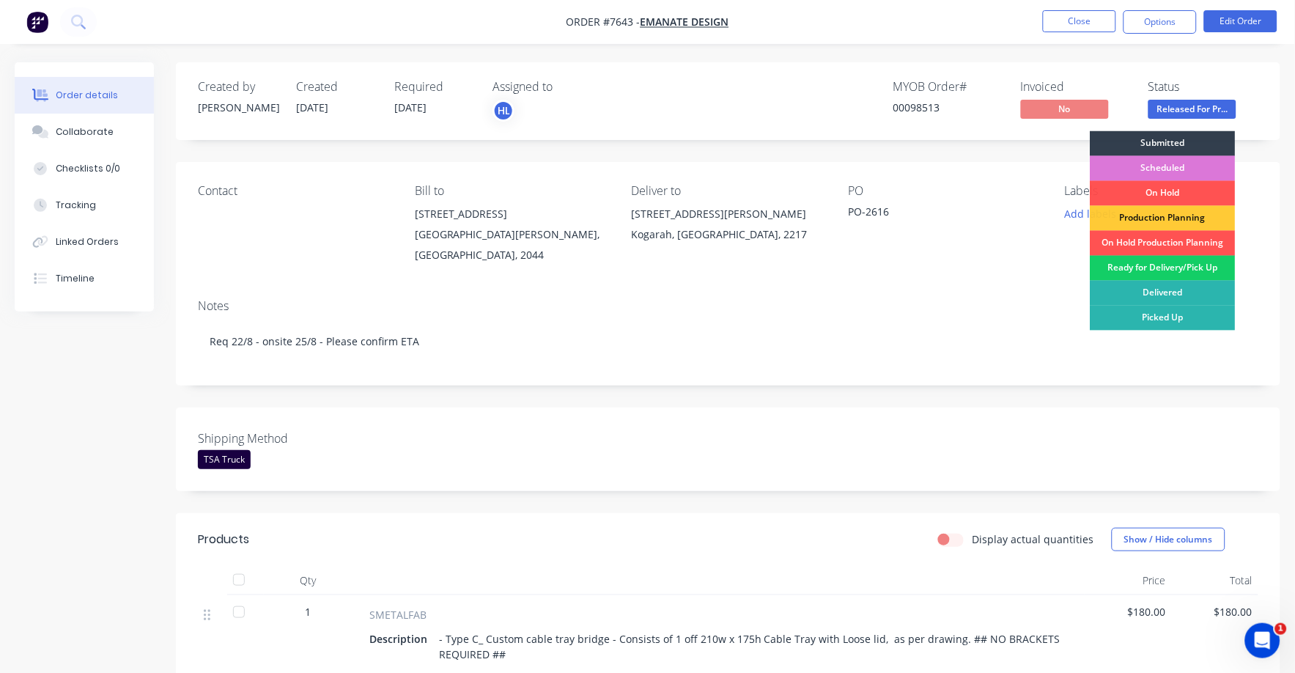
click at [1138, 269] on div "Ready for Delivery/Pick Up" at bounding box center [1162, 268] width 145 height 25
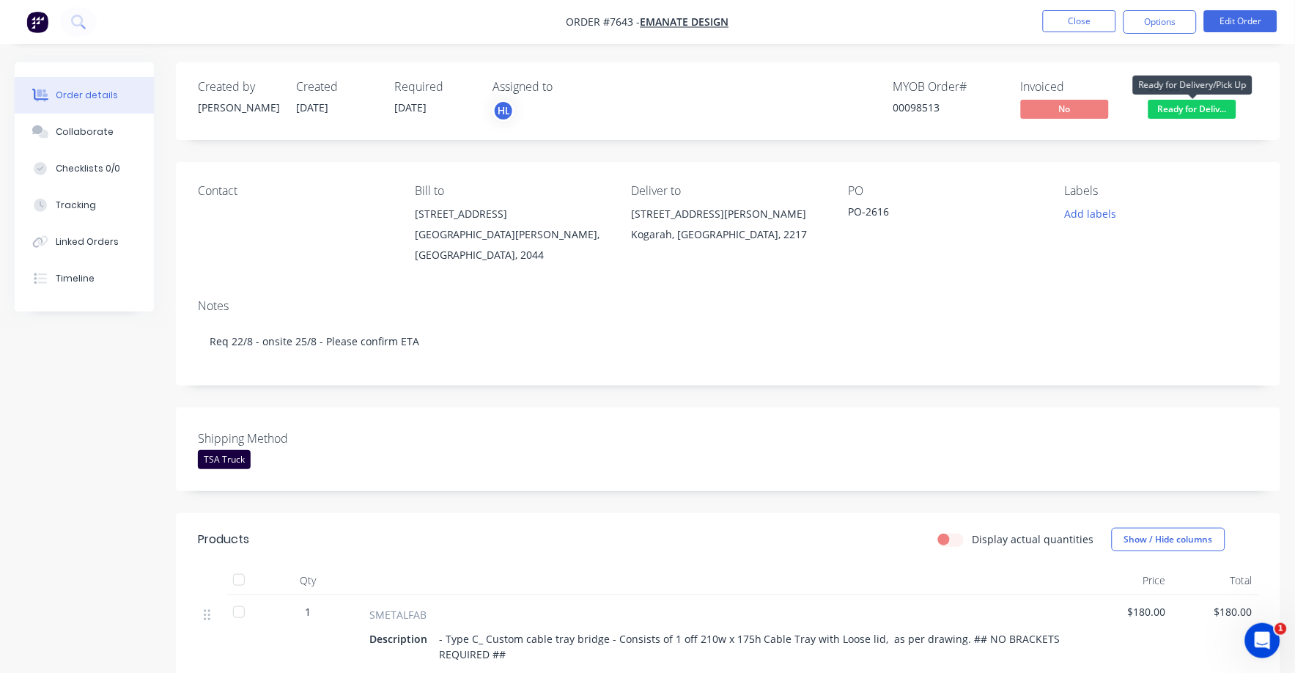
click at [1183, 106] on span "Ready for Deliv..." at bounding box center [1192, 109] width 88 height 18
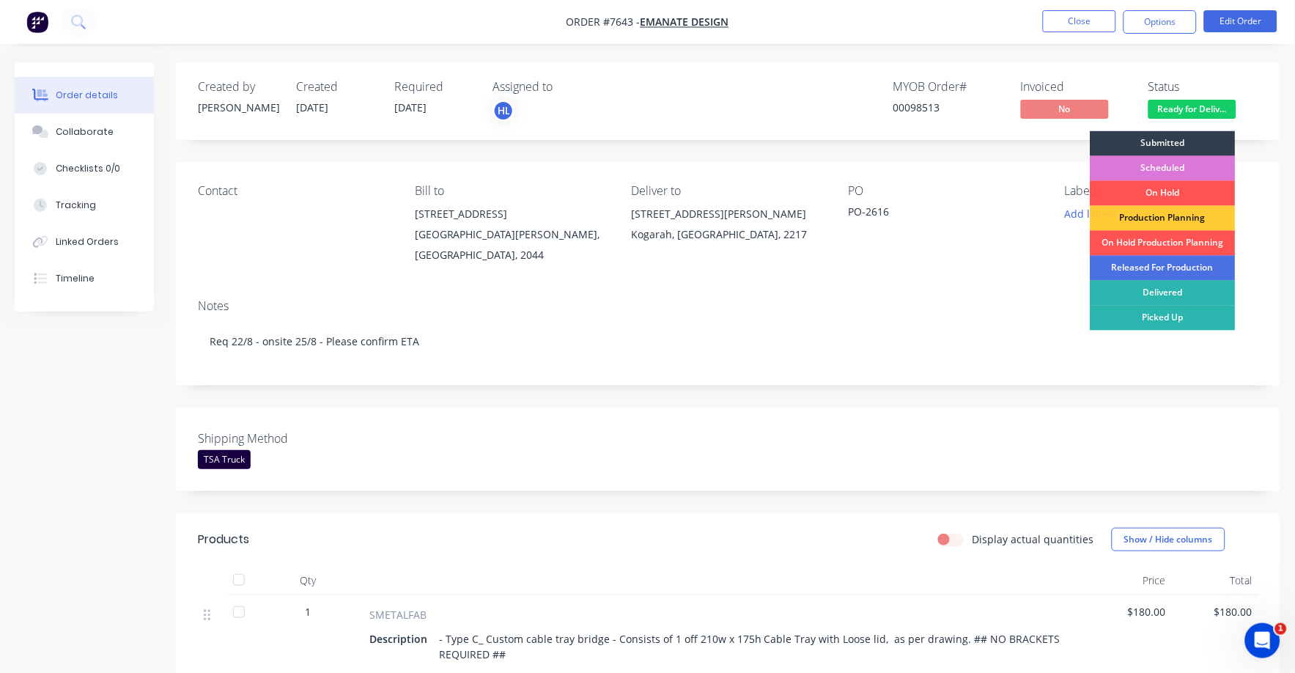
click at [1027, 235] on div "PO PO-2616" at bounding box center [944, 224] width 193 height 81
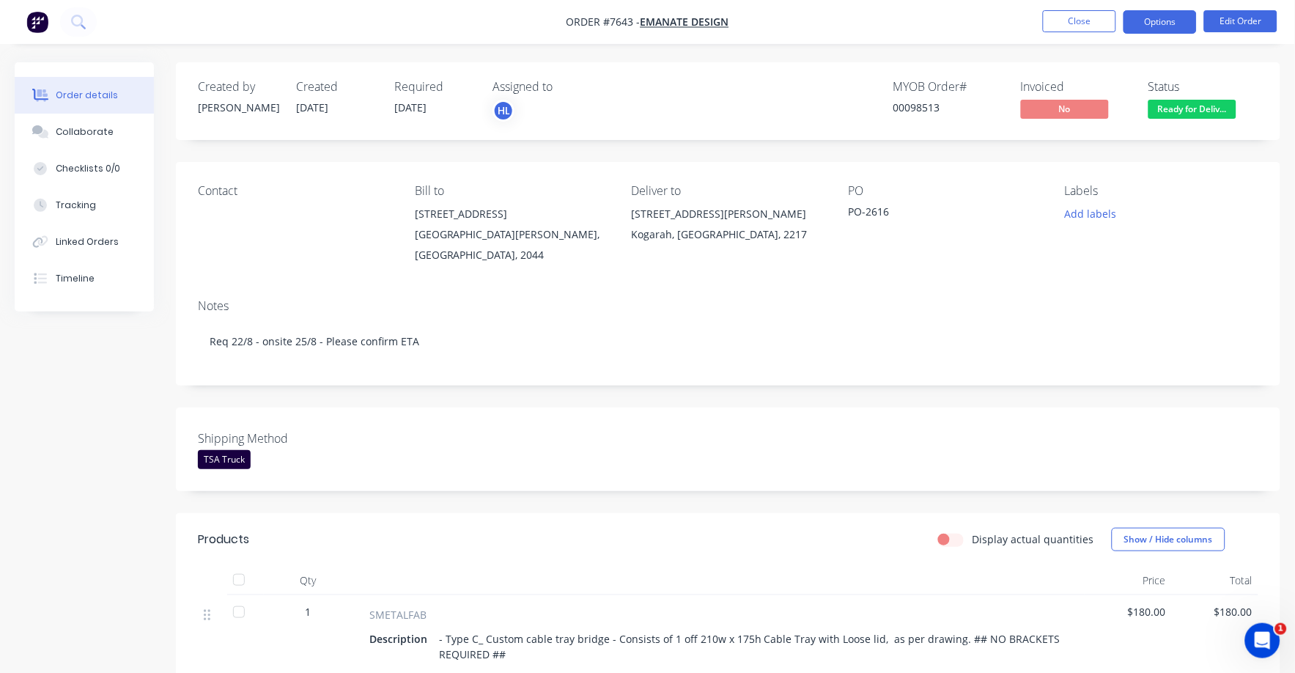
click at [1149, 14] on button "Options" at bounding box center [1159, 21] width 73 height 23
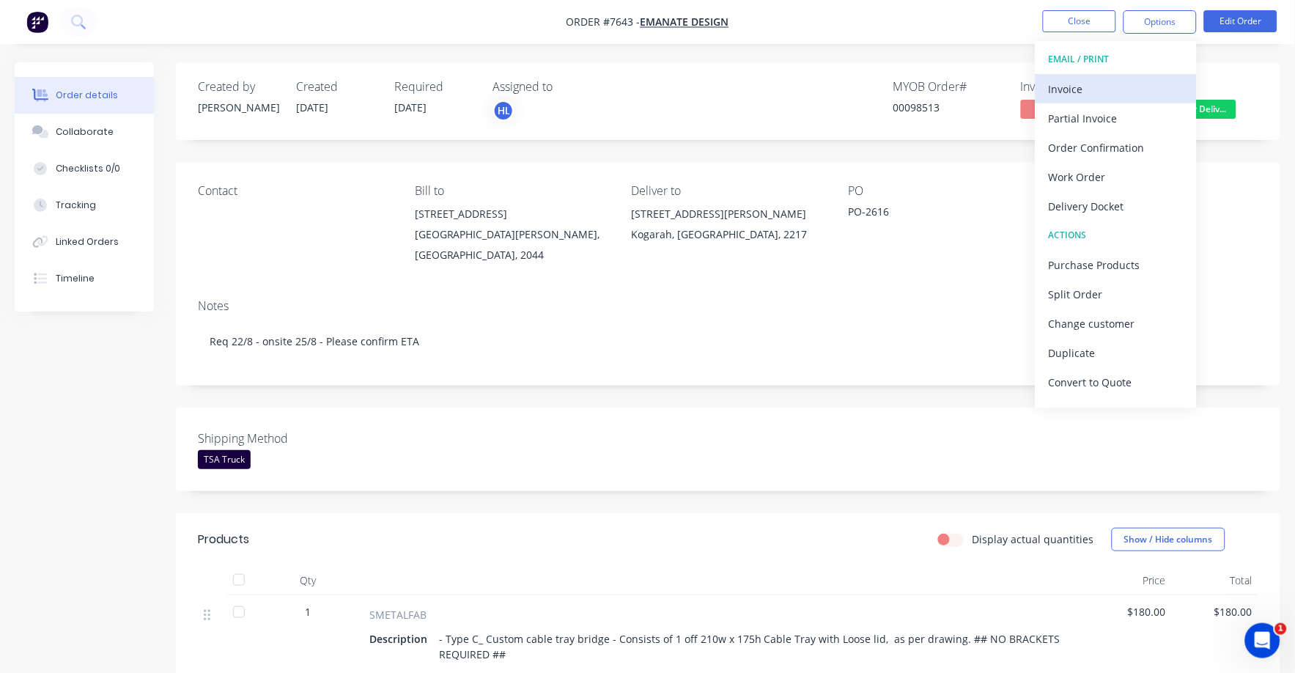
click at [1074, 88] on div "Invoice" at bounding box center [1116, 88] width 135 height 21
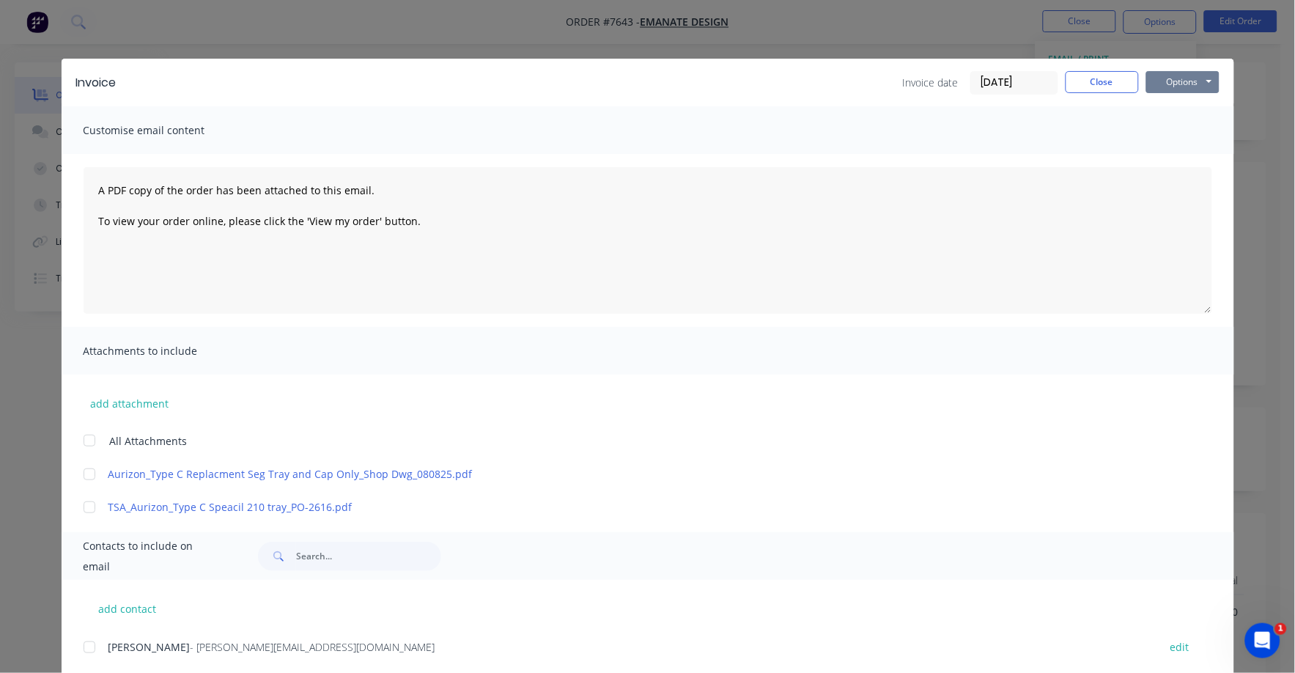
click at [1169, 77] on button "Options" at bounding box center [1182, 82] width 73 height 22
click at [1179, 126] on button "Print" at bounding box center [1193, 132] width 94 height 24
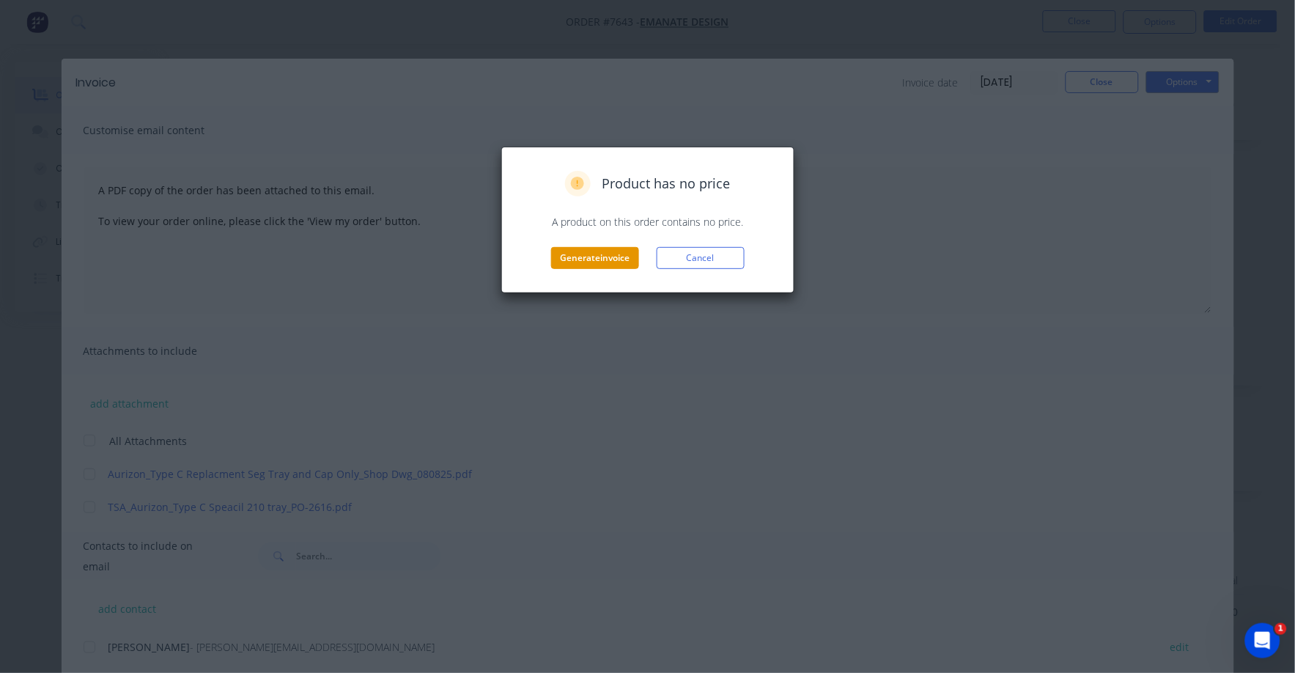
click at [580, 257] on button "Generate invoice" at bounding box center [595, 258] width 88 height 22
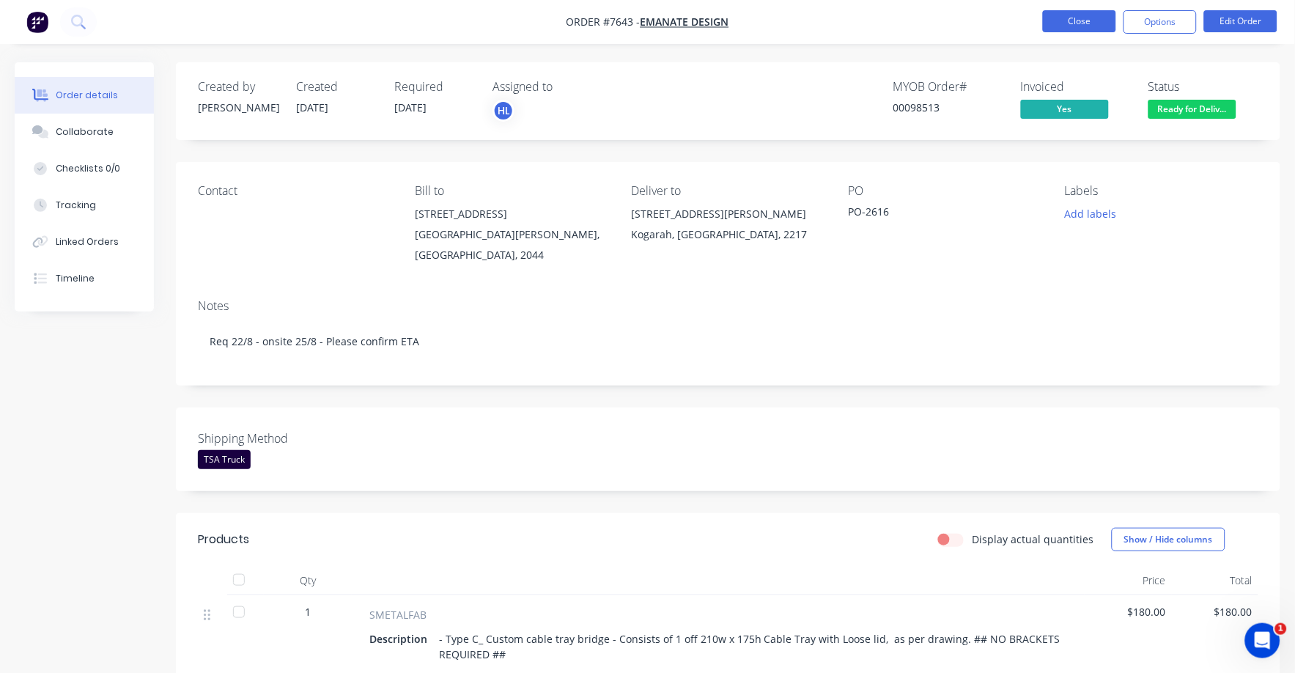
click at [1075, 22] on button "Close" at bounding box center [1079, 21] width 73 height 22
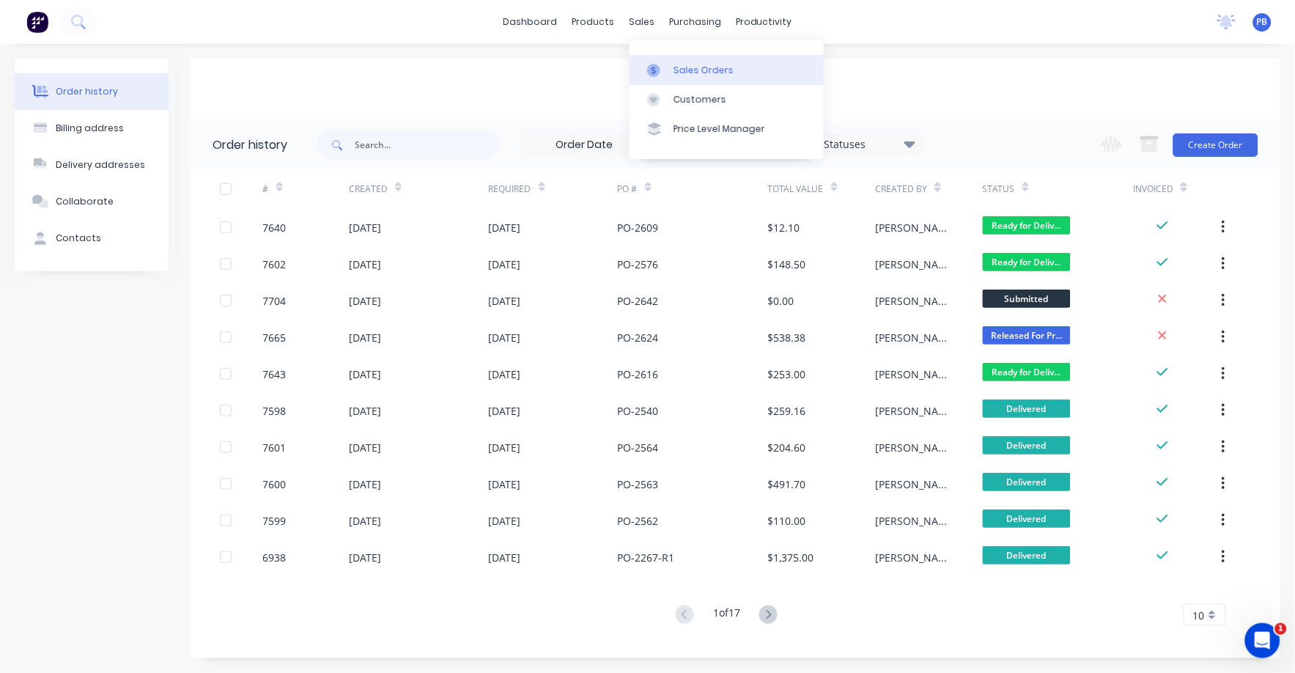
click at [701, 64] on div "Sales Orders" at bounding box center [703, 70] width 60 height 13
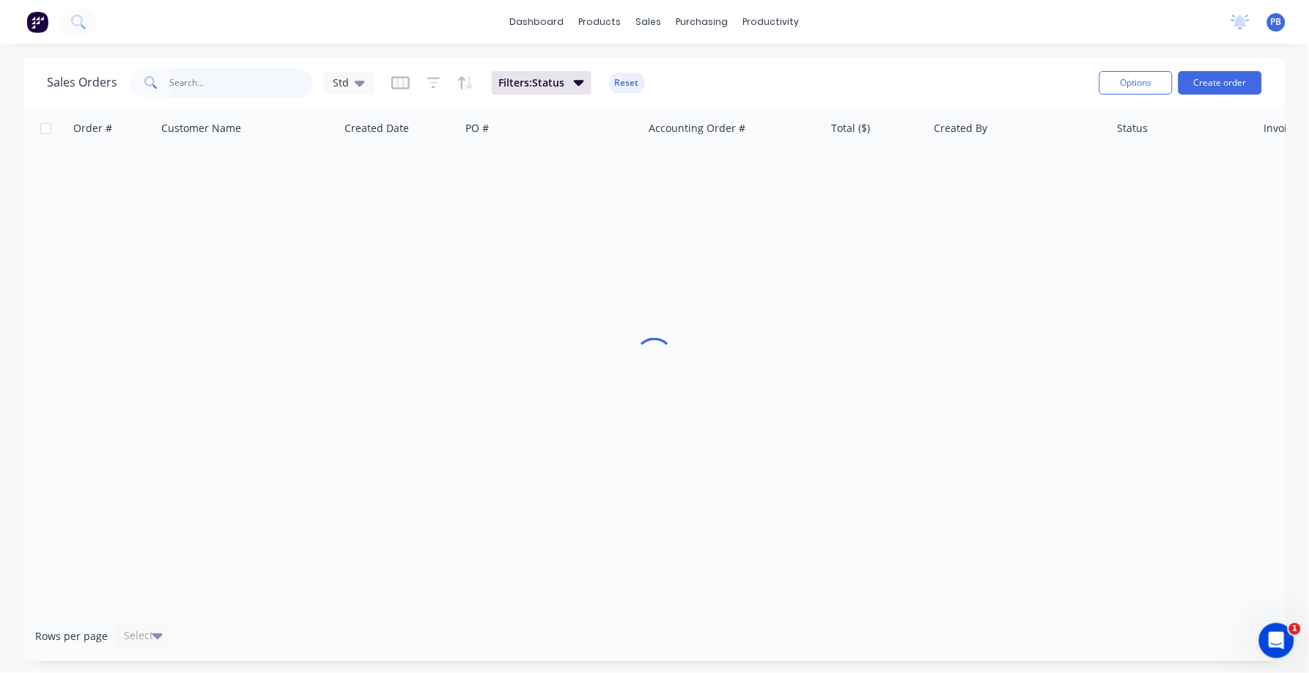
click at [213, 71] on input "text" at bounding box center [241, 82] width 143 height 29
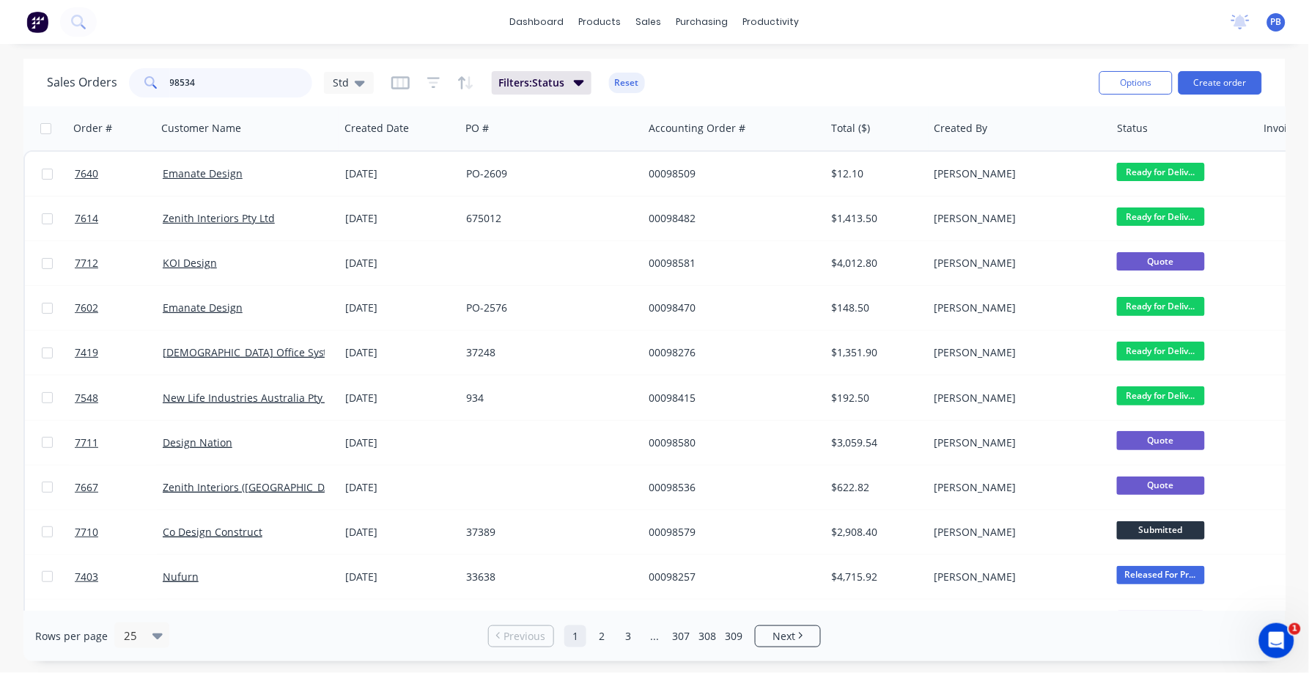
type input "98534"
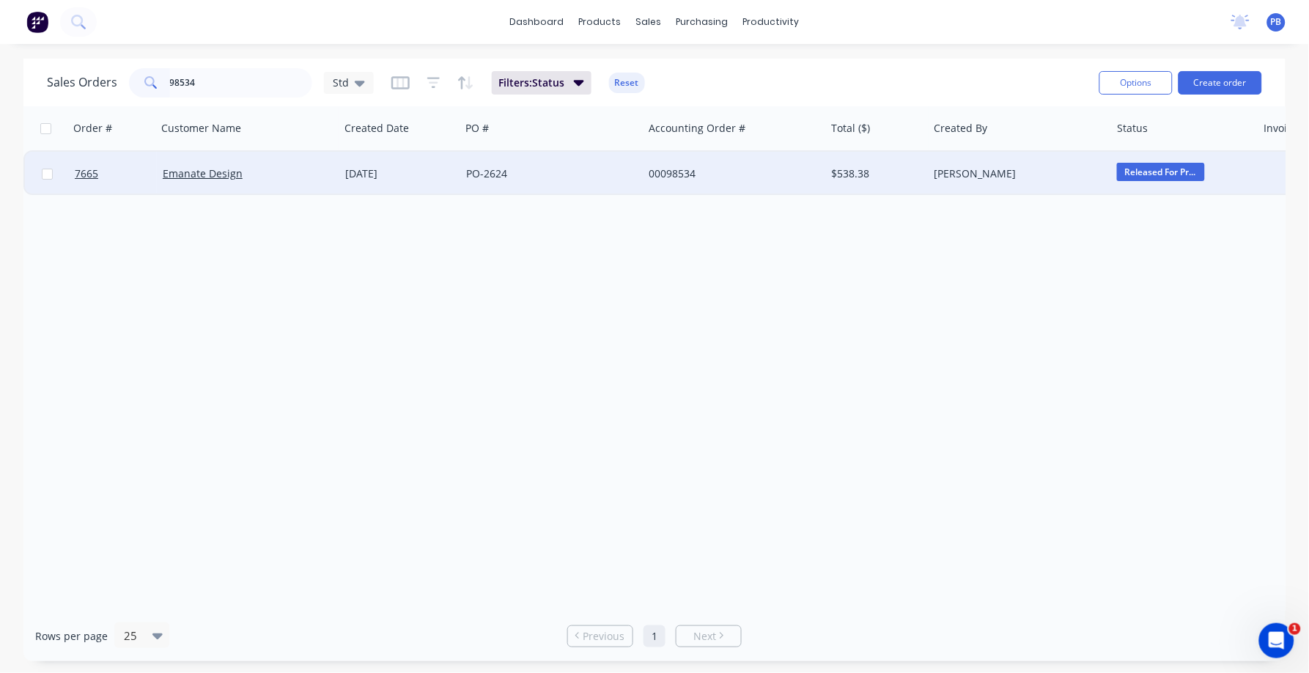
click at [654, 173] on div "00098534" at bounding box center [730, 173] width 163 height 15
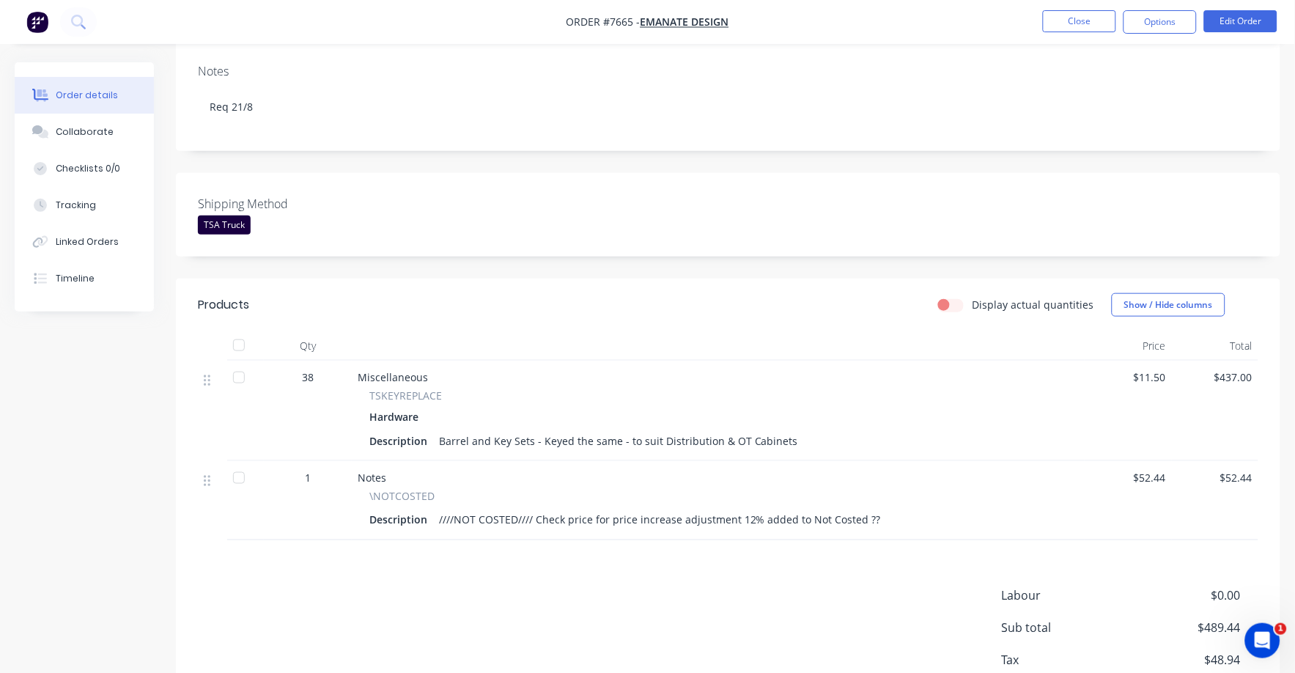
scroll to position [275, 0]
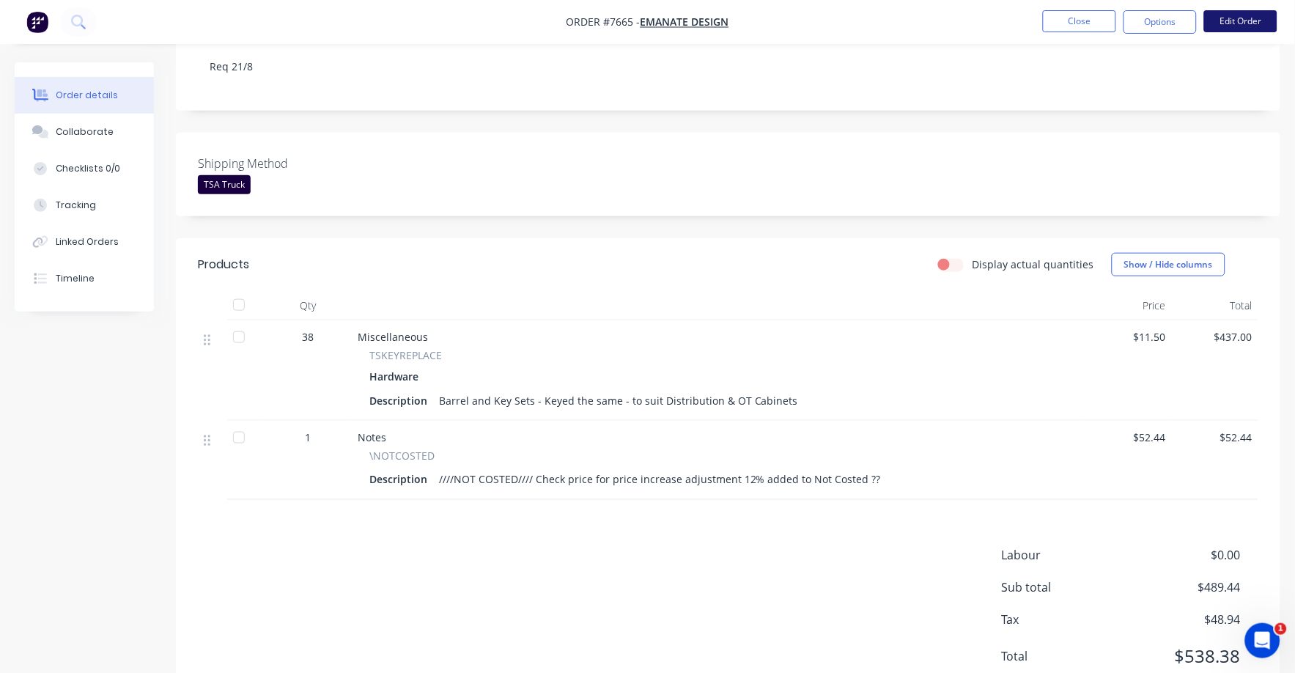
click at [1239, 21] on button "Edit Order" at bounding box center [1240, 21] width 73 height 22
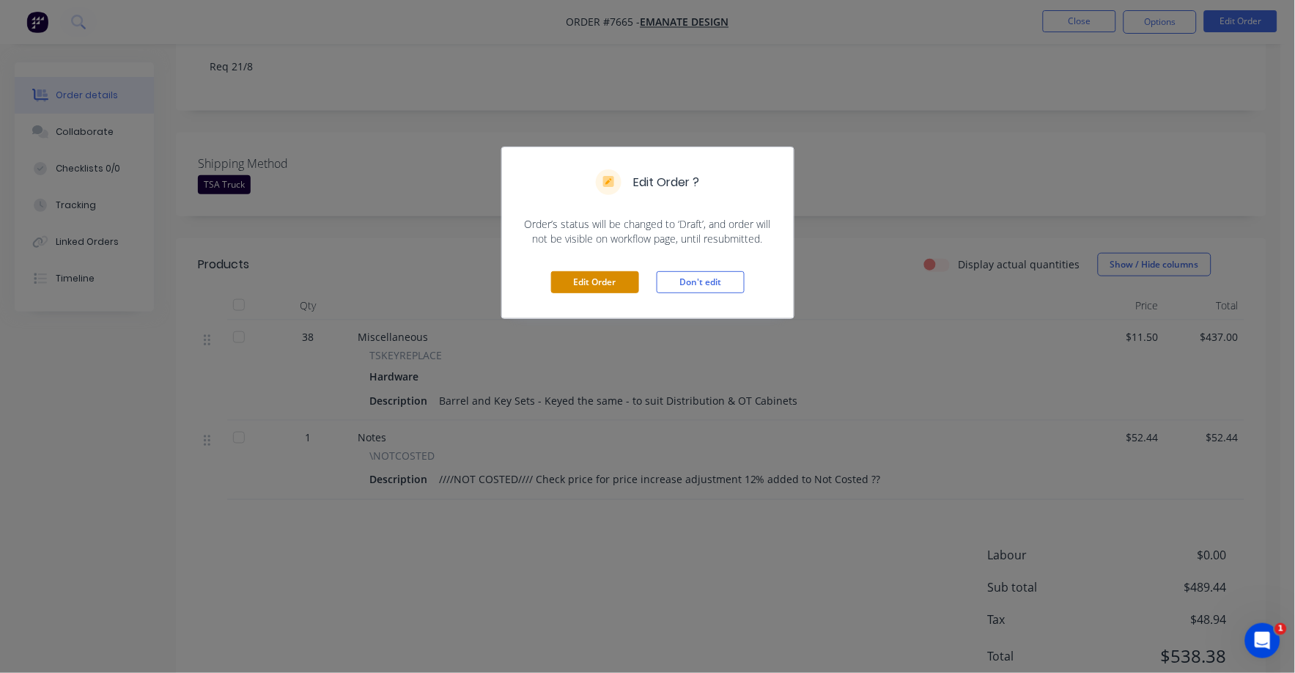
click at [580, 272] on button "Edit Order" at bounding box center [595, 282] width 88 height 22
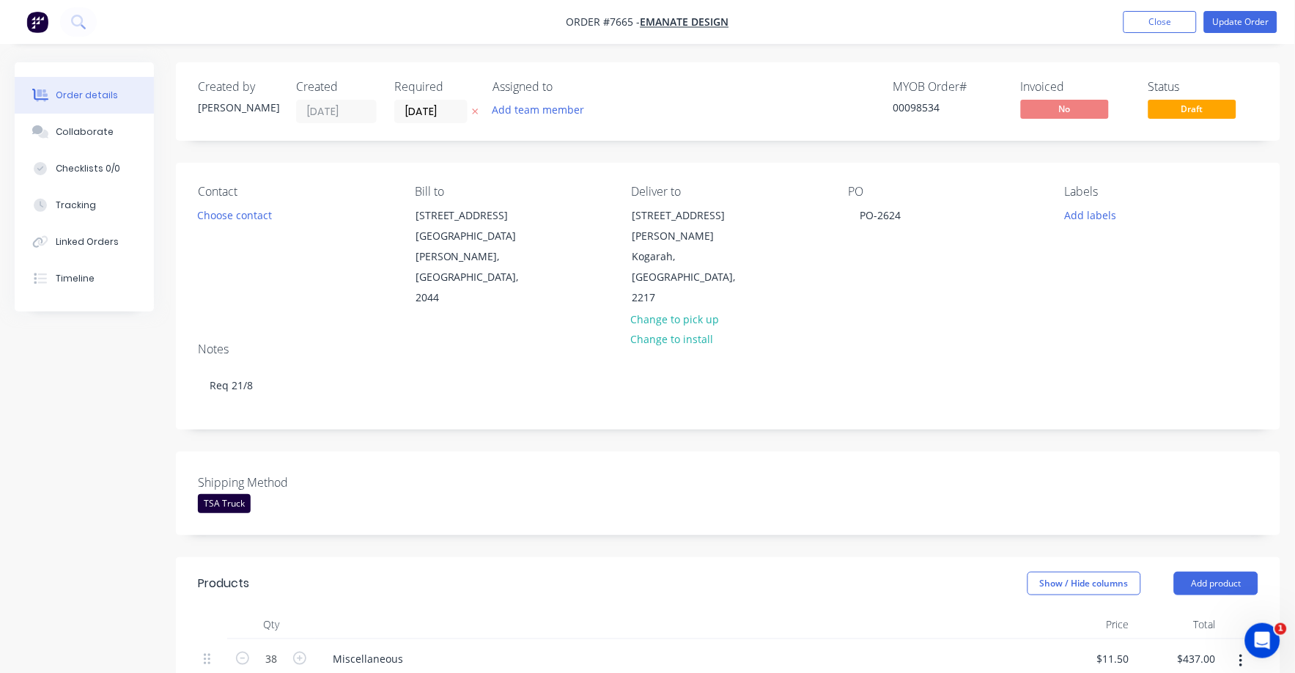
scroll to position [366, 0]
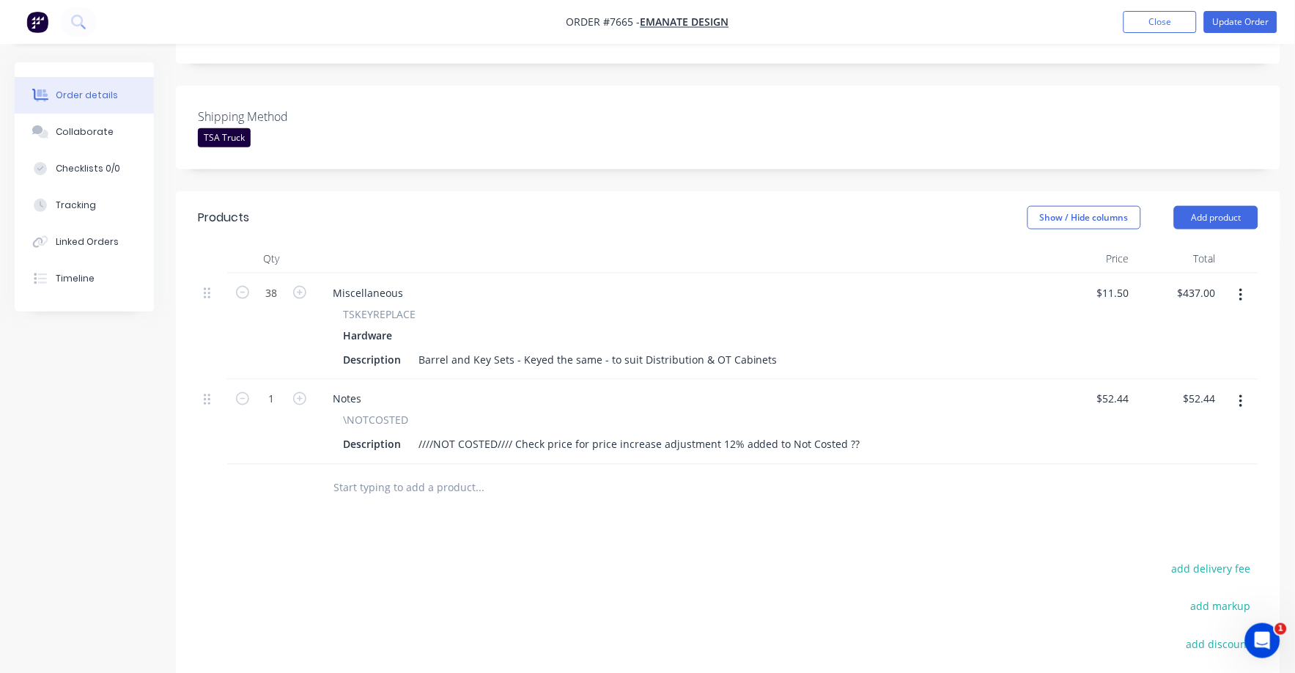
click at [1252, 388] on button "button" at bounding box center [1241, 401] width 34 height 26
click at [1175, 517] on div "Delete" at bounding box center [1188, 527] width 113 height 21
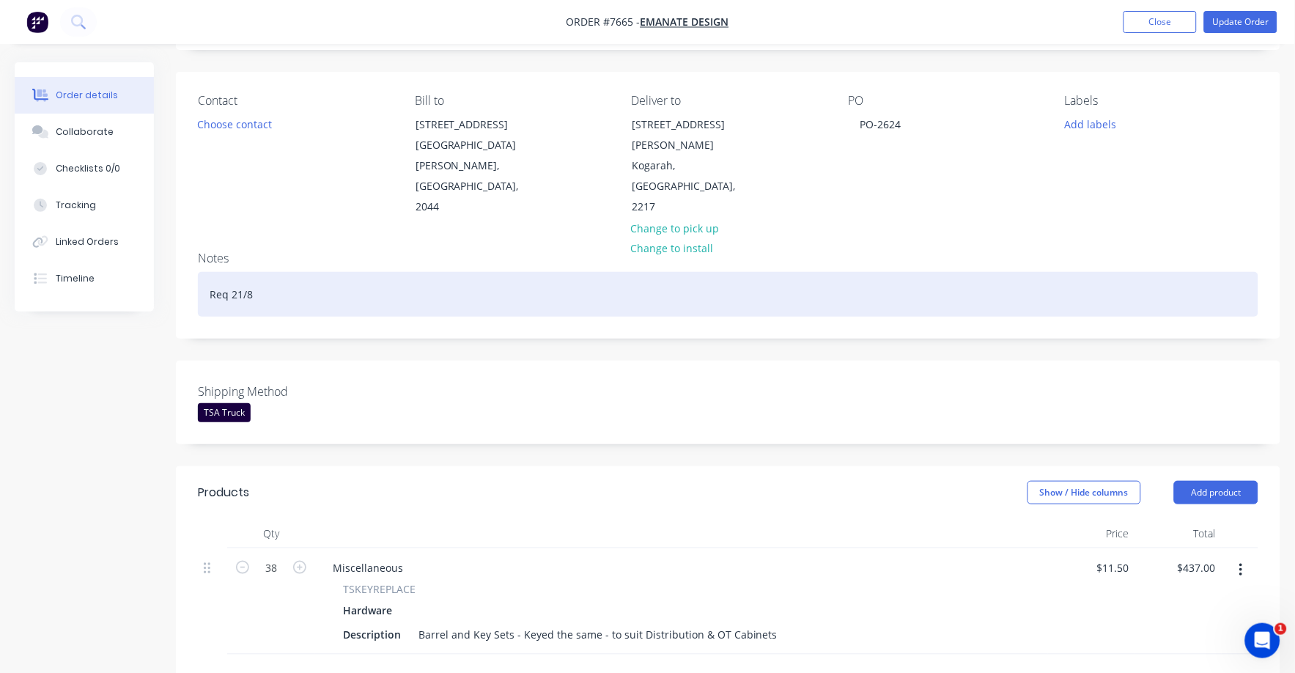
scroll to position [0, 0]
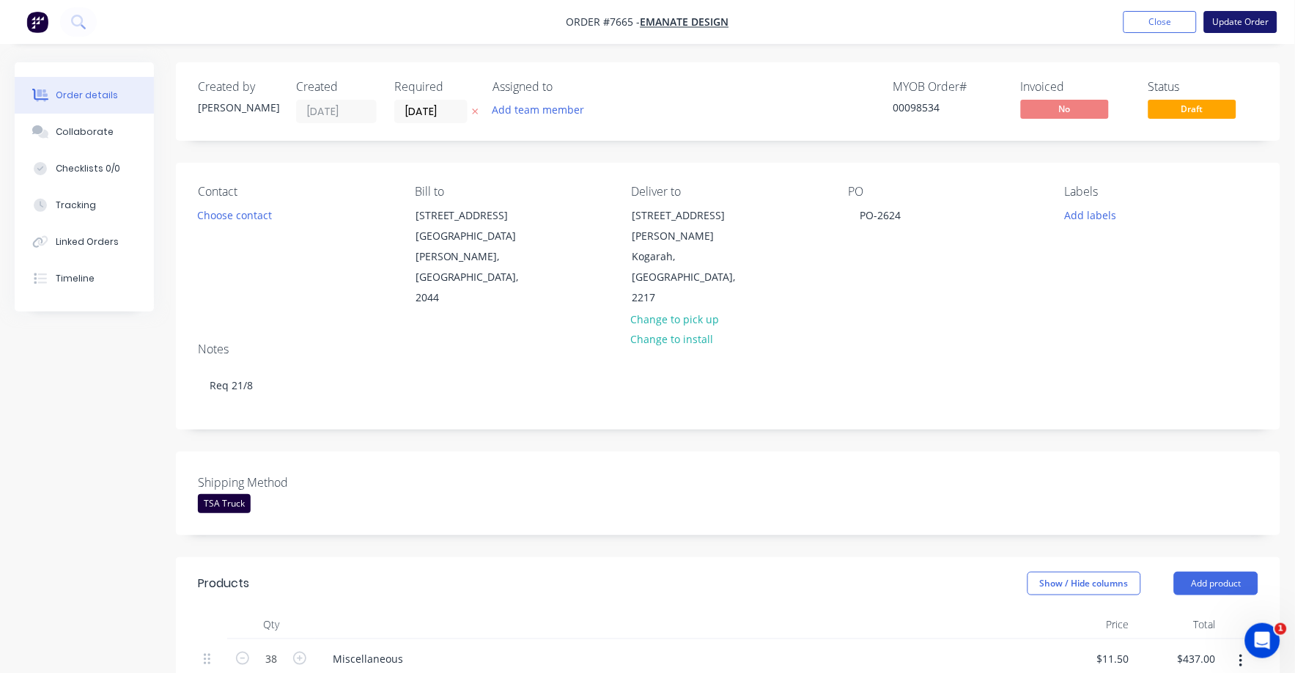
click at [1241, 13] on button "Update Order" at bounding box center [1240, 22] width 73 height 22
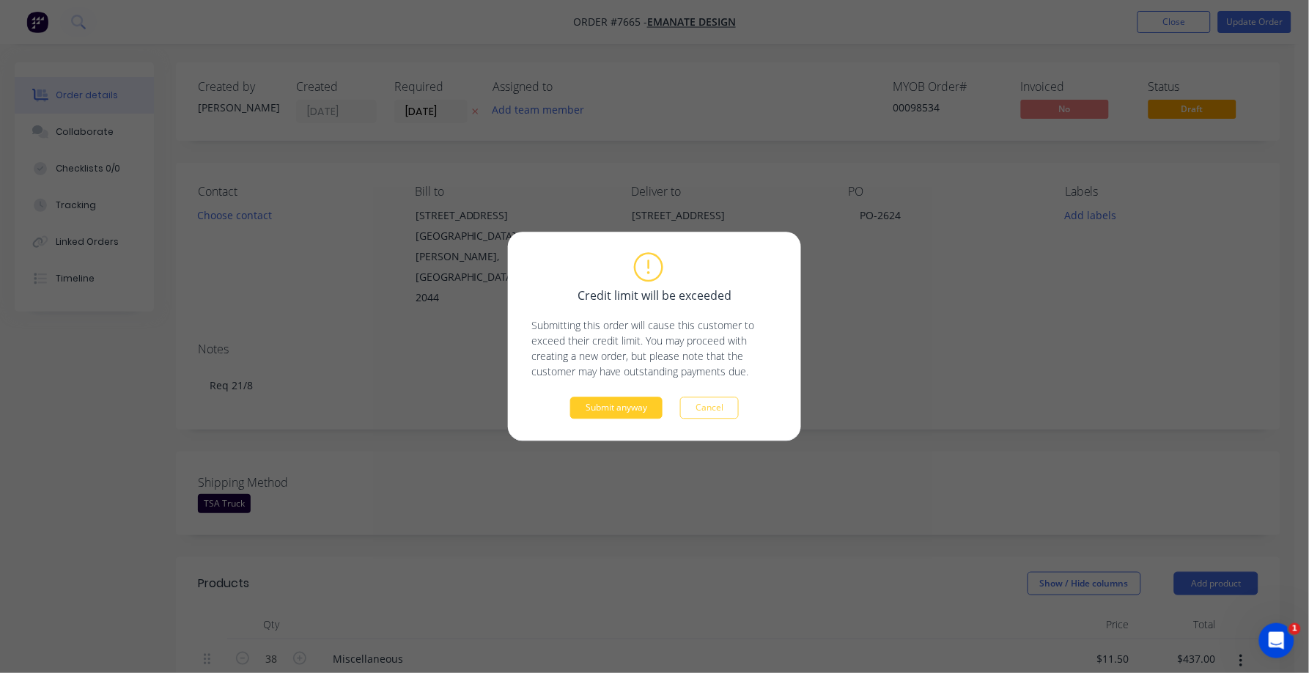
click at [615, 413] on button "Submit anyway" at bounding box center [616, 408] width 92 height 22
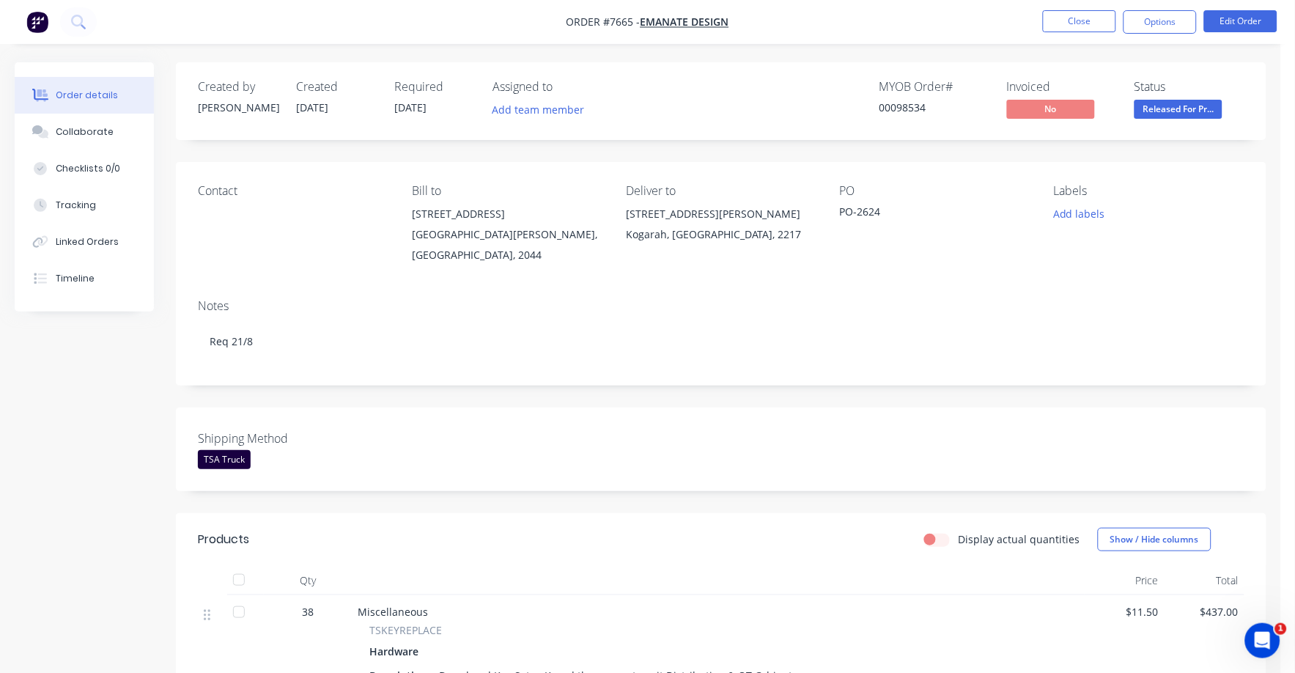
click at [1175, 108] on span "Released For Pr..." at bounding box center [1178, 109] width 88 height 18
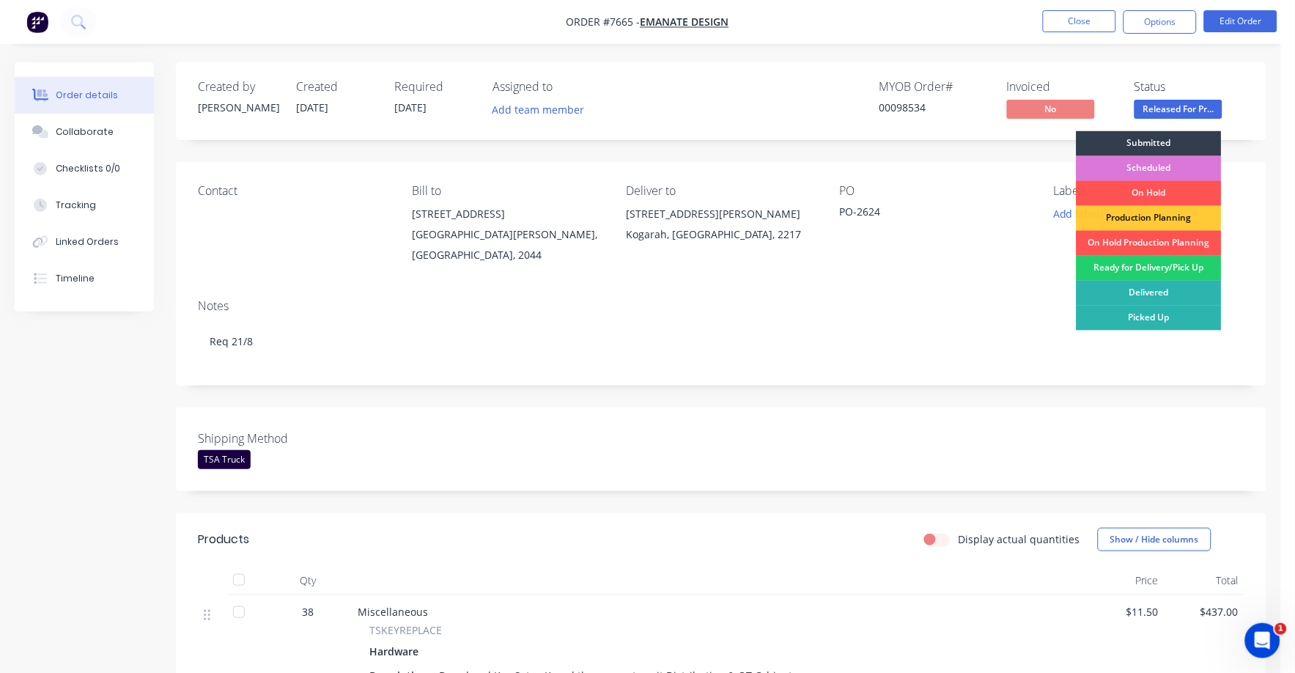
click at [1161, 267] on div "Ready for Delivery/Pick Up" at bounding box center [1149, 268] width 145 height 25
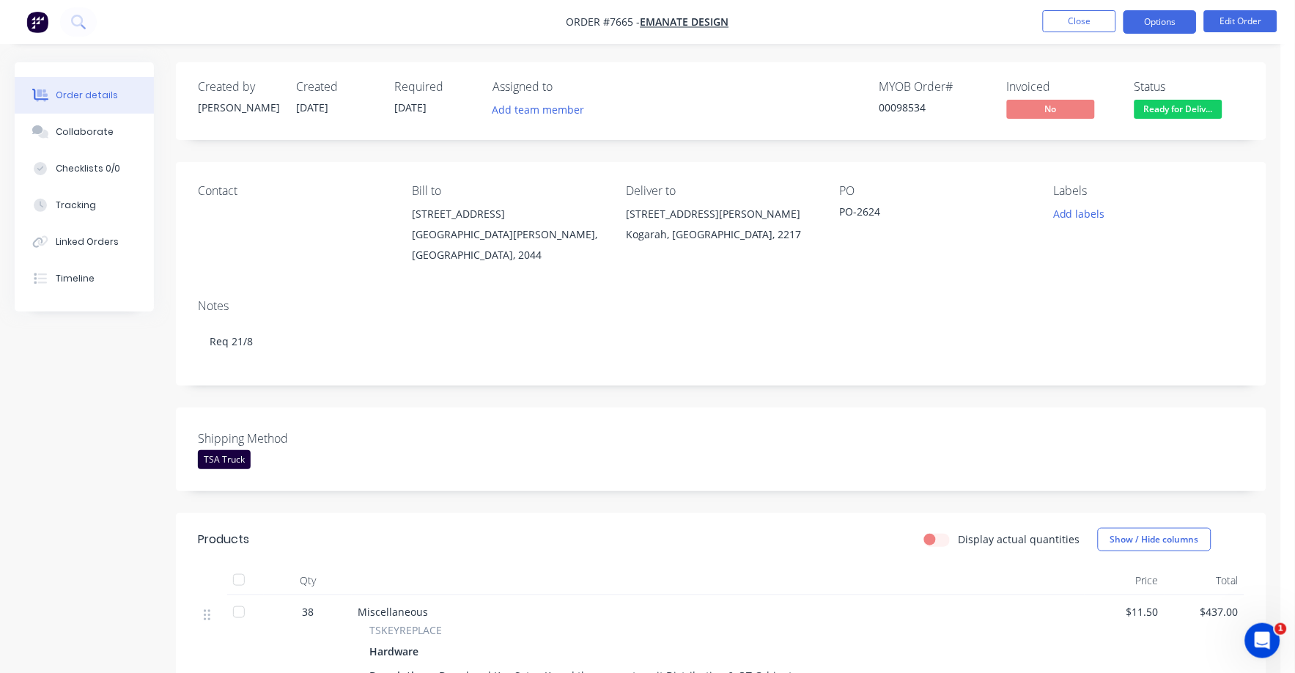
click at [1159, 26] on button "Options" at bounding box center [1159, 21] width 73 height 23
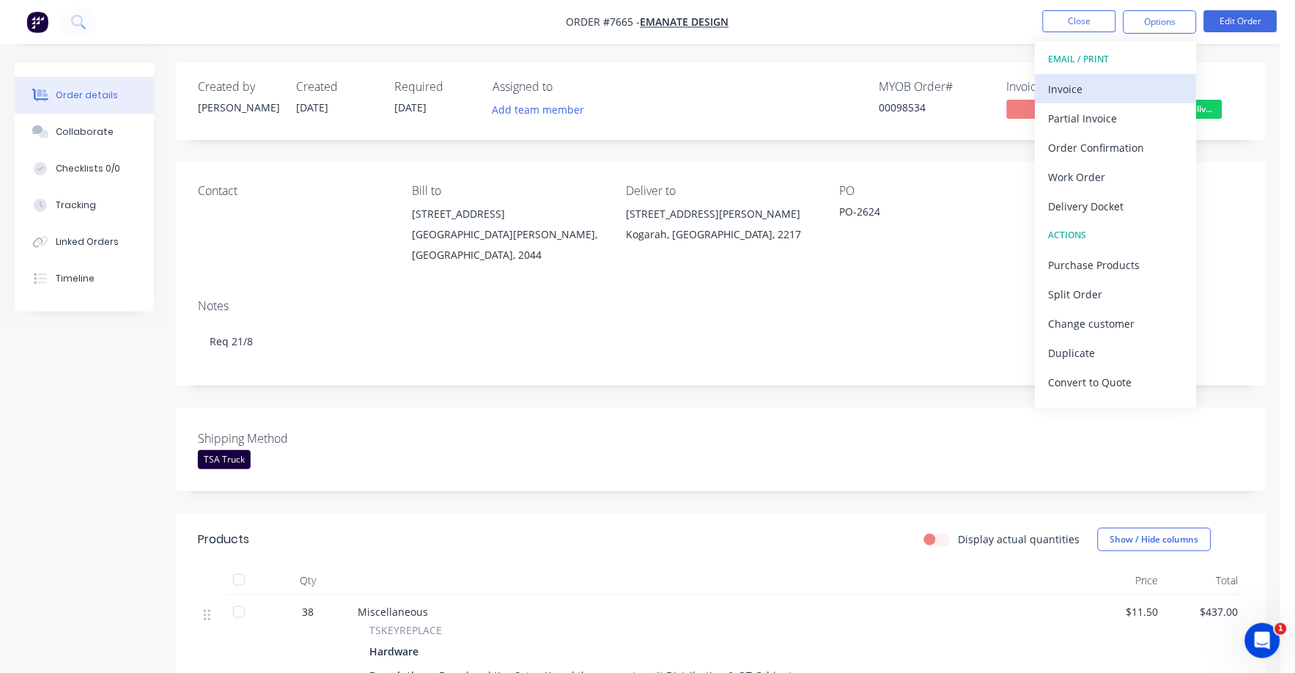
click at [1074, 86] on div "Invoice" at bounding box center [1116, 88] width 135 height 21
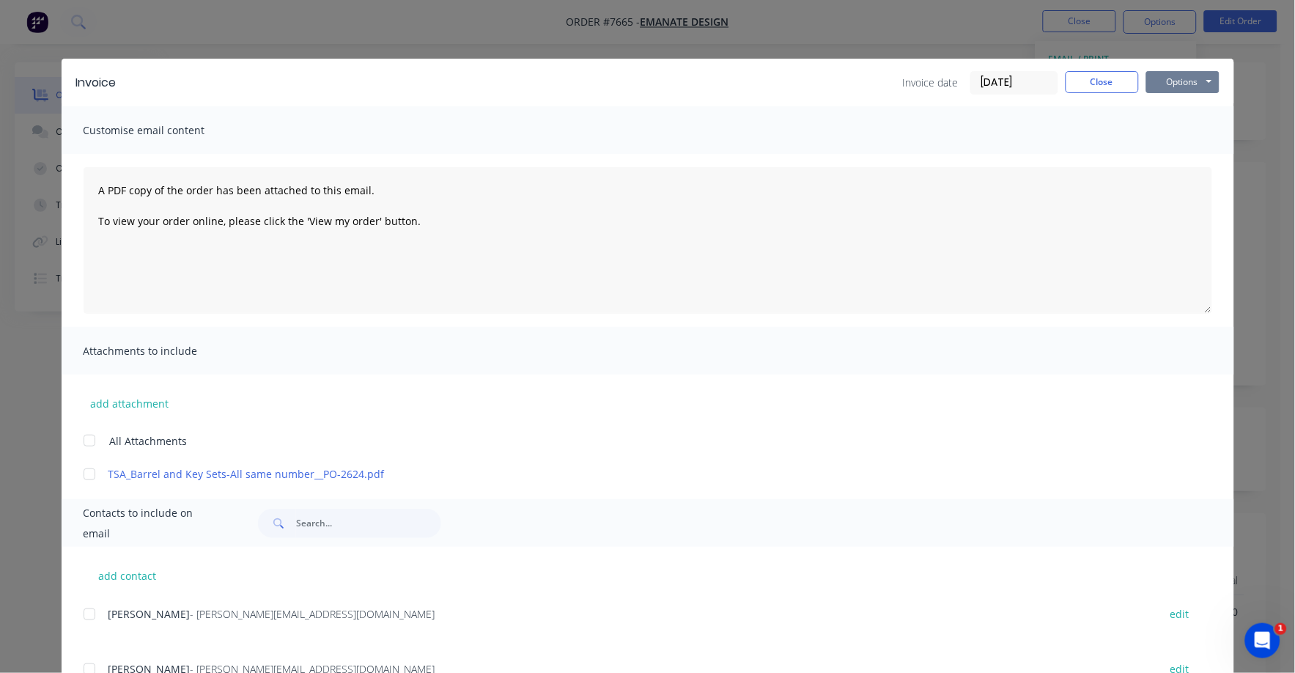
click at [1196, 82] on button "Options" at bounding box center [1182, 82] width 73 height 22
click at [1167, 131] on button "Print" at bounding box center [1193, 132] width 94 height 24
click at [1097, 84] on button "Close" at bounding box center [1102, 82] width 73 height 22
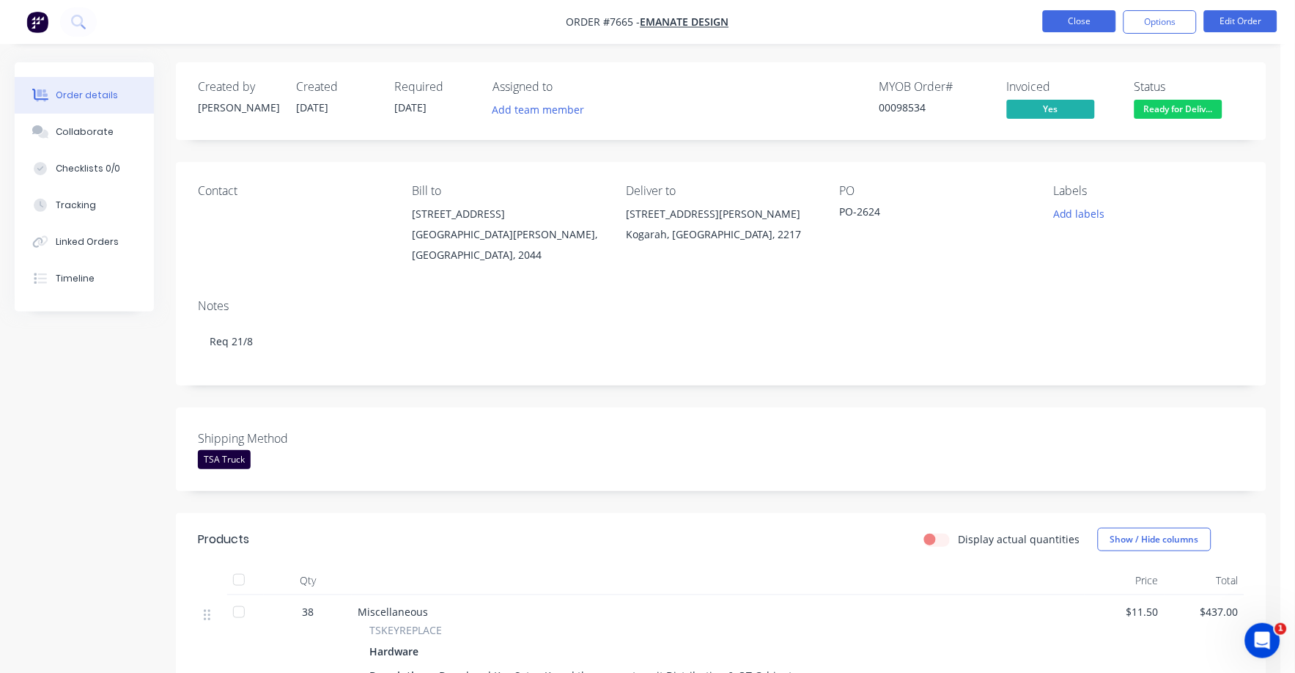
click at [1085, 14] on button "Close" at bounding box center [1079, 21] width 73 height 22
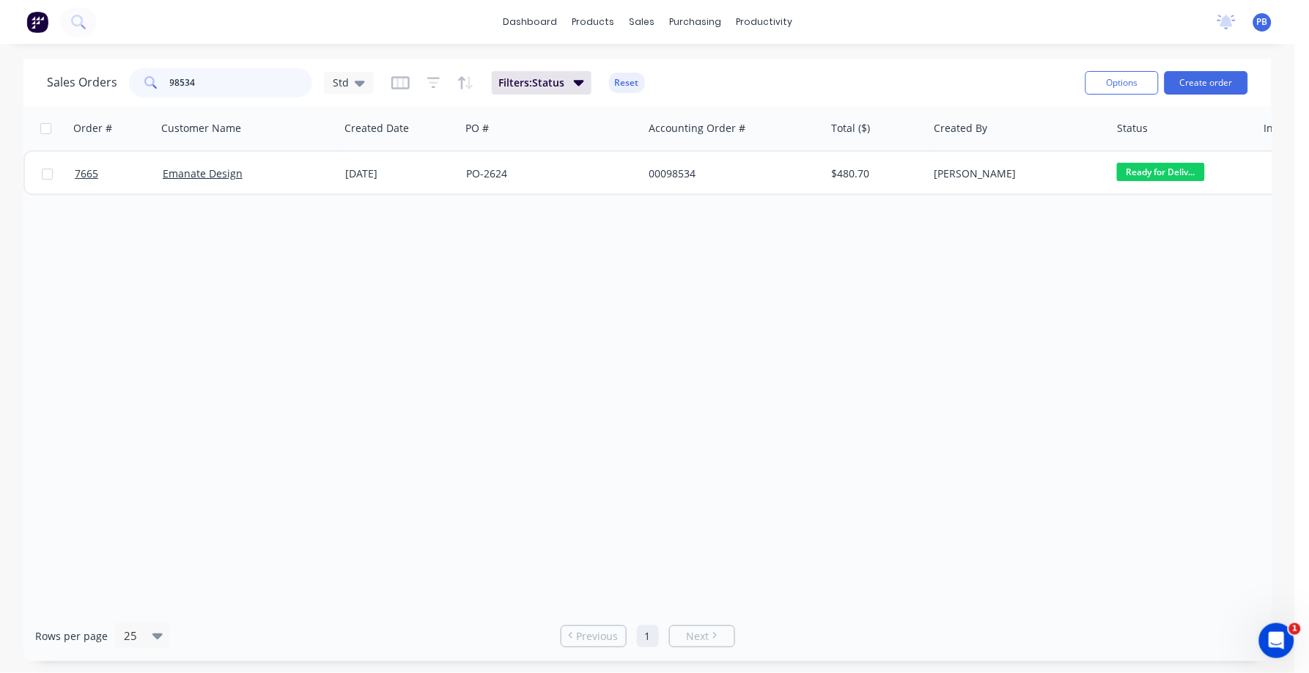
click at [237, 86] on input "98534" at bounding box center [241, 82] width 143 height 29
type input "7295"
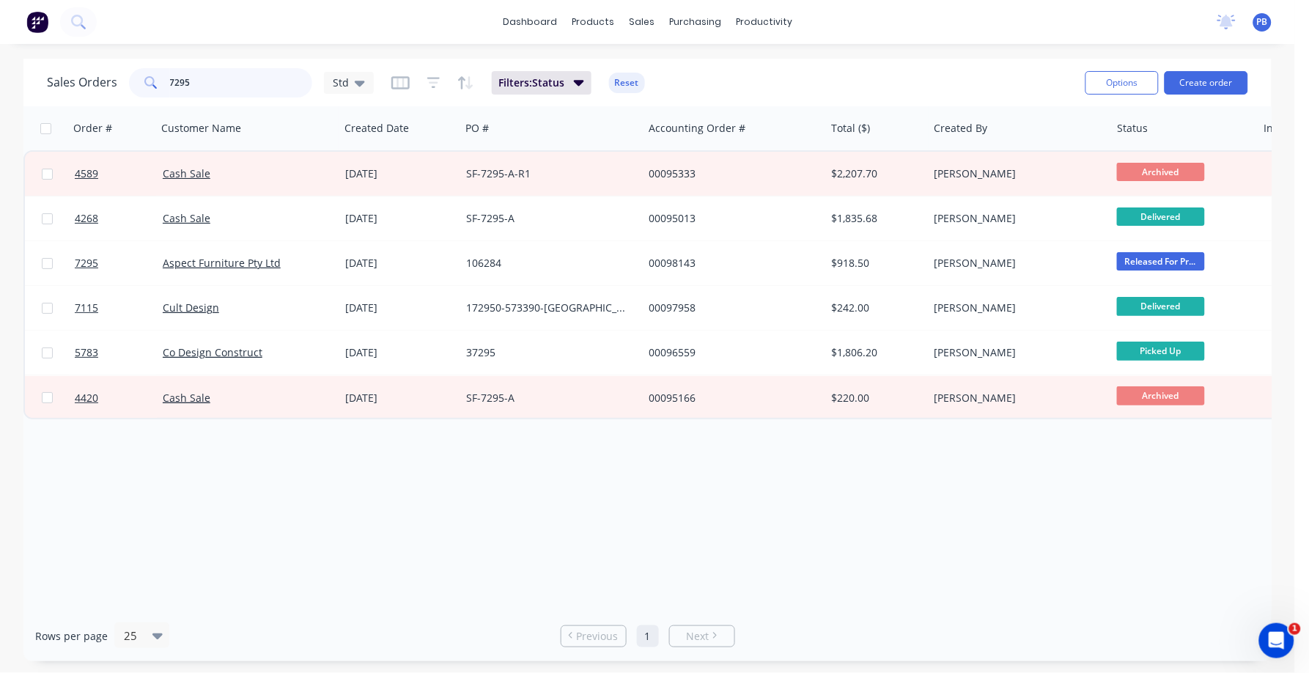
click at [229, 75] on input "7295" at bounding box center [241, 82] width 143 height 29
click at [229, 76] on input "7295" at bounding box center [241, 82] width 143 height 29
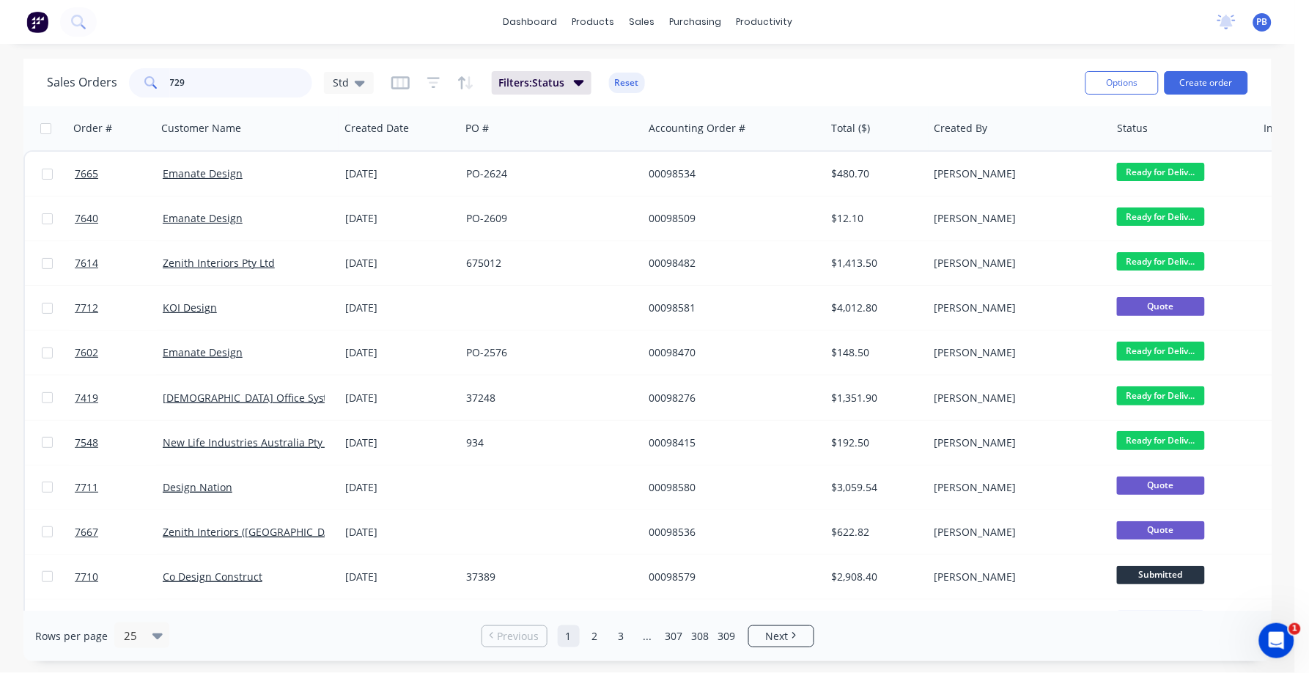
type input "7295"
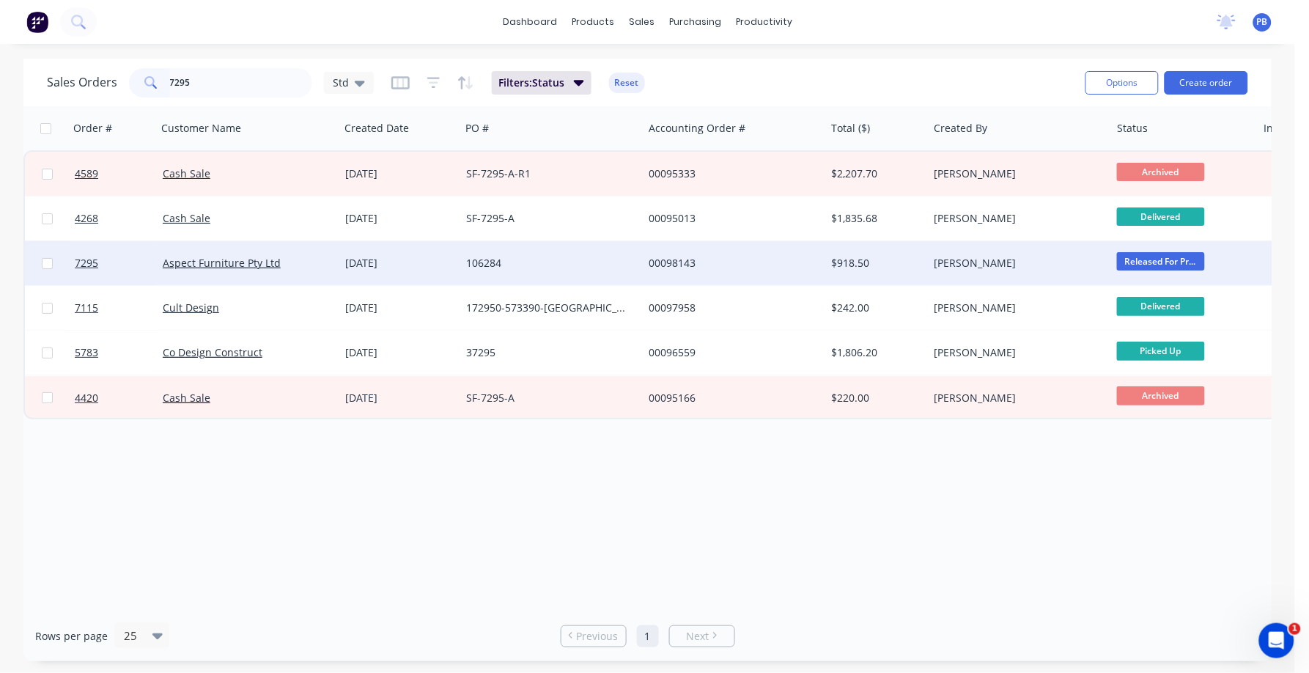
click at [679, 258] on div "00098143" at bounding box center [730, 263] width 163 height 15
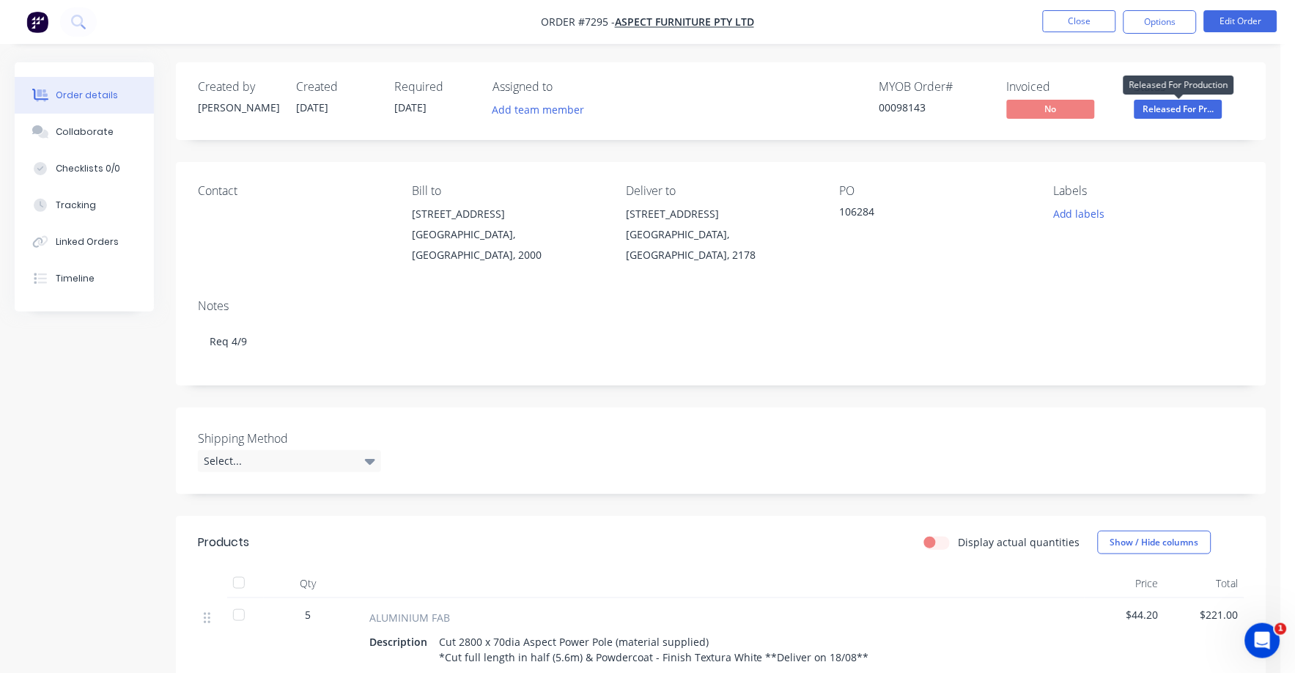
click at [1162, 106] on span "Released For Pr..." at bounding box center [1178, 109] width 88 height 18
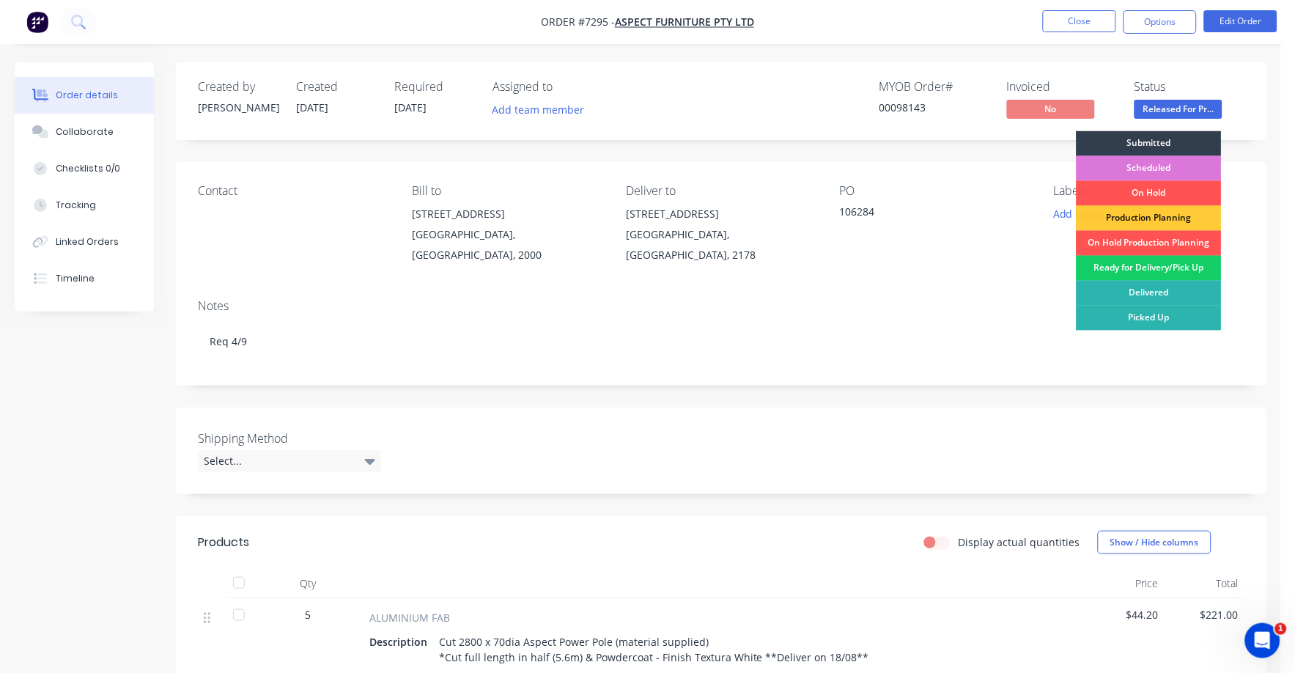
click at [1172, 264] on div "Ready for Delivery/Pick Up" at bounding box center [1149, 268] width 145 height 25
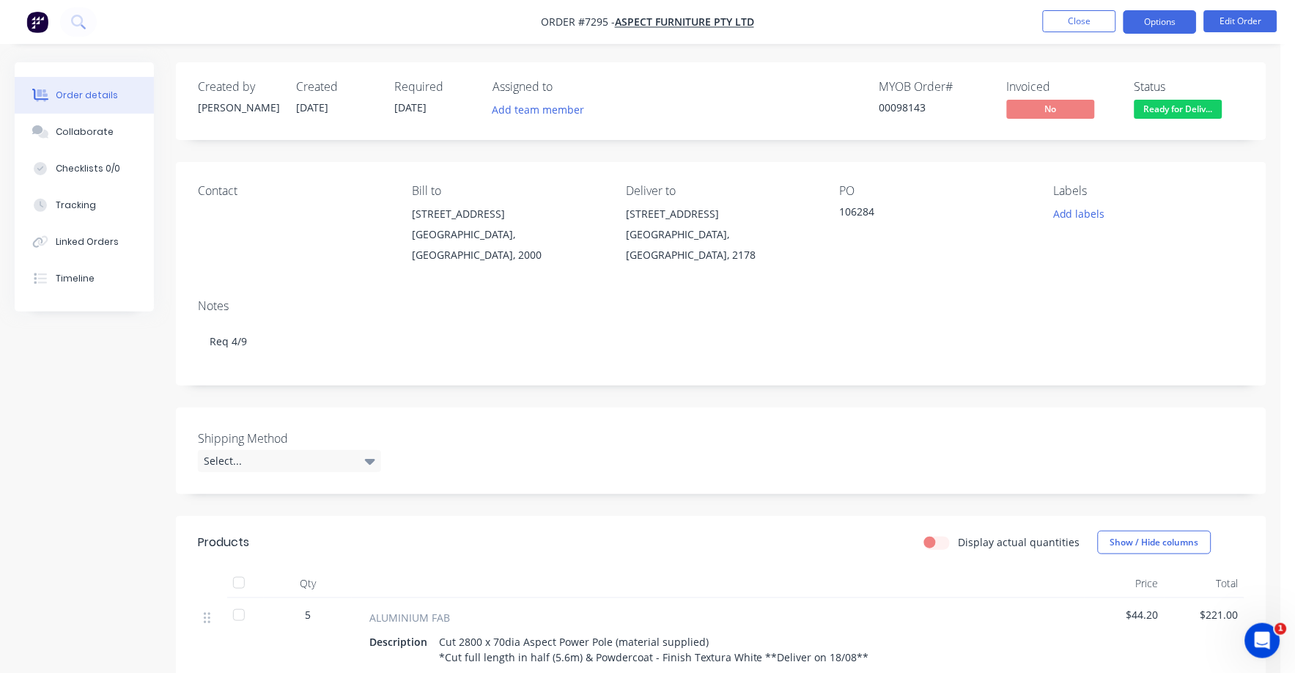
click at [1159, 23] on button "Options" at bounding box center [1159, 21] width 73 height 23
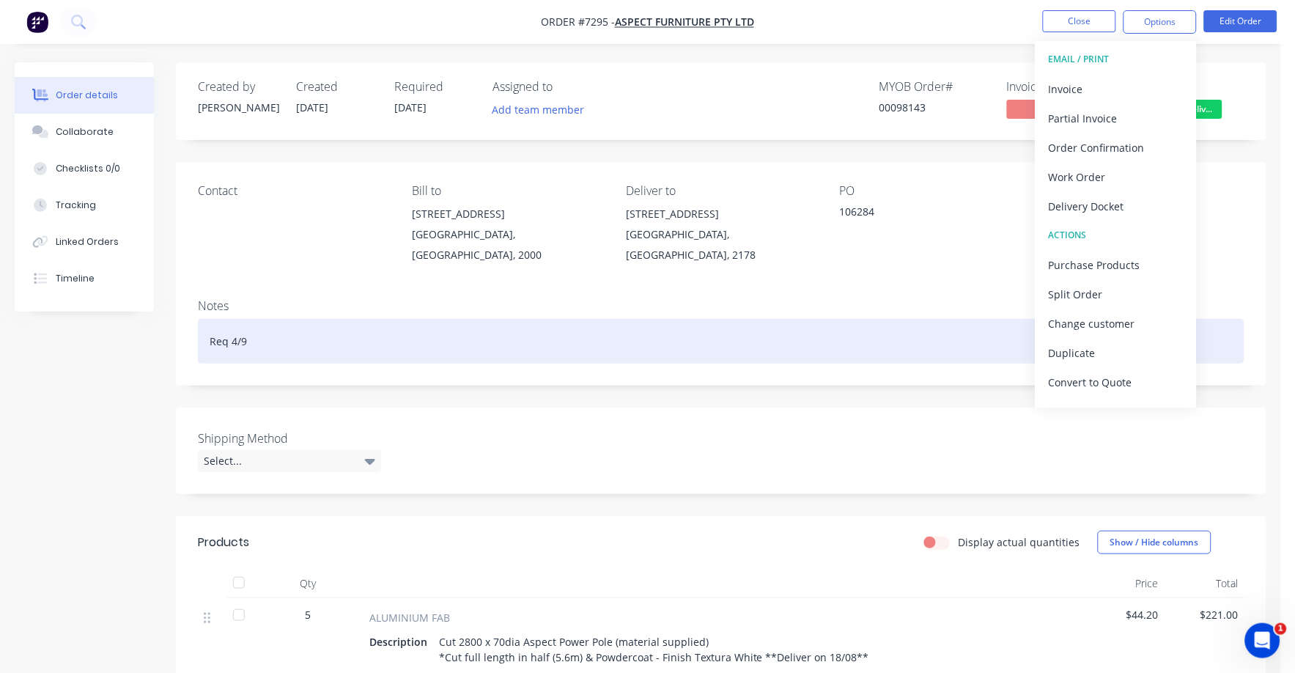
drag, startPoint x: 1146, startPoint y: 36, endPoint x: 833, endPoint y: 357, distance: 448.8
click at [833, 338] on div "Req 4/9" at bounding box center [721, 341] width 1046 height 45
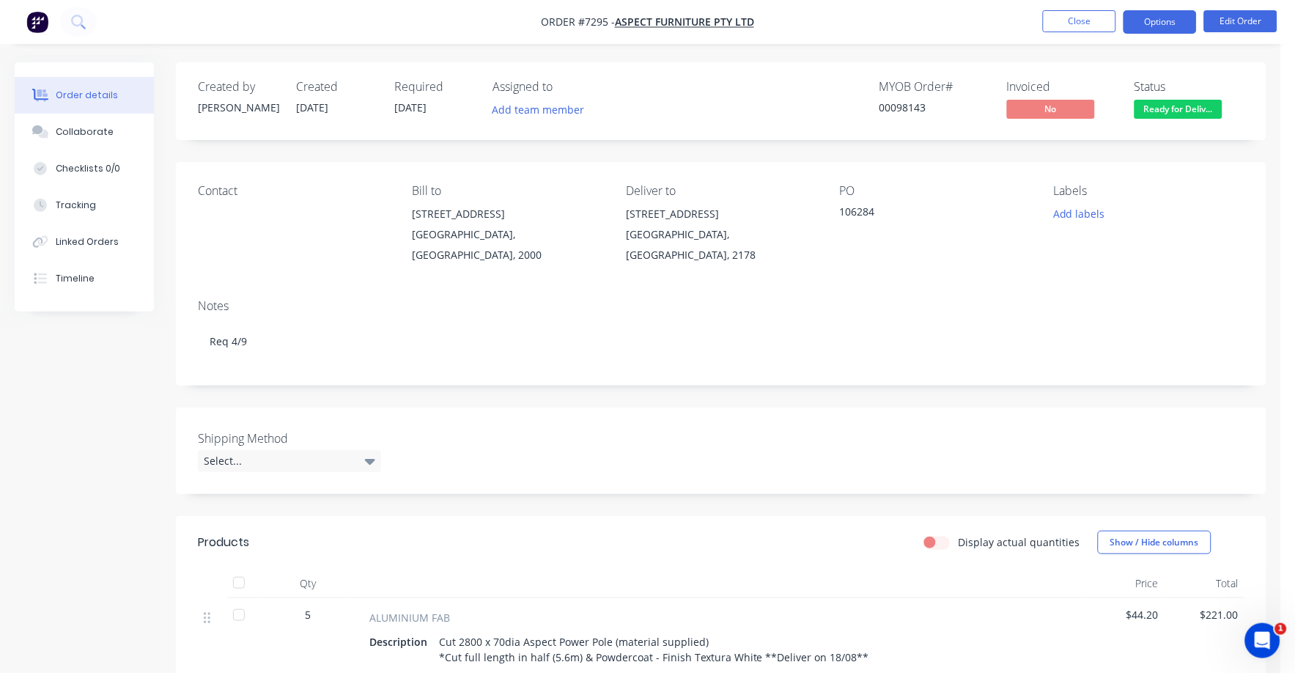
click at [1167, 19] on button "Options" at bounding box center [1159, 21] width 73 height 23
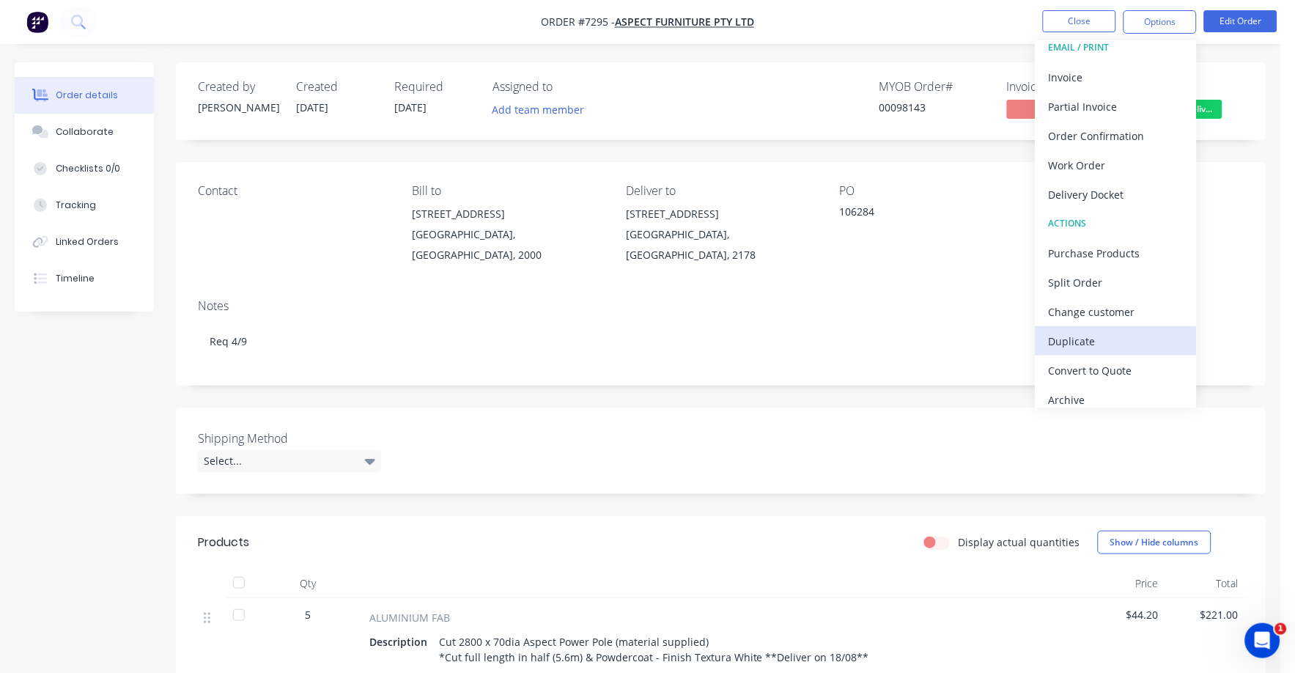
scroll to position [22, 0]
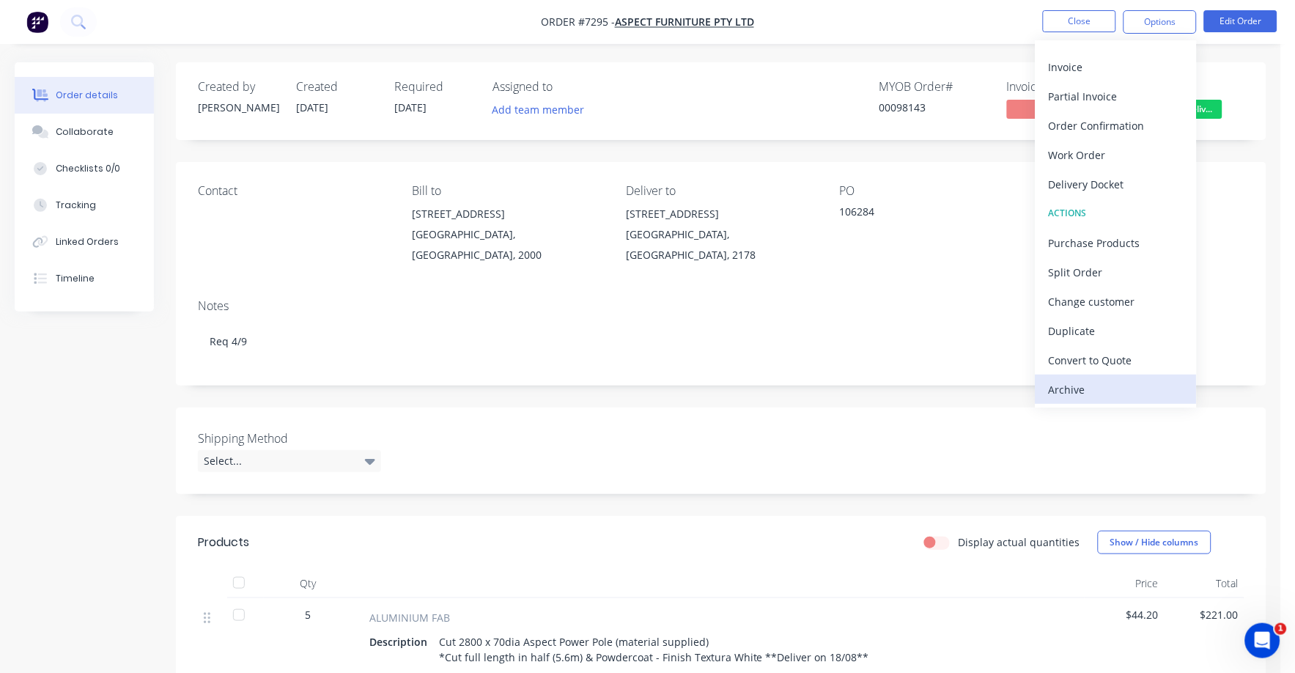
click at [1065, 391] on div "Archive" at bounding box center [1116, 389] width 135 height 21
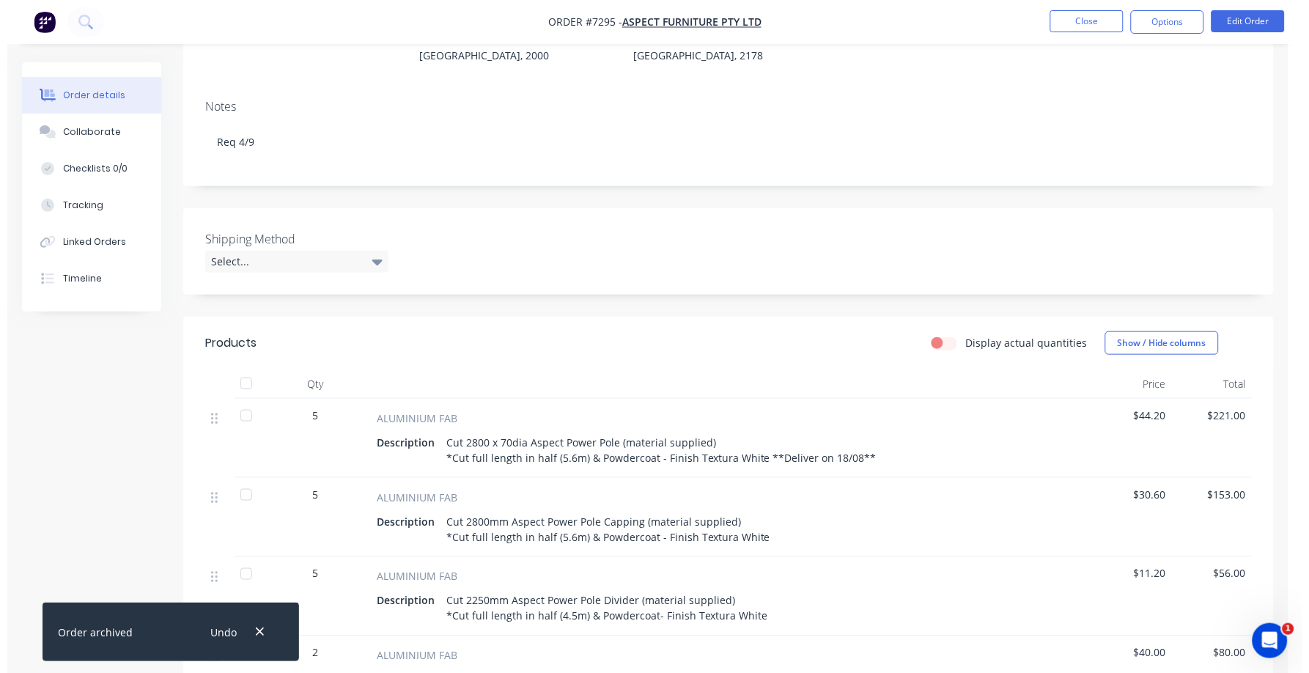
scroll to position [0, 0]
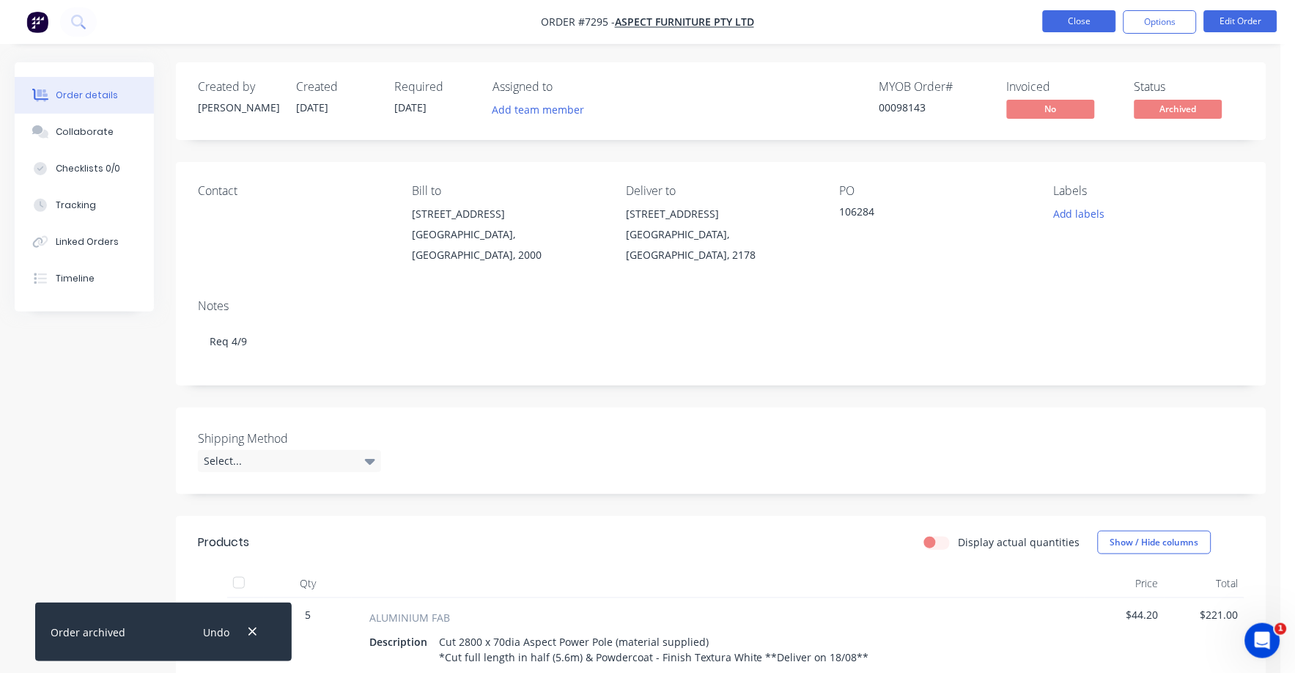
click at [1087, 17] on button "Close" at bounding box center [1079, 21] width 73 height 22
